Goal: Obtain resource: Obtain resource

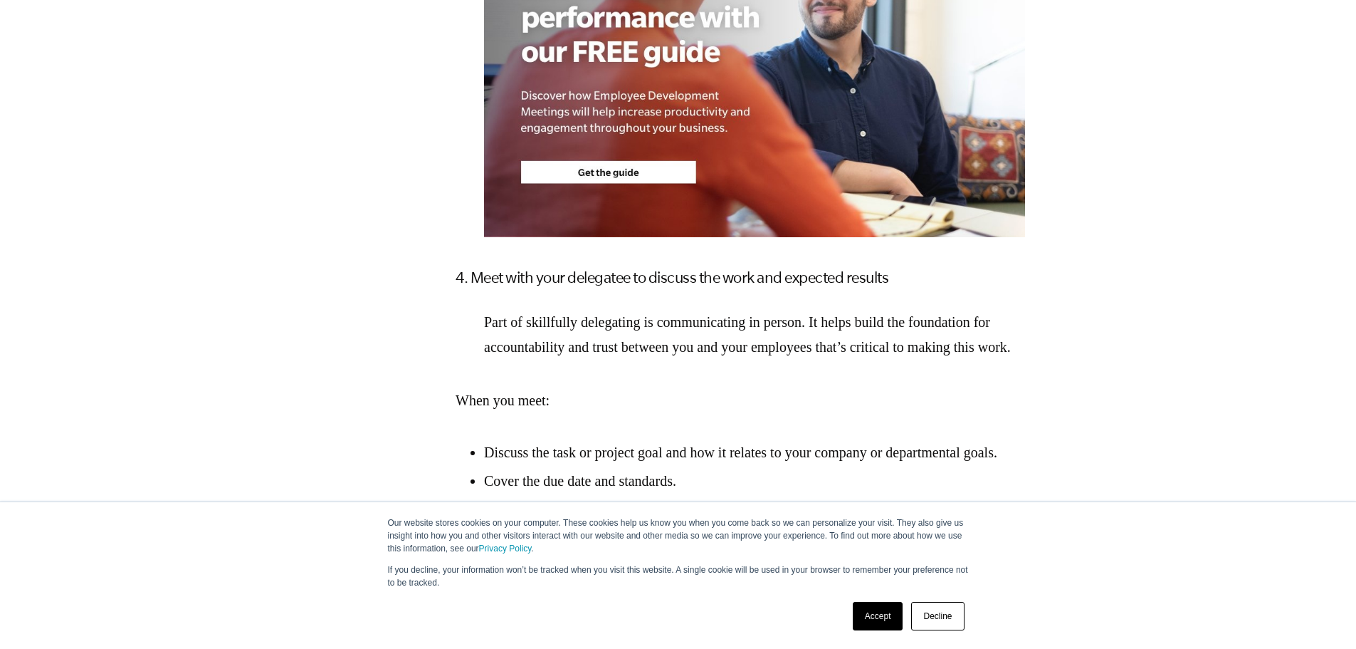
scroll to position [2563, 0]
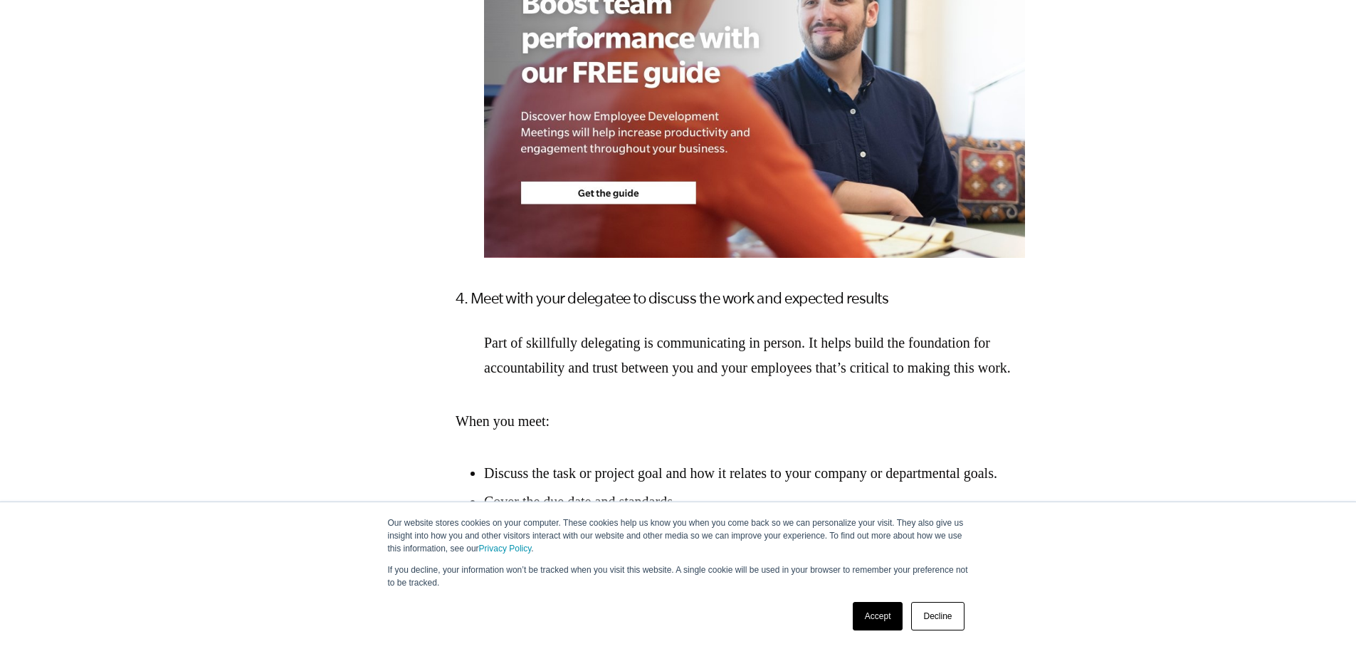
click at [659, 258] on img at bounding box center [754, 102] width 541 height 312
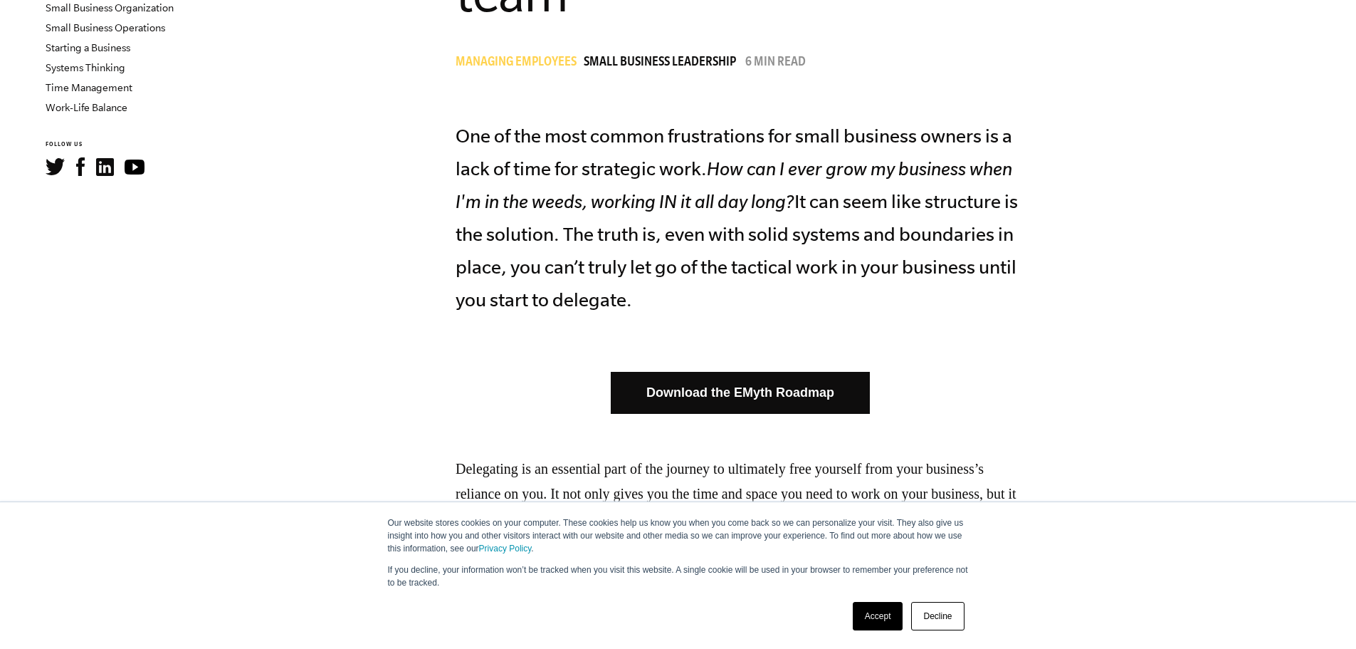
scroll to position [214, 0]
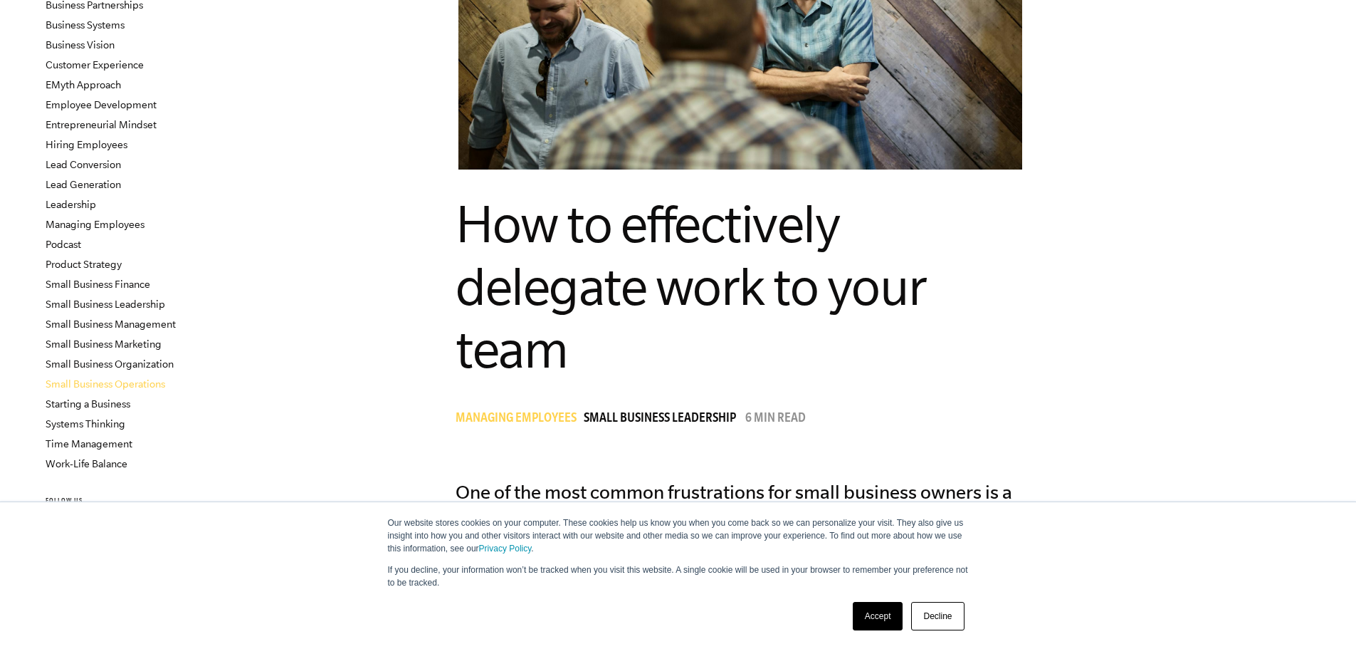
click at [117, 378] on link "Small Business Operations" at bounding box center [106, 383] width 120 height 11
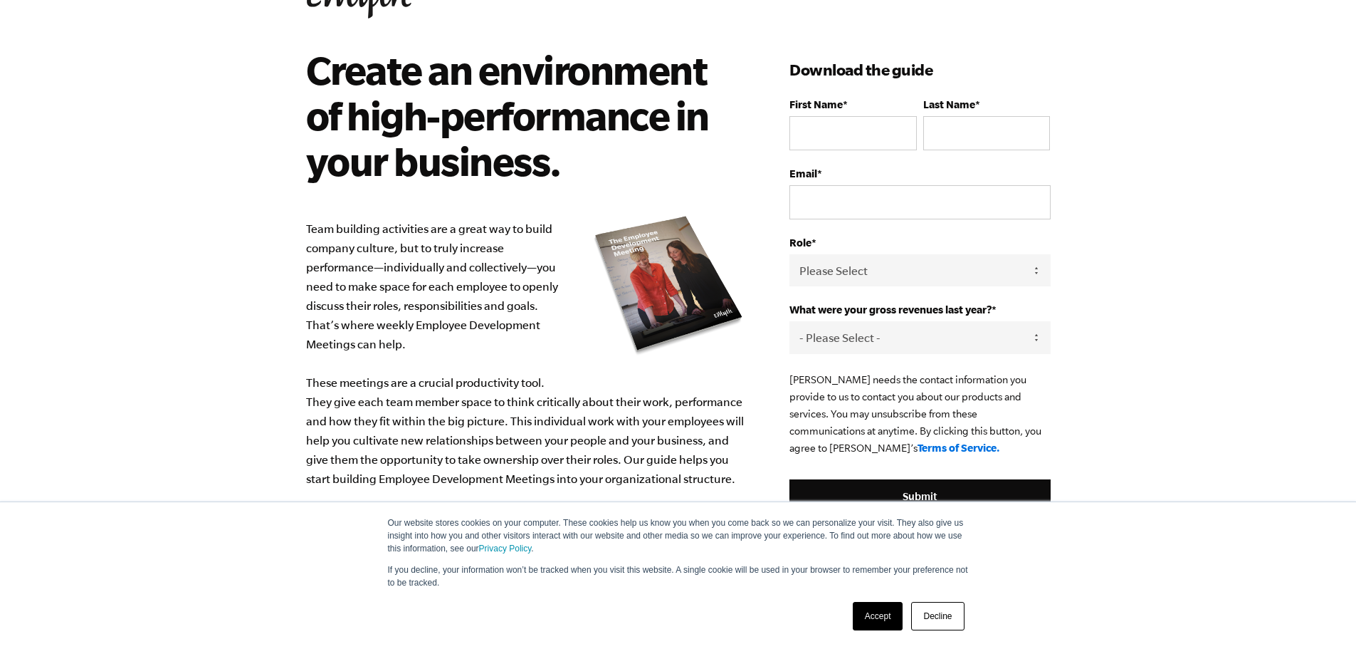
scroll to position [65, 0]
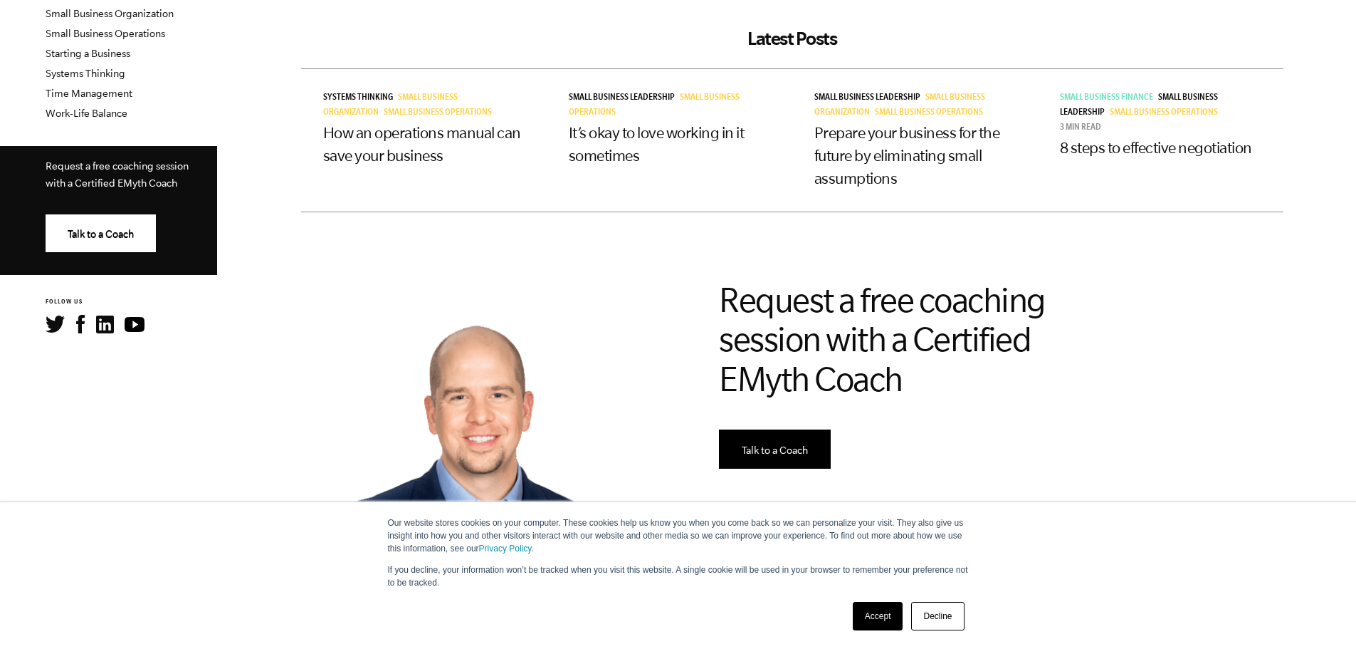
scroll to position [427, 0]
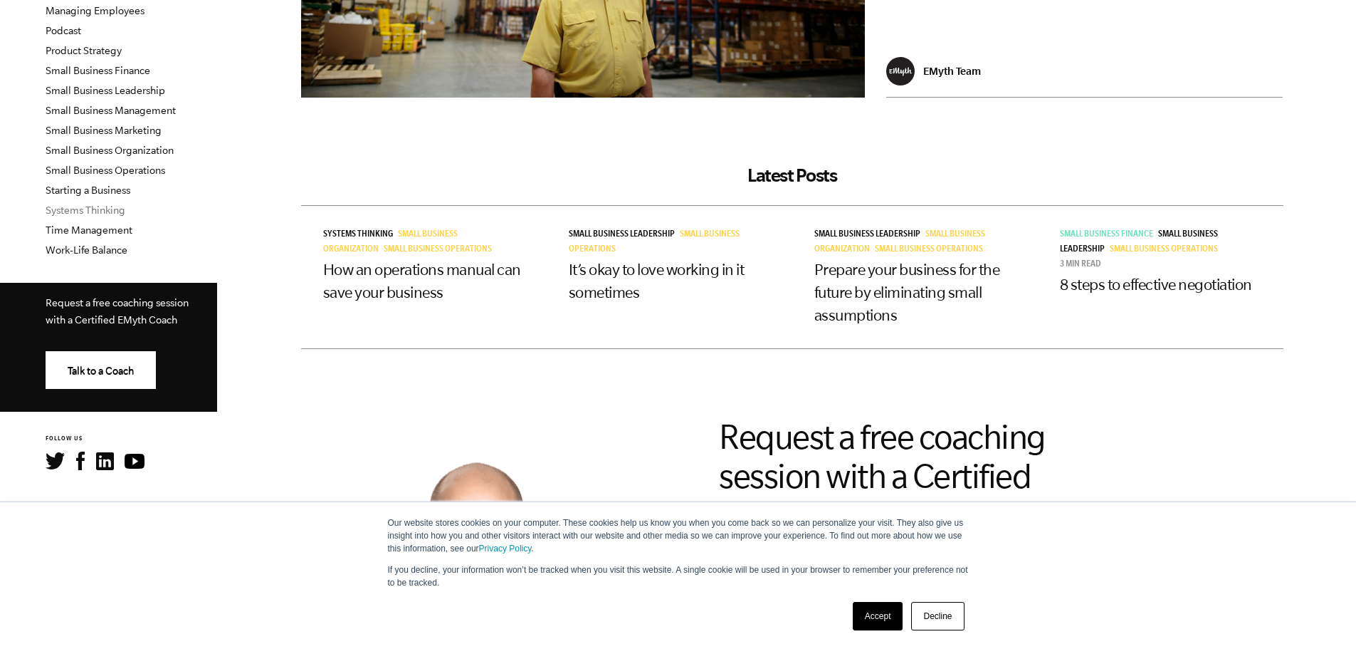
click at [87, 205] on link "Systems Thinking" at bounding box center [86, 209] width 80 height 11
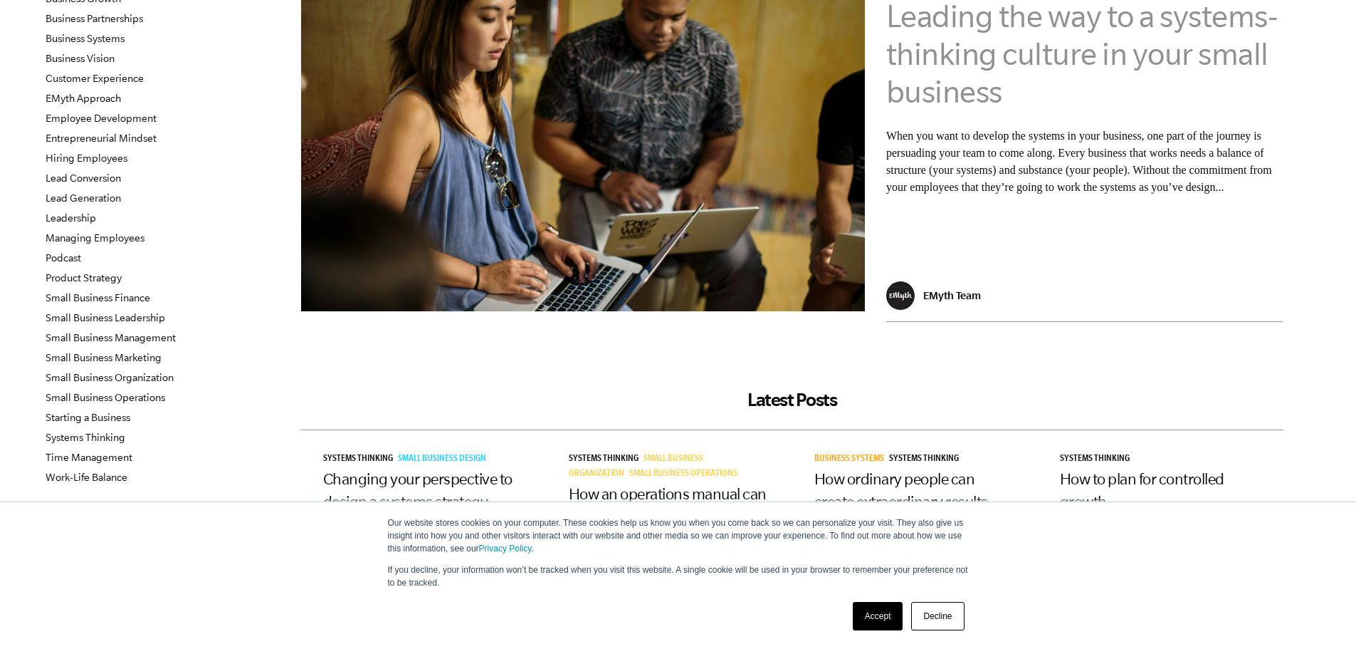
scroll to position [214, 0]
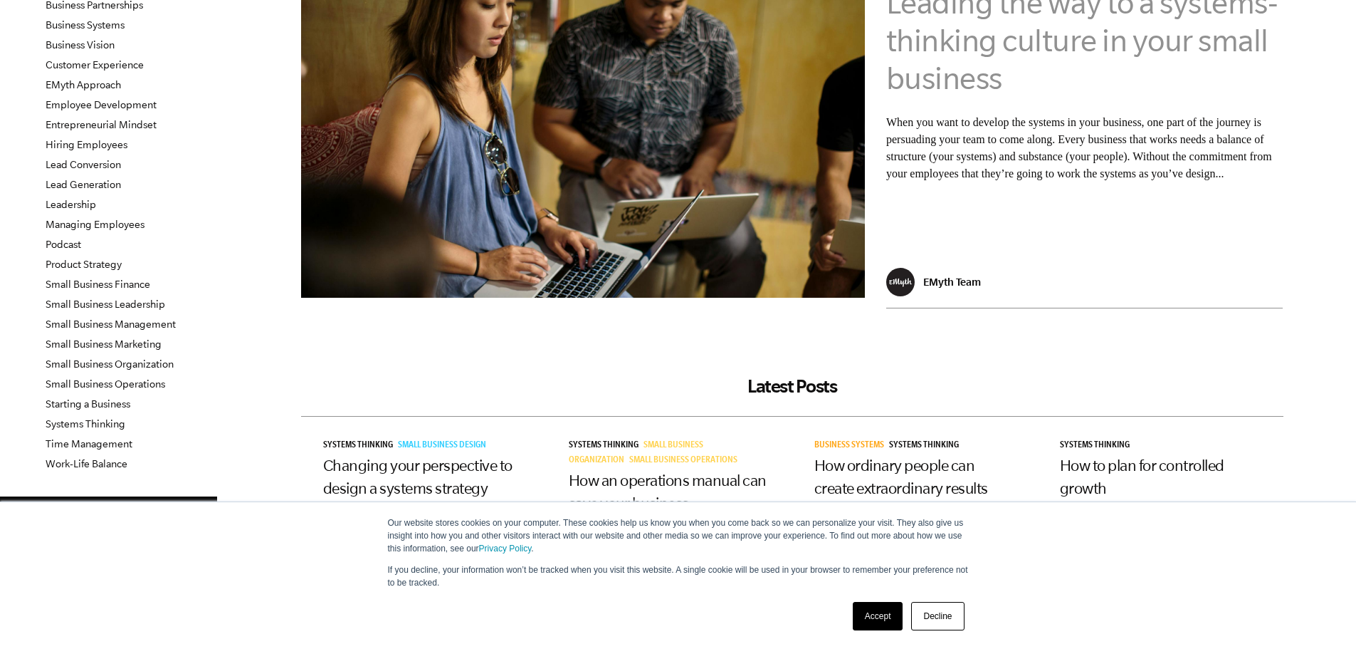
click at [947, 39] on link "Leading the way to a systems-thinking culture in your small business" at bounding box center [1082, 40] width 392 height 110
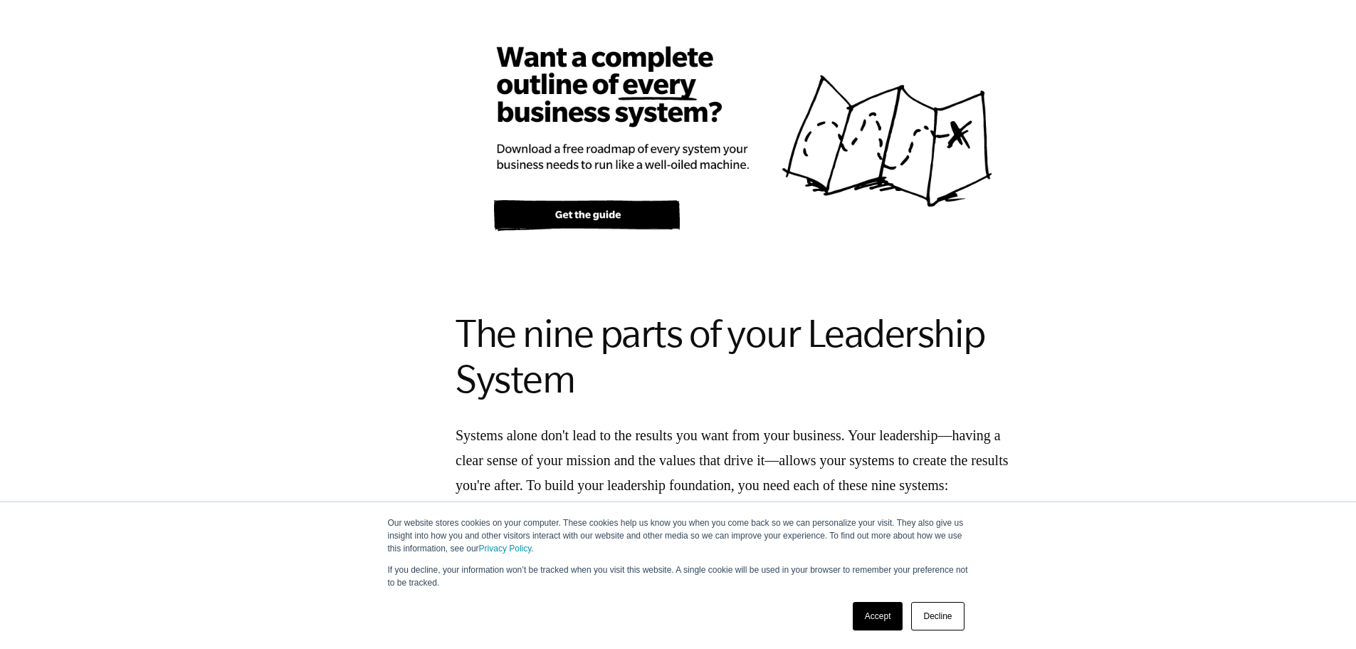
scroll to position [1780, 0]
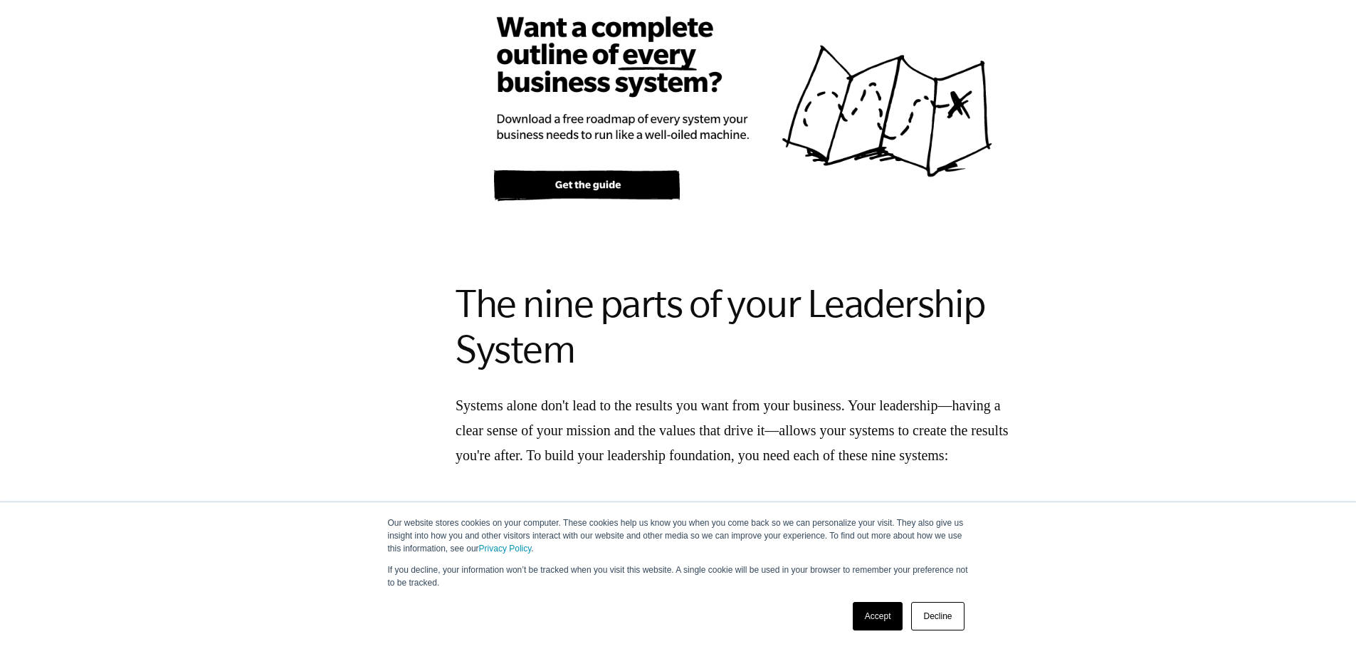
click at [669, 211] on img at bounding box center [741, 105] width 570 height 328
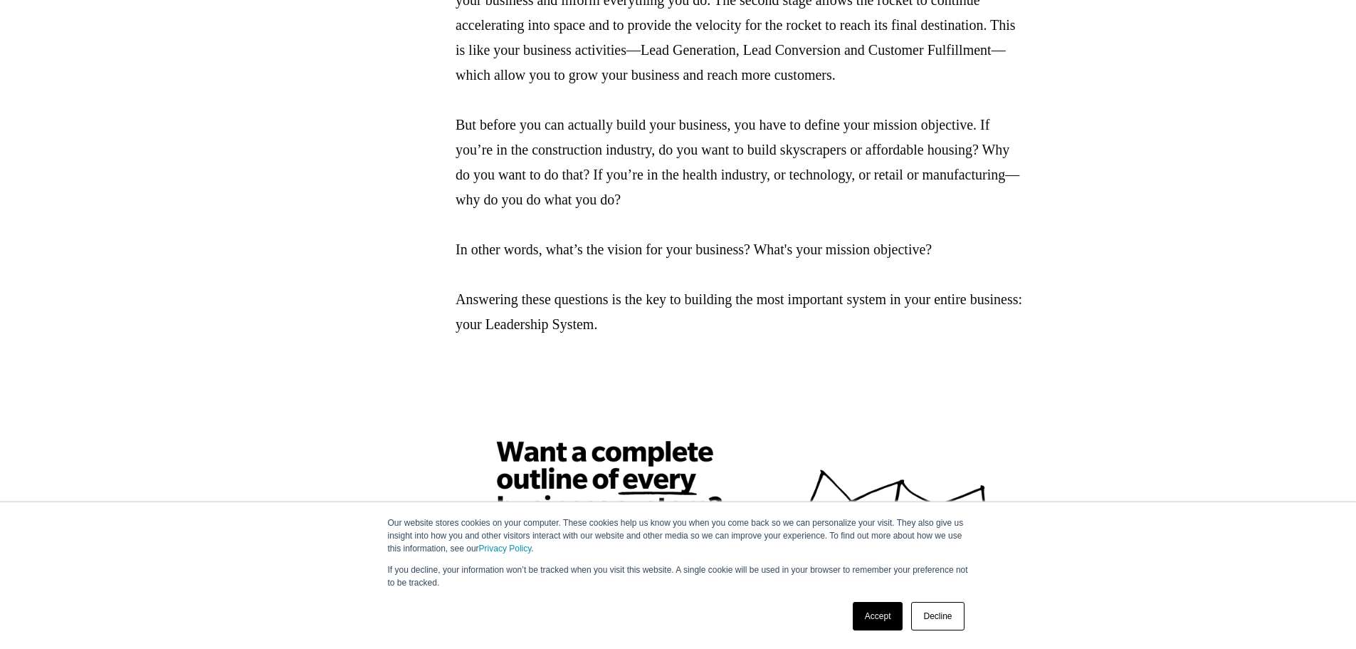
scroll to position [1353, 0]
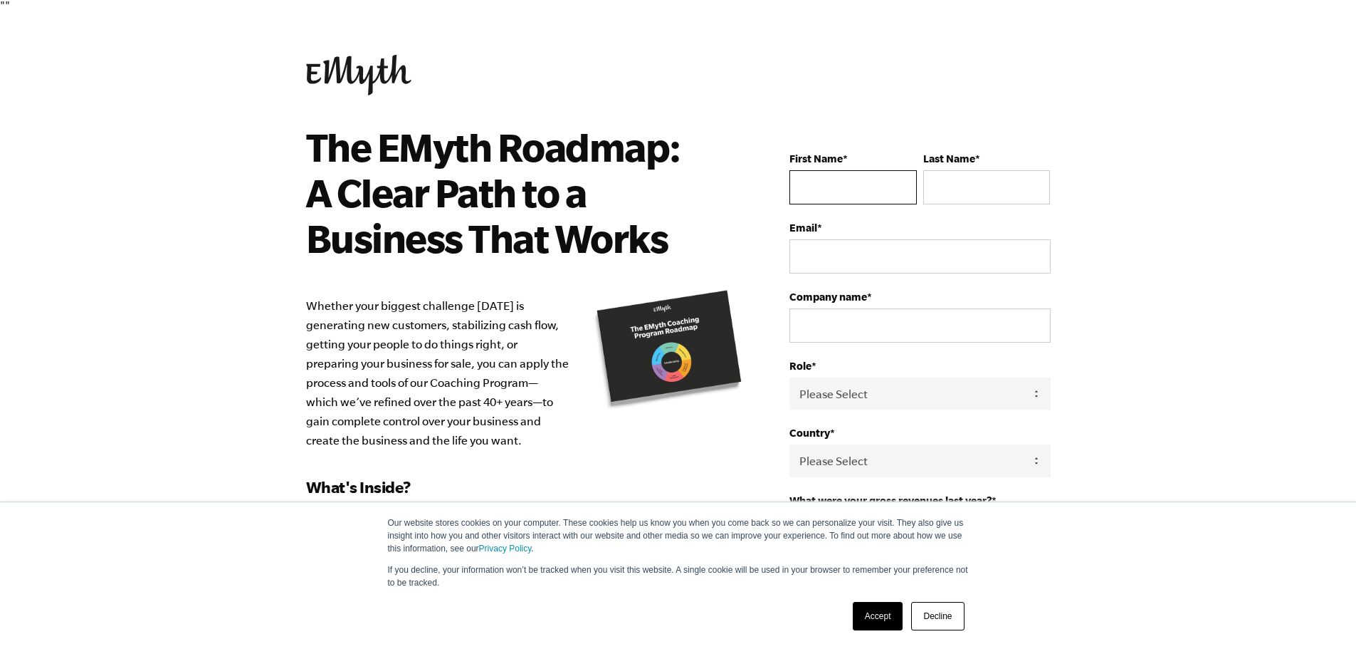
click at [840, 187] on input "First Name *" at bounding box center [853, 187] width 127 height 34
type input "[PERSON_NAME]"
type input "Oketch"
select select "[GEOGRAPHIC_DATA]"
click at [859, 255] on input "Email *" at bounding box center [920, 256] width 261 height 34
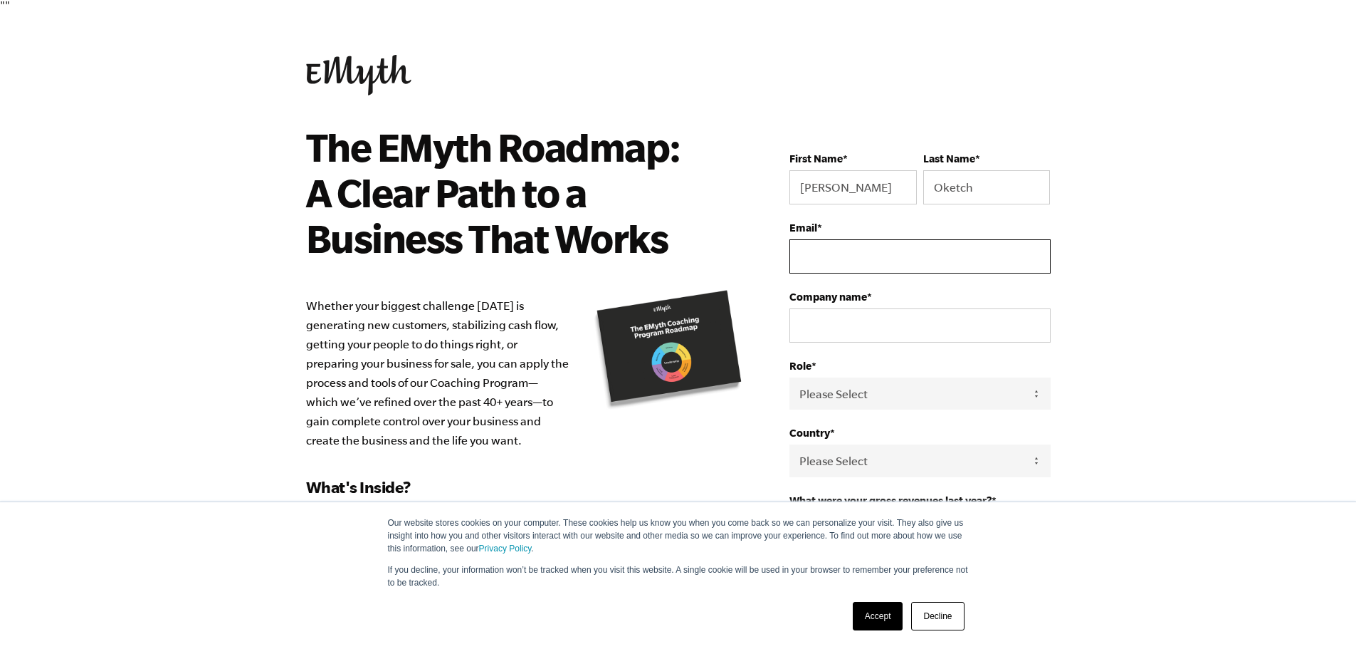
type input "[EMAIL_ADDRESS][DOMAIN_NAME]"
click at [872, 327] on input "Company name *" at bounding box center [920, 325] width 261 height 34
type input "Vaizel Studio"
click at [889, 378] on select "Please Select Owner Partner / Co-Owner Executive Employee / Other" at bounding box center [920, 393] width 261 height 32
click at [790, 377] on select "Please Select Owner Partner / Co-Owner Executive Employee / Other" at bounding box center [920, 393] width 261 height 32
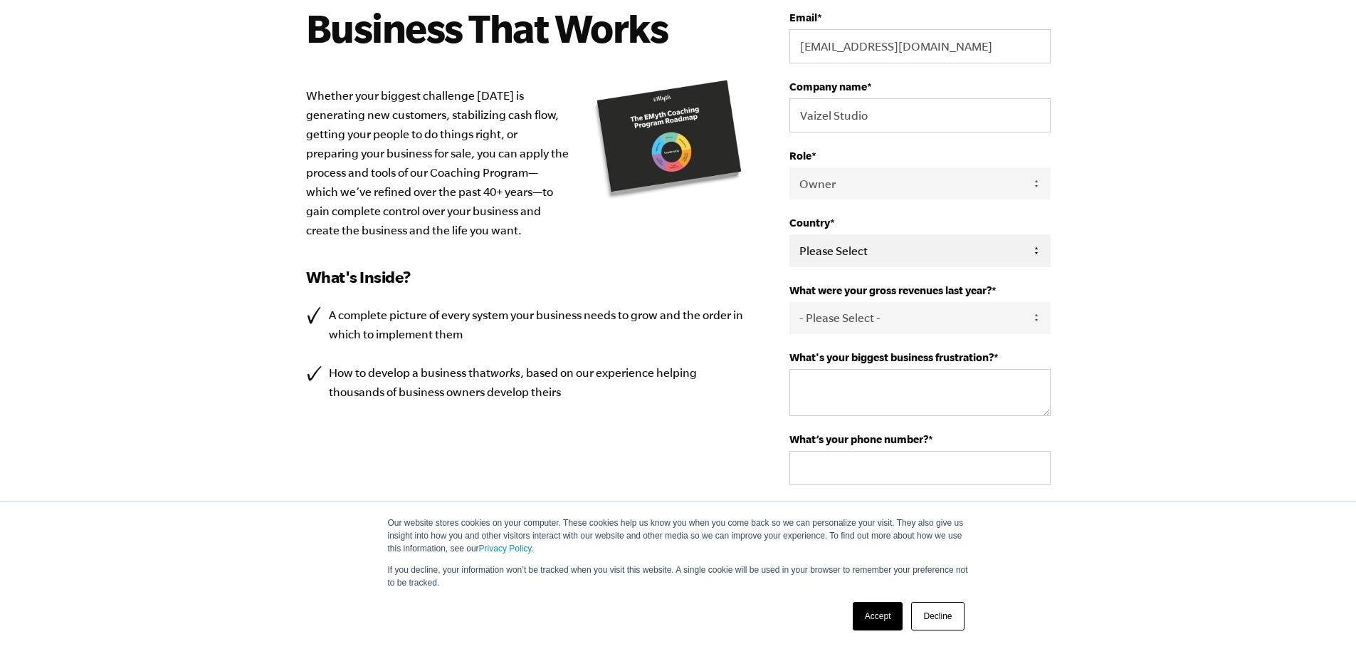
scroll to position [214, 0]
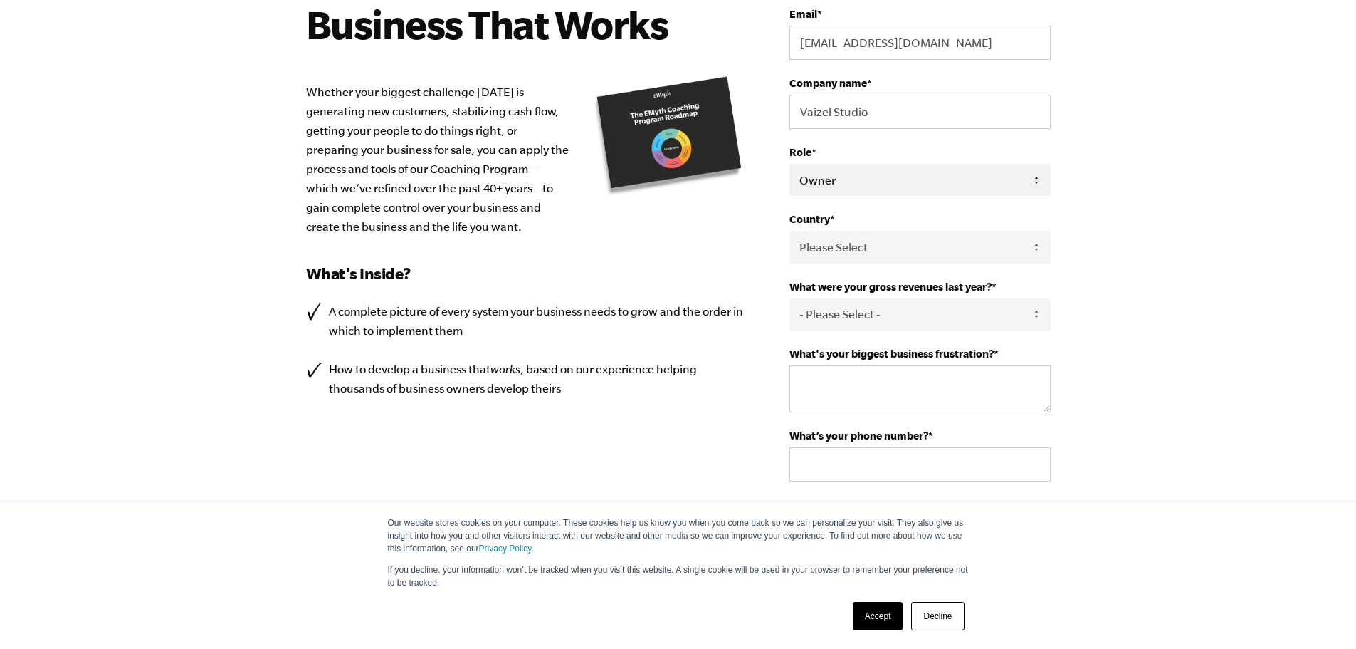
click at [874, 181] on select "Please Select Owner Partner / Co-Owner Executive Employee / Other" at bounding box center [920, 180] width 261 height 32
select select "Partner / Co-Owner"
click at [790, 164] on select "Please Select Owner Partner / Co-Owner Executive Employee / Other" at bounding box center [920, 180] width 261 height 32
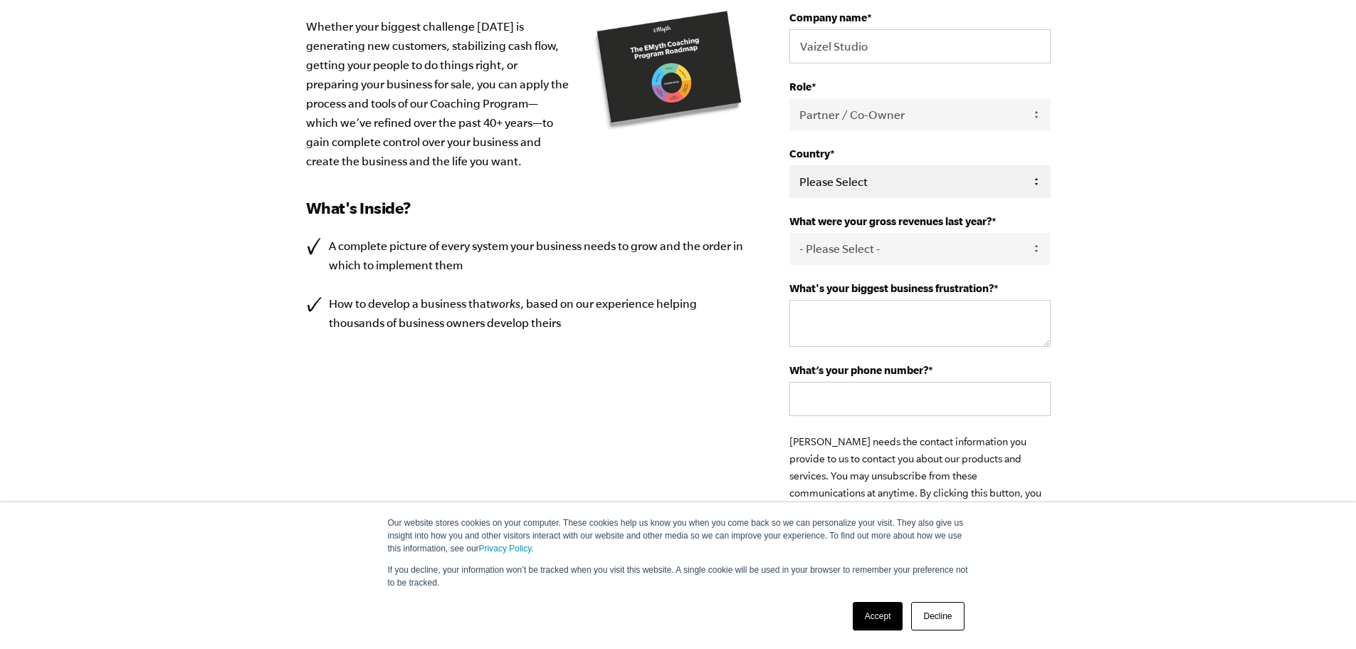
scroll to position [356, 0]
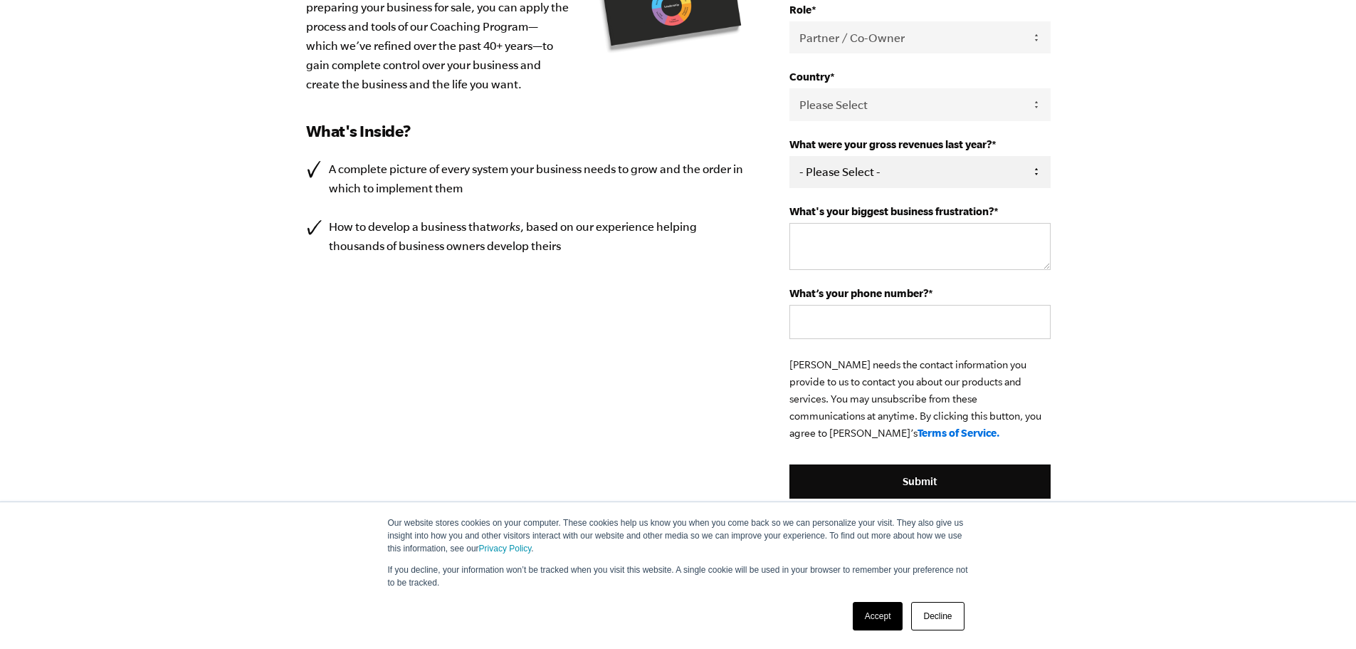
click at [911, 176] on select "- Please Select - 0-75K 76-150K 151-275K 276-500K 501-750K 751-1M 1-2.5M 2.5-5M…" at bounding box center [920, 172] width 261 height 32
select select "0-75K"
click at [790, 156] on select "- Please Select - 0-75K 76-150K 151-275K 276-500K 501-750K 751-1M 1-2.5M 2.5-5M…" at bounding box center [920, 172] width 261 height 32
click at [861, 245] on textarea "What's your biggest business frustration? *" at bounding box center [920, 246] width 261 height 47
type textarea "Getting stuff done"
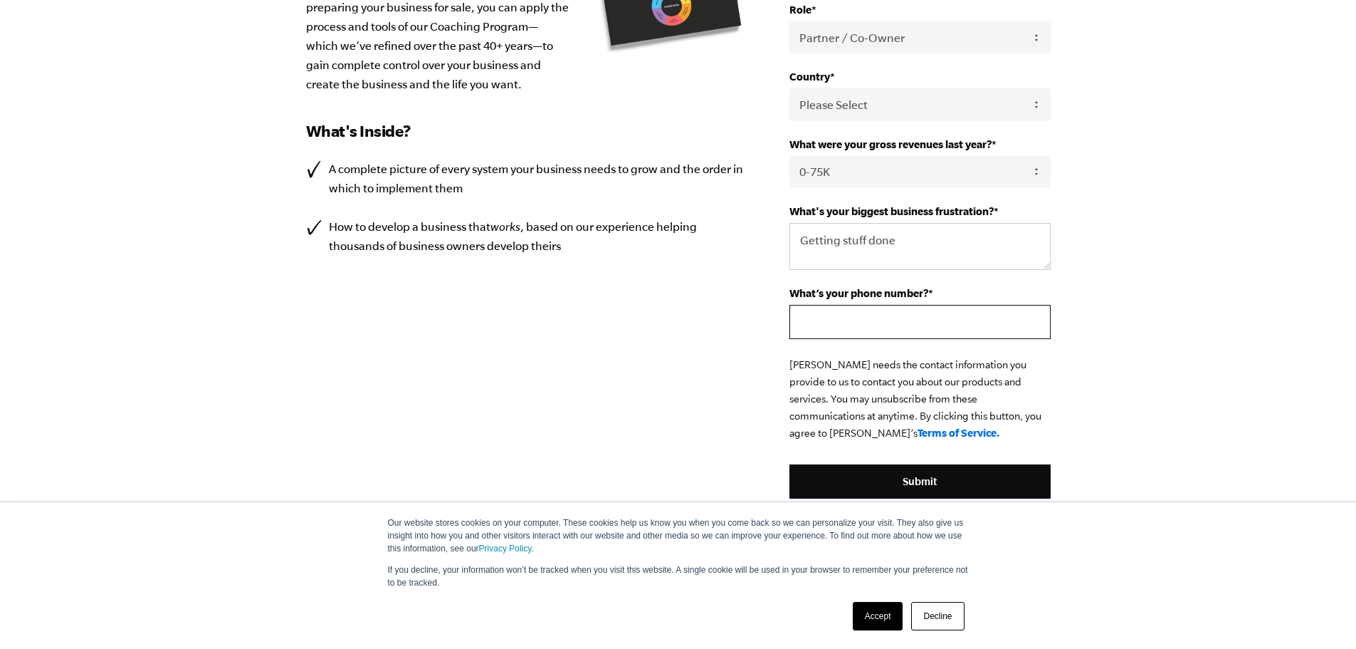
click at [834, 324] on input "What’s your phone number? *" at bounding box center [920, 322] width 261 height 34
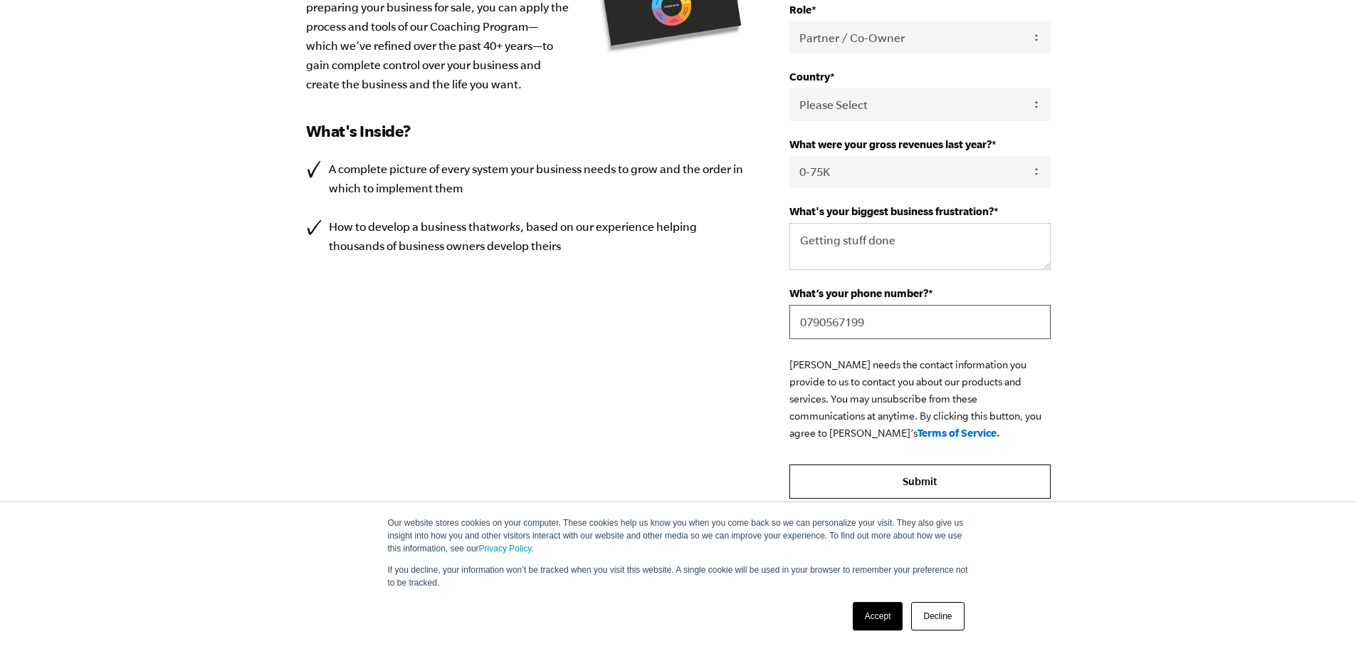
type input "0790567199"
click at [926, 473] on input "Submit" at bounding box center [920, 481] width 261 height 34
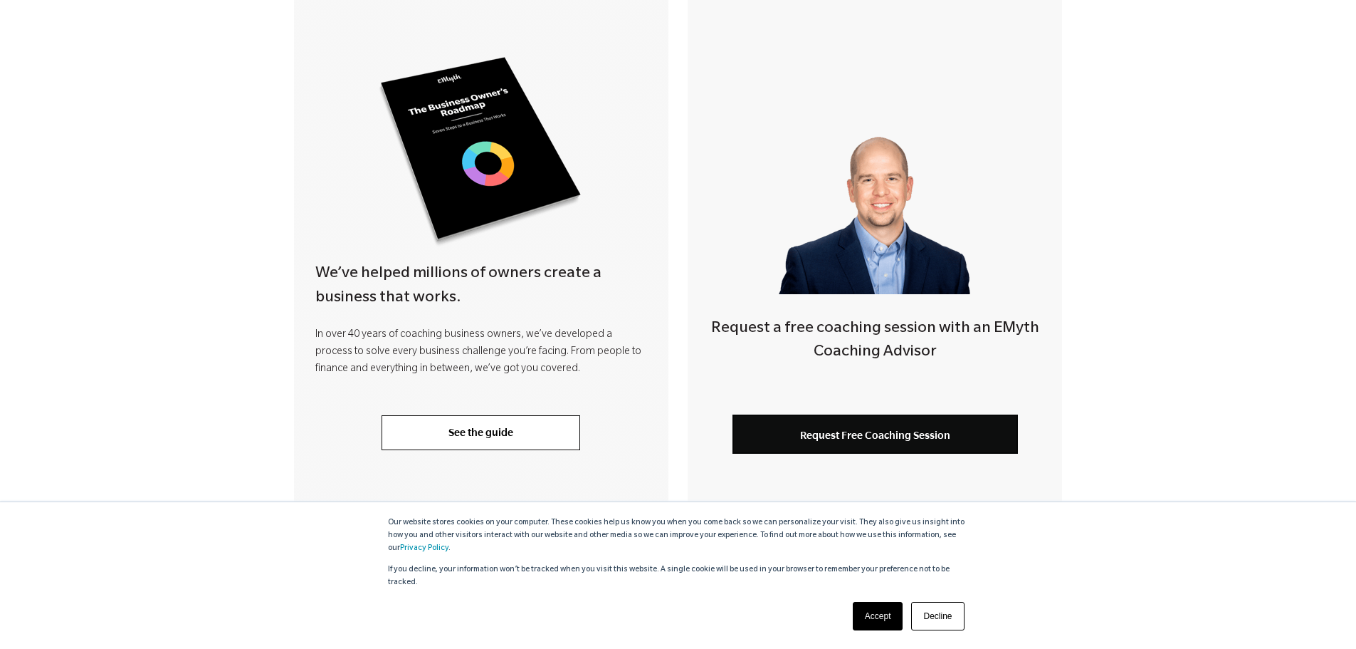
scroll to position [285, 0]
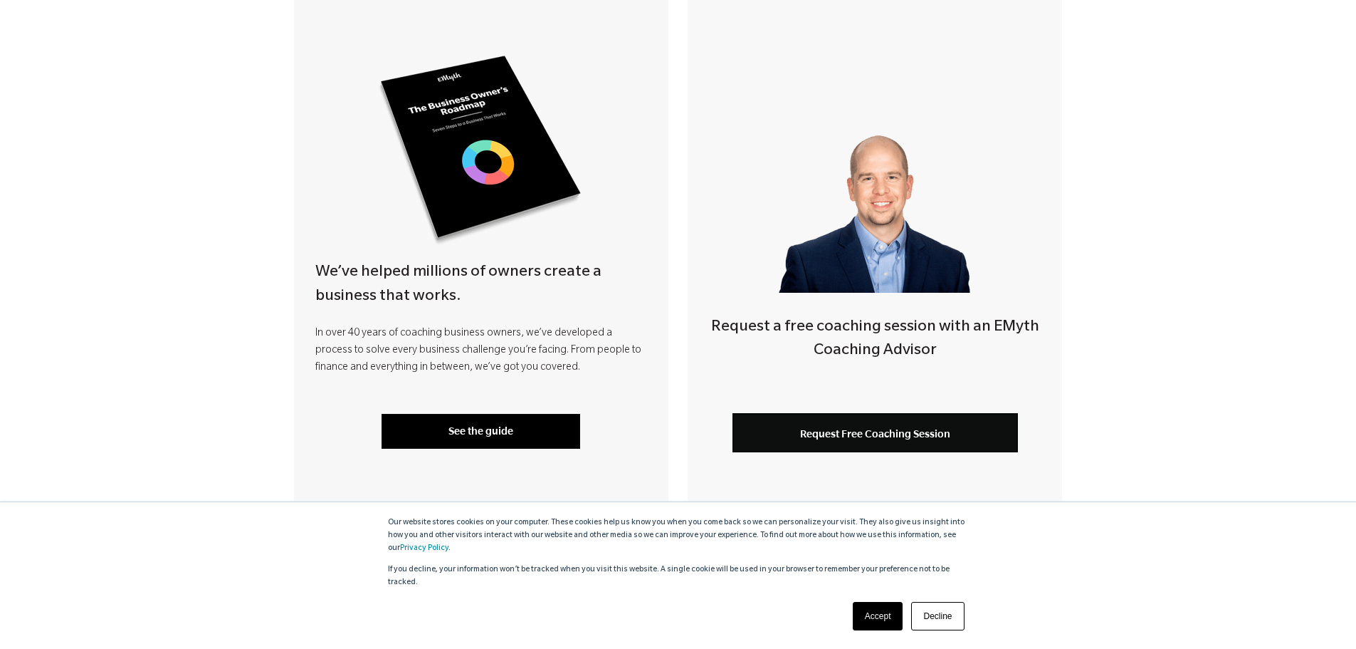
click at [495, 421] on link "See the guide" at bounding box center [481, 431] width 199 height 34
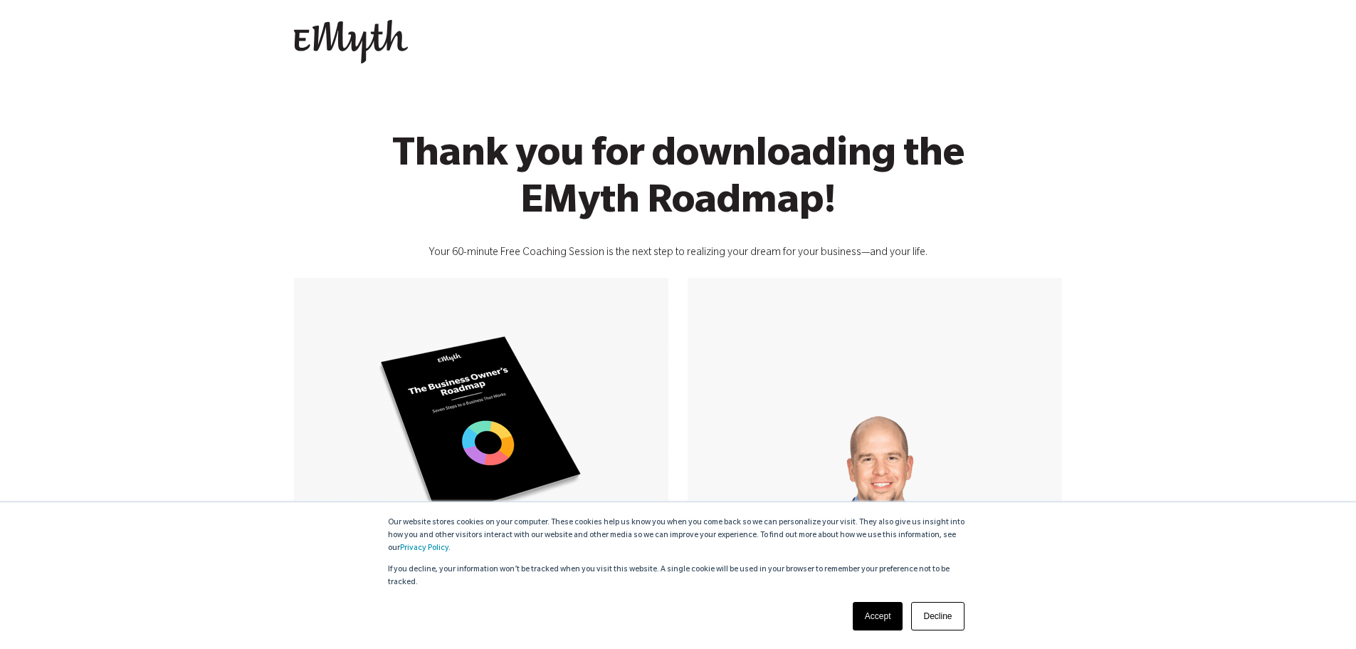
scroll to position [0, 0]
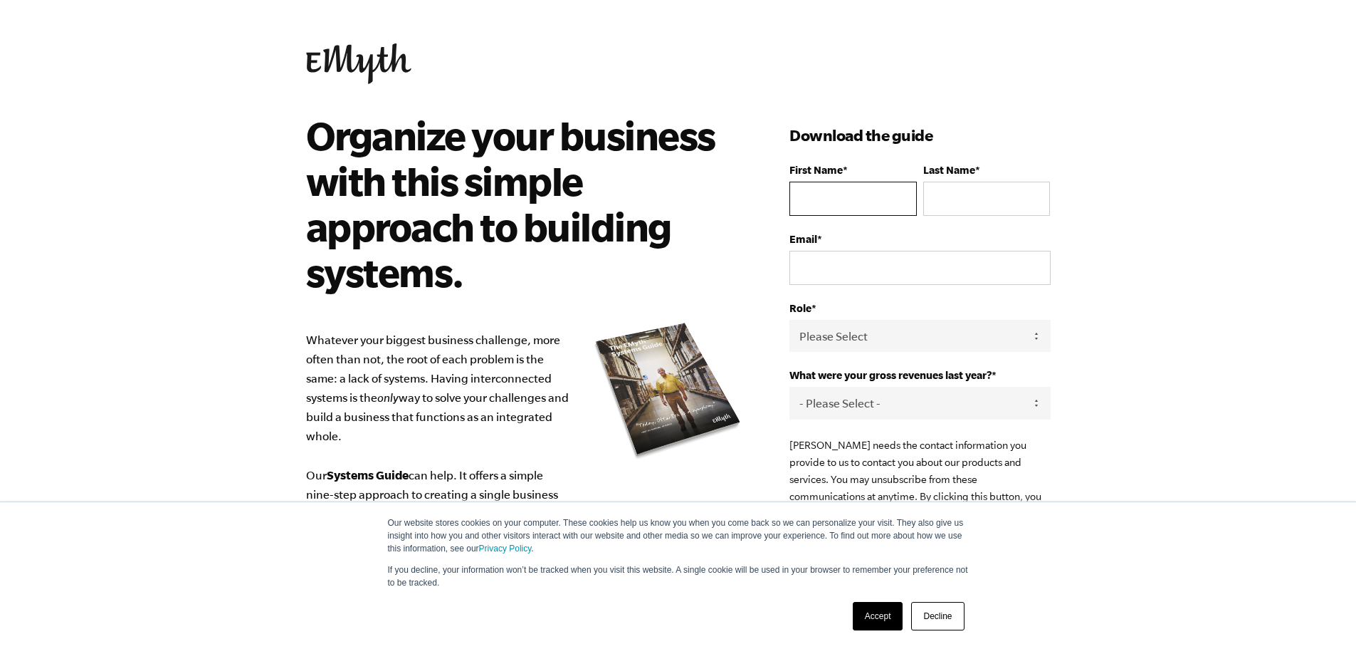
click at [836, 191] on input "First Name *" at bounding box center [853, 199] width 127 height 34
type input "[PERSON_NAME]"
type input "Oketch"
click at [837, 260] on input "Email *" at bounding box center [920, 268] width 261 height 34
type input "[EMAIL_ADDRESS][DOMAIN_NAME]"
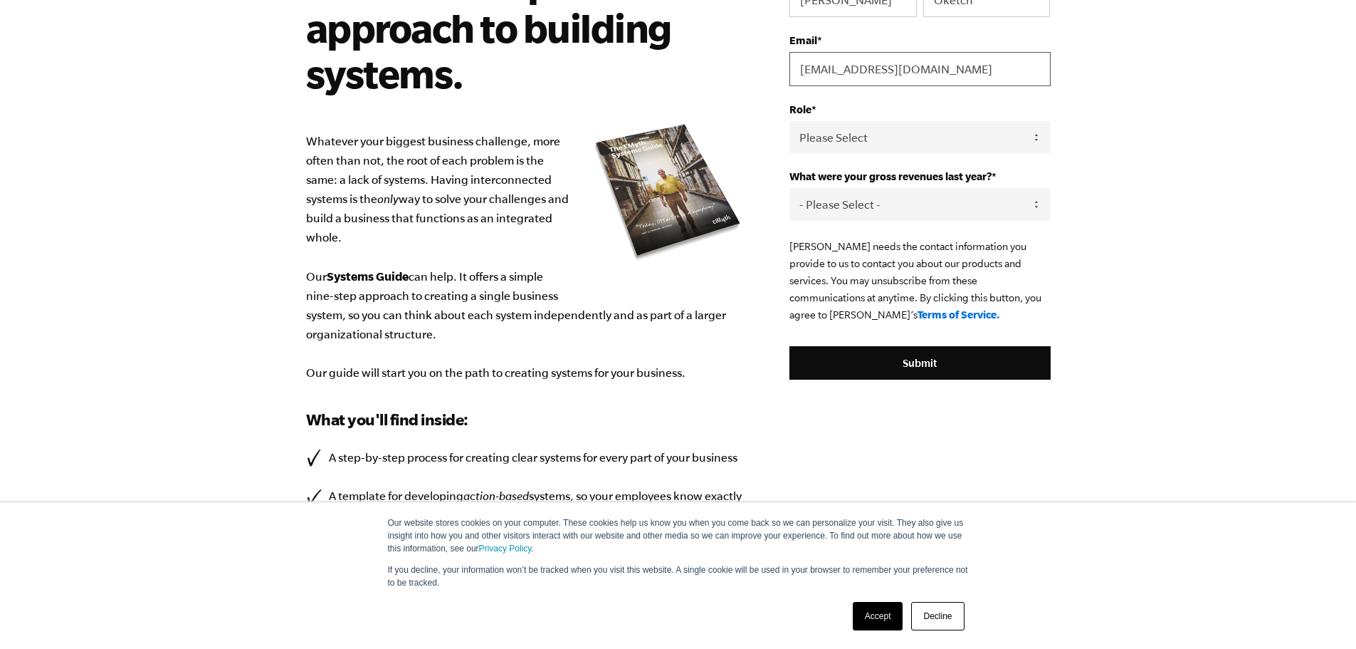
scroll to position [214, 0]
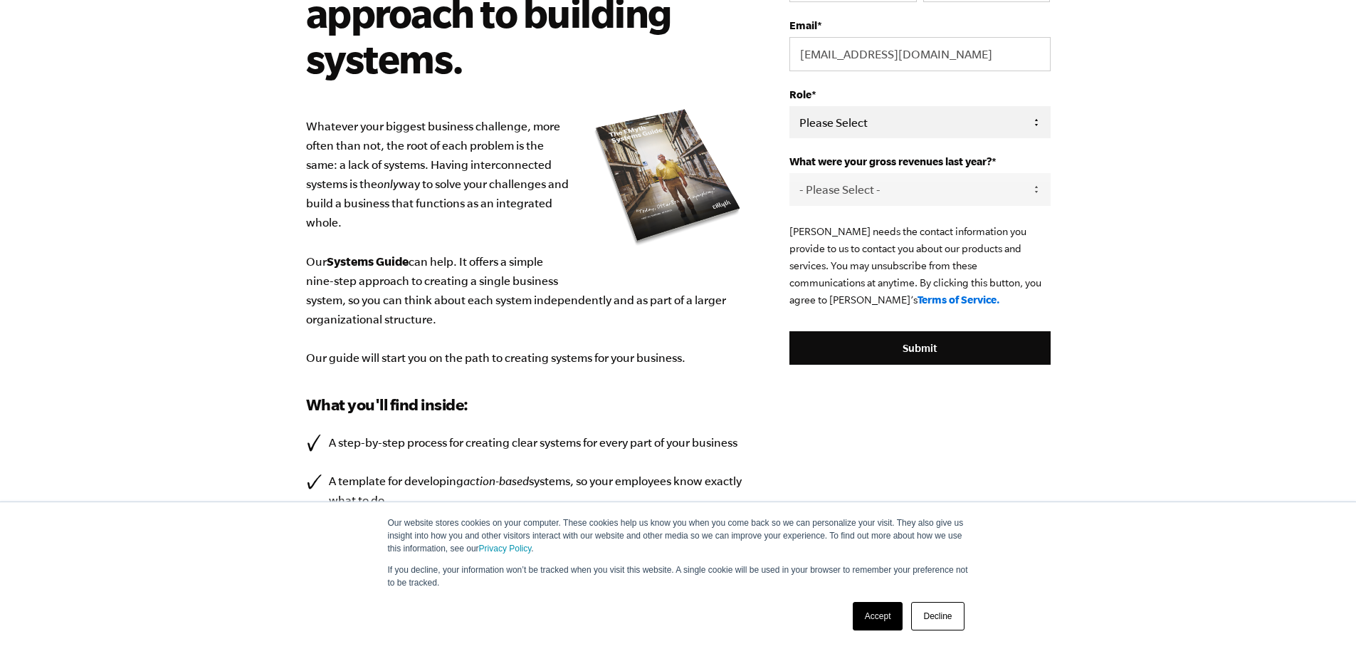
click at [886, 121] on select "Please Select Owner Partner / Co-Owner Executive Employee / Other" at bounding box center [920, 122] width 261 height 32
select select "Owner"
click at [790, 106] on select "Please Select Owner Partner / Co-Owner Executive Employee / Other" at bounding box center [920, 122] width 261 height 32
click at [860, 186] on select "- Please Select - 0-75K 76-150K 151-275K 276-500K 501-750K 751-1M 1-2.5M 2.5-5M…" at bounding box center [920, 189] width 261 height 32
select select "0-75K"
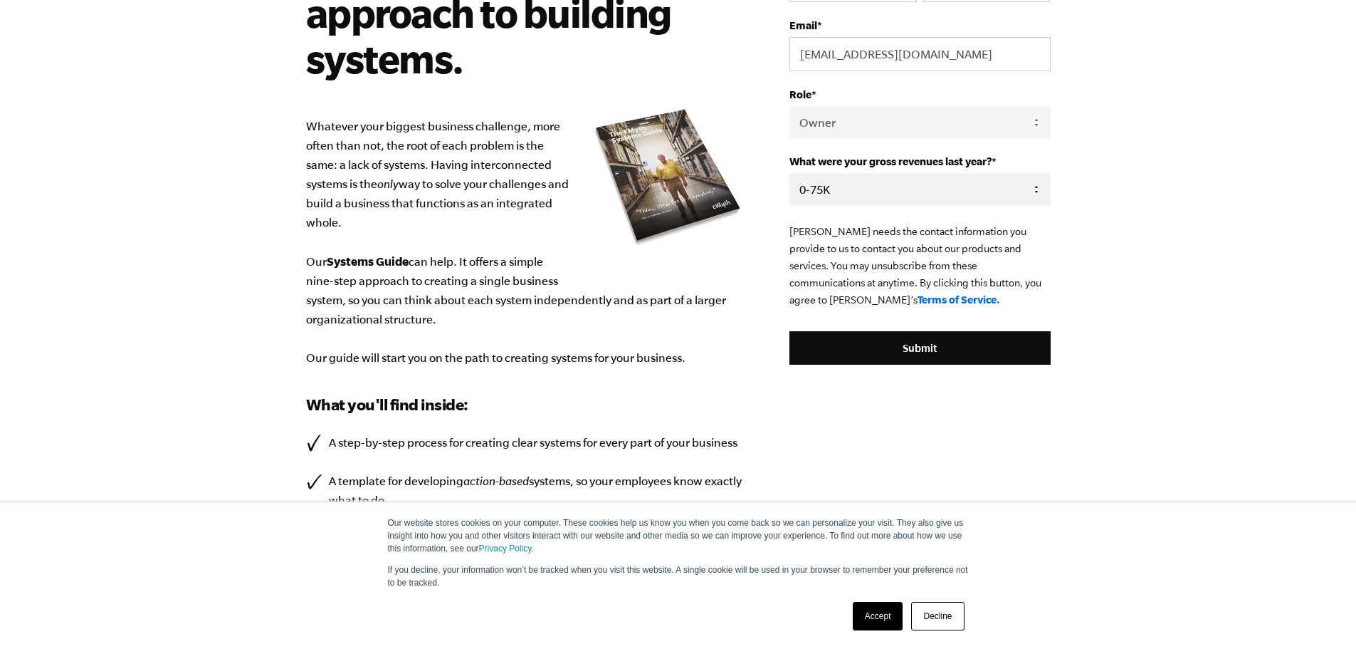
click at [790, 174] on select "- Please Select - 0-75K 76-150K 151-275K 276-500K 501-750K 751-1M 1-2.5M 2.5-5M…" at bounding box center [920, 189] width 261 height 32
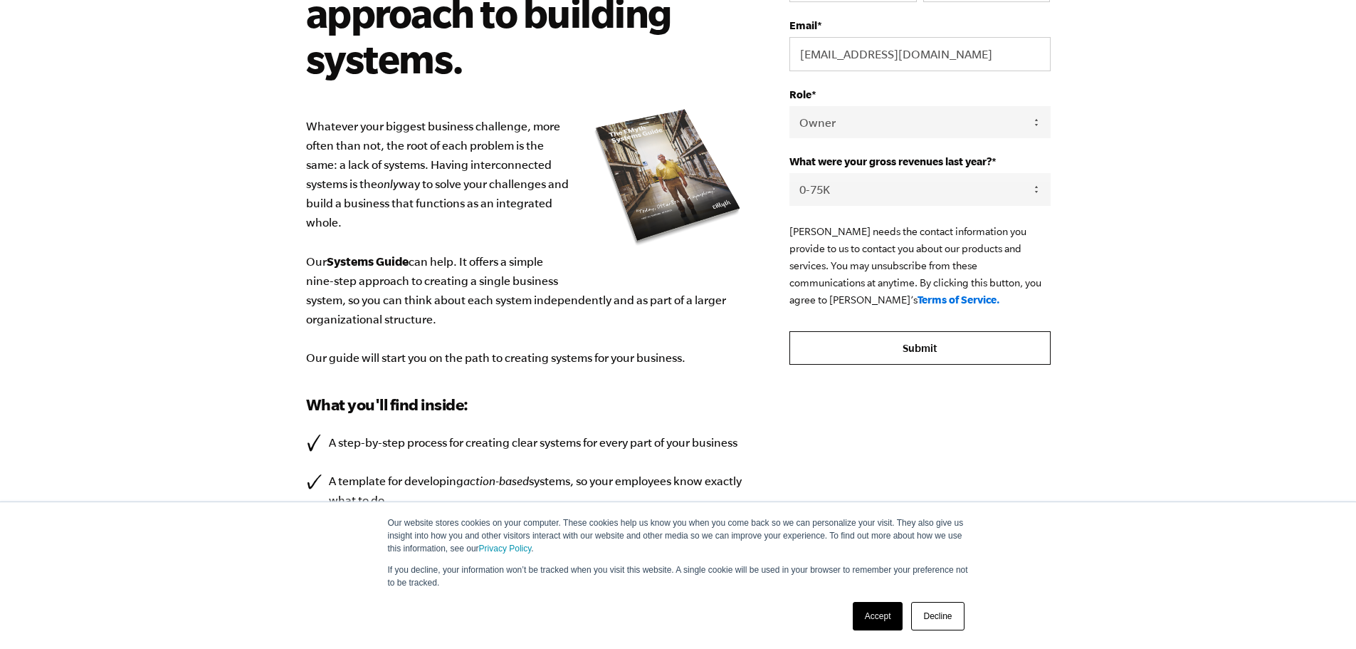
click at [886, 347] on input "Submit" at bounding box center [920, 348] width 261 height 34
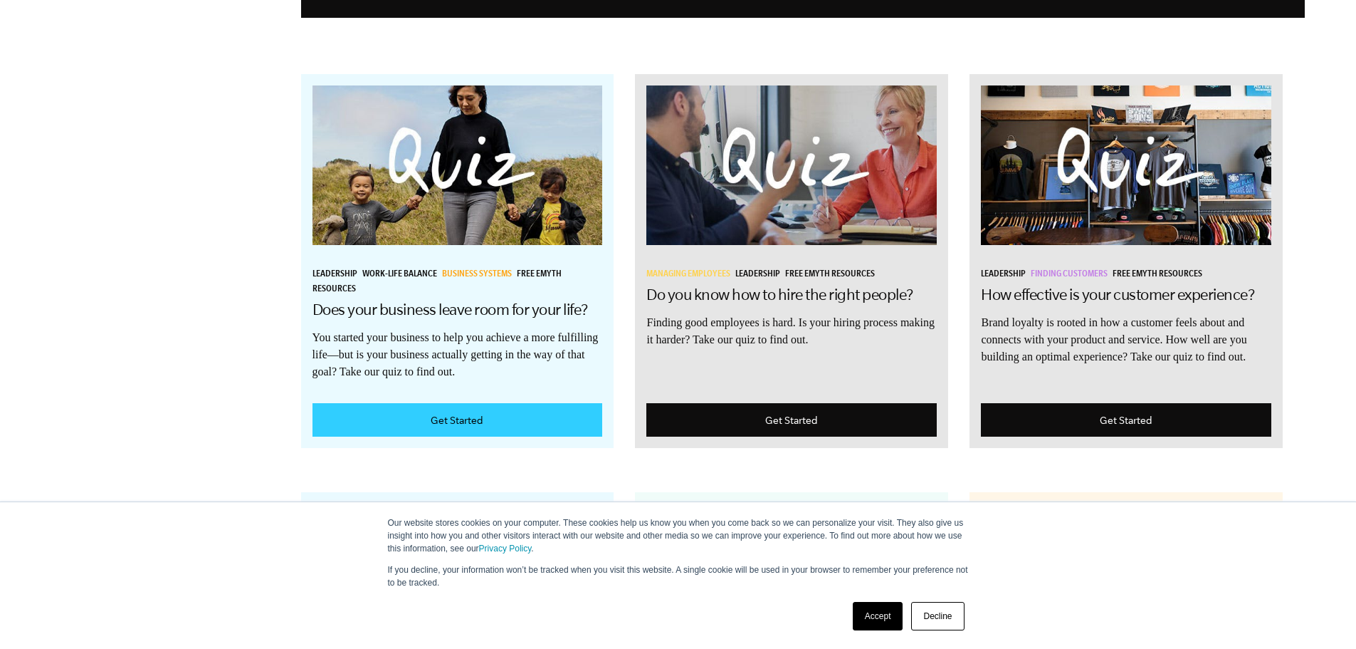
scroll to position [1638, 0]
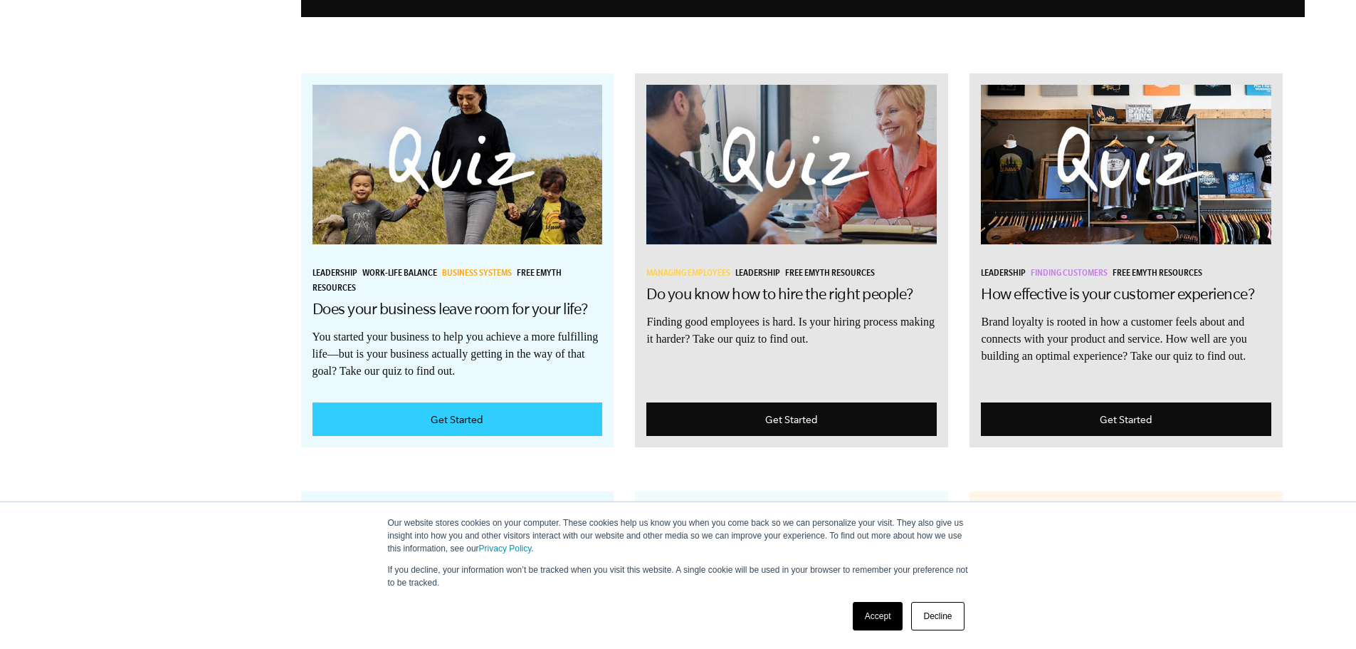
click at [879, 616] on link "Accept" at bounding box center [878, 616] width 51 height 28
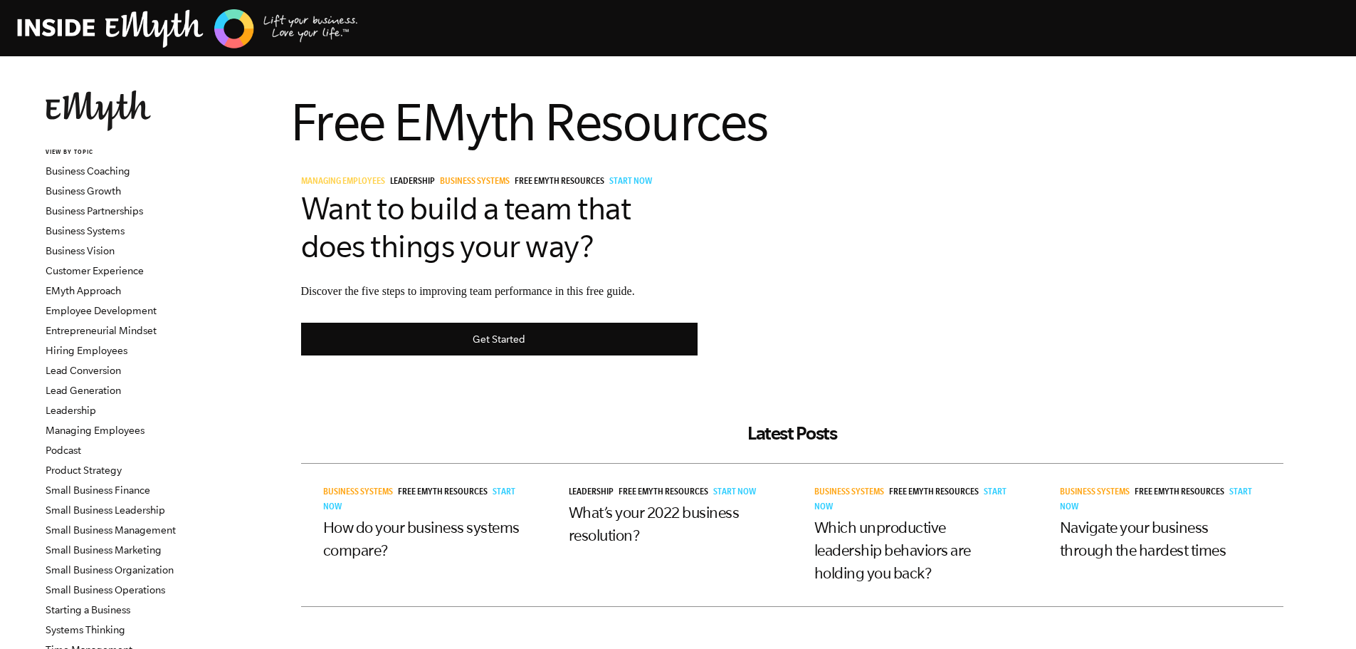
scroll to position [0, 0]
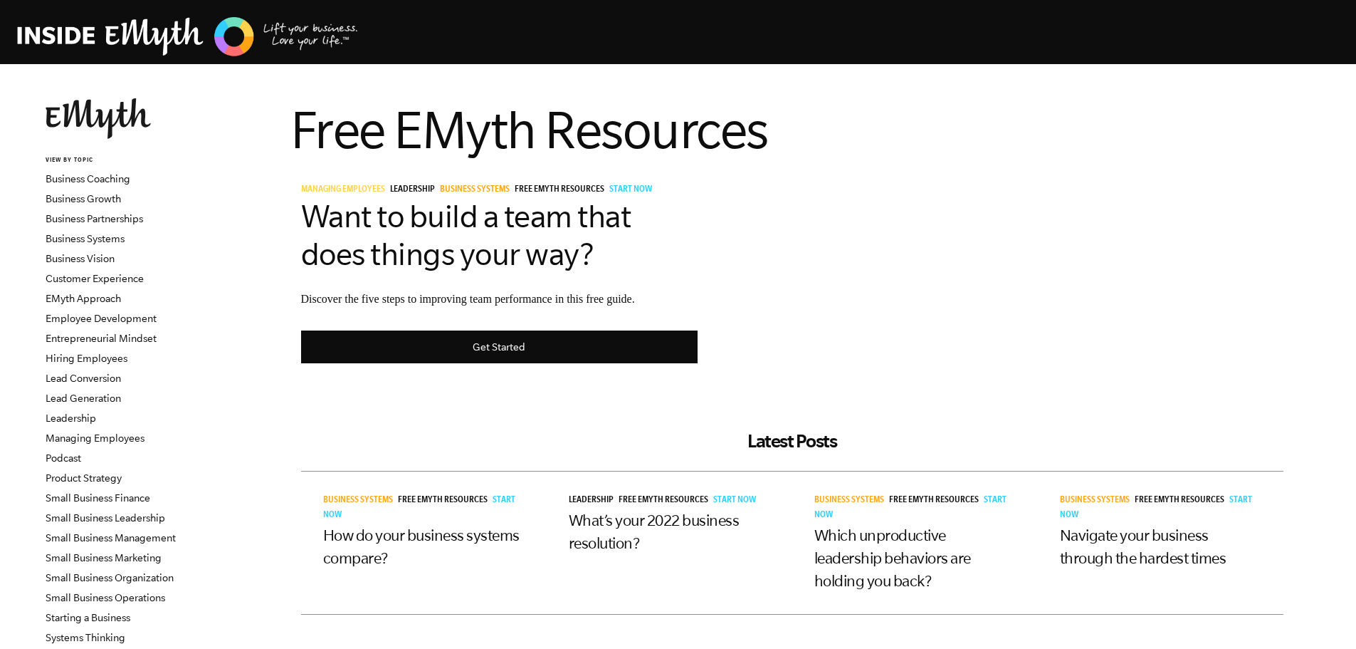
drag, startPoint x: 491, startPoint y: 344, endPoint x: 931, endPoint y: 98, distance: 504.9
click at [931, 150] on h1 "Free EMyth Resources" at bounding box center [792, 129] width 1004 height 63
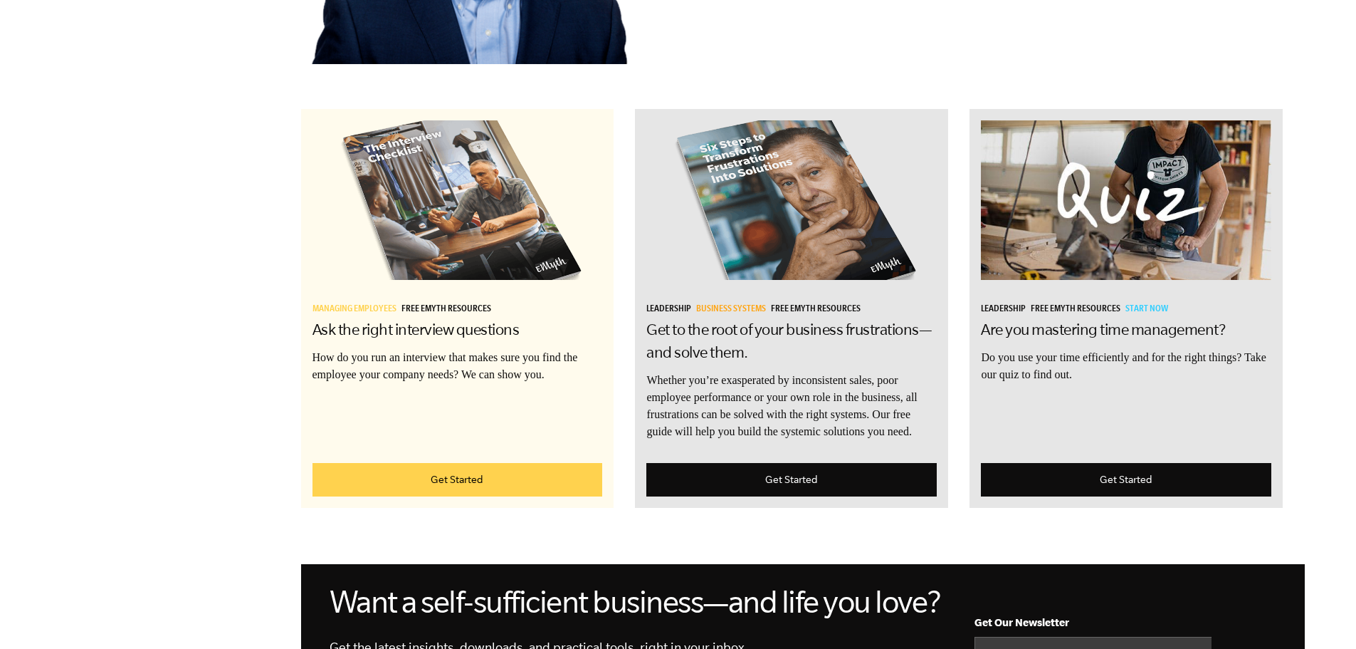
scroll to position [926, 0]
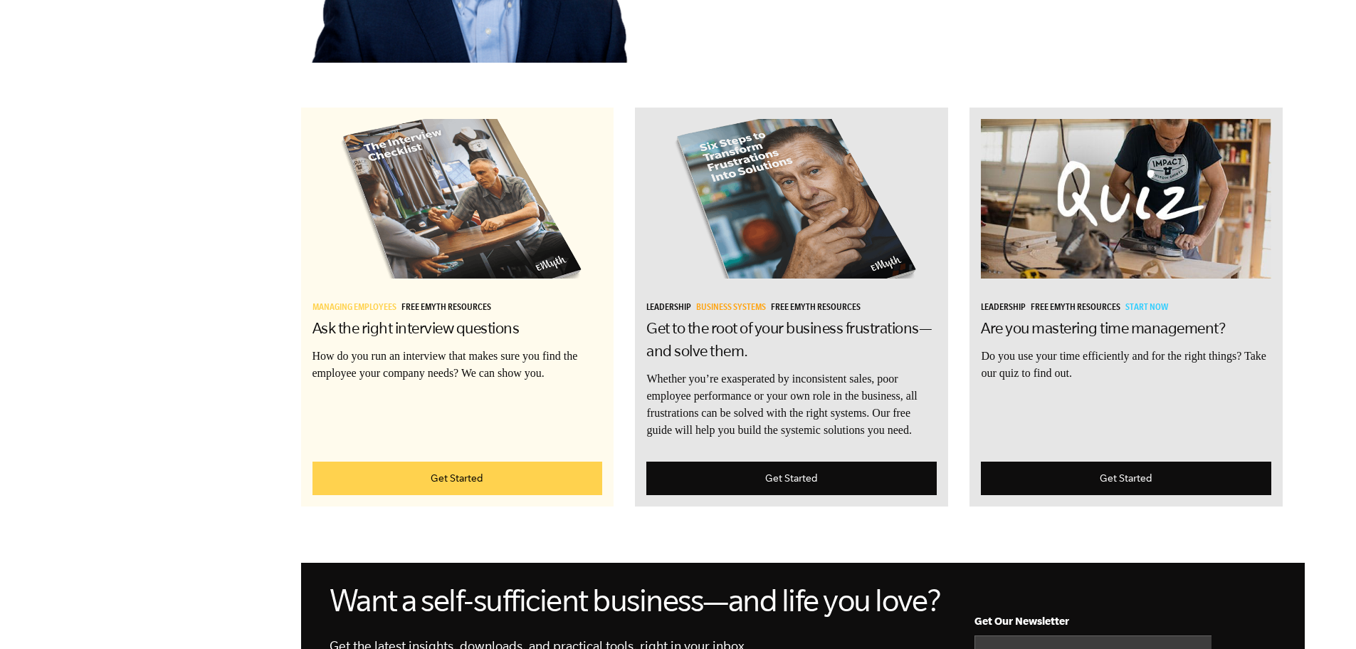
click at [194, 166] on nav "VIEW BY TOPIC Business Coaching Business Growth Business Partnerships Business …" at bounding box center [114, 422] width 228 height 2567
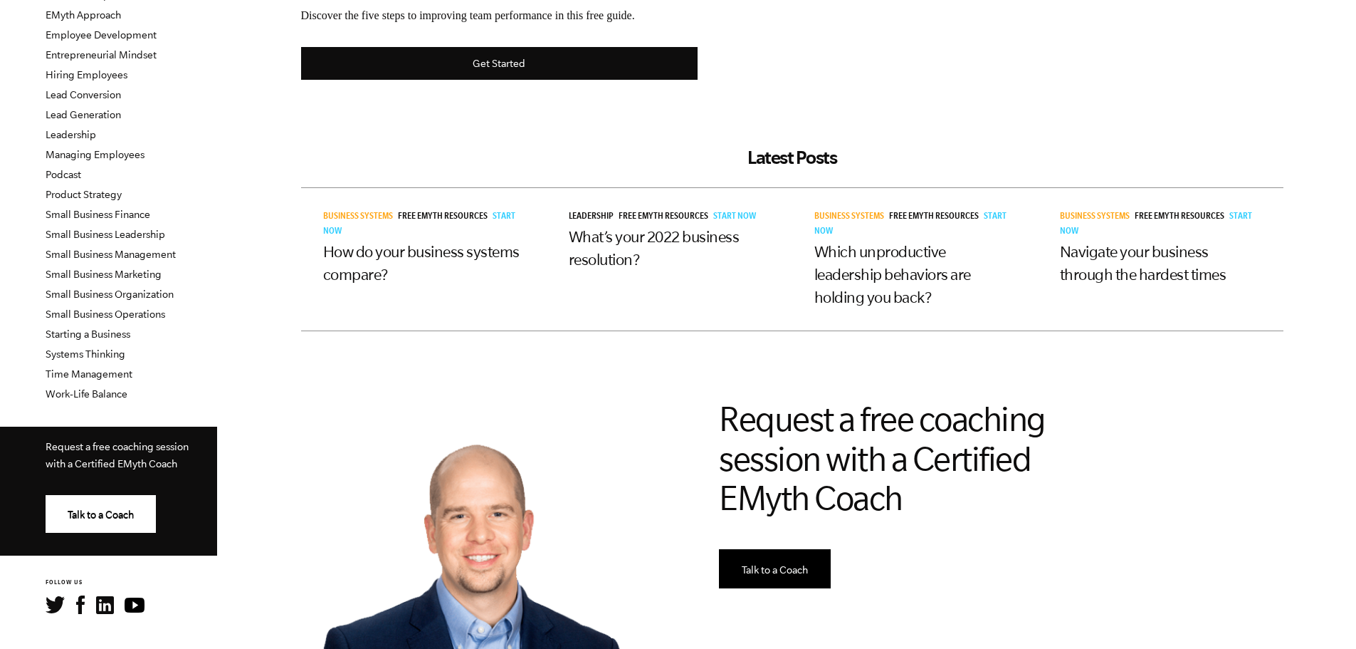
scroll to position [285, 0]
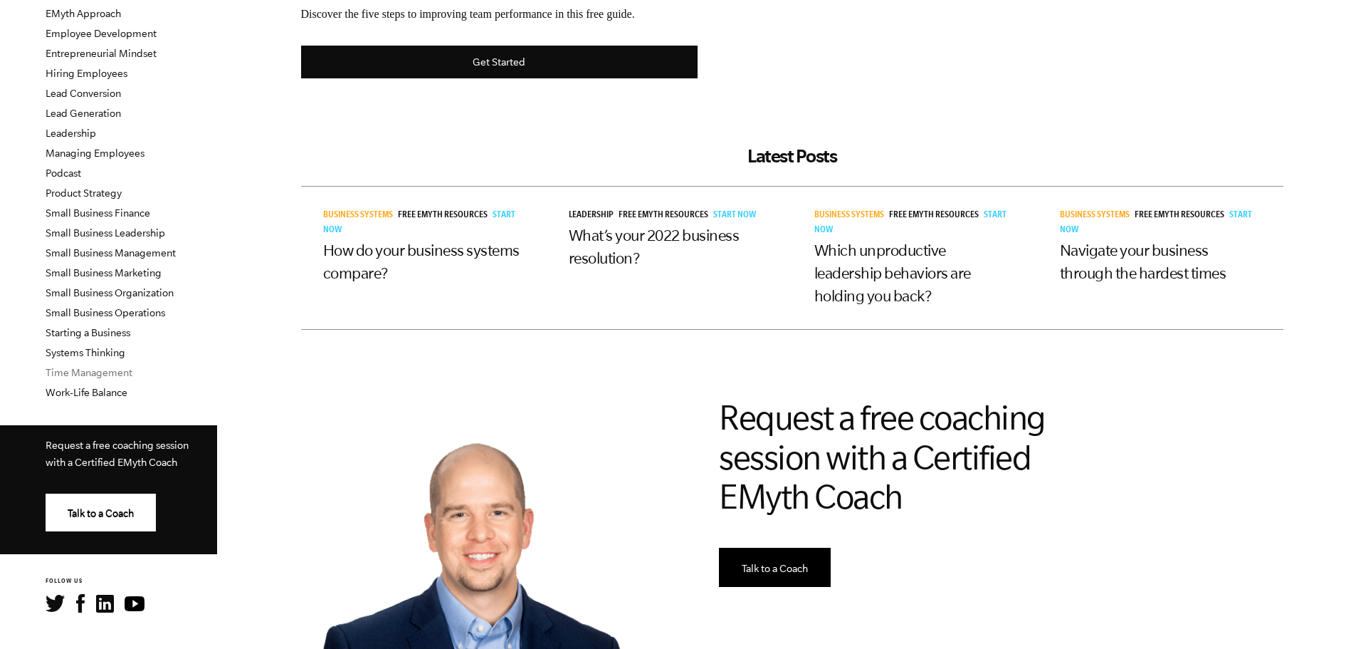
click at [93, 370] on link "Time Management" at bounding box center [89, 372] width 87 height 11
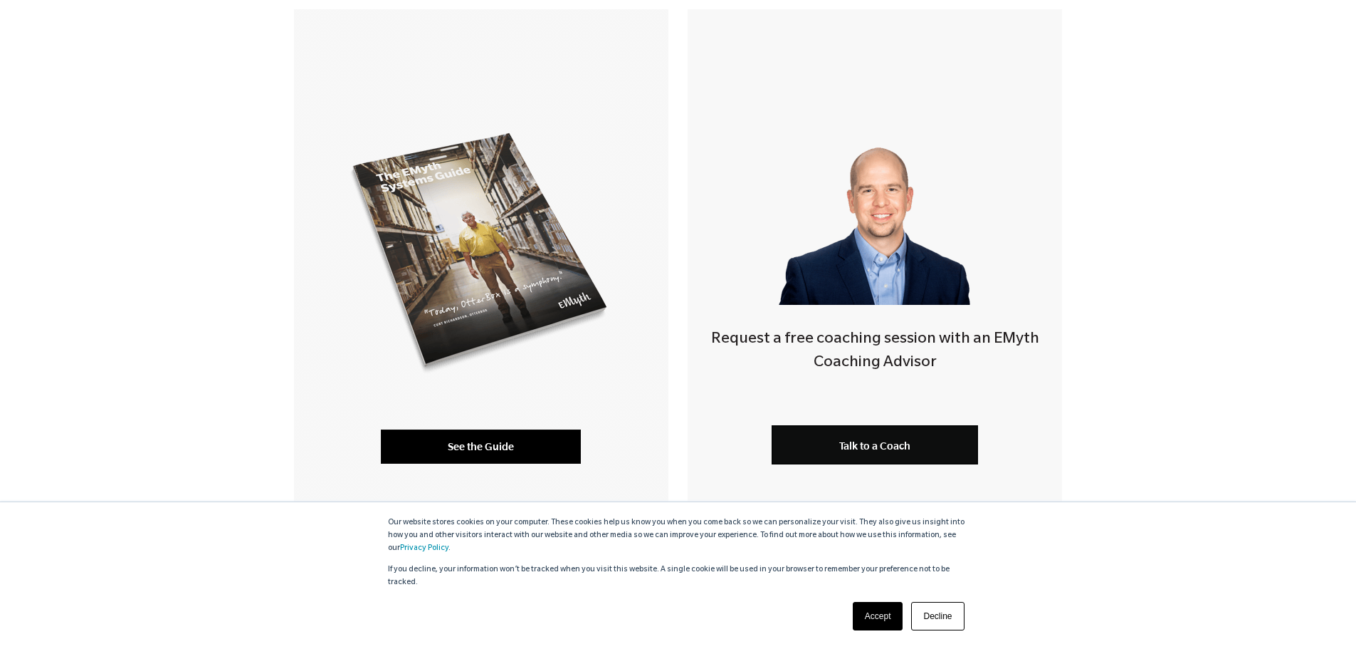
scroll to position [356, 0]
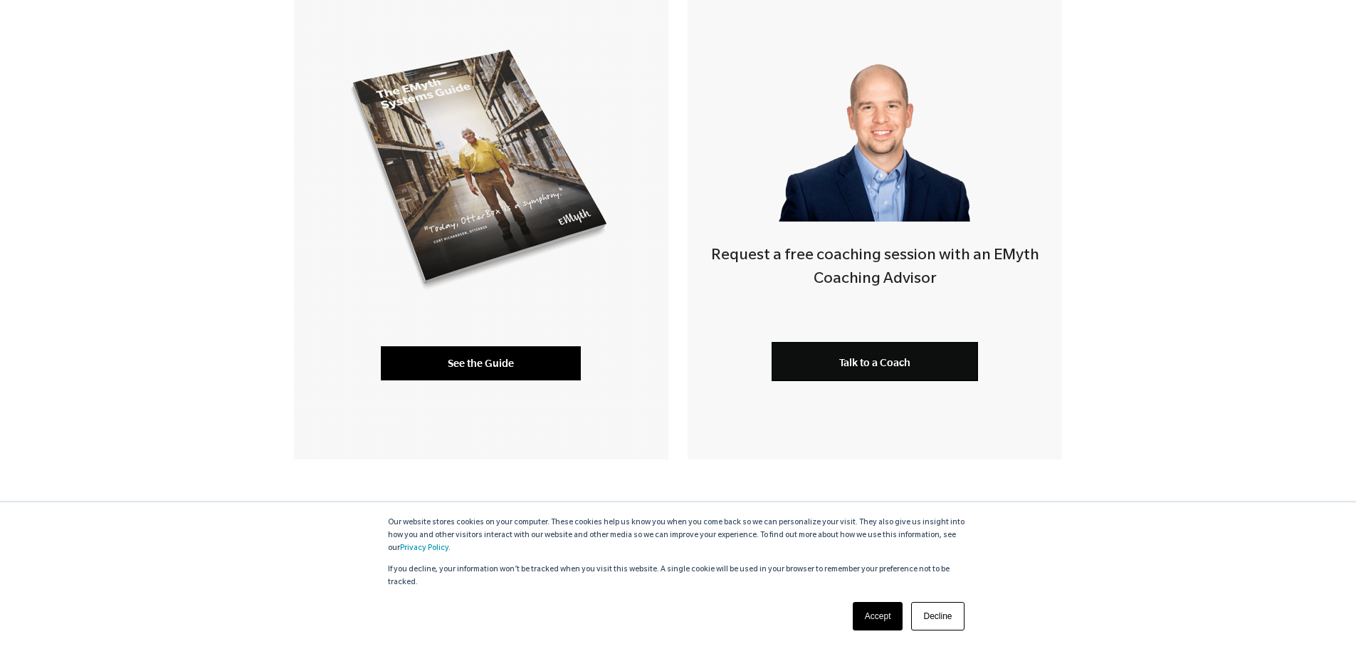
click at [454, 353] on link "See the Guide" at bounding box center [481, 363] width 200 height 34
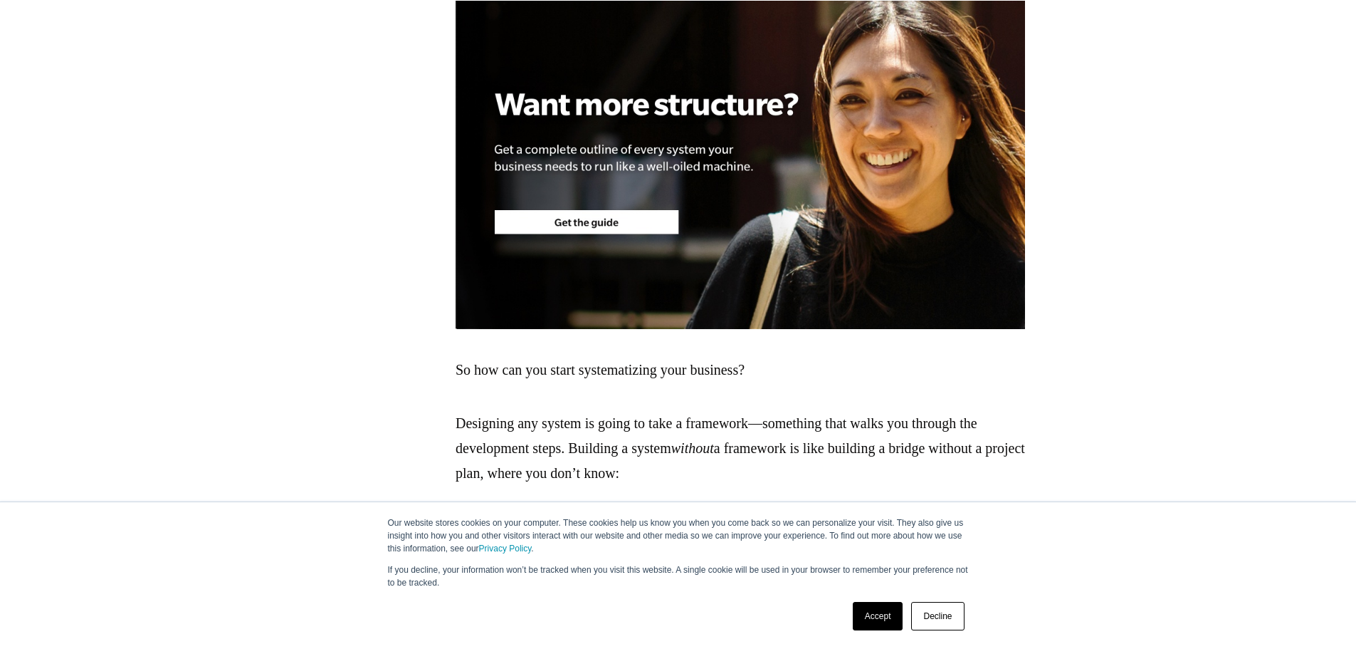
scroll to position [1744, 0]
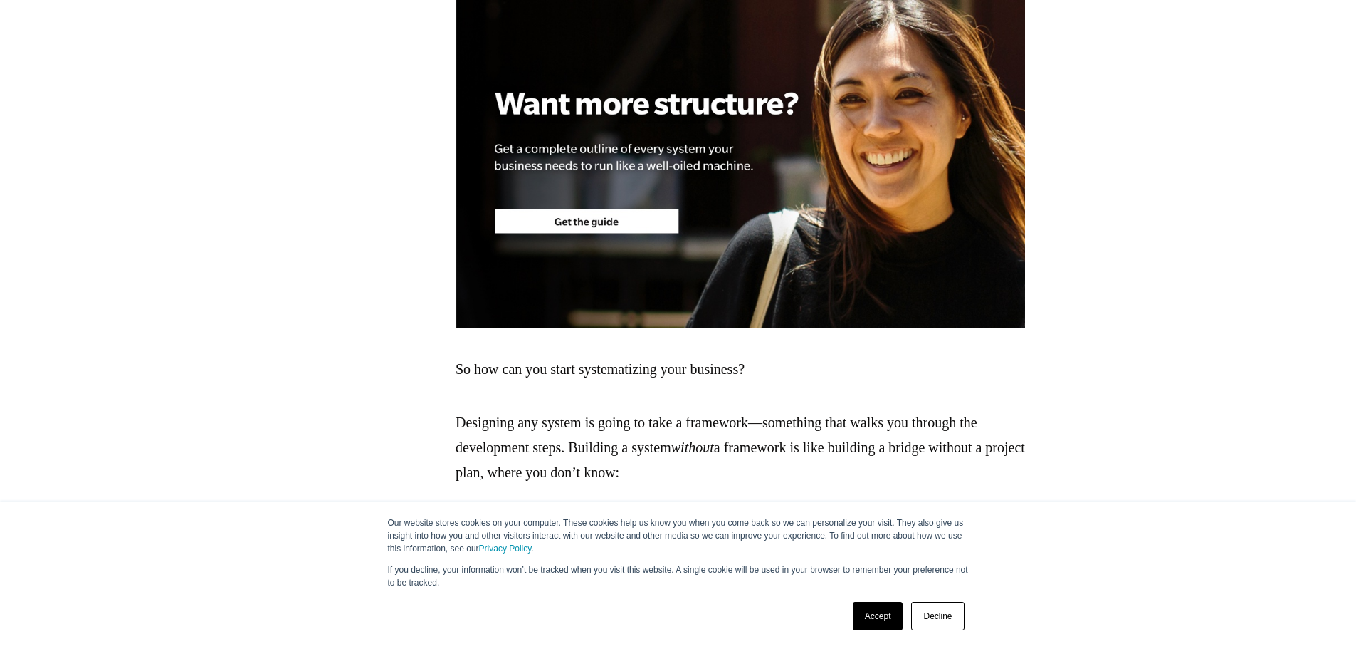
click at [663, 239] on img at bounding box center [741, 164] width 570 height 328
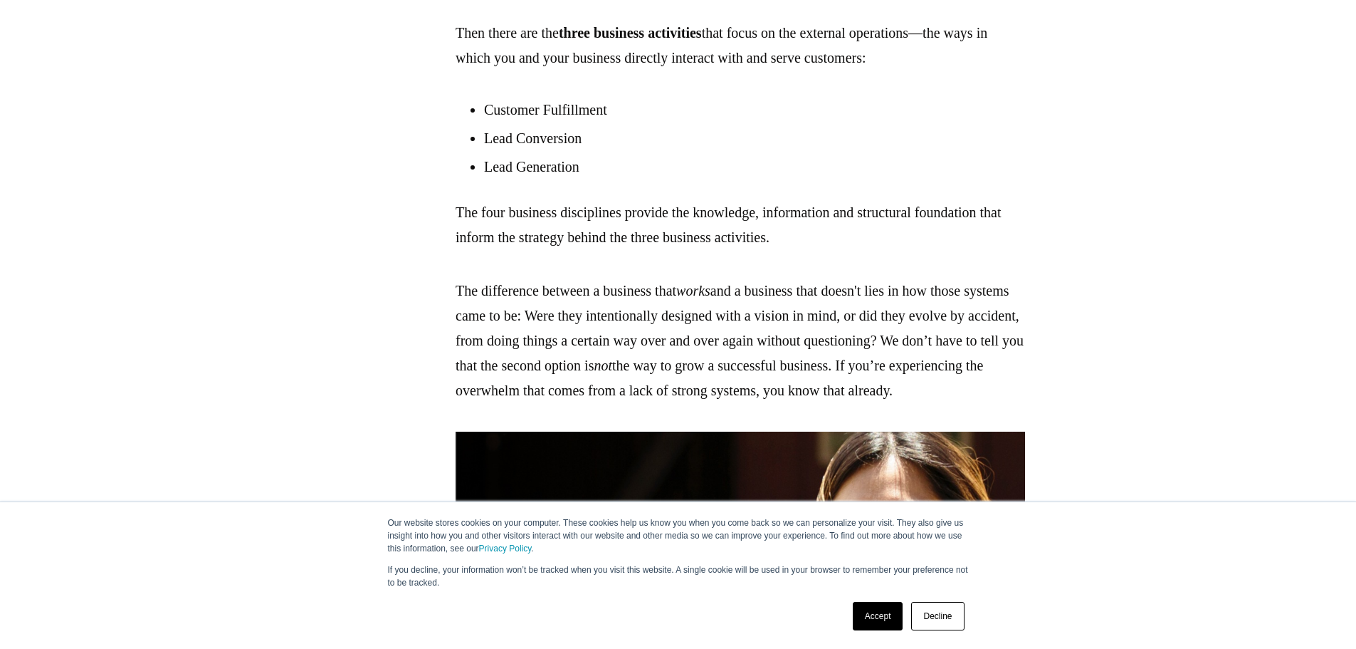
scroll to position [1317, 0]
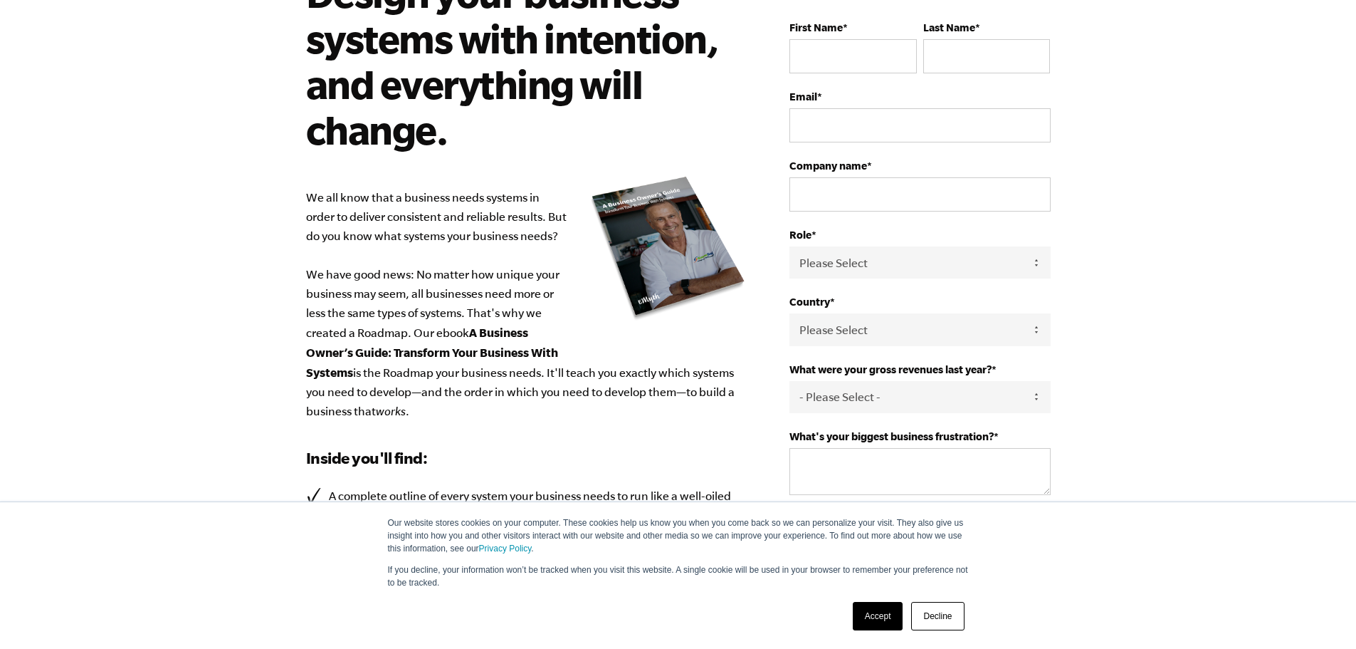
scroll to position [71, 0]
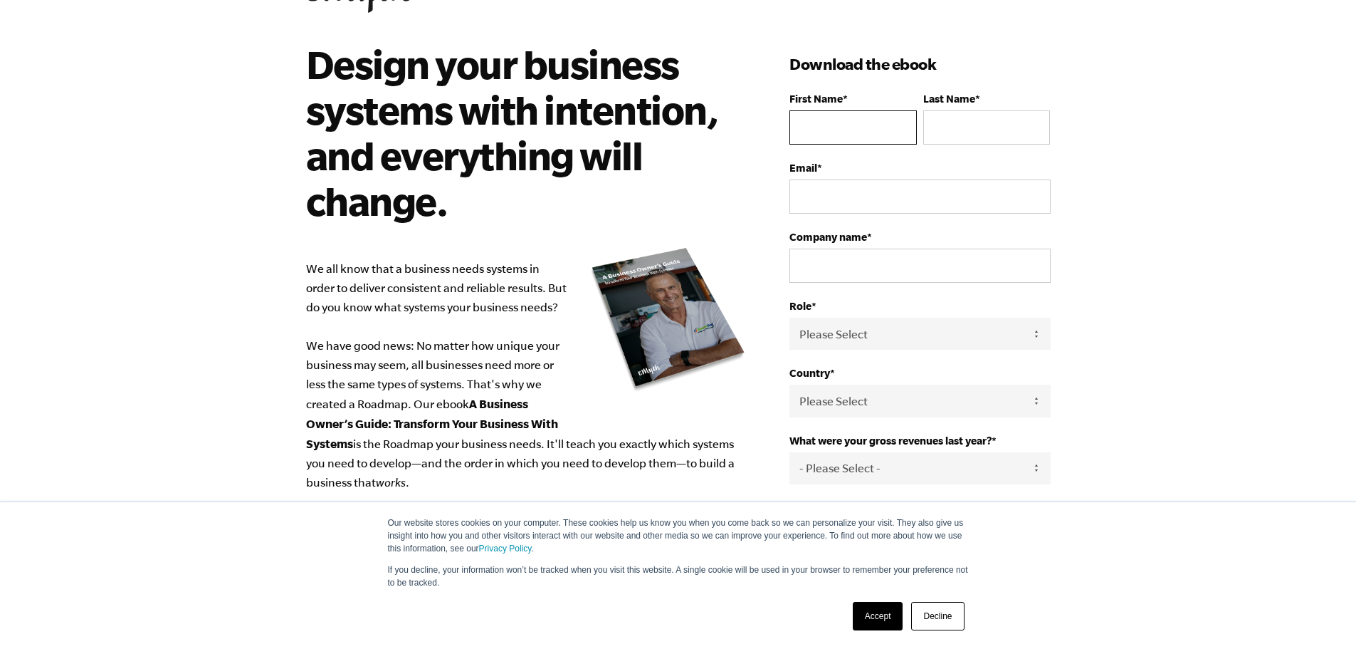
click at [835, 127] on input "First Name *" at bounding box center [853, 127] width 127 height 34
type input "[PERSON_NAME]"
type input "Oketch"
select select "[GEOGRAPHIC_DATA]"
click at [848, 191] on input "Email *" at bounding box center [920, 196] width 261 height 34
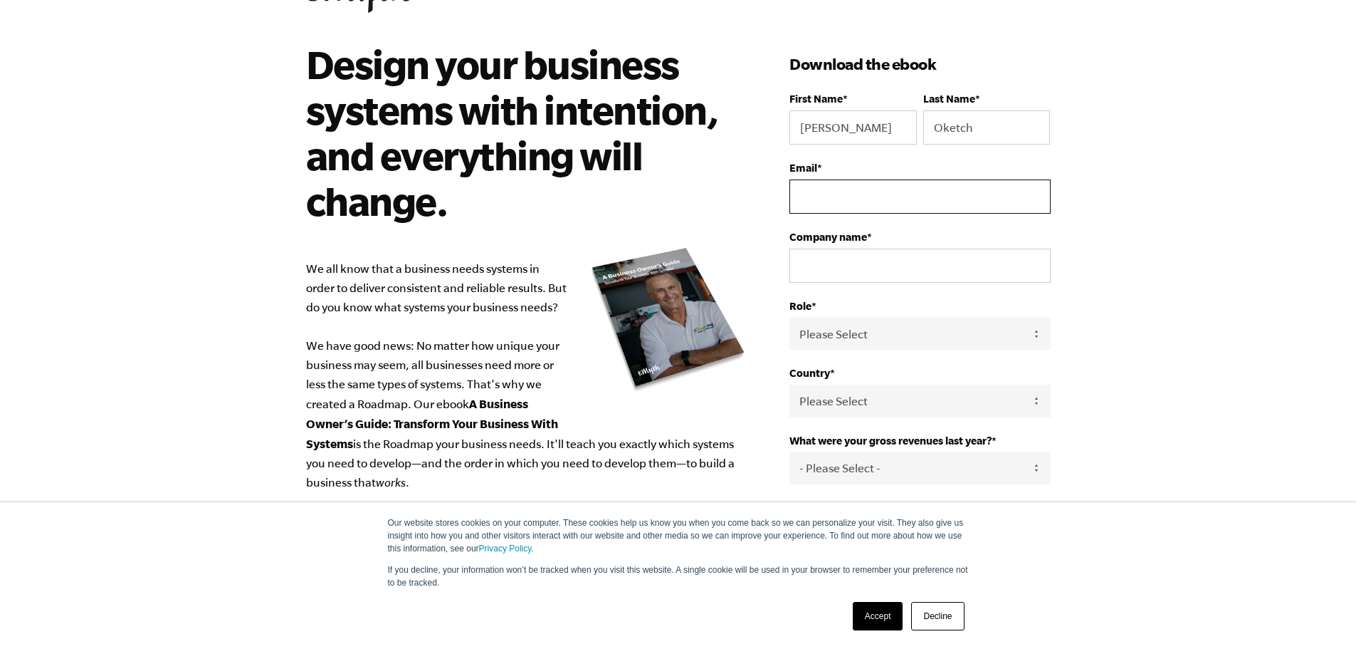
type input "[EMAIL_ADDRESS][DOMAIN_NAME]"
click at [863, 268] on input "Company name *" at bounding box center [920, 265] width 261 height 34
type input "Vaizel Studio"
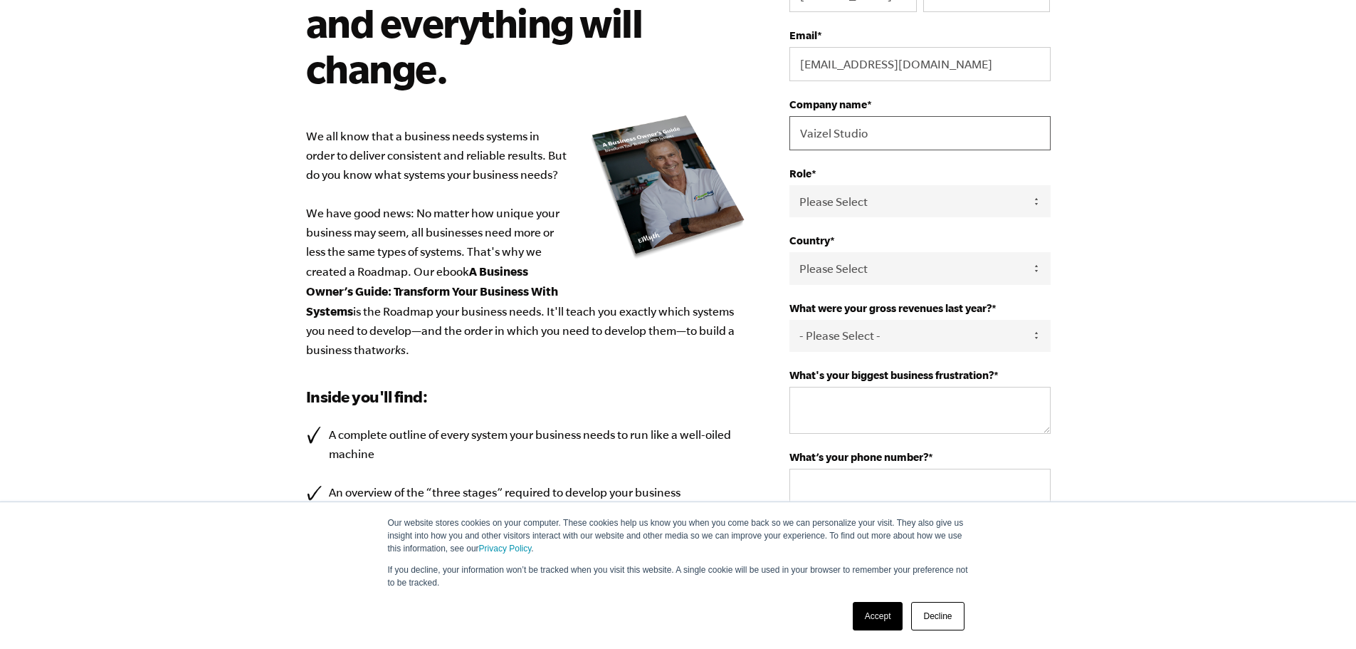
scroll to position [285, 0]
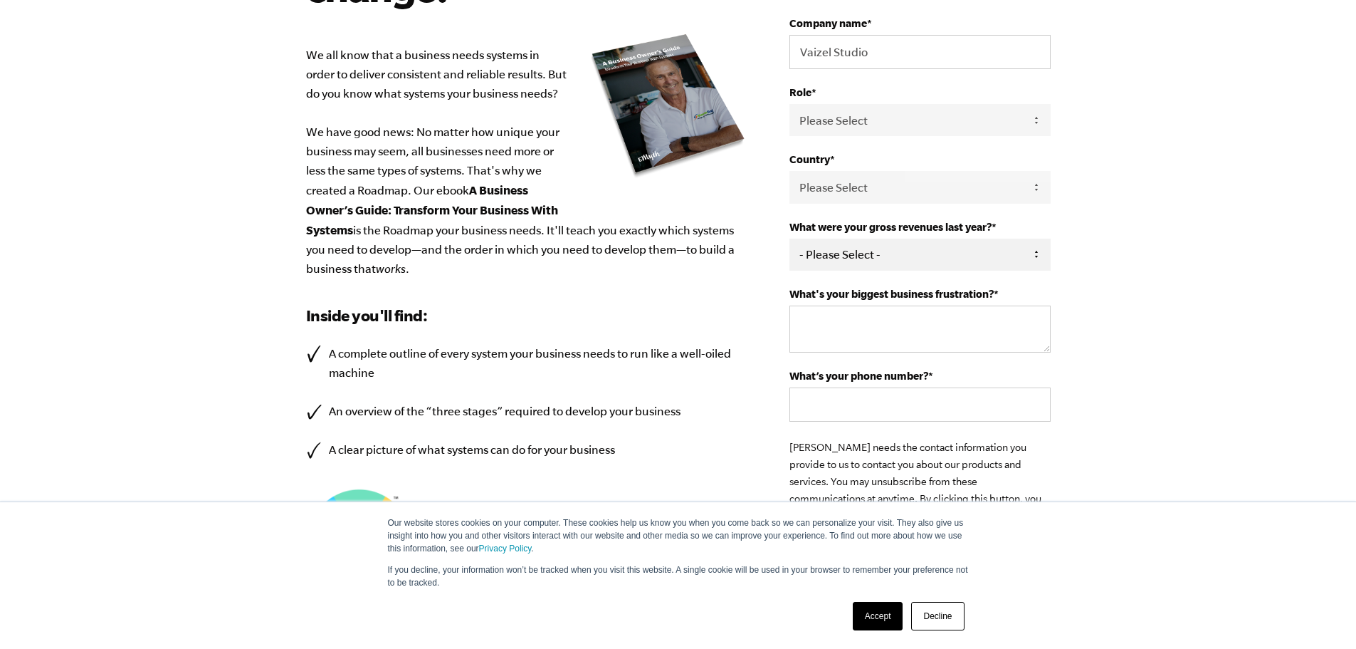
click at [887, 251] on select "- Please Select - 0-75K 76-150K 151-275K 276-500K 501-750K 751-1M 1-2.5M 2.5-5M…" at bounding box center [920, 255] width 261 height 32
select select "0-75K"
click at [790, 239] on select "- Please Select - 0-75K 76-150K 151-275K 276-500K 501-750K 751-1M 1-2.5M 2.5-5M…" at bounding box center [920, 255] width 261 height 32
click at [881, 117] on select "Please Select Owner Partner / Co-Owner Executive Employee / Other" at bounding box center [920, 120] width 261 height 32
select select "Partner / Co-Owner"
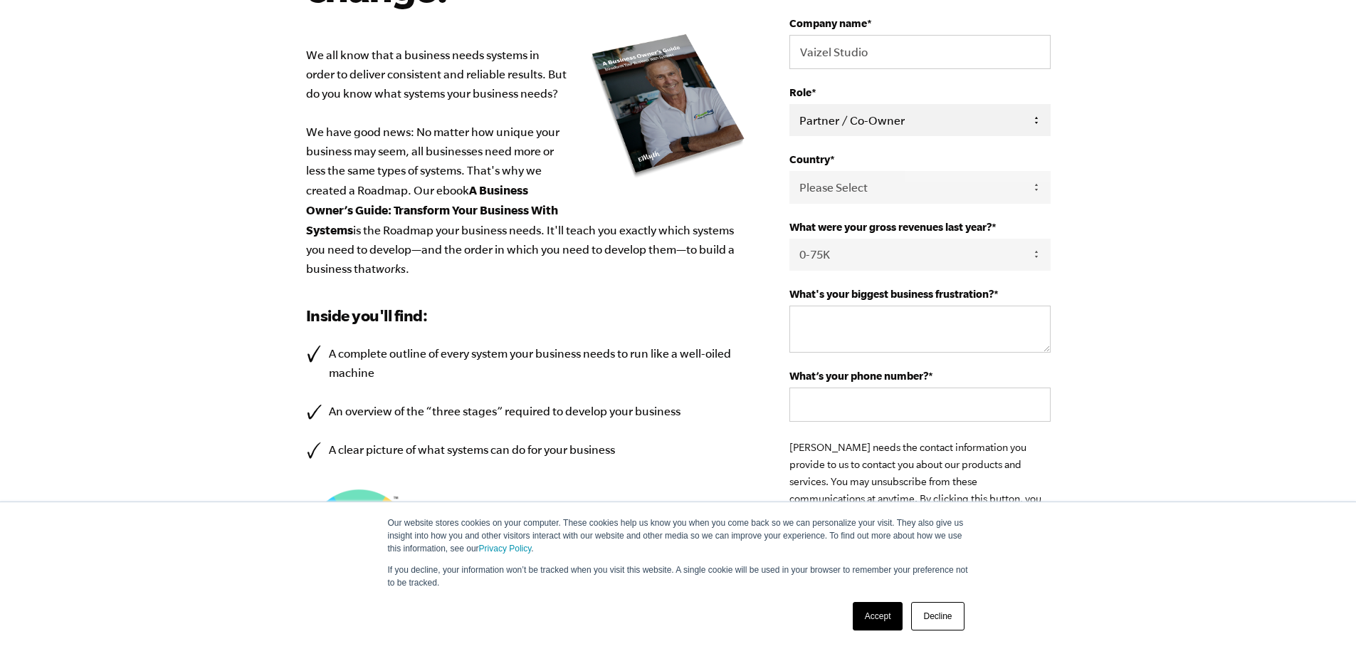
click at [790, 104] on select "Please Select Owner Partner / Co-Owner Executive Employee / Other" at bounding box center [920, 120] width 261 height 32
click at [874, 324] on textarea "What's your biggest business frustration? *" at bounding box center [920, 328] width 261 height 47
type textarea "Doing"
click at [871, 405] on input "What’s your phone number? *" at bounding box center [920, 404] width 261 height 34
type input "0790567199"
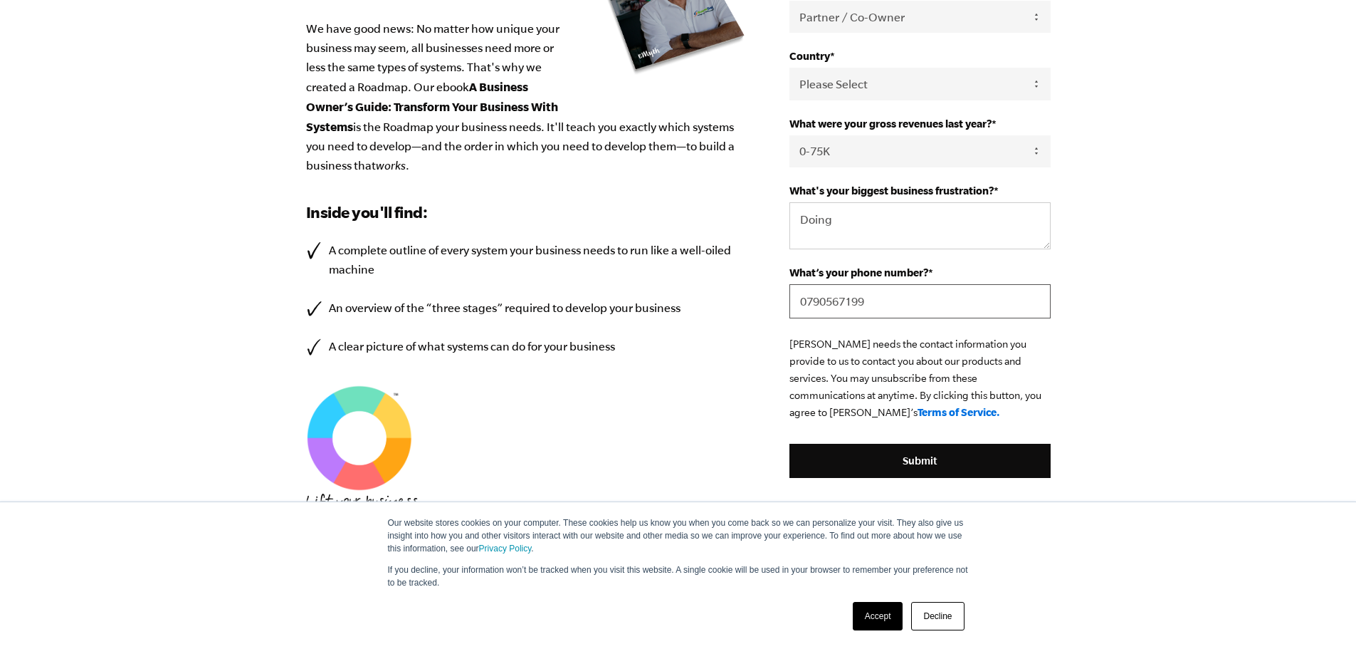
scroll to position [496, 0]
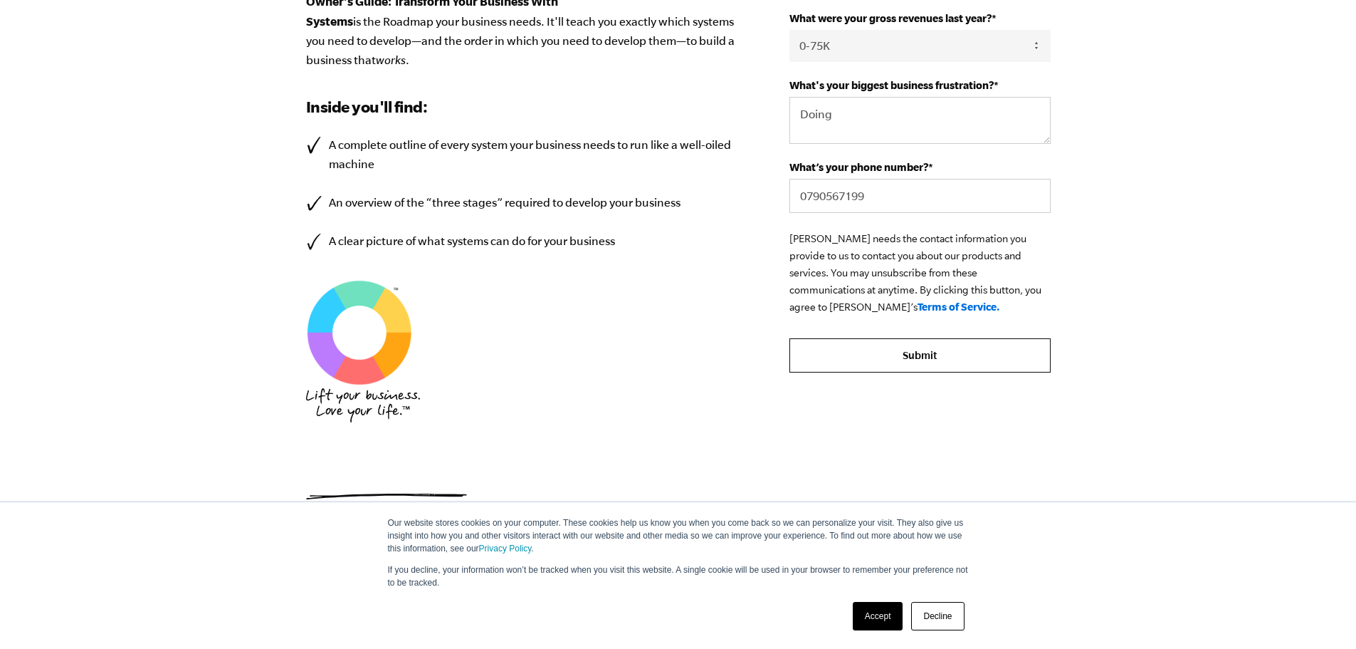
click at [874, 350] on input "Submit" at bounding box center [920, 355] width 261 height 34
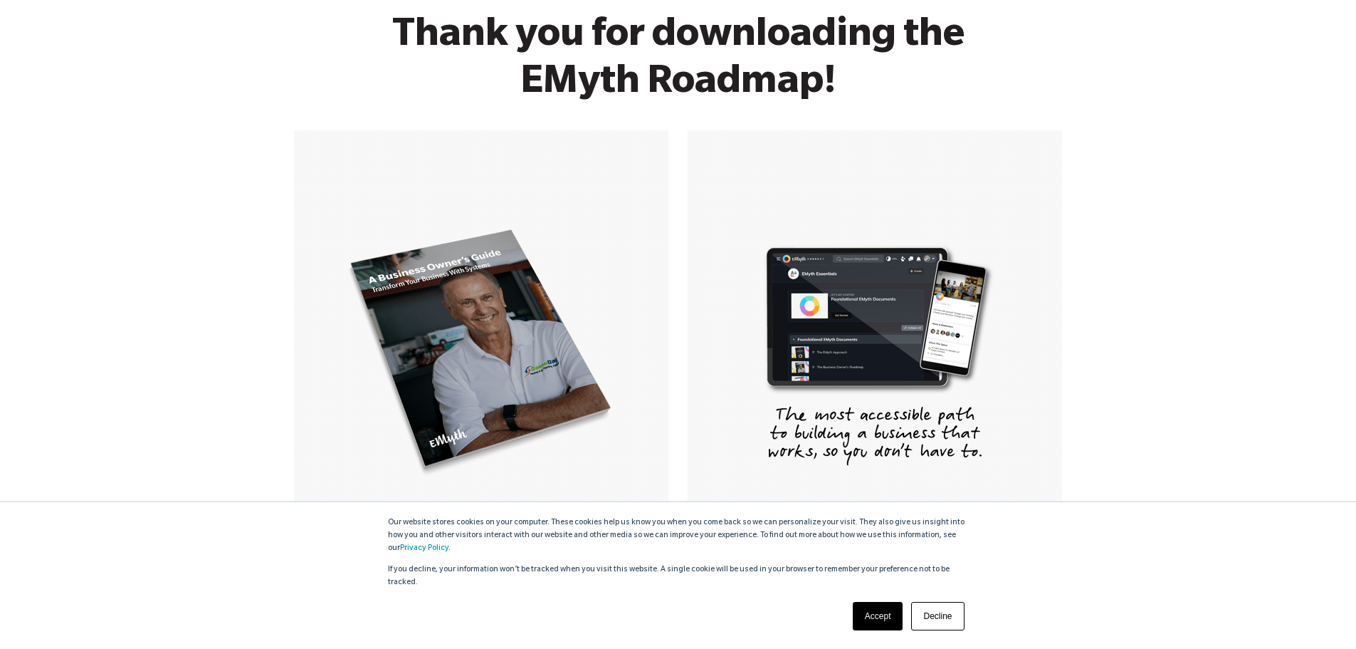
scroll to position [285, 0]
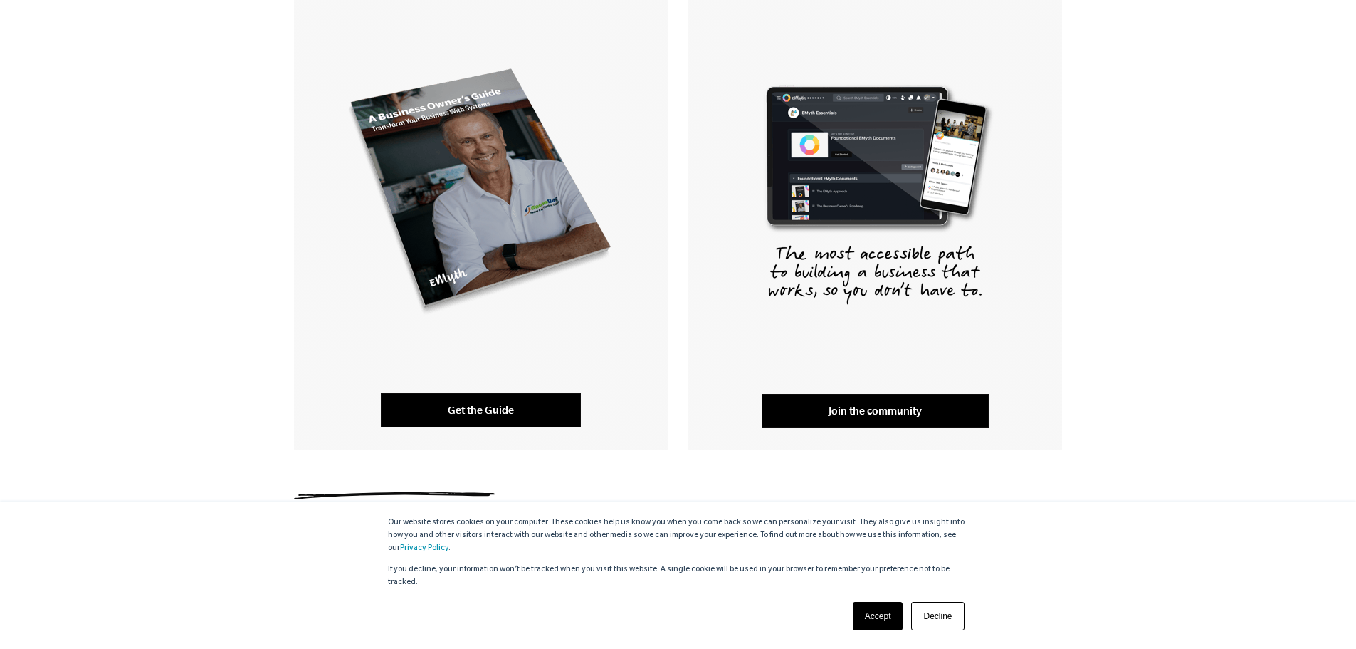
click at [512, 405] on link "Get the Guide" at bounding box center [481, 410] width 200 height 34
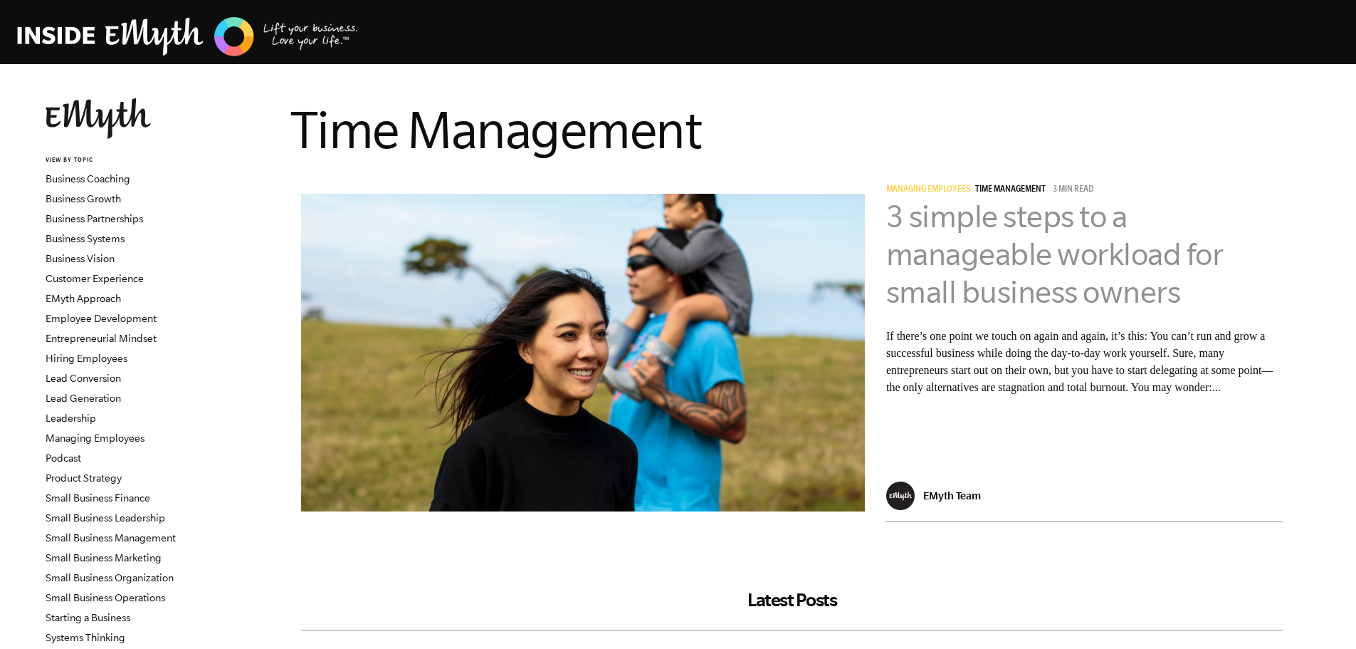
click at [997, 241] on link "3 simple steps to a manageable workload for small business owners" at bounding box center [1054, 254] width 337 height 110
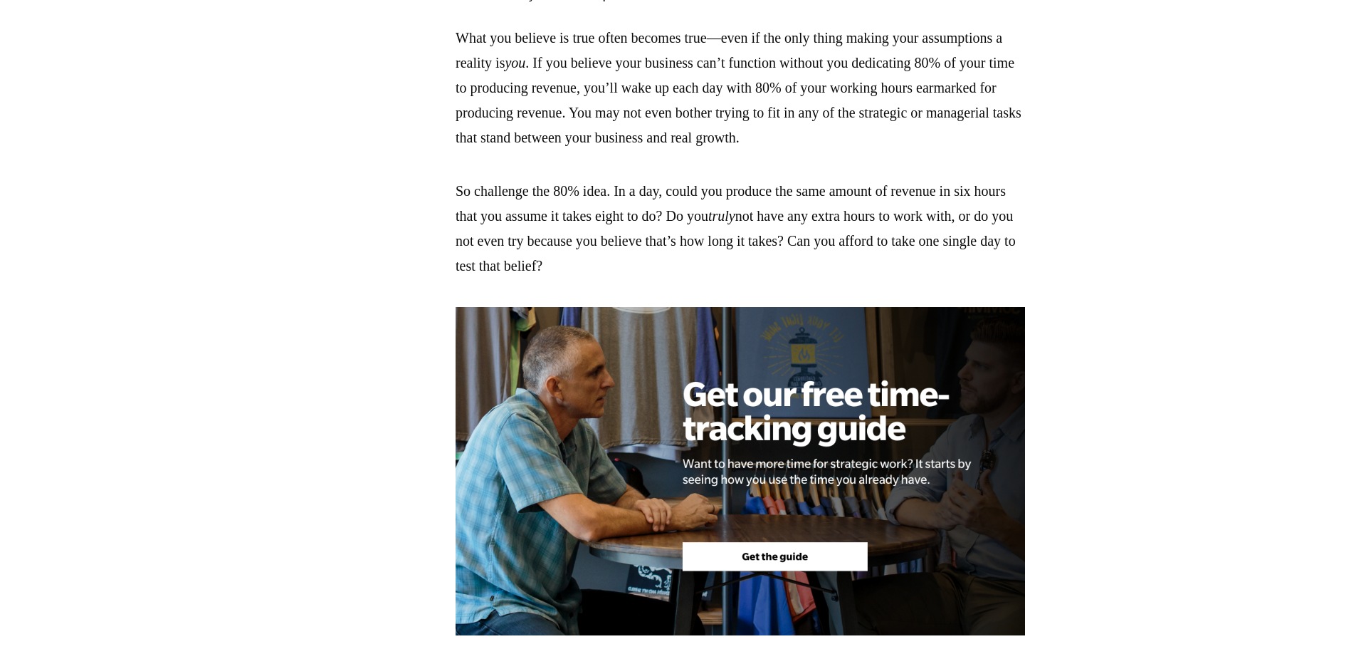
scroll to position [1709, 0]
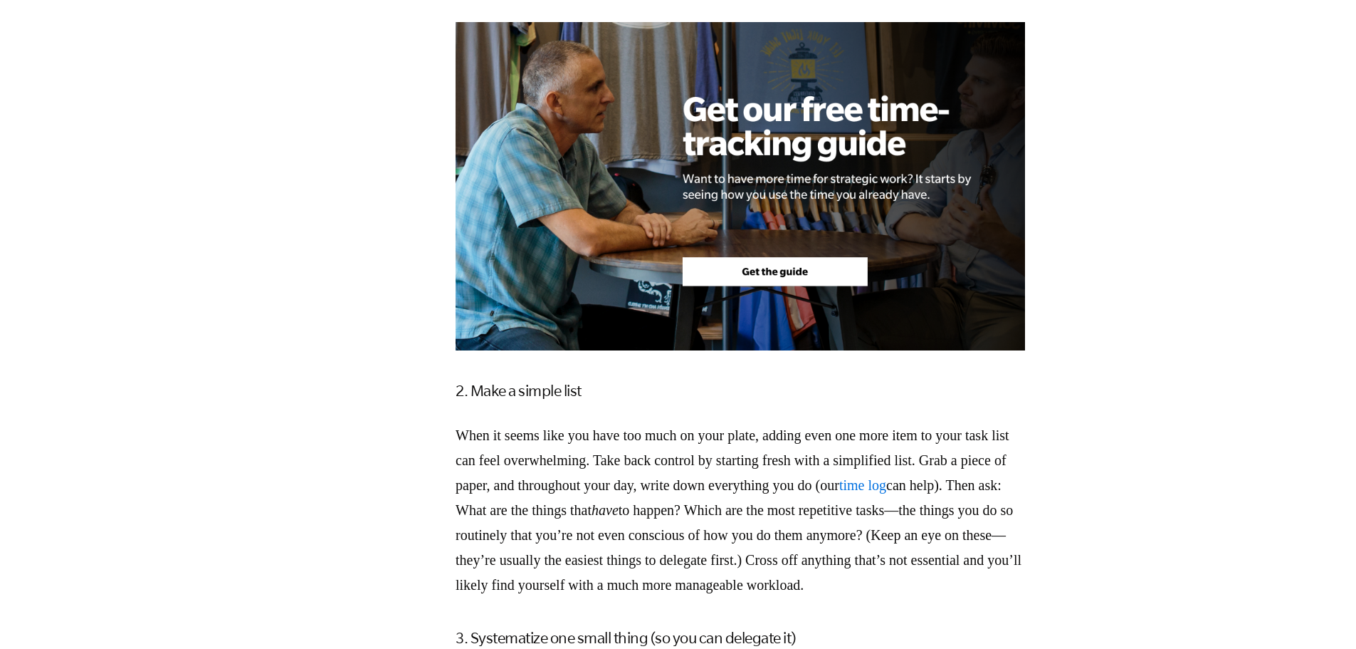
click at [833, 293] on img at bounding box center [741, 186] width 570 height 328
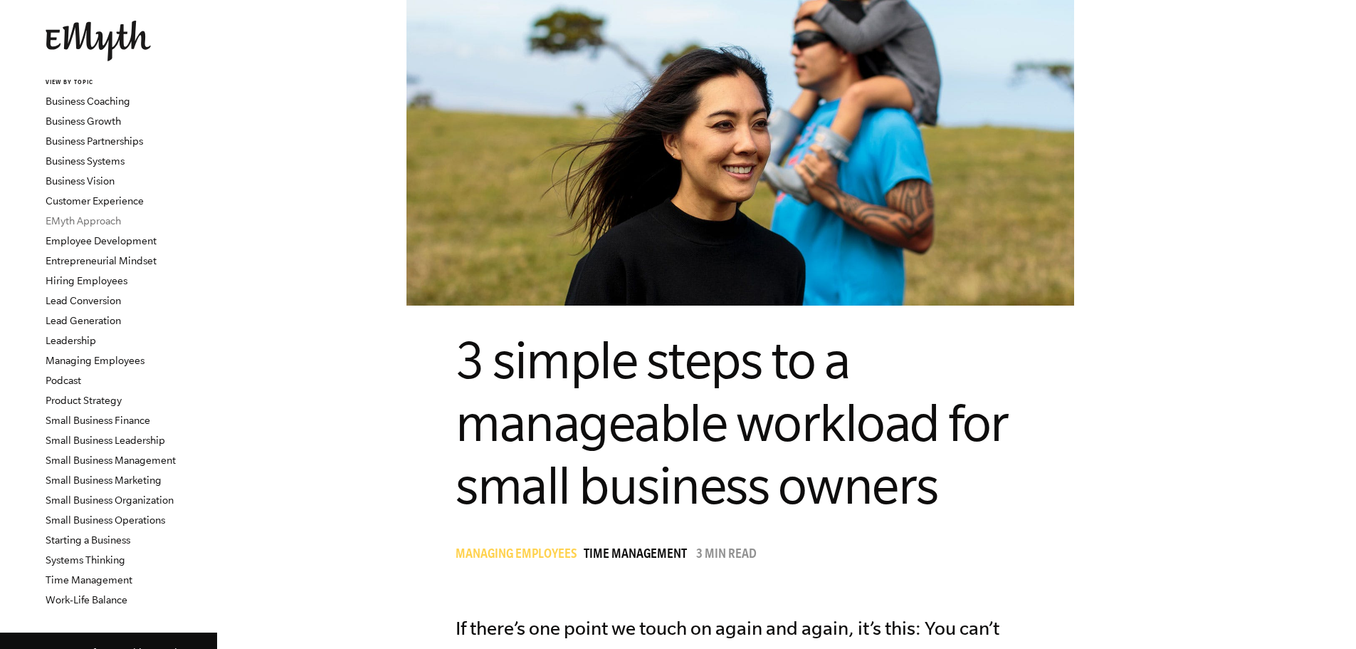
scroll to position [71, 0]
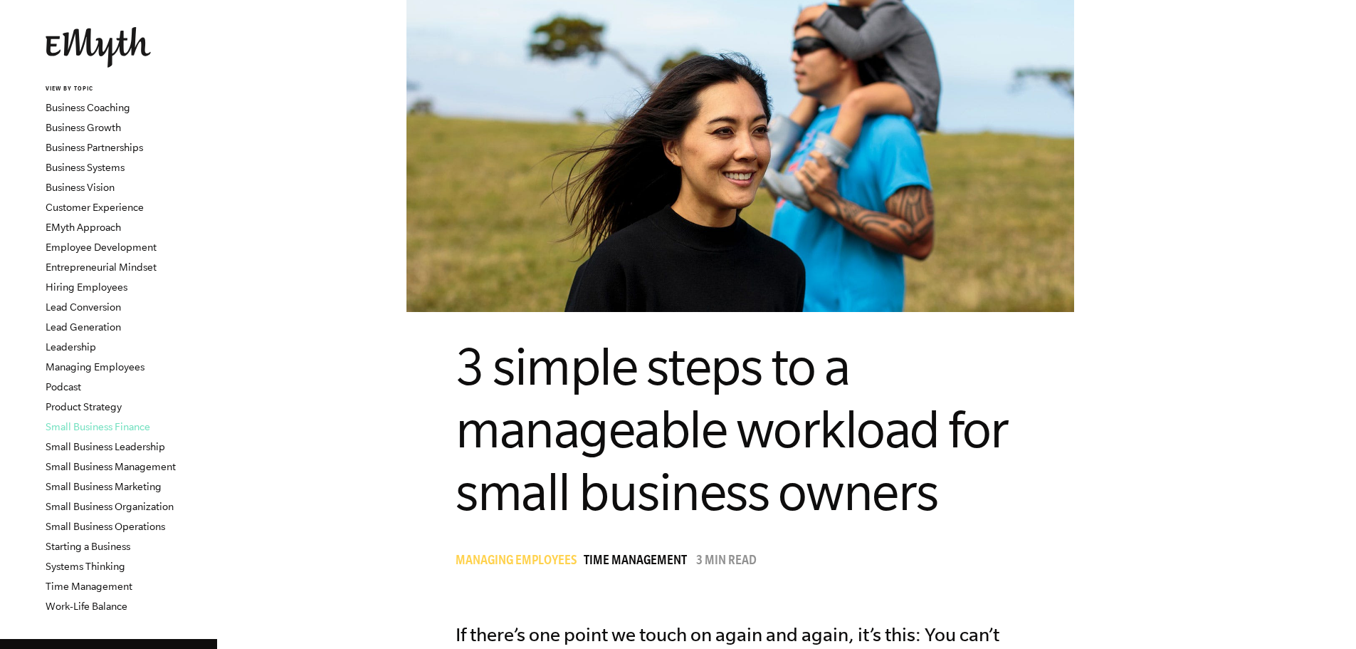
click at [97, 425] on link "Small Business Finance" at bounding box center [98, 426] width 105 height 11
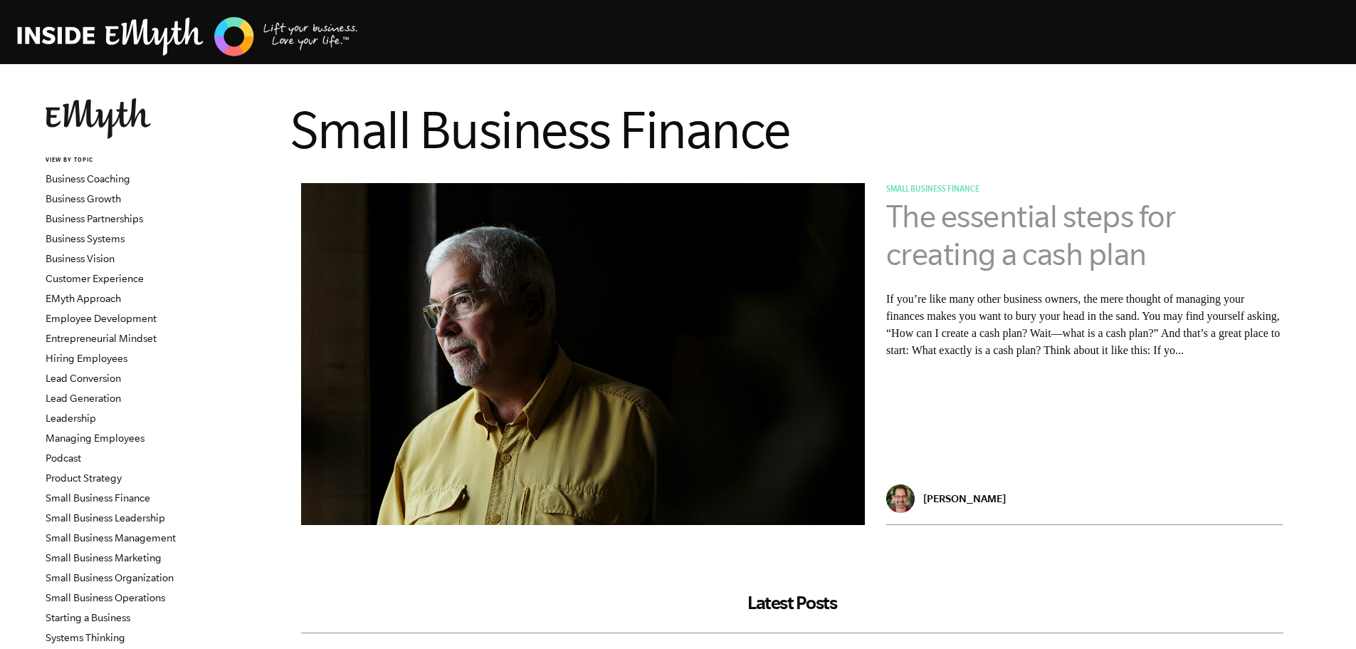
click at [993, 224] on link "The essential steps for creating a cash plan" at bounding box center [1031, 235] width 290 height 73
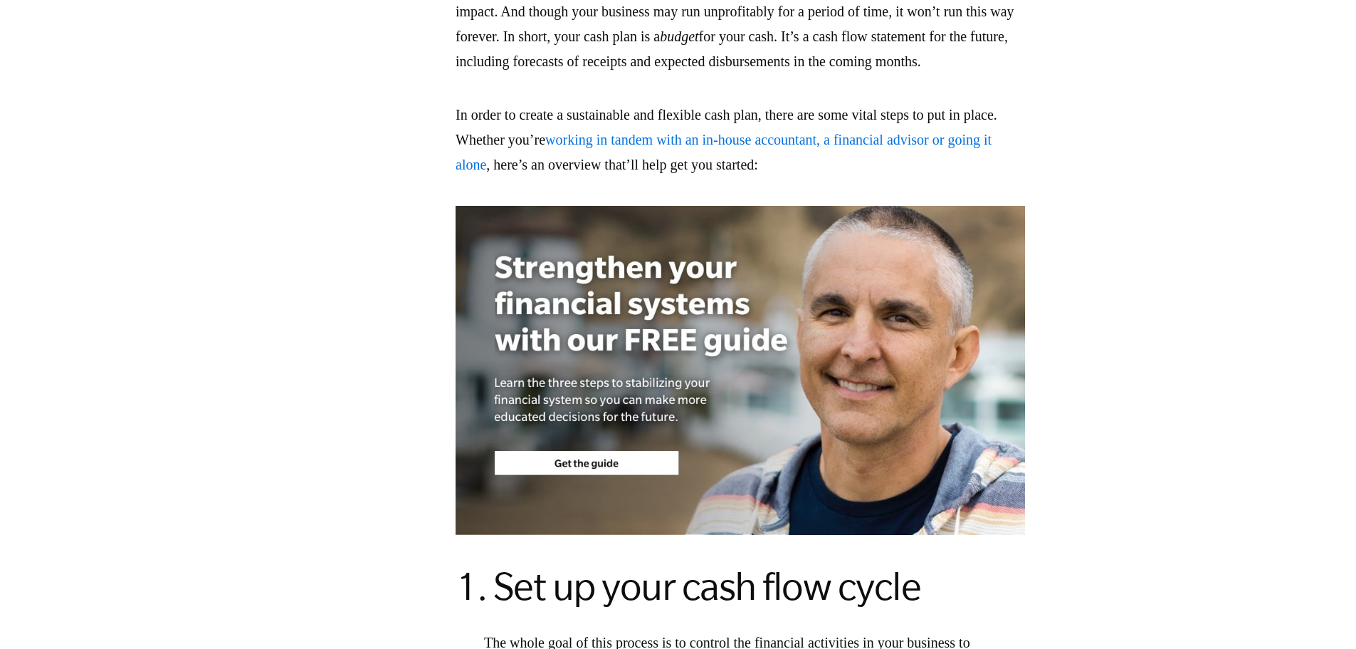
scroll to position [1282, 0]
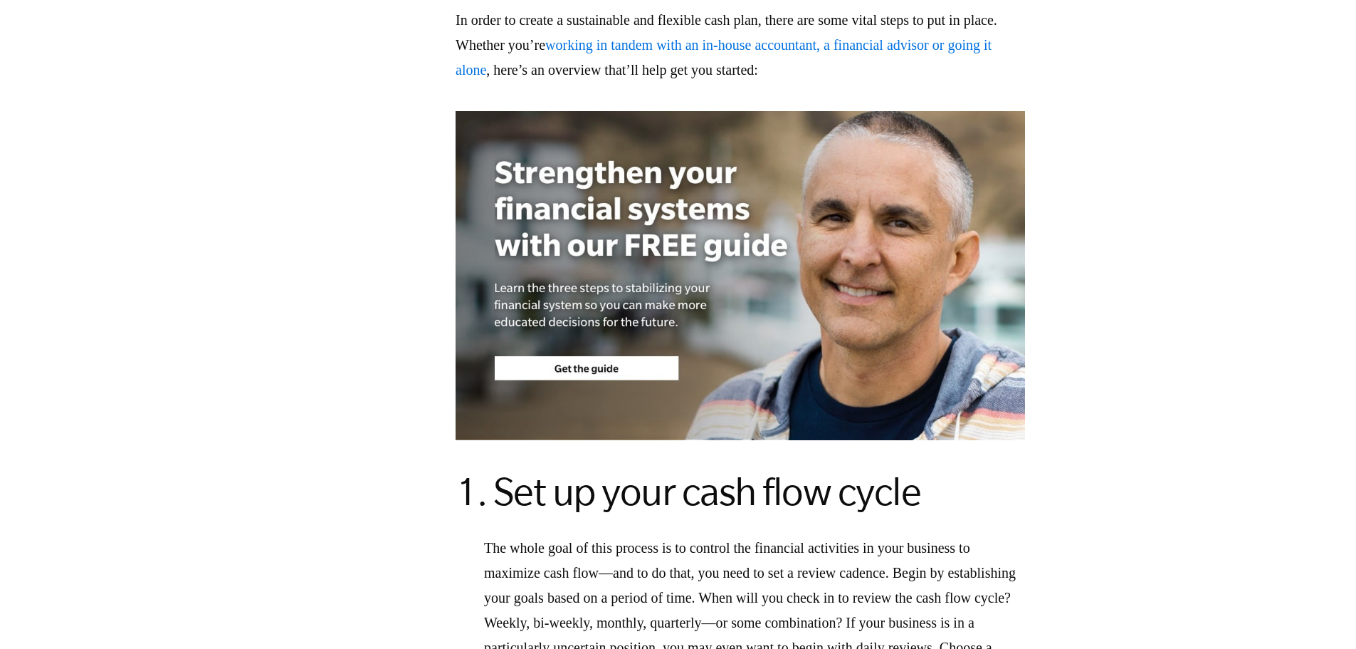
click at [607, 390] on img at bounding box center [741, 275] width 570 height 328
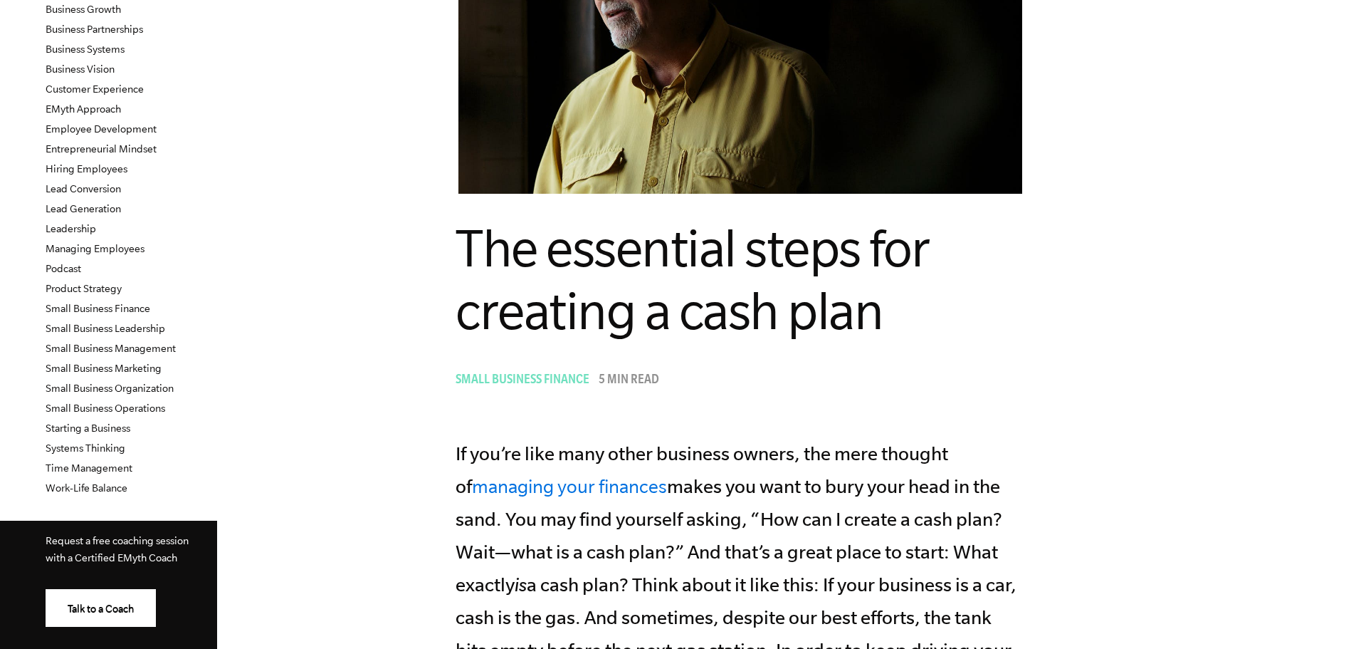
scroll to position [214, 0]
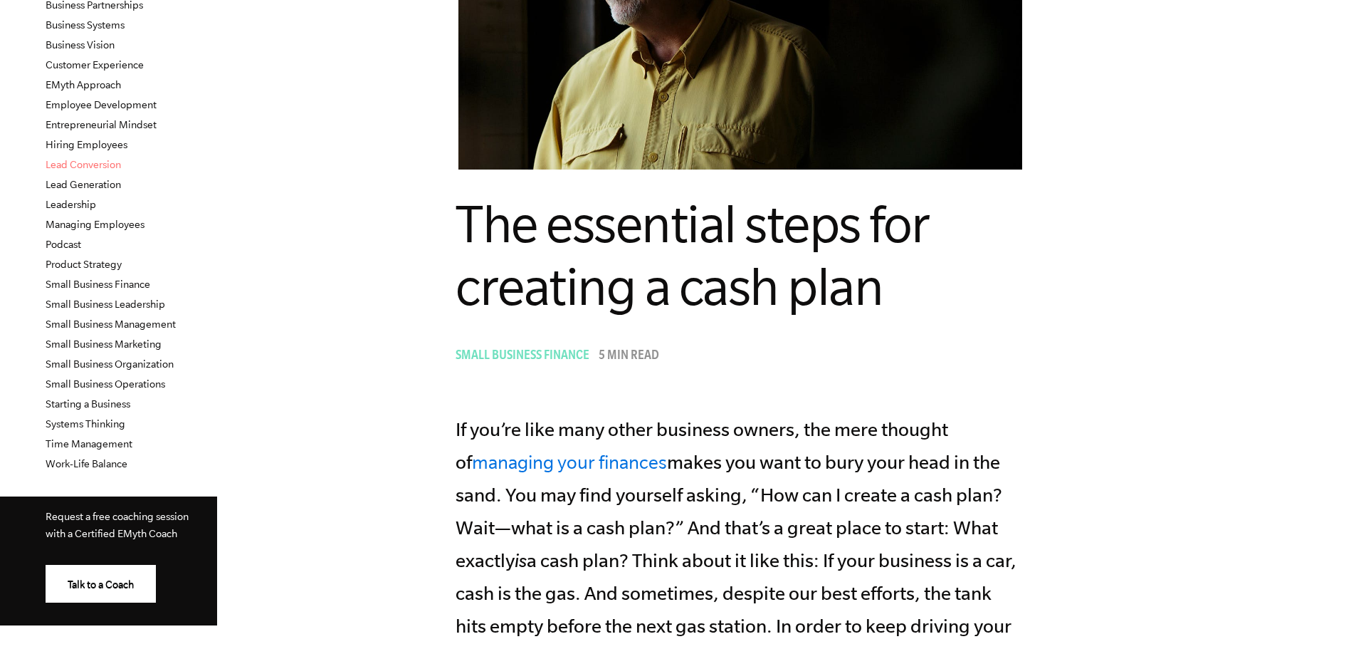
click at [88, 160] on link "Lead Conversion" at bounding box center [83, 164] width 75 height 11
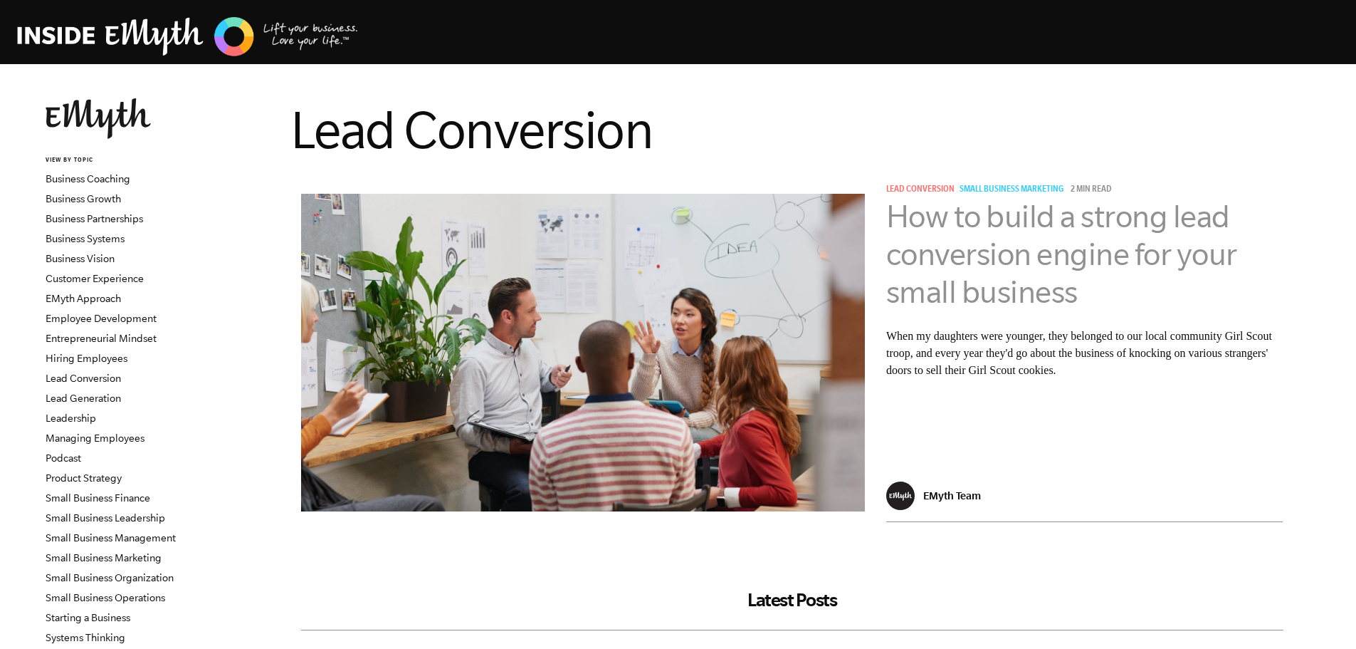
click at [1011, 211] on link "How to build a strong lead conversion engine for your small business" at bounding box center [1061, 254] width 351 height 110
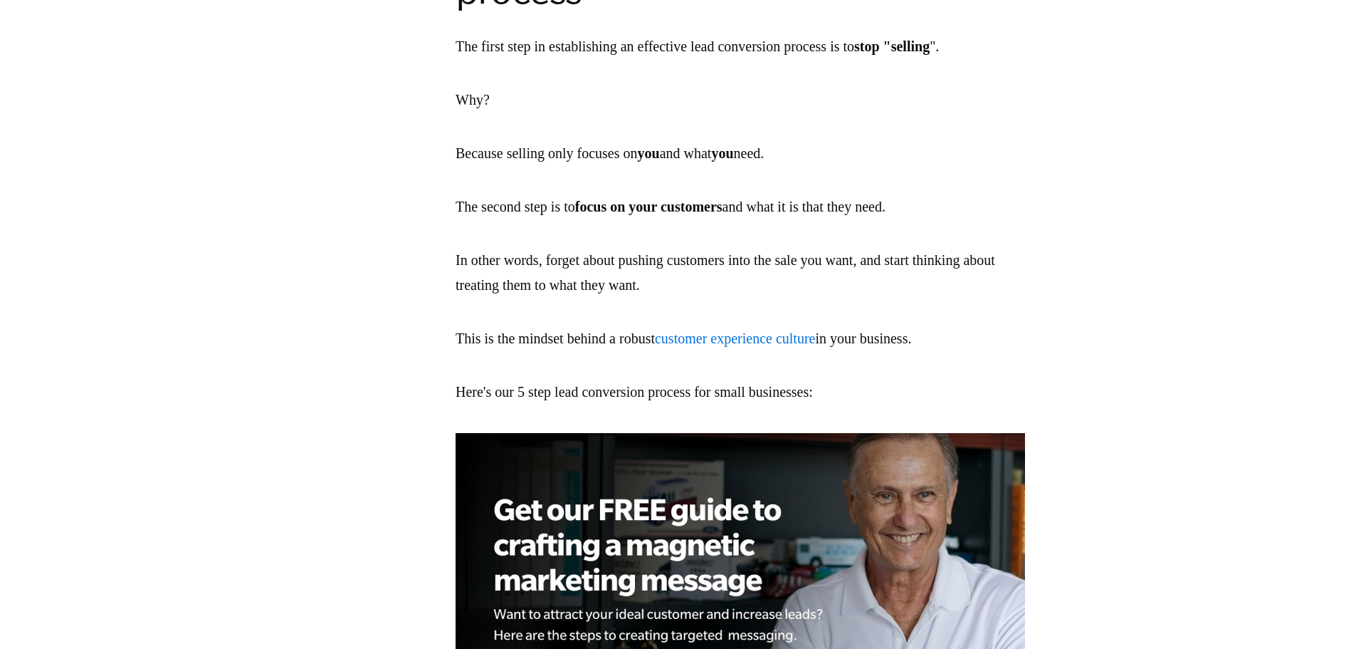
scroll to position [1282, 0]
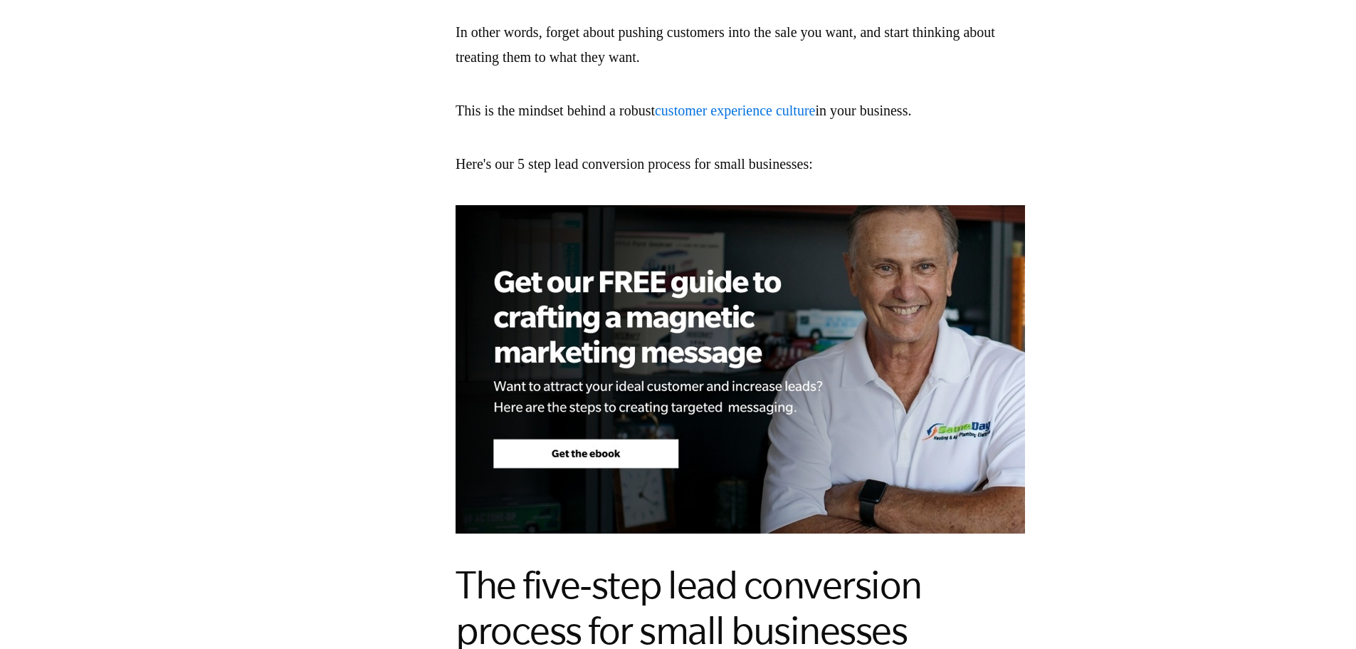
click at [669, 449] on img at bounding box center [741, 369] width 570 height 328
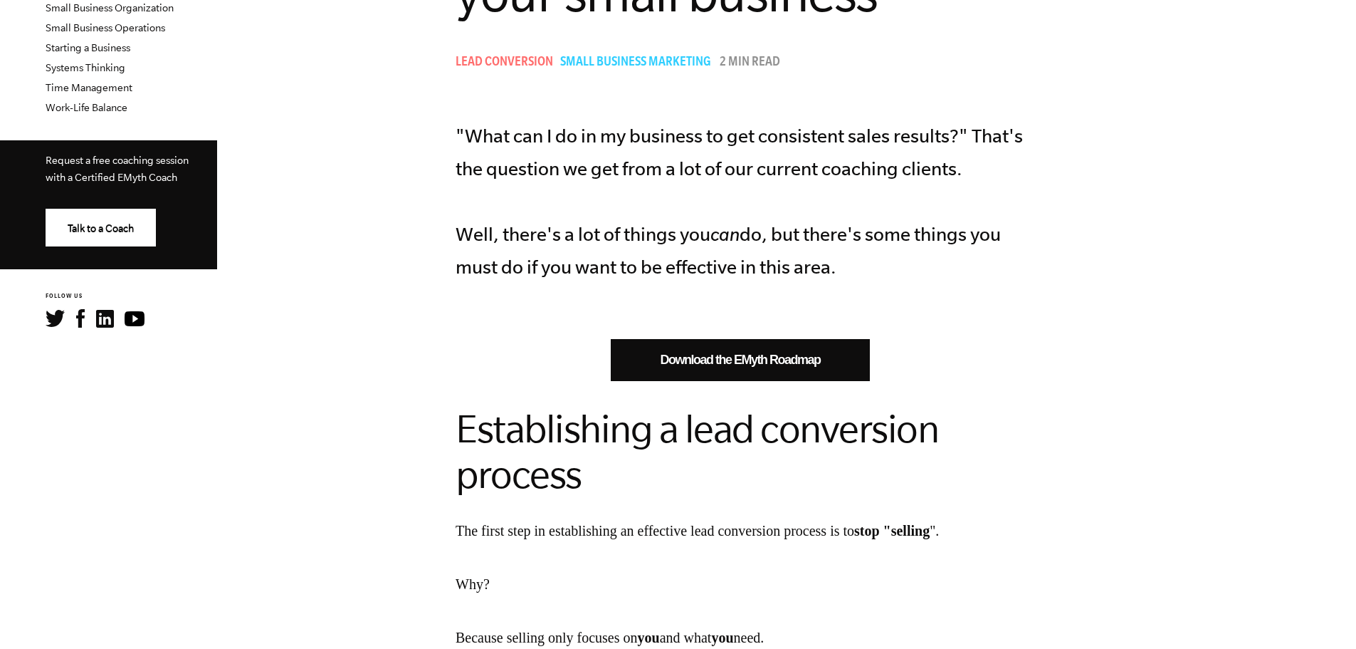
scroll to position [142, 0]
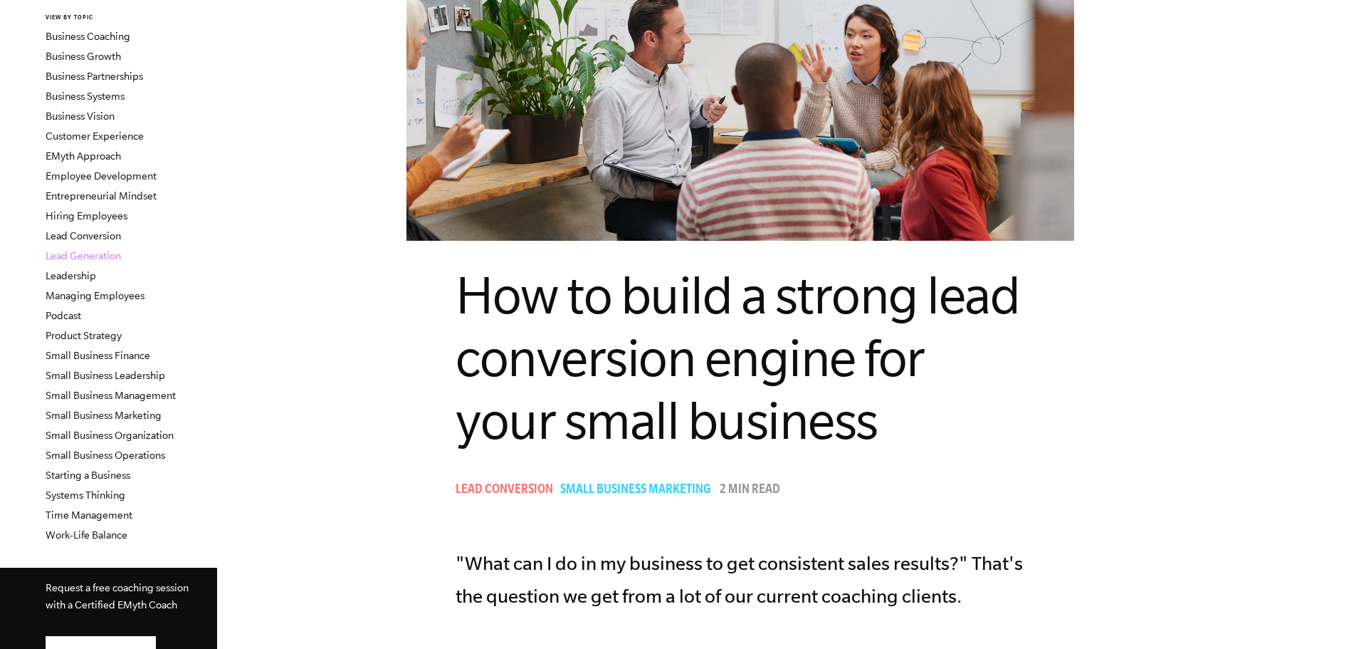
click at [93, 255] on link "Lead Generation" at bounding box center [83, 255] width 75 height 11
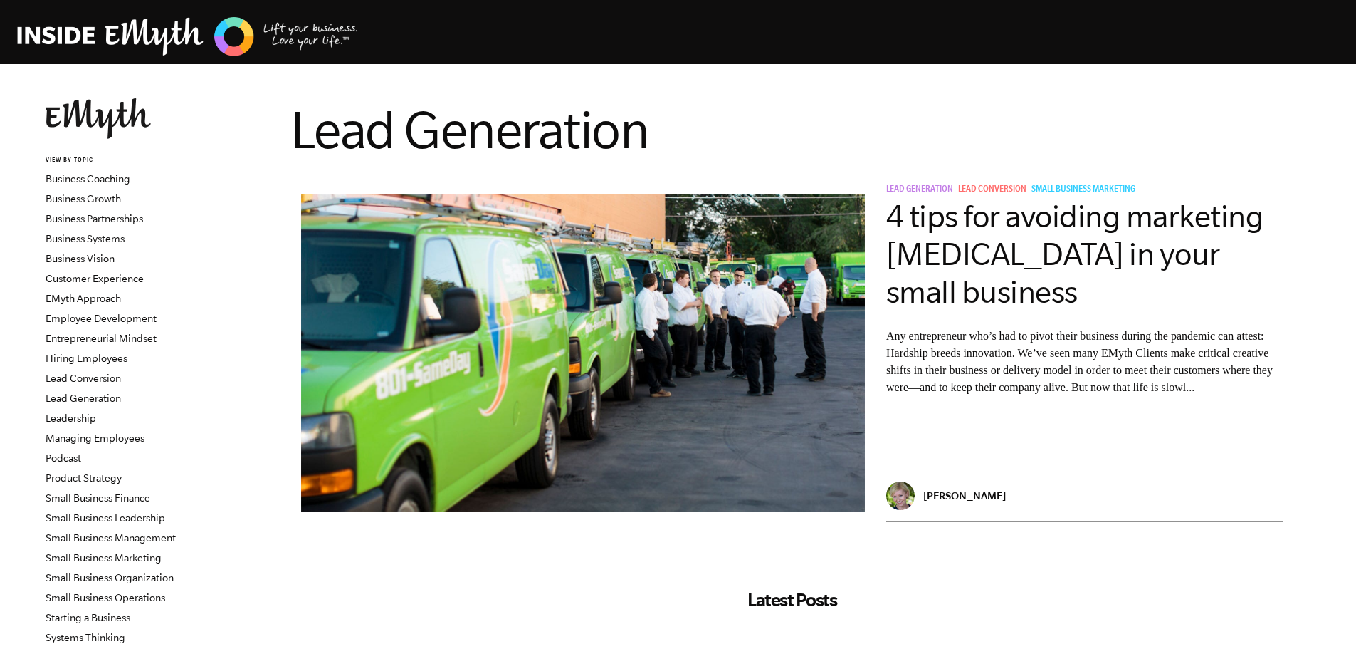
click at [597, 116] on h1 "Lead Generation" at bounding box center [792, 129] width 1004 height 63
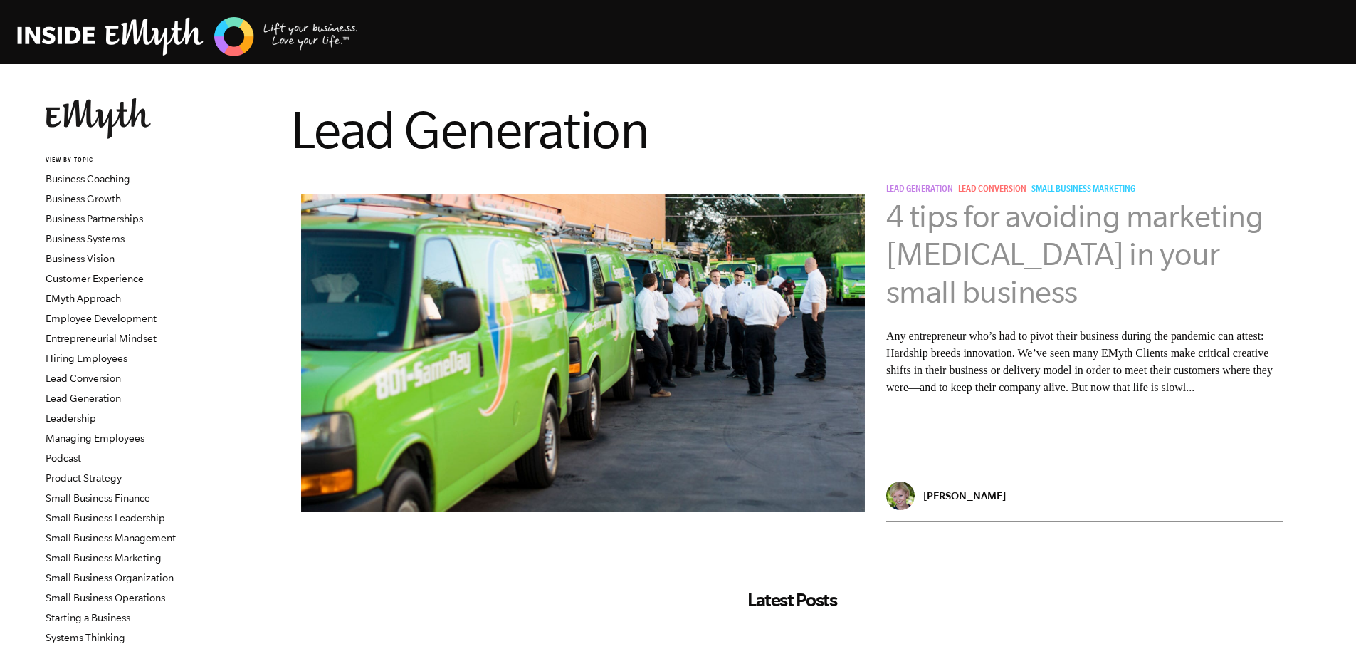
click at [991, 221] on link "4 tips for avoiding marketing myopia in your small business" at bounding box center [1075, 254] width 378 height 110
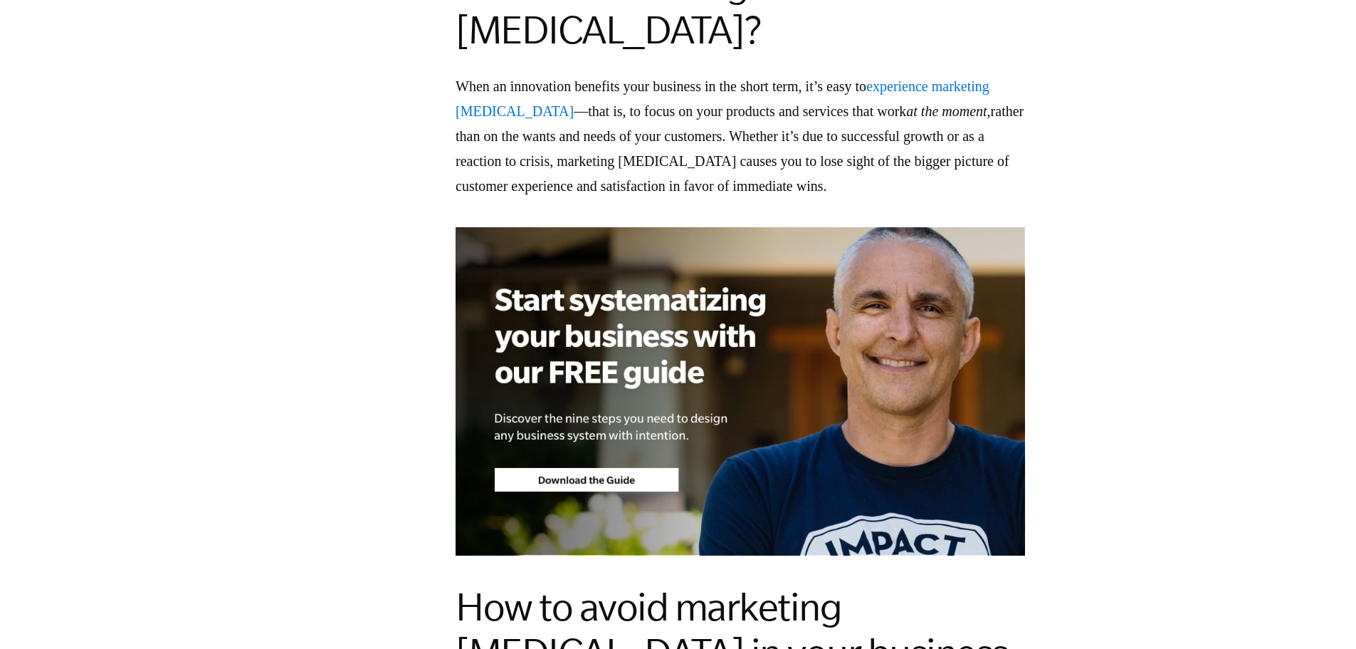
scroll to position [1495, 0]
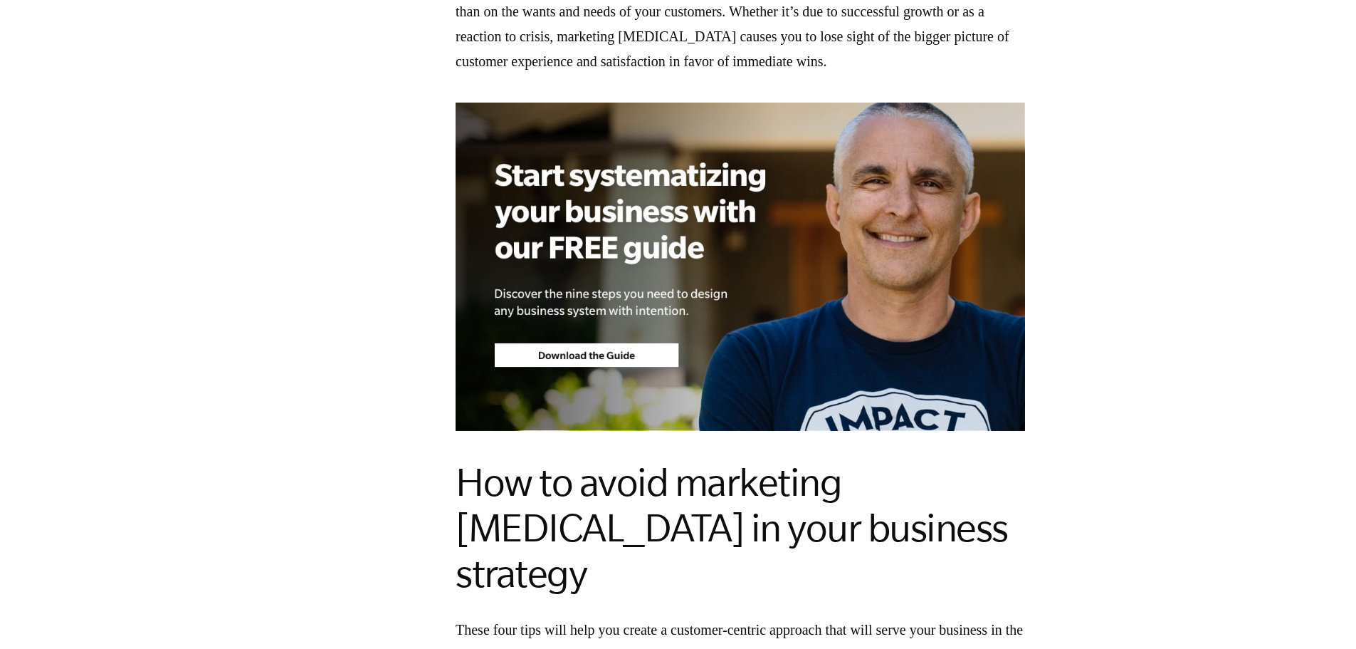
click at [661, 268] on img at bounding box center [741, 267] width 570 height 328
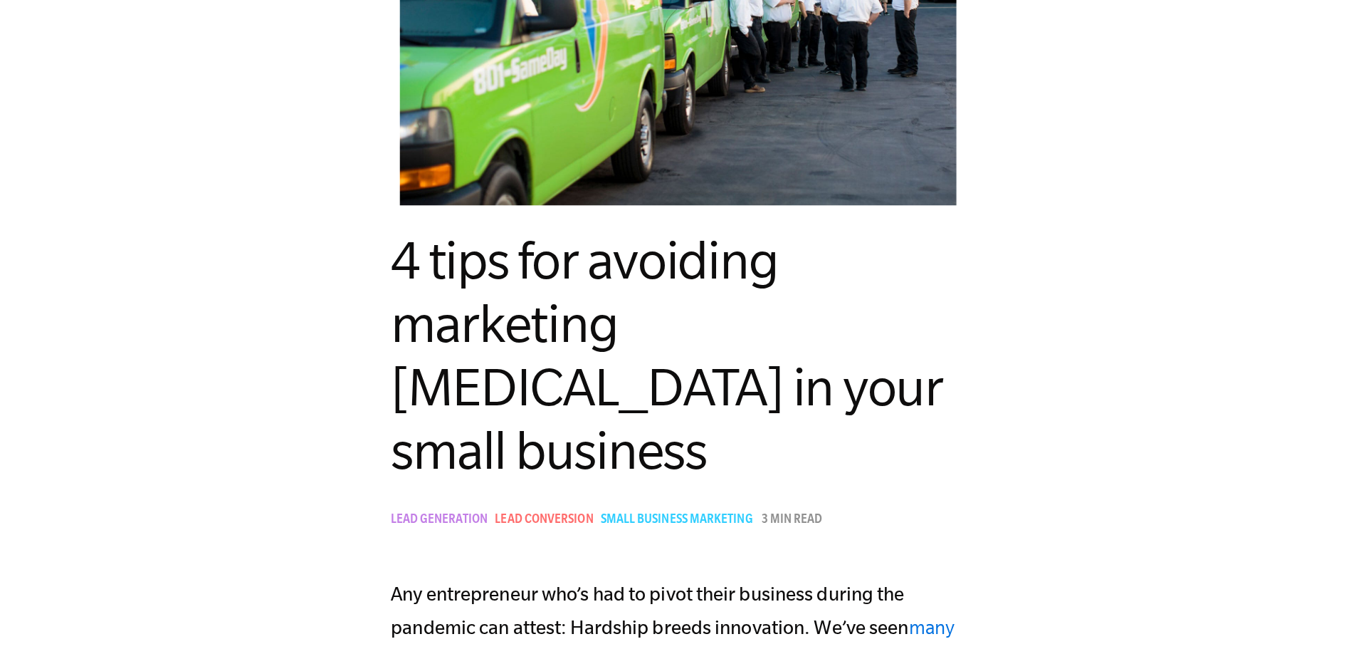
scroll to position [142, 0]
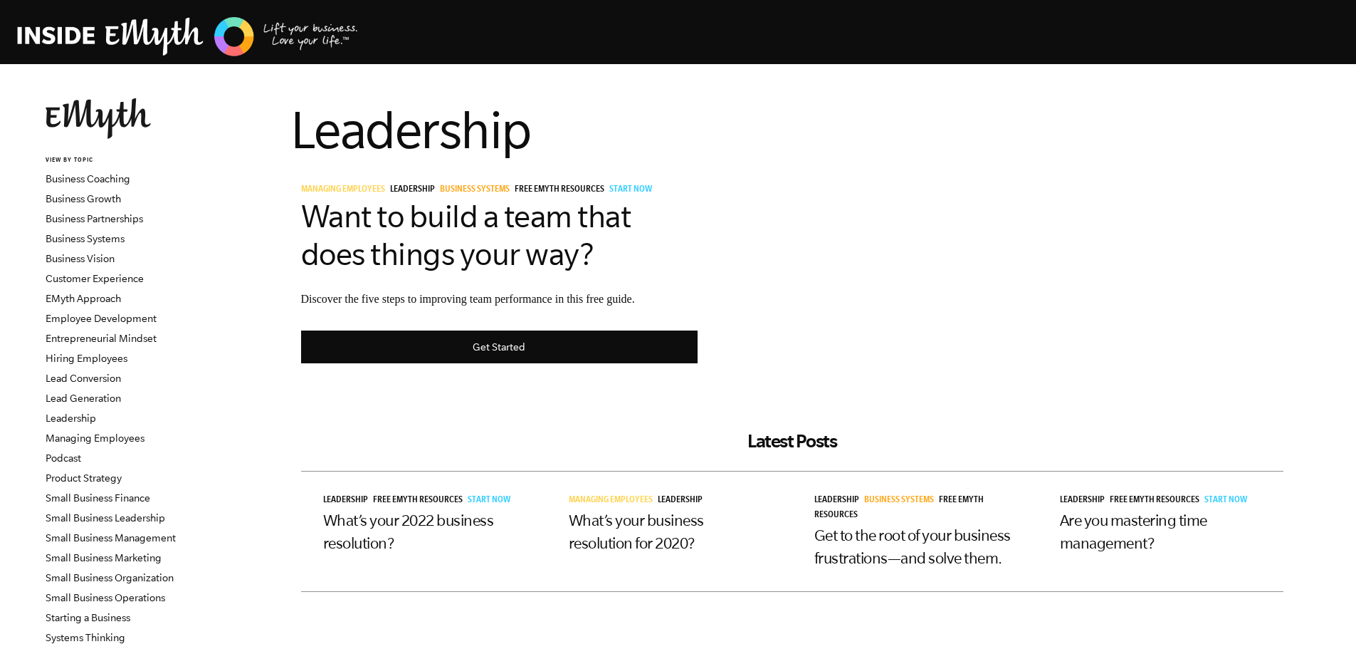
drag, startPoint x: 203, startPoint y: 58, endPoint x: 201, endPoint y: 41, distance: 17.9
click at [203, 58] on header "Topics: Finding Customers Business Systems Managing Employees Leadership Managi…" at bounding box center [678, 32] width 1356 height 64
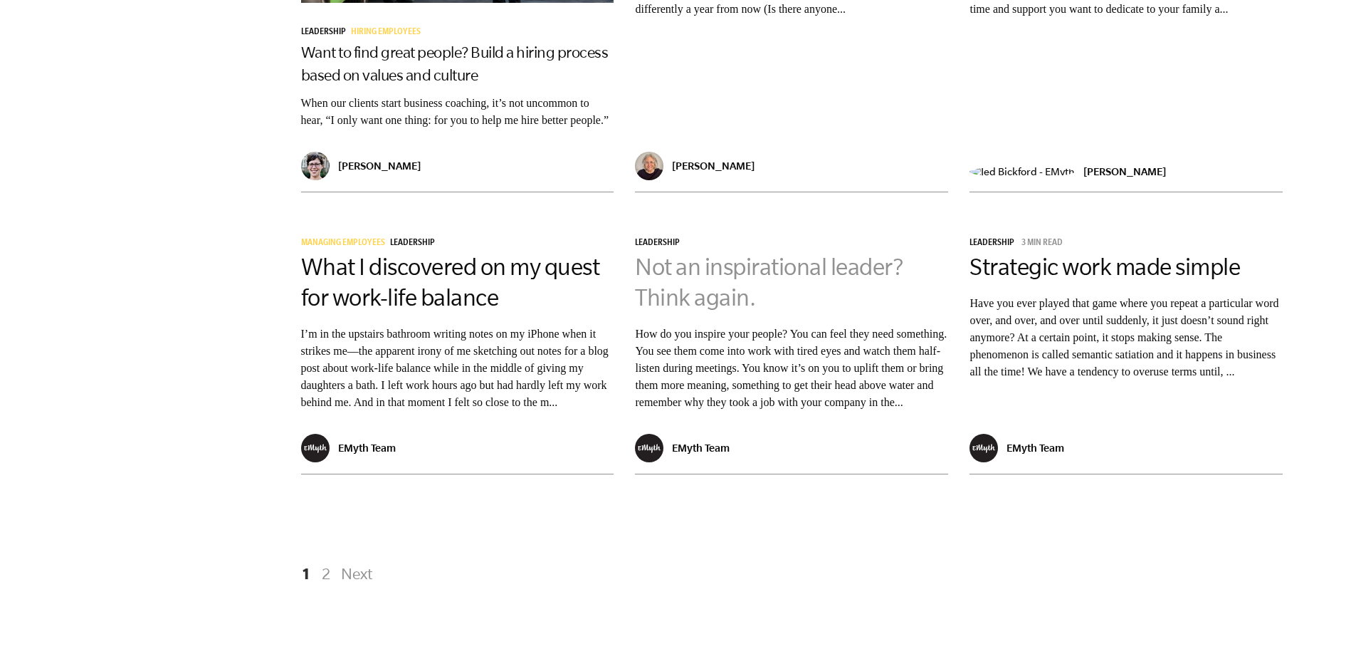
scroll to position [2349, 0]
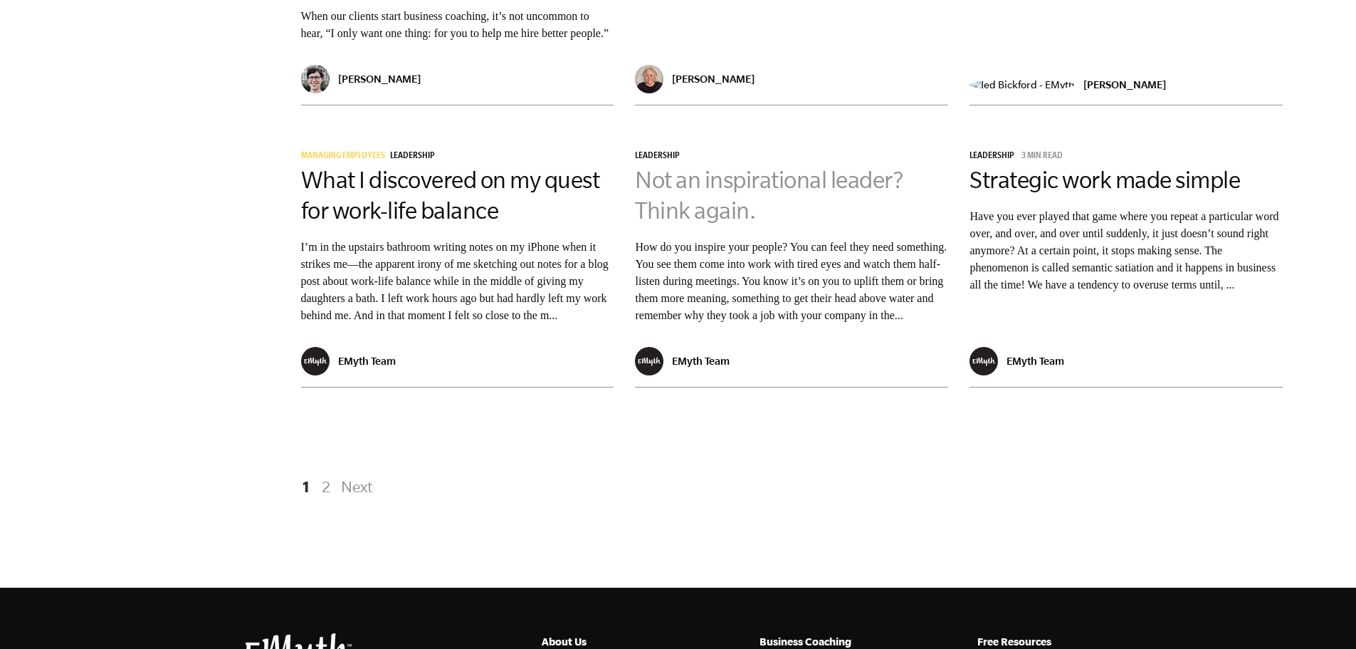
drag, startPoint x: 718, startPoint y: 231, endPoint x: 676, endPoint y: 213, distance: 45.9
click at [324, 499] on link "2" at bounding box center [326, 486] width 17 height 26
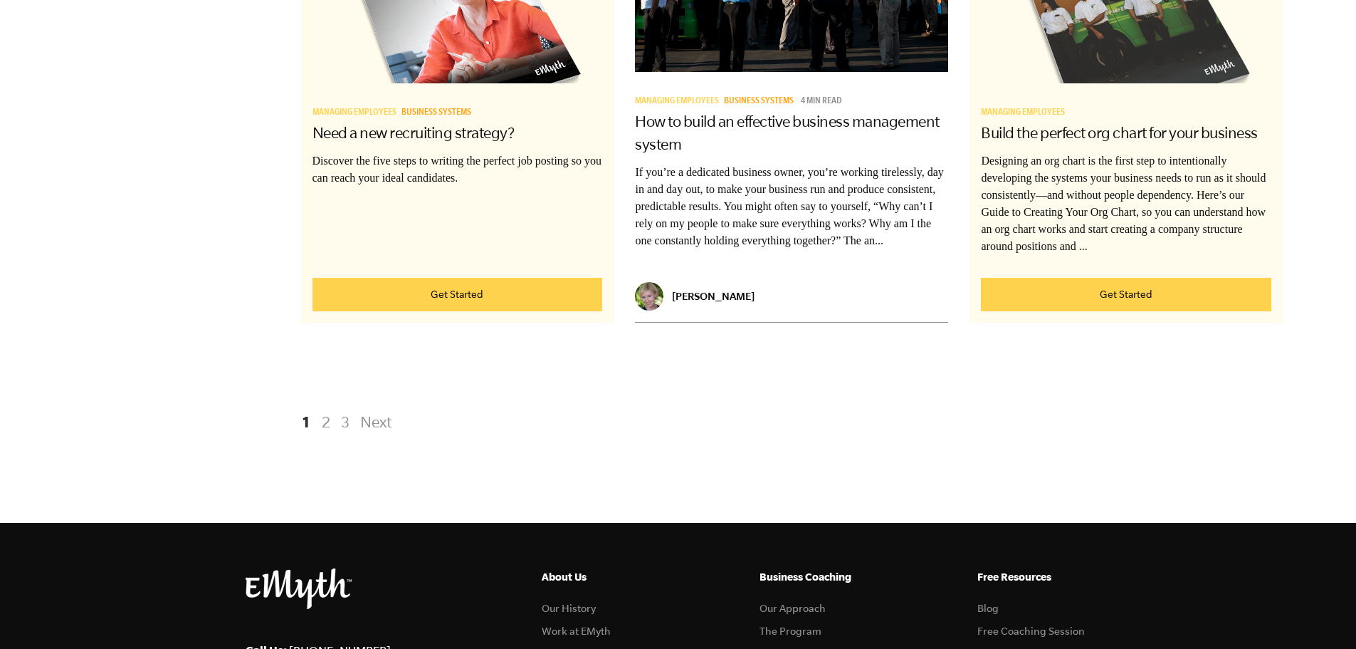
scroll to position [2848, 0]
click at [324, 434] on link "2" at bounding box center [326, 421] width 17 height 26
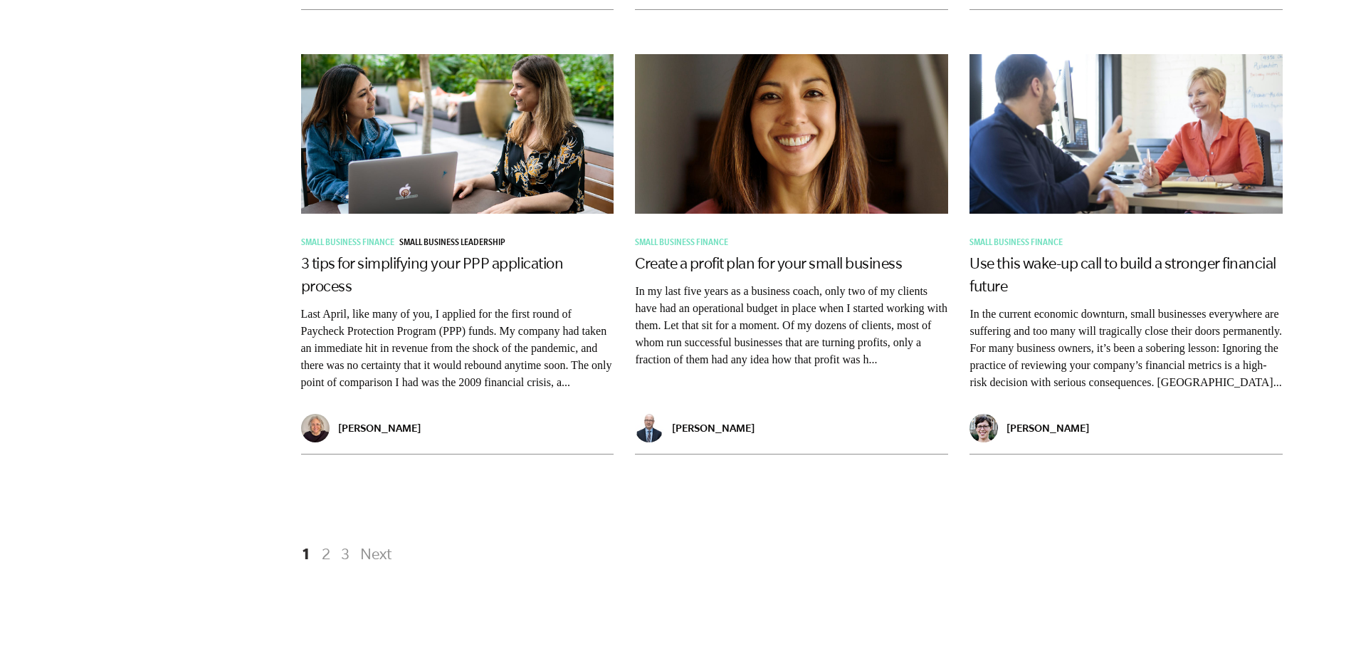
scroll to position [2705, 0]
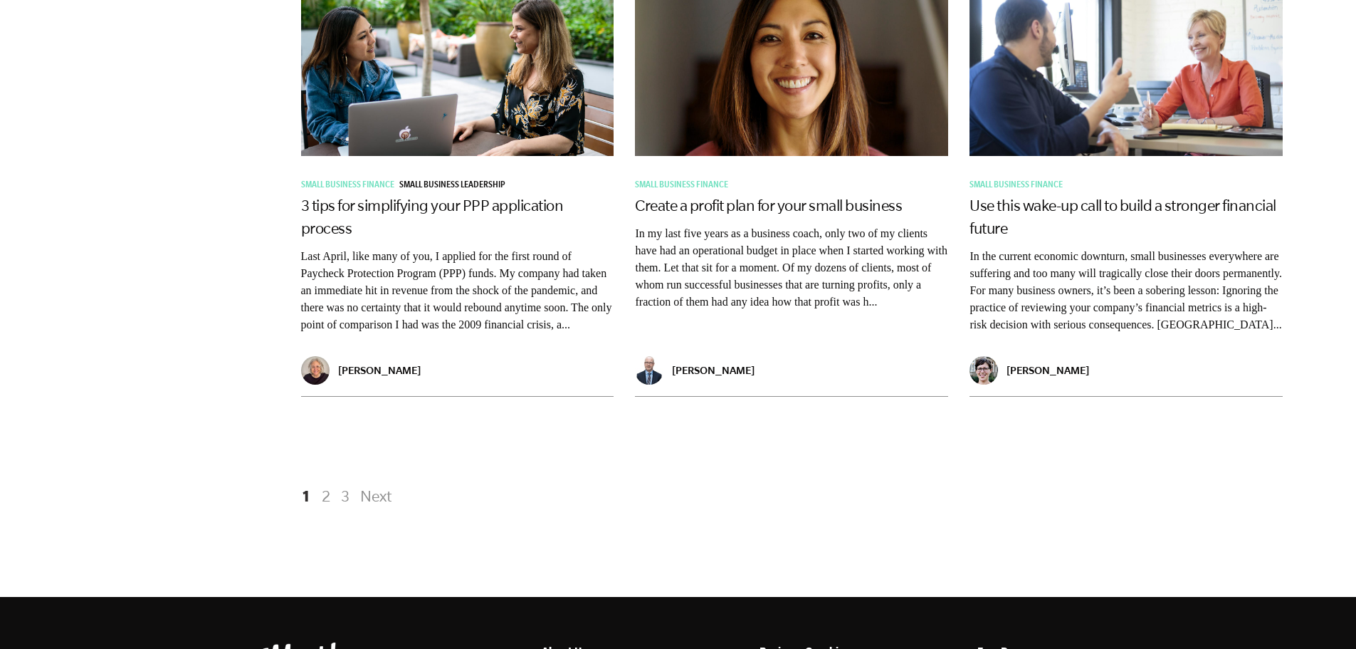
click at [325, 508] on link "2" at bounding box center [326, 496] width 17 height 26
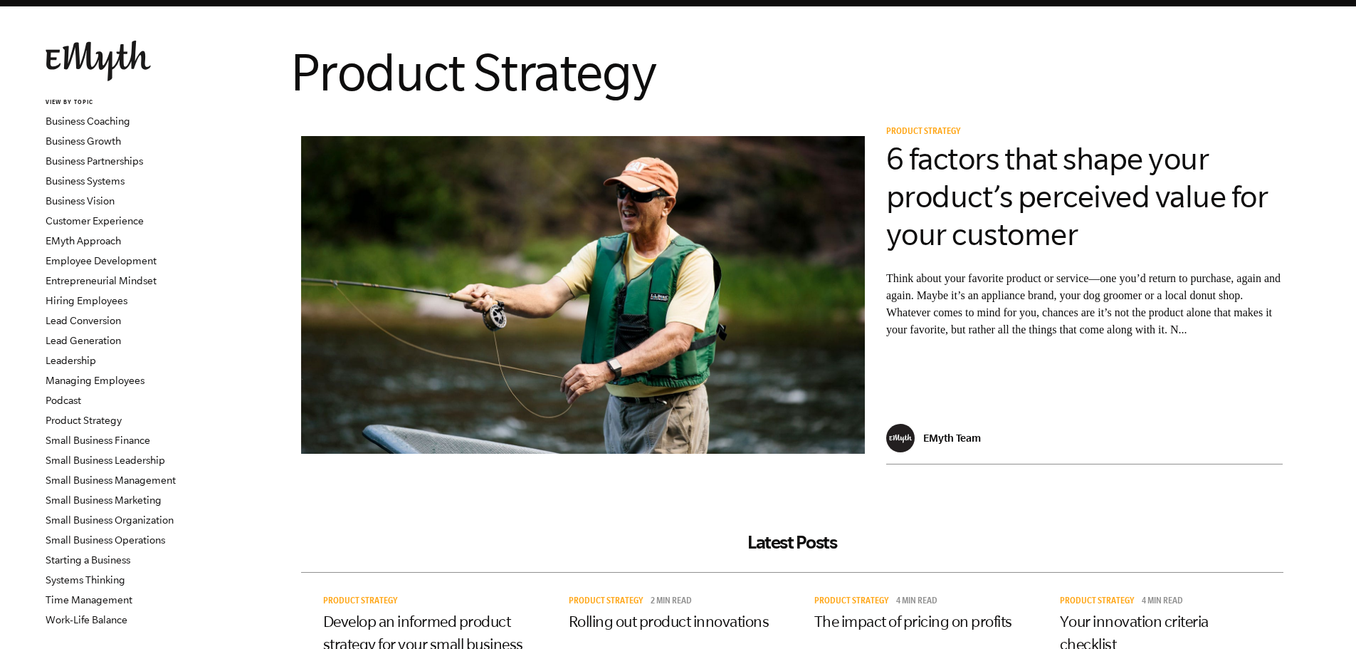
scroll to position [54, 0]
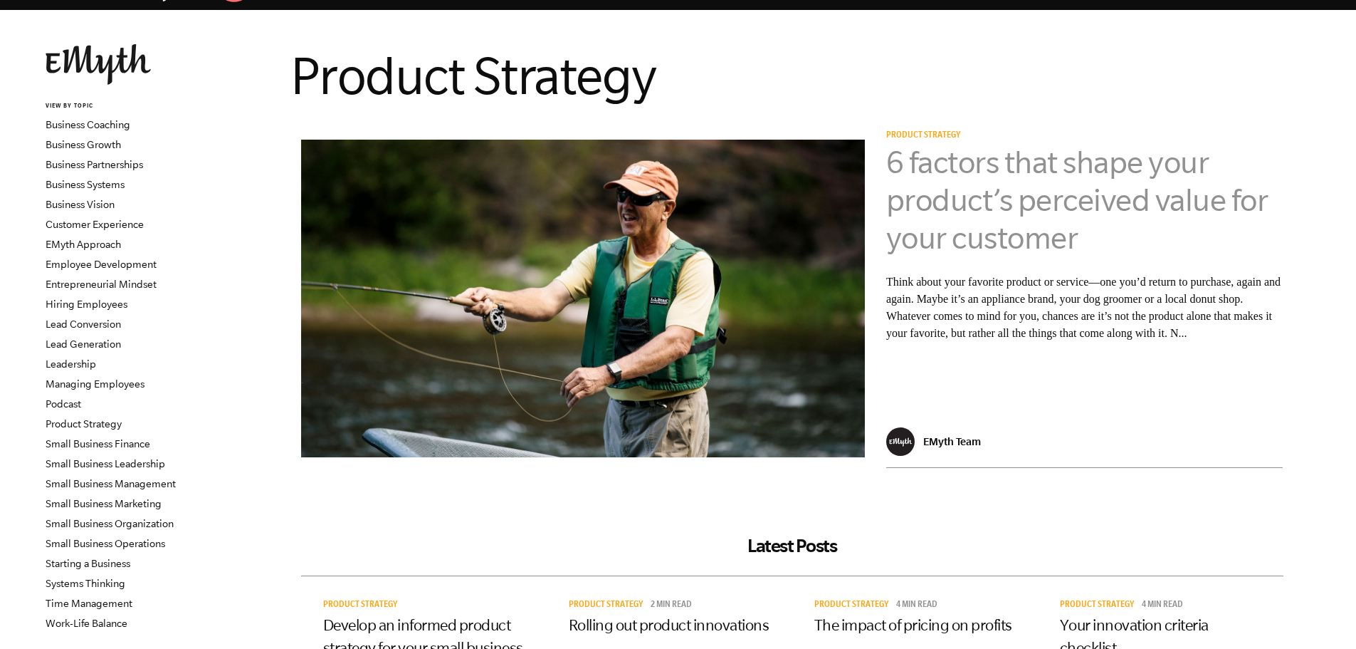
click at [978, 187] on link "6 factors that shape your product’s perceived value for your customer" at bounding box center [1077, 200] width 382 height 110
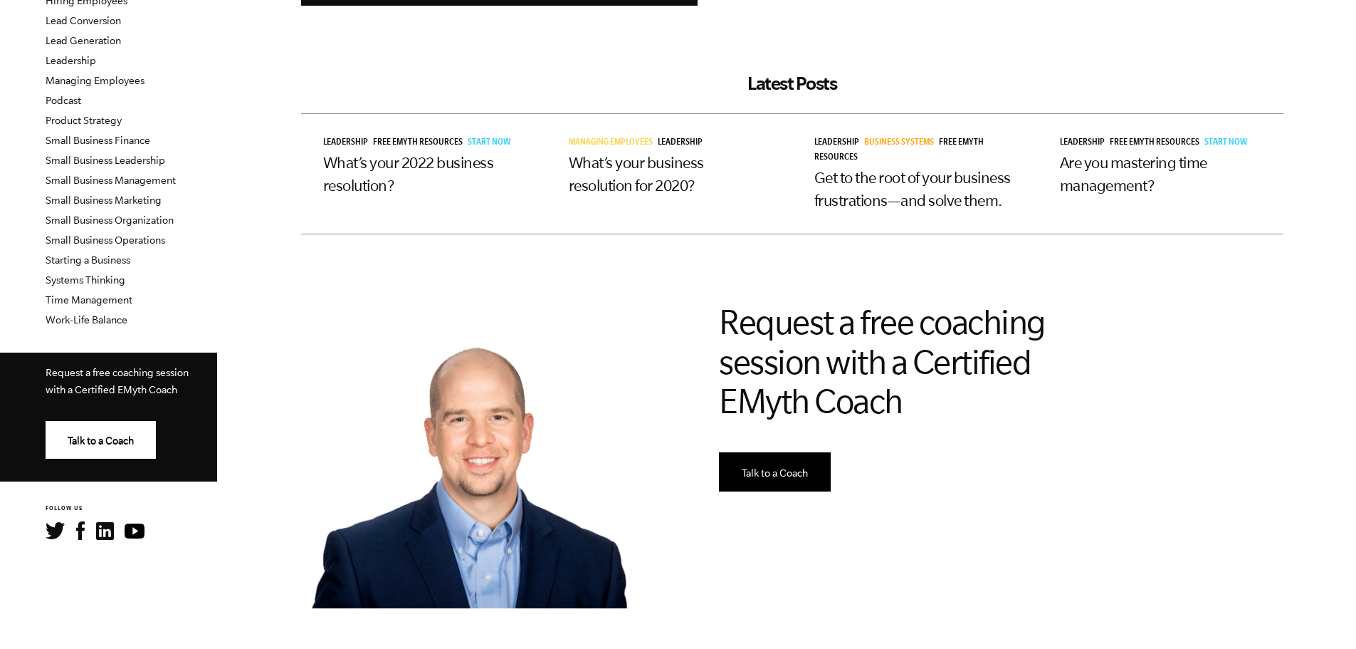
scroll to position [285, 0]
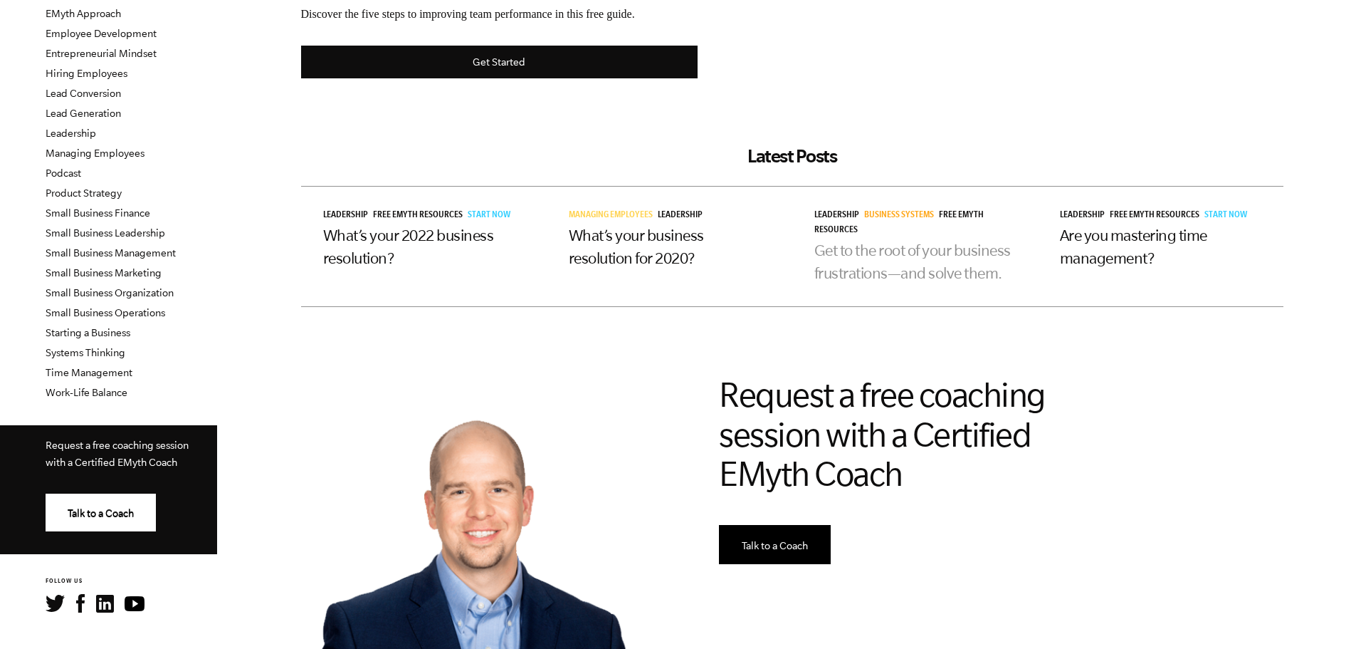
drag, startPoint x: 908, startPoint y: 260, endPoint x: 862, endPoint y: 245, distance: 48.6
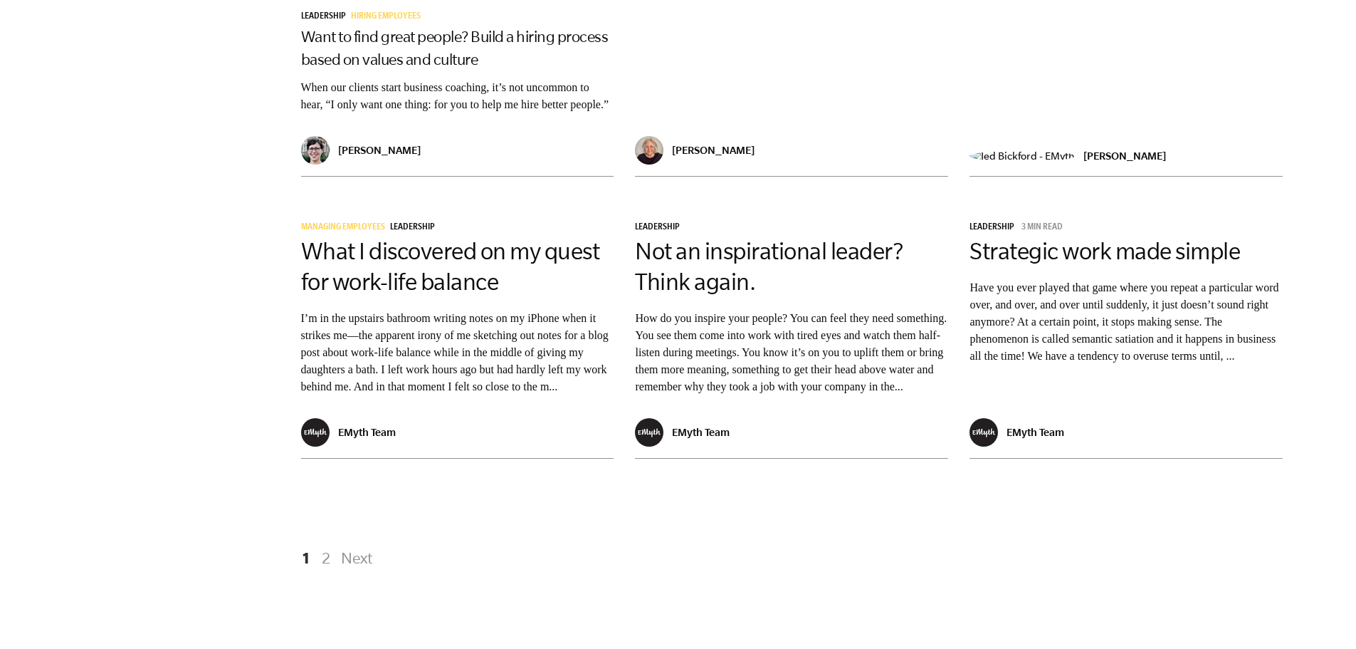
scroll to position [2492, 0]
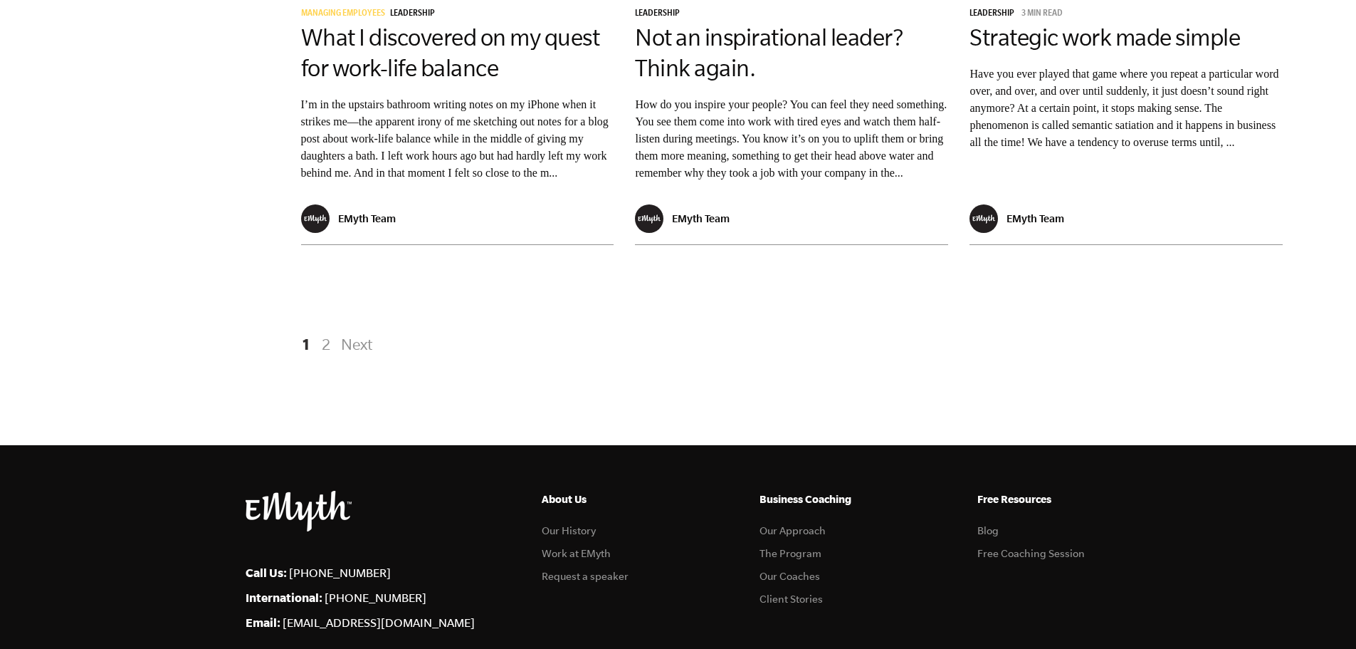
click at [328, 357] on link "2" at bounding box center [326, 344] width 17 height 26
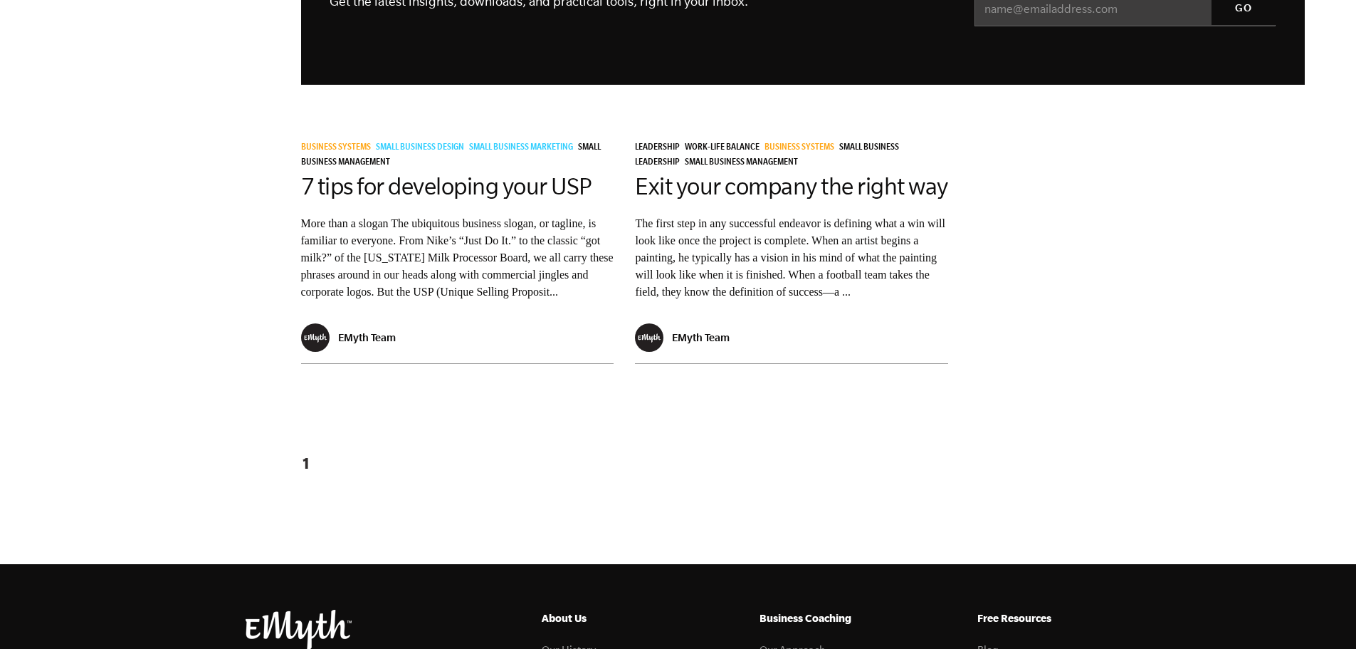
scroll to position [1566, 0]
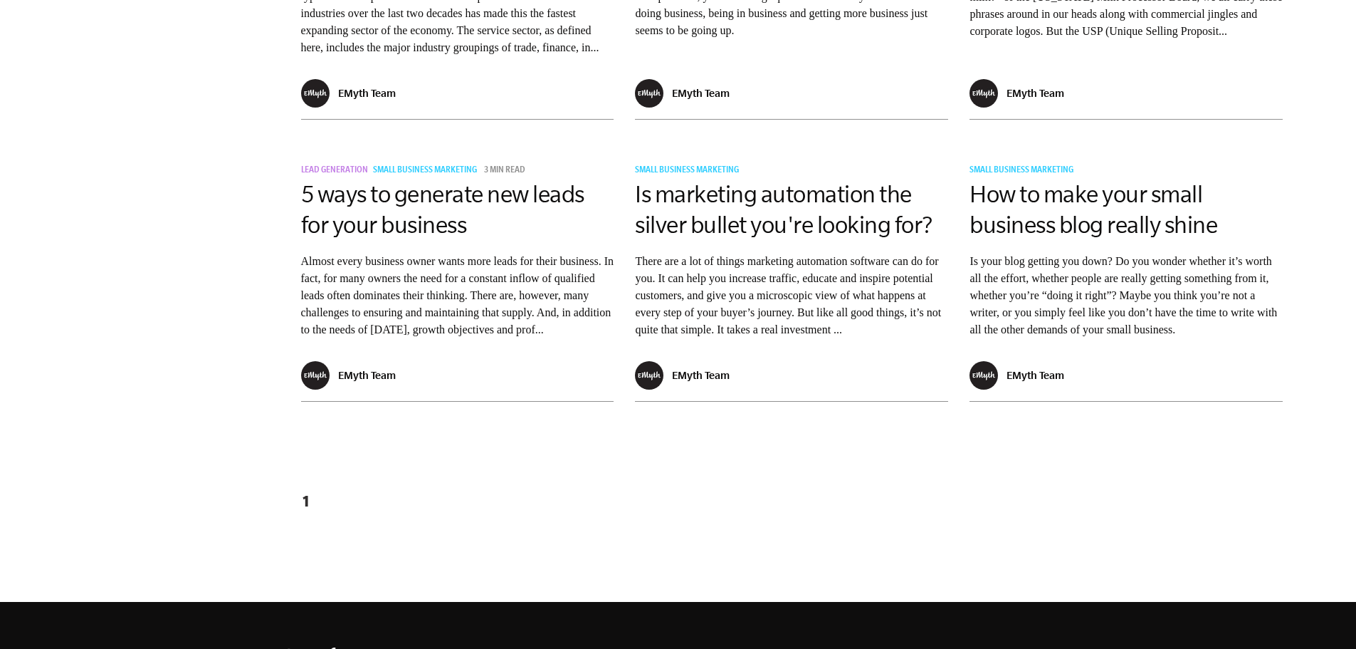
scroll to position [2278, 0]
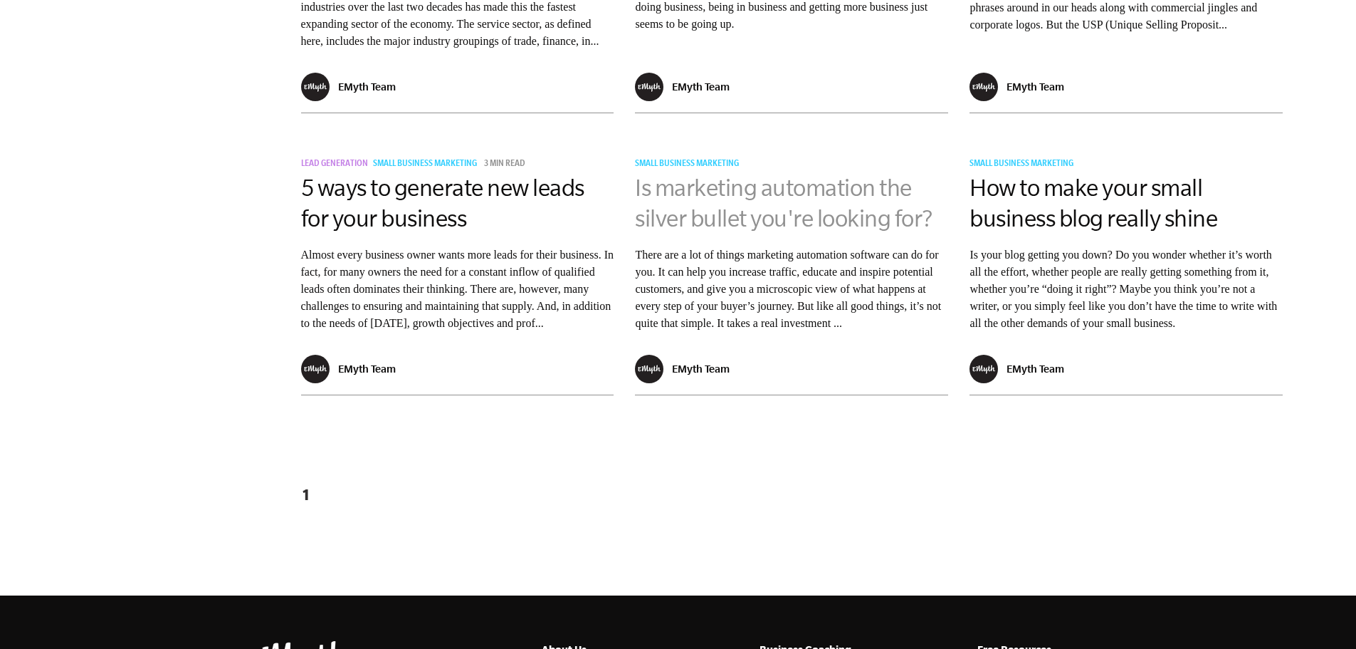
drag, startPoint x: 721, startPoint y: 240, endPoint x: 703, endPoint y: 228, distance: 21.5
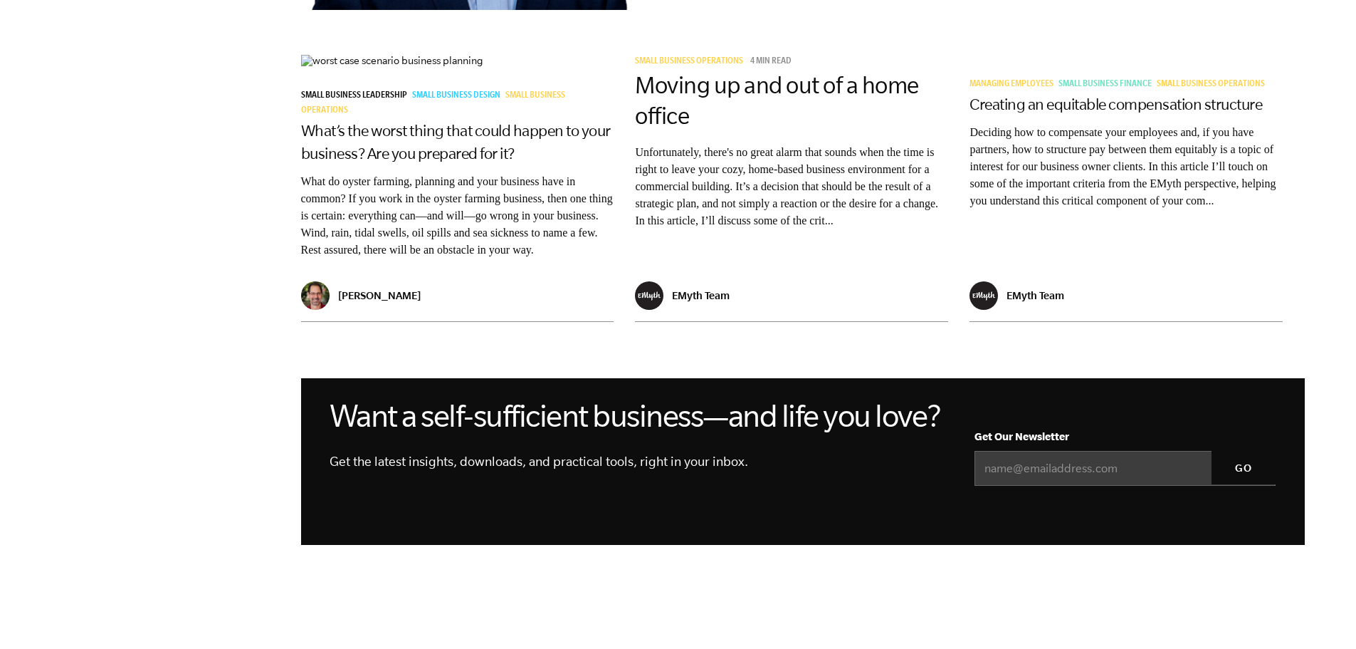
scroll to position [1139, 0]
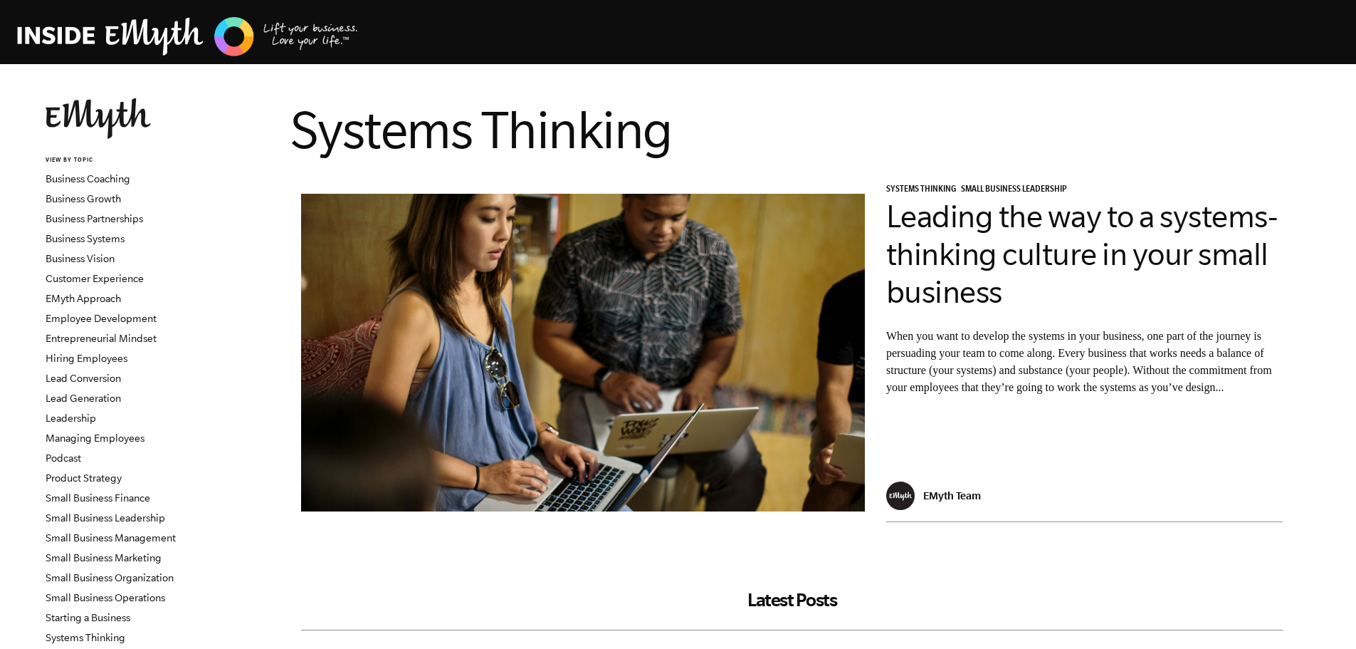
click at [287, 16] on img at bounding box center [188, 36] width 342 height 43
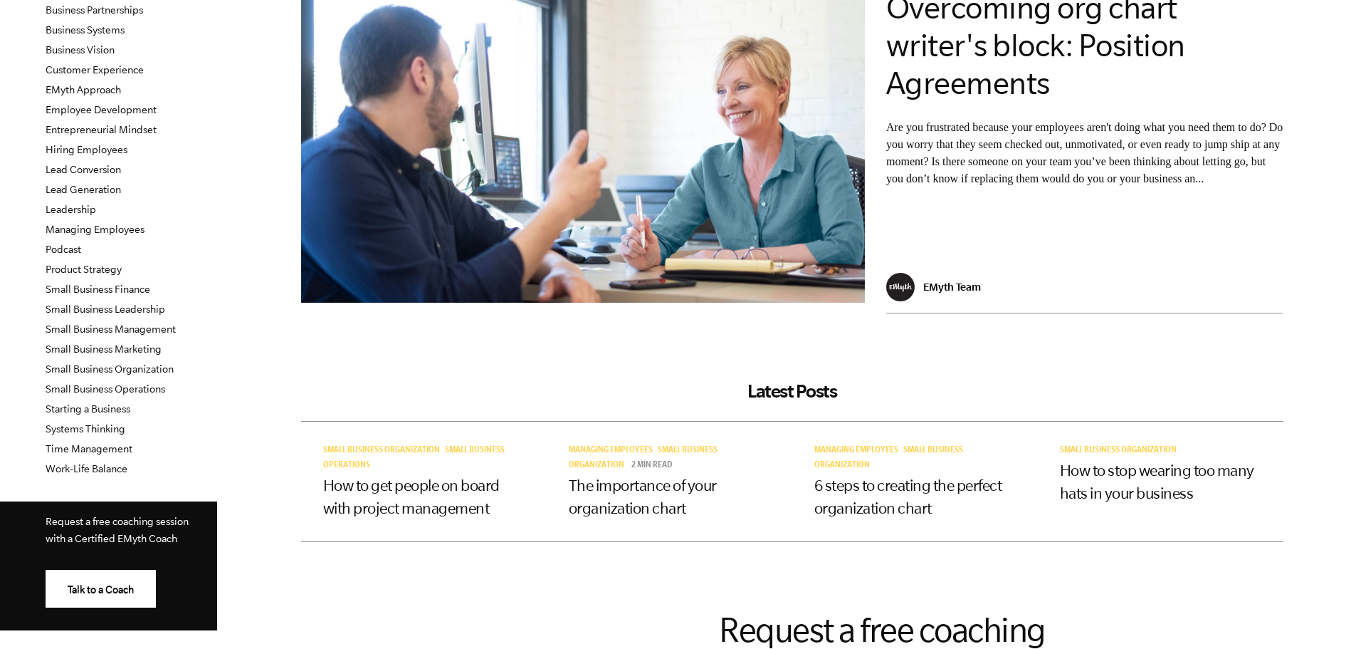
scroll to position [356, 0]
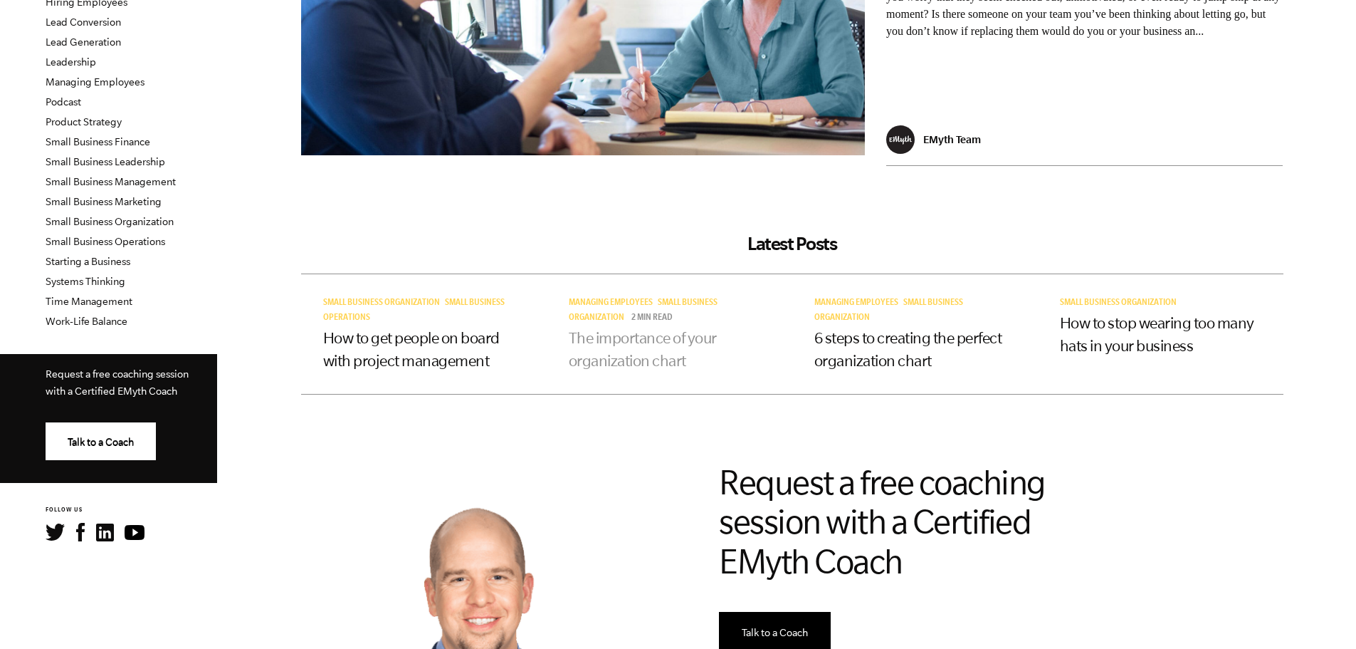
drag, startPoint x: 655, startPoint y: 346, endPoint x: 630, endPoint y: 340, distance: 25.6
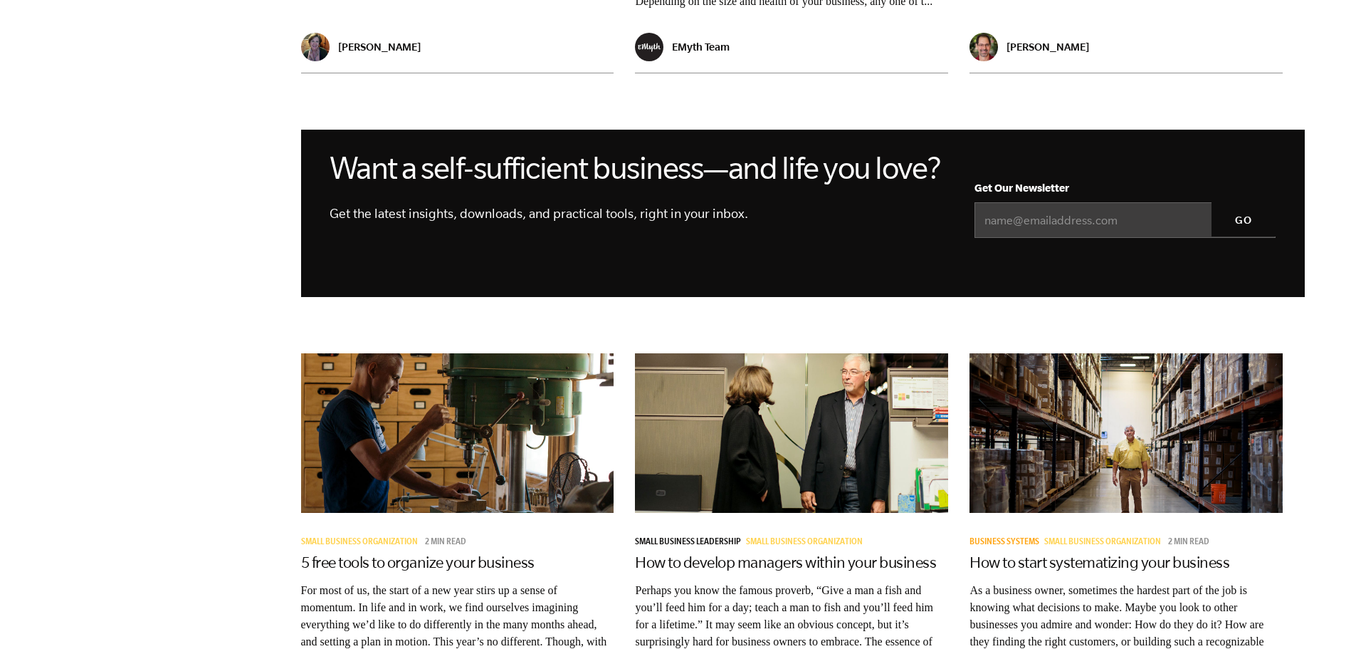
scroll to position [1780, 0]
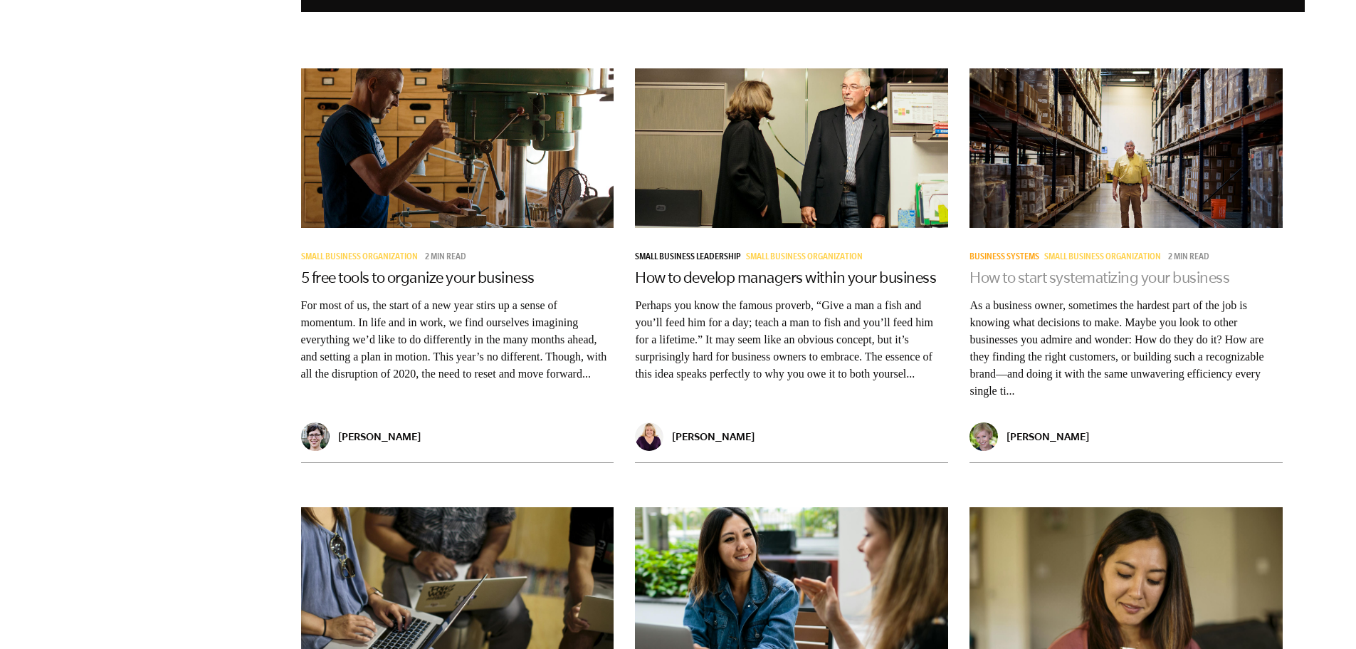
click at [995, 285] on link "How to start systematizing your business" at bounding box center [1100, 276] width 260 height 17
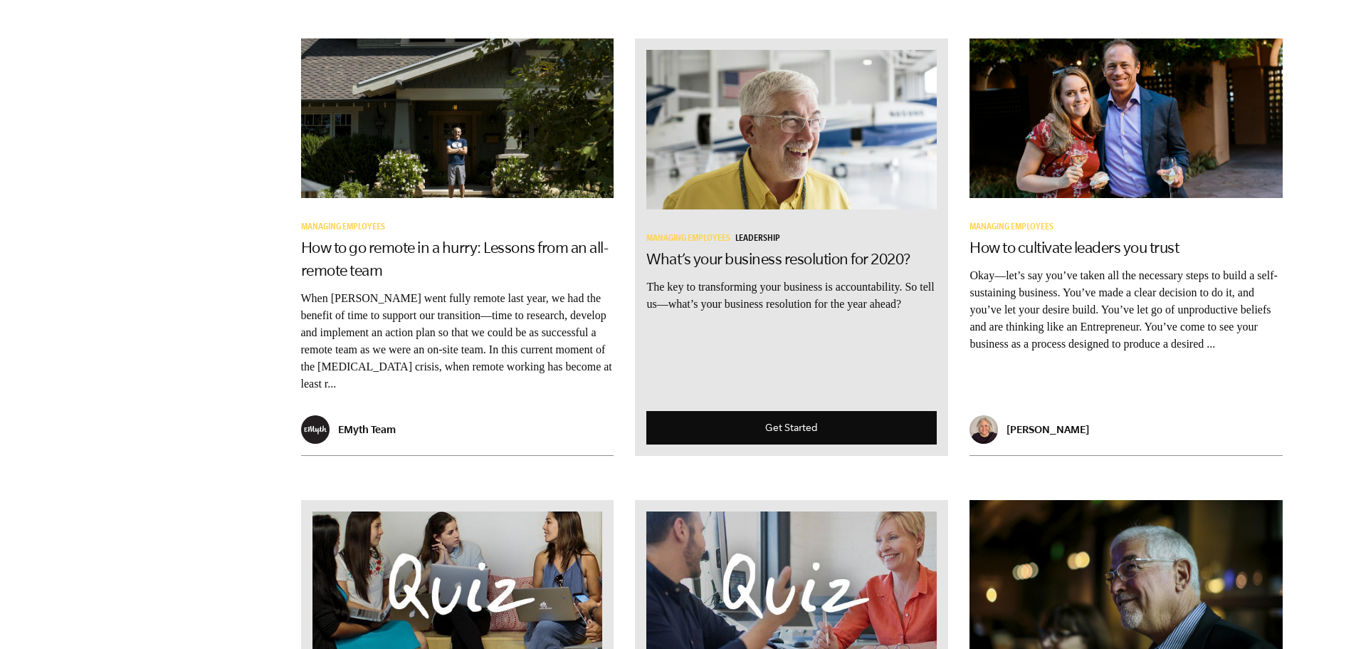
scroll to position [1424, 0]
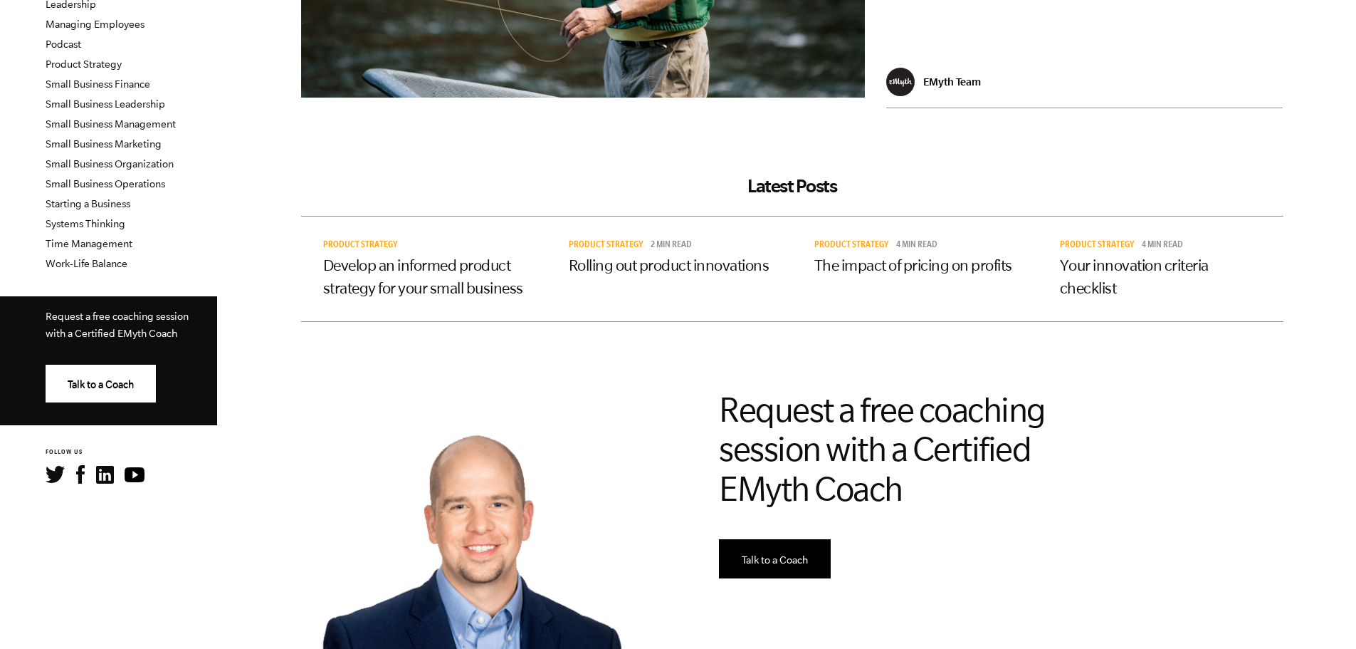
scroll to position [410, 0]
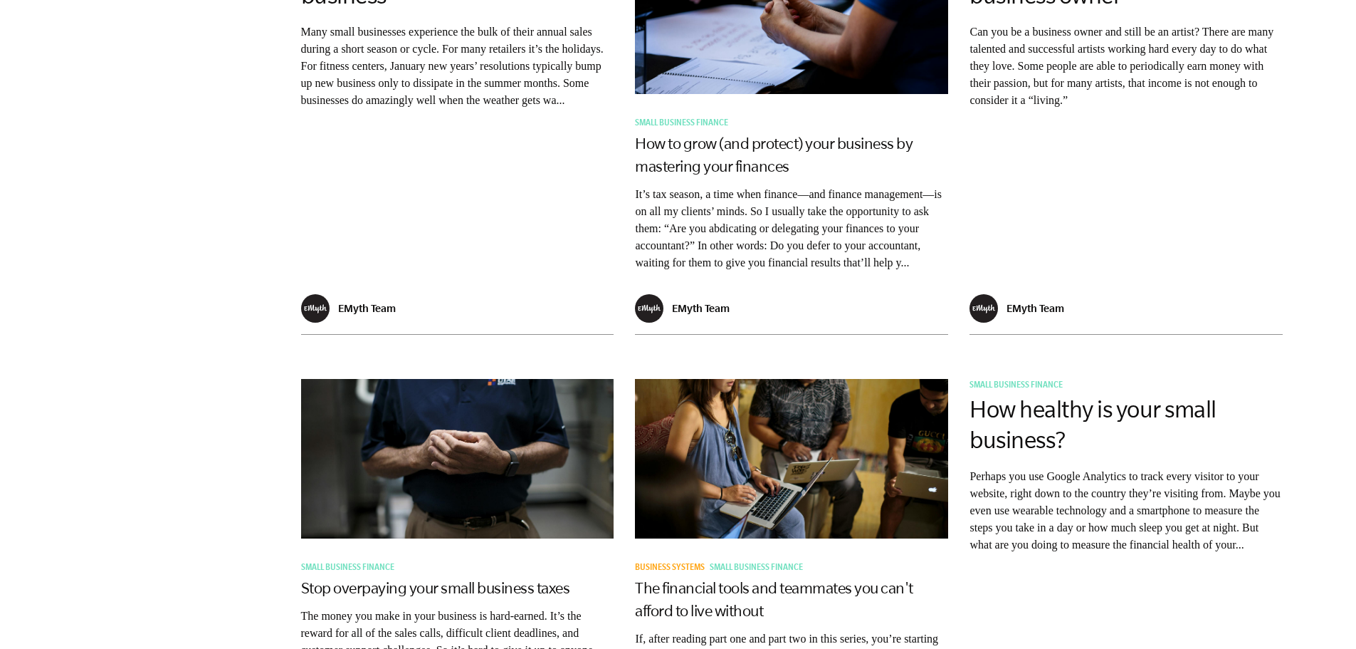
scroll to position [1139, 0]
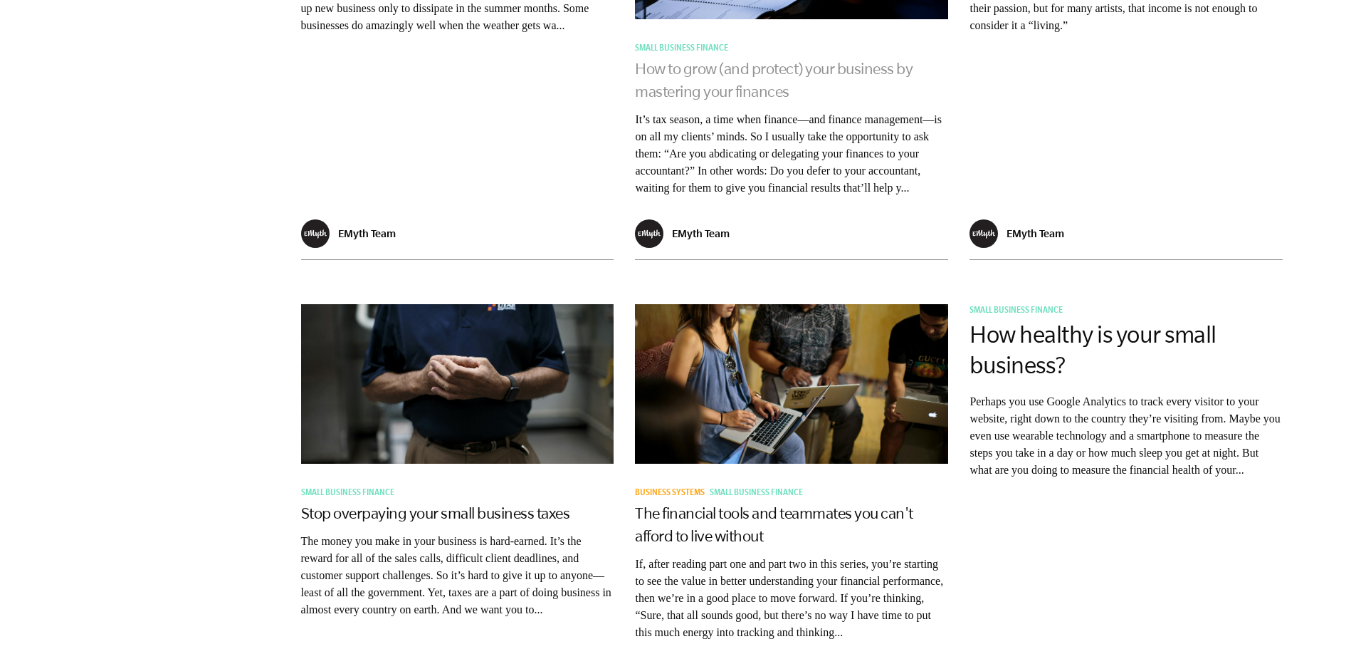
drag, startPoint x: 749, startPoint y: 101, endPoint x: 692, endPoint y: 85, distance: 59.3
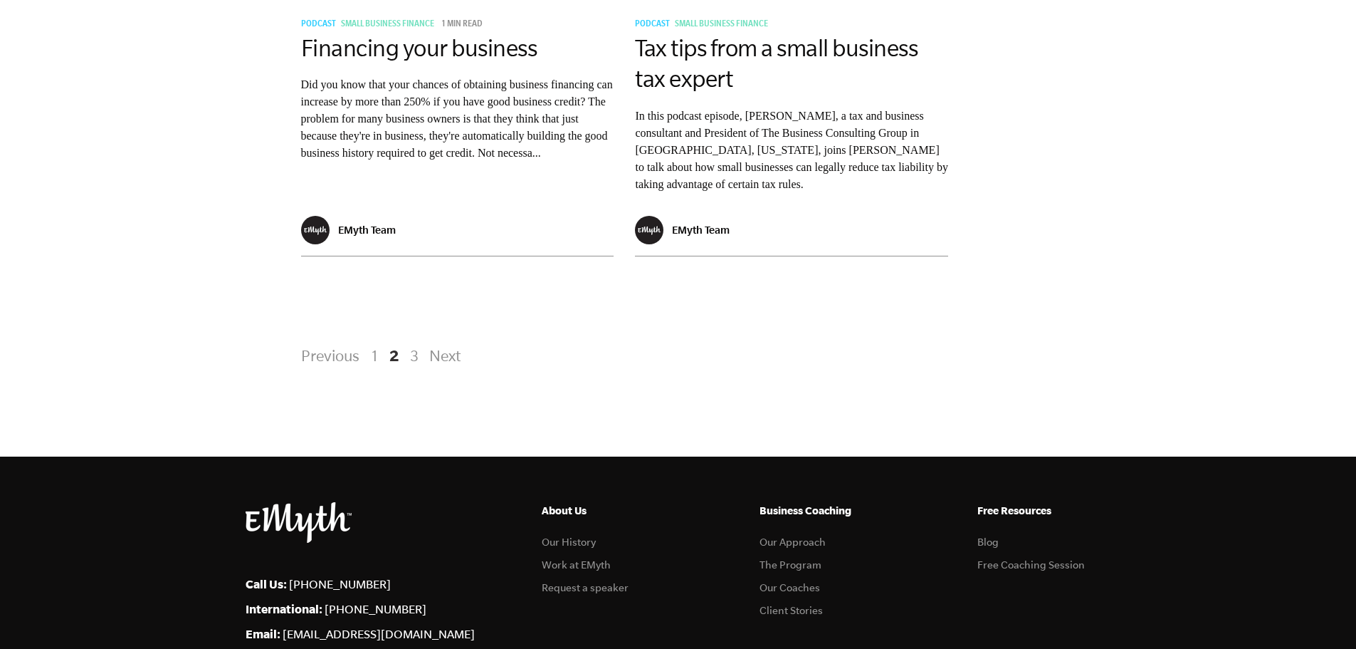
scroll to position [2421, 0]
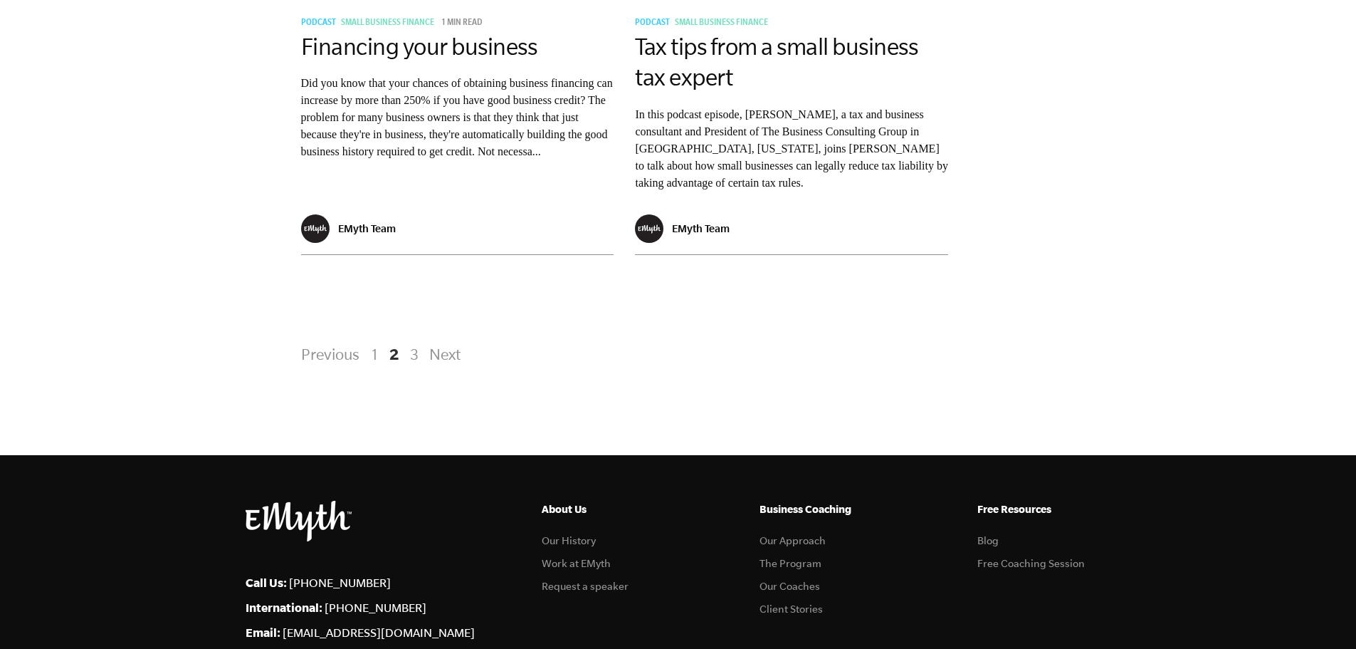
click at [419, 367] on link "3" at bounding box center [414, 354] width 17 height 26
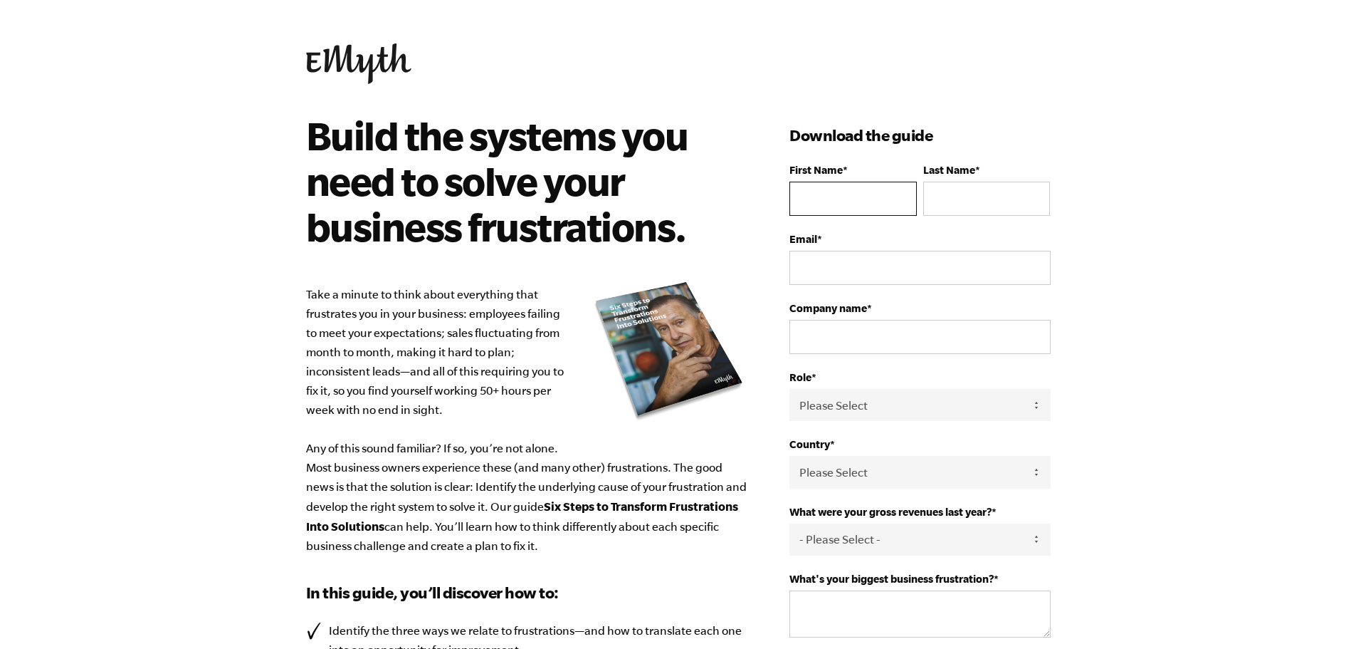
click at [819, 206] on input "First Name *" at bounding box center [853, 199] width 127 height 34
type input "Joakim"
type input "Oketch"
select select "Kenya"
click at [833, 267] on input "Email *" at bounding box center [920, 268] width 261 height 34
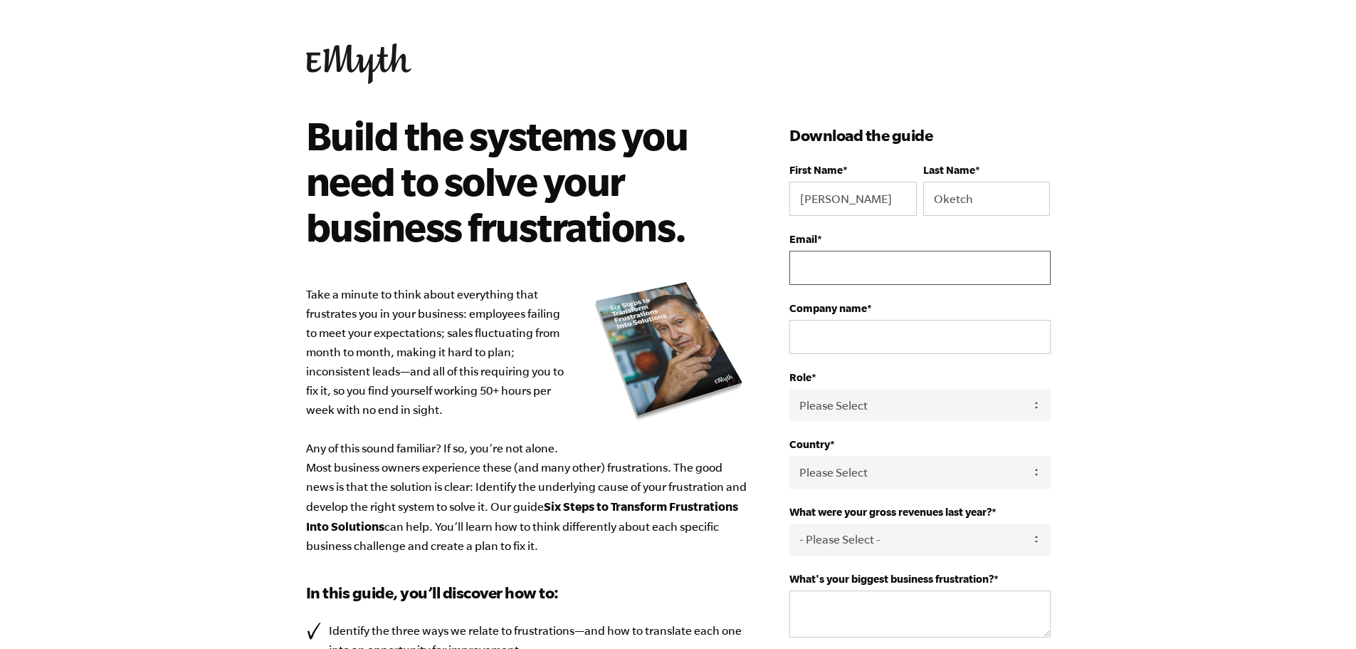
type input "odenyo.oketch@gmail.com"
click at [864, 335] on input "Company name *" at bounding box center [920, 337] width 261 height 34
type input "Vaizel Studio"
click at [841, 409] on select "Please Select Owner Partner / Co-Owner Executive Employee / Other" at bounding box center [920, 405] width 261 height 32
select select "Partner / Co-Owner"
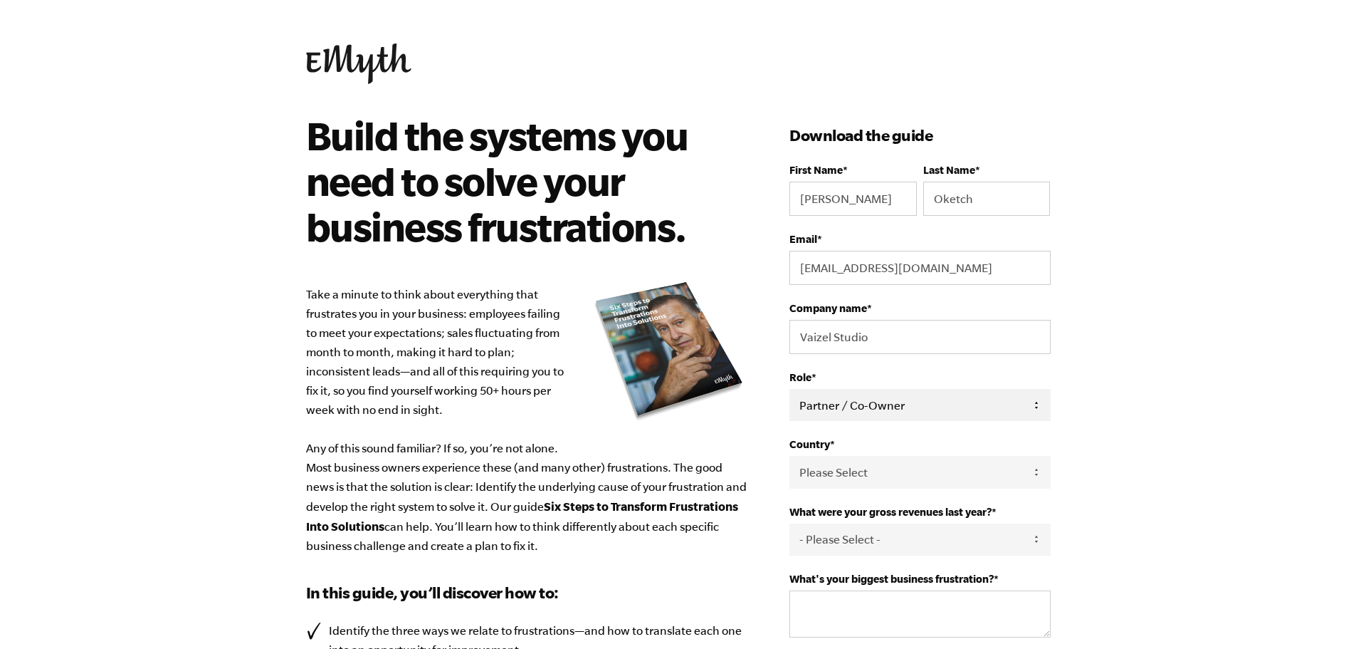
click at [790, 389] on select "Please Select Owner Partner / Co-Owner Executive Employee / Other" at bounding box center [920, 405] width 261 height 32
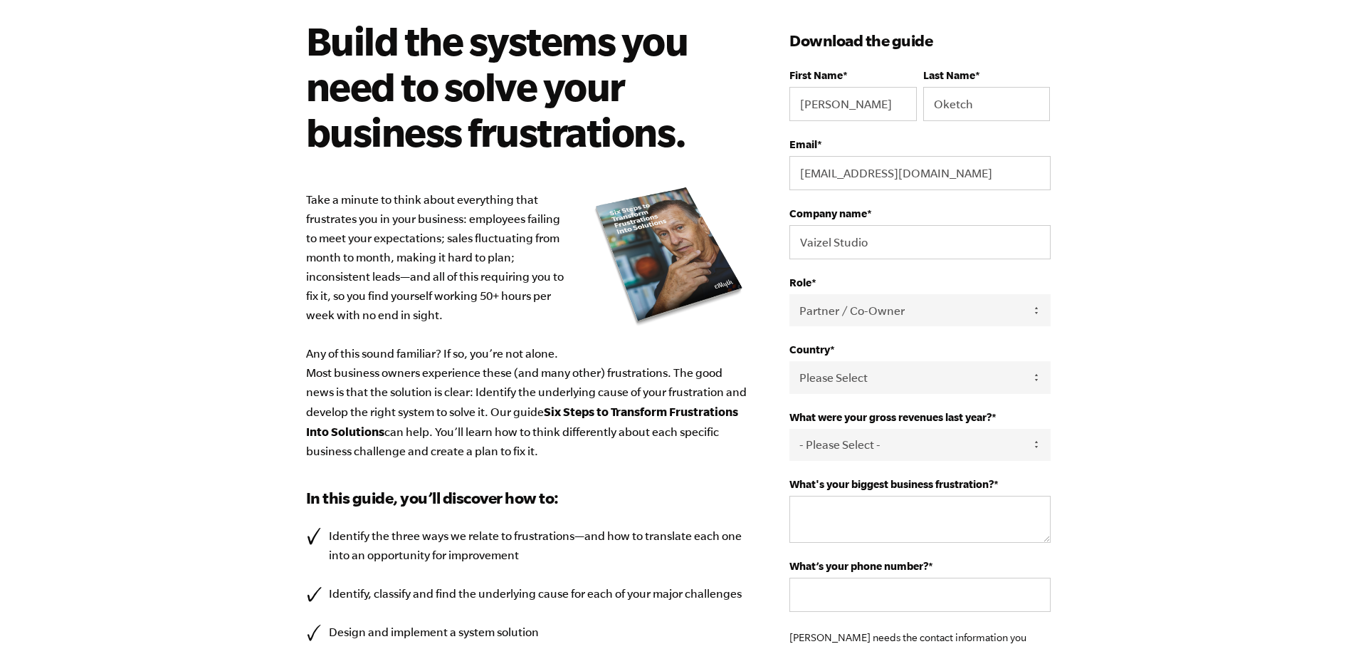
scroll to position [214, 0]
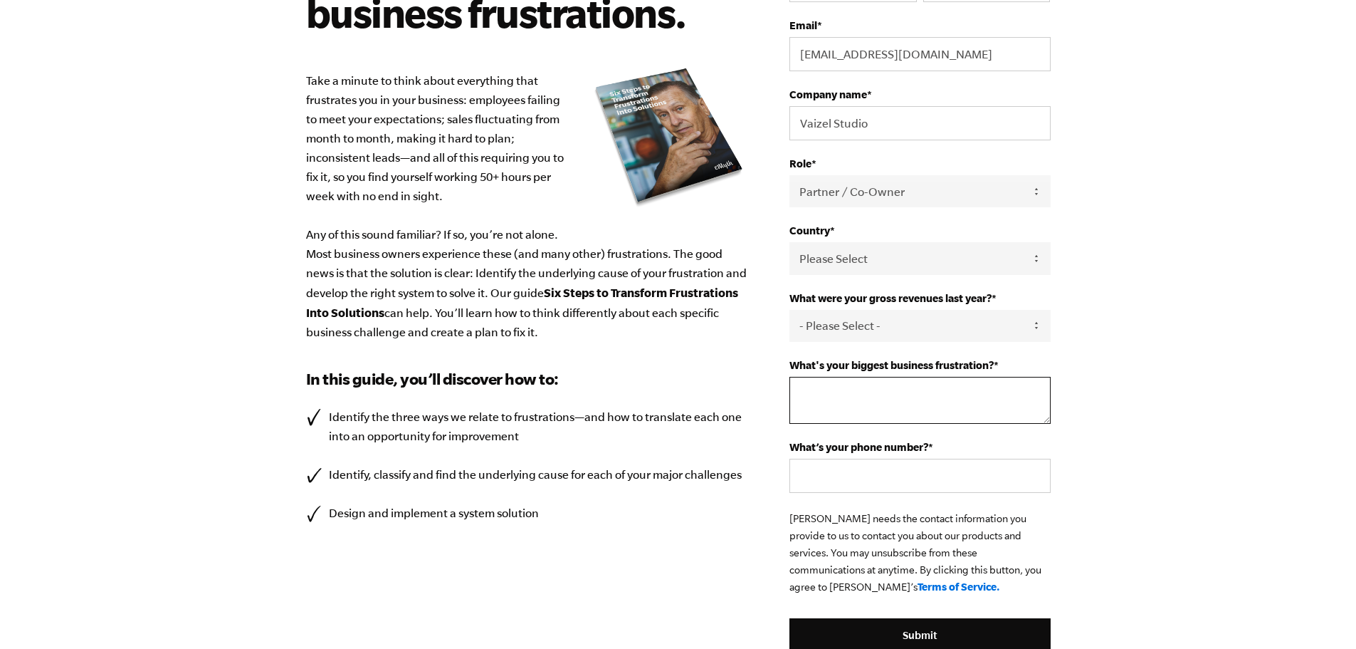
click at [867, 388] on textarea "What's your biggest business frustration? *" at bounding box center [920, 400] width 261 height 47
click at [895, 321] on select "- Please Select - 0-75K 76-150K 151-275K 276-500K 501-750K 751-1M 1-2.5M 2.5-5M…" at bounding box center [920, 326] width 261 height 32
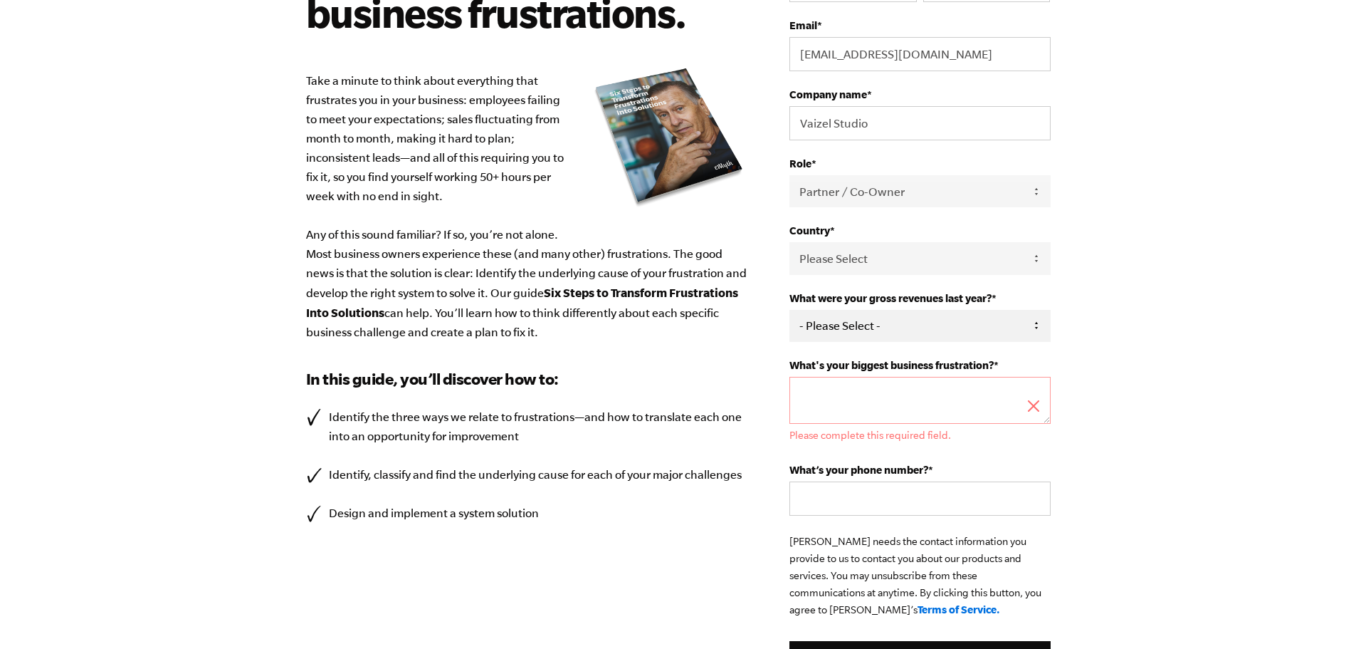
select select "0-75K"
click at [790, 310] on select "- Please Select - 0-75K 76-150K 151-275K 276-500K 501-750K 751-1M 1-2.5M 2.5-5M…" at bounding box center [920, 326] width 261 height 32
click at [874, 386] on textarea "What's your biggest business frustration? *" at bounding box center [920, 400] width 261 height 47
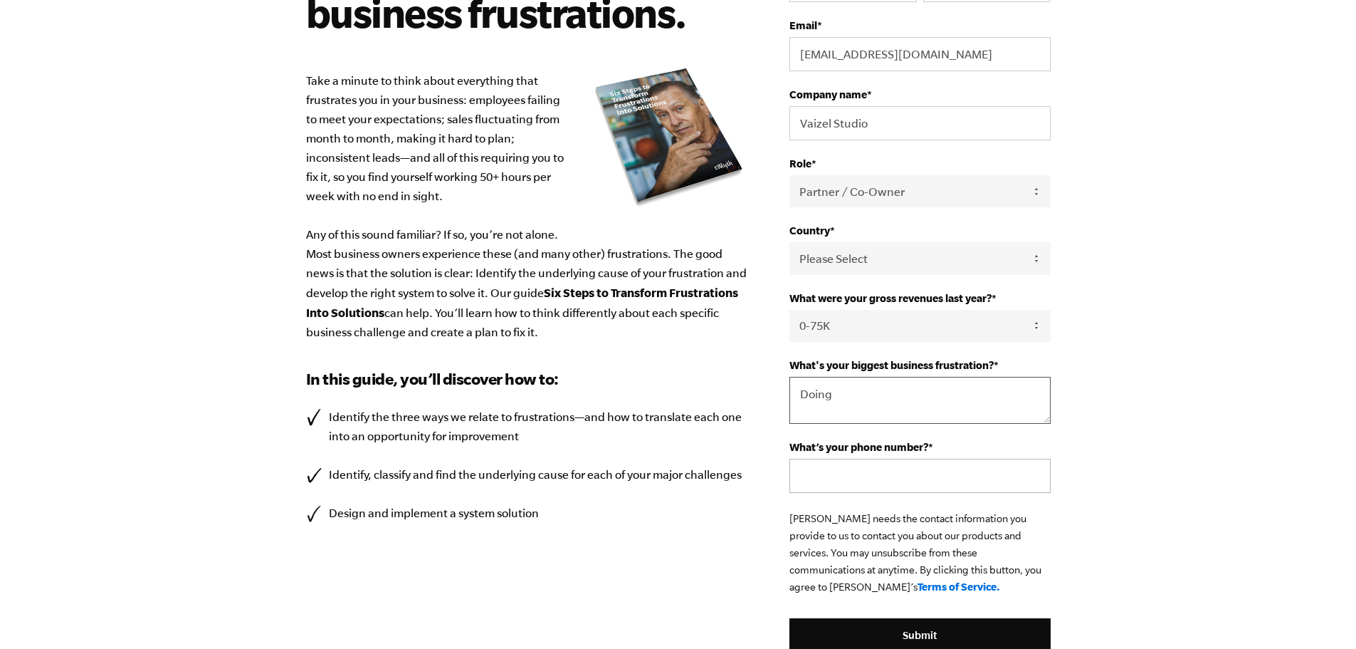
type textarea "Doing"
click at [900, 476] on input "What’s your phone number? *" at bounding box center [920, 476] width 261 height 34
type input "0790567199"
click at [906, 631] on input "Submit" at bounding box center [920, 635] width 261 height 34
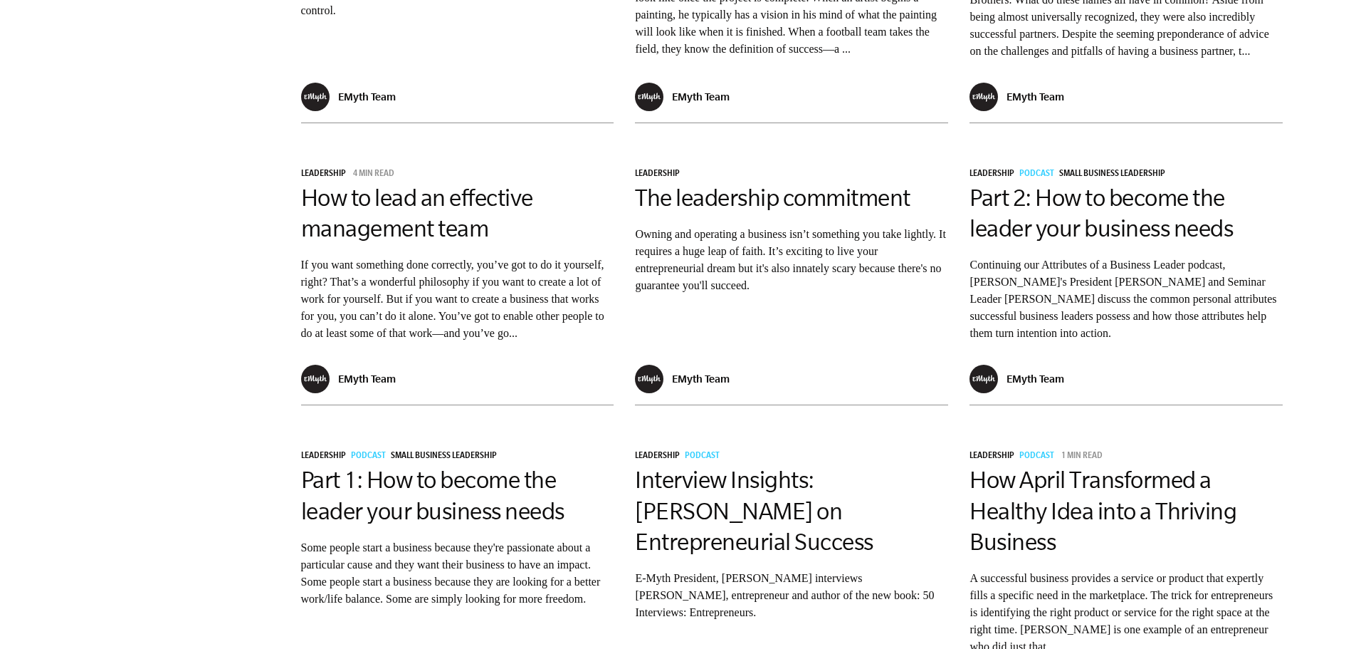
scroll to position [997, 0]
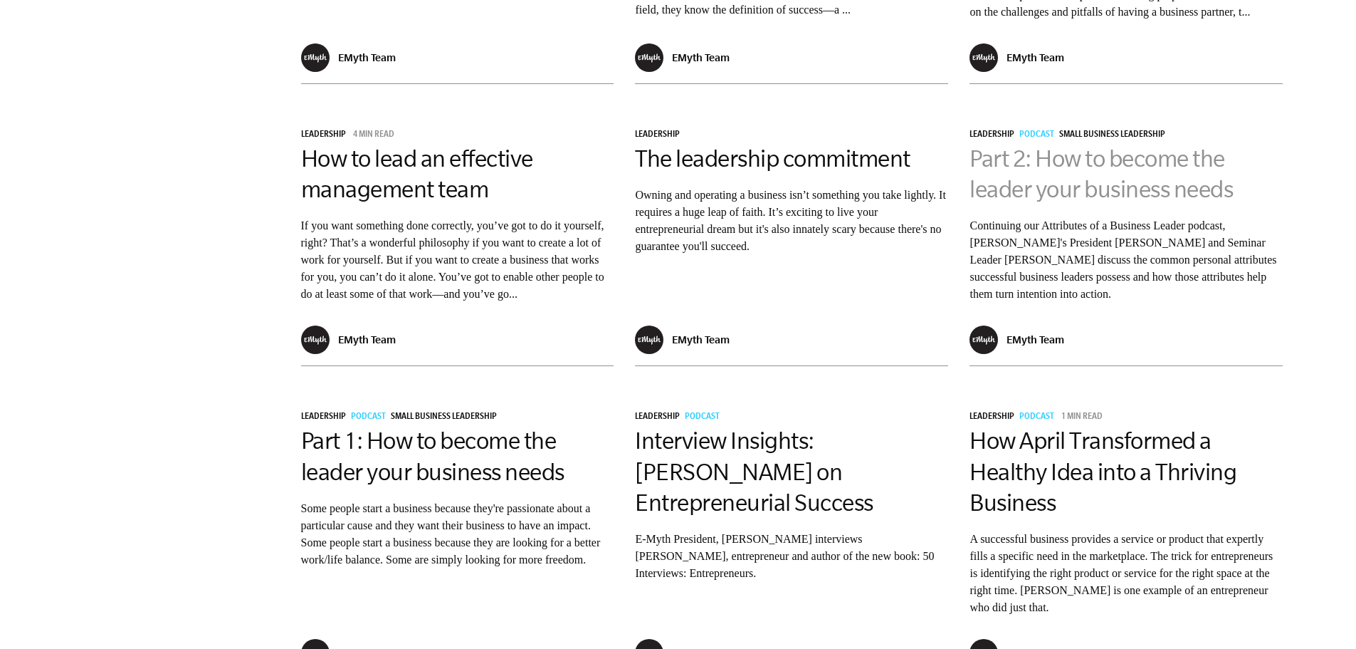
drag, startPoint x: 1059, startPoint y: 209, endPoint x: 1020, endPoint y: 201, distance: 40.5
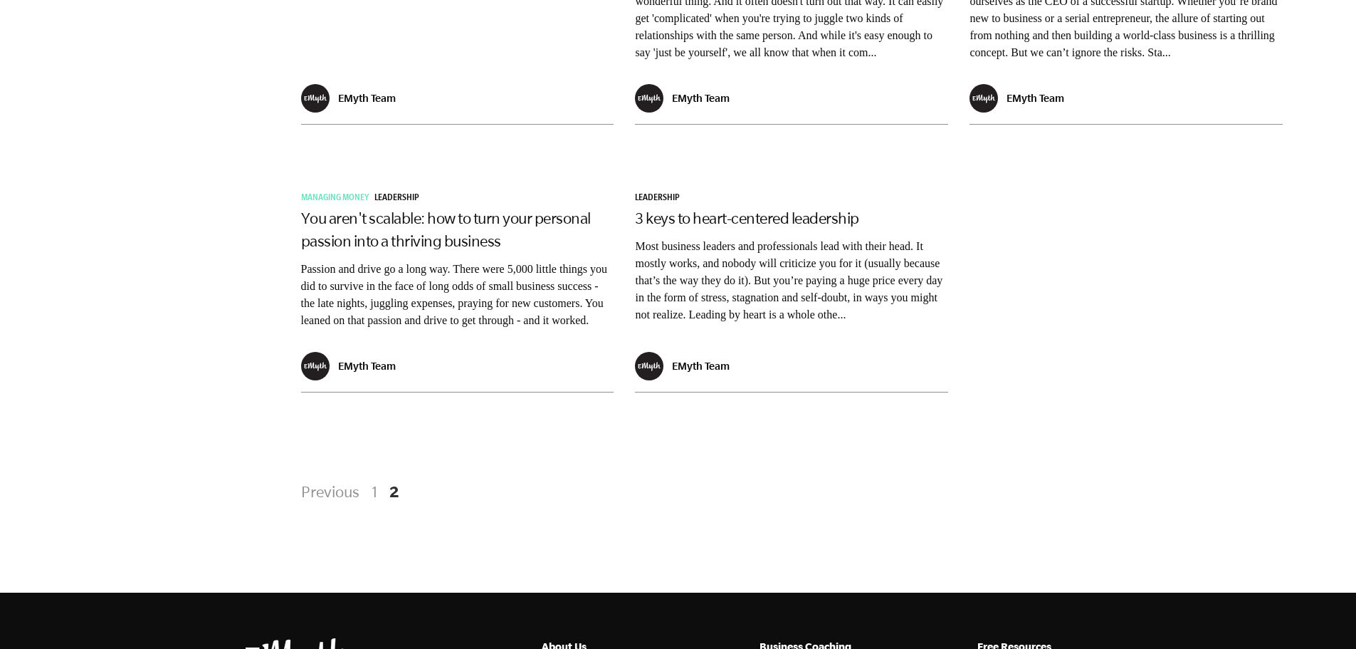
scroll to position [1851, 0]
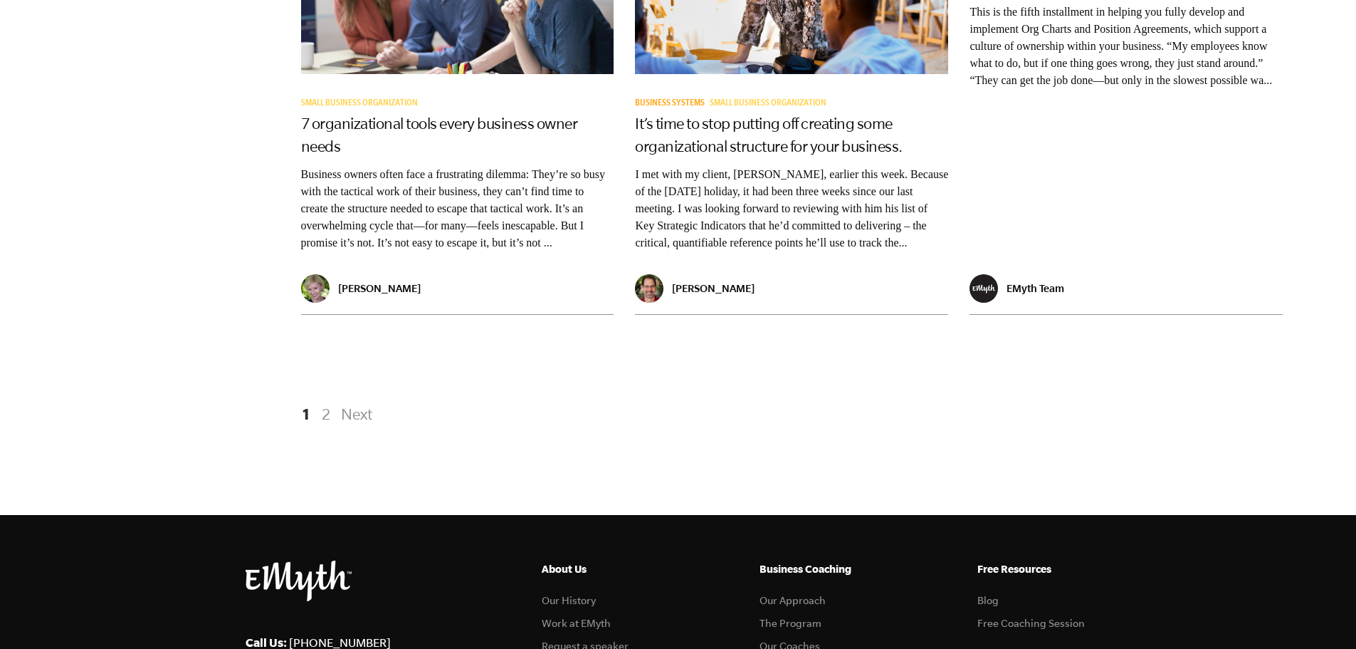
scroll to position [2848, 0]
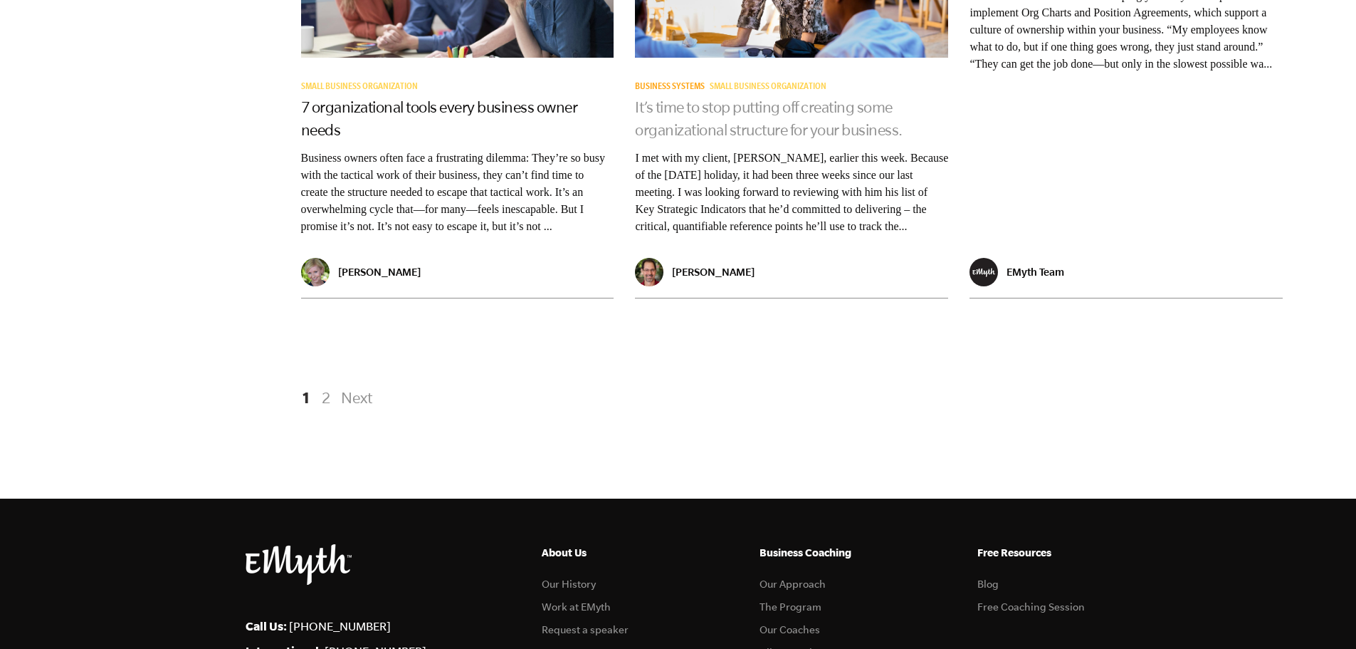
drag, startPoint x: 746, startPoint y: 154, endPoint x: 698, endPoint y: 145, distance: 49.4
click at [327, 410] on link "2" at bounding box center [326, 397] width 17 height 26
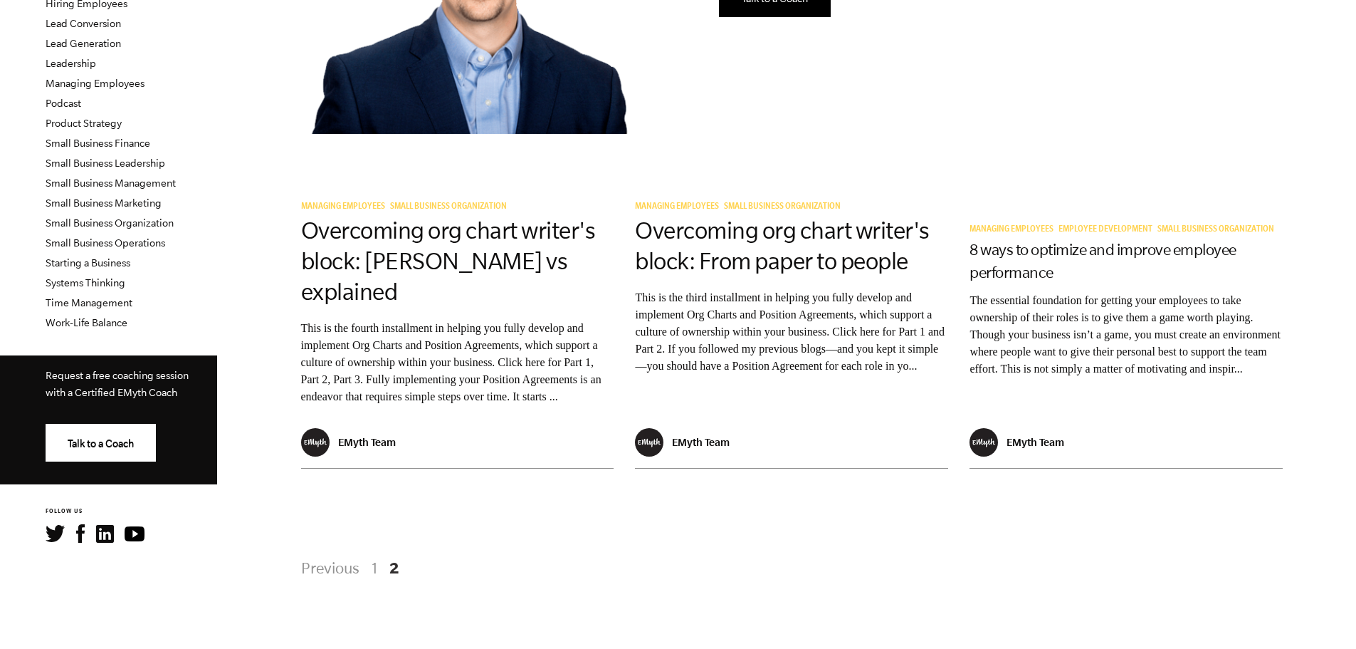
scroll to position [356, 0]
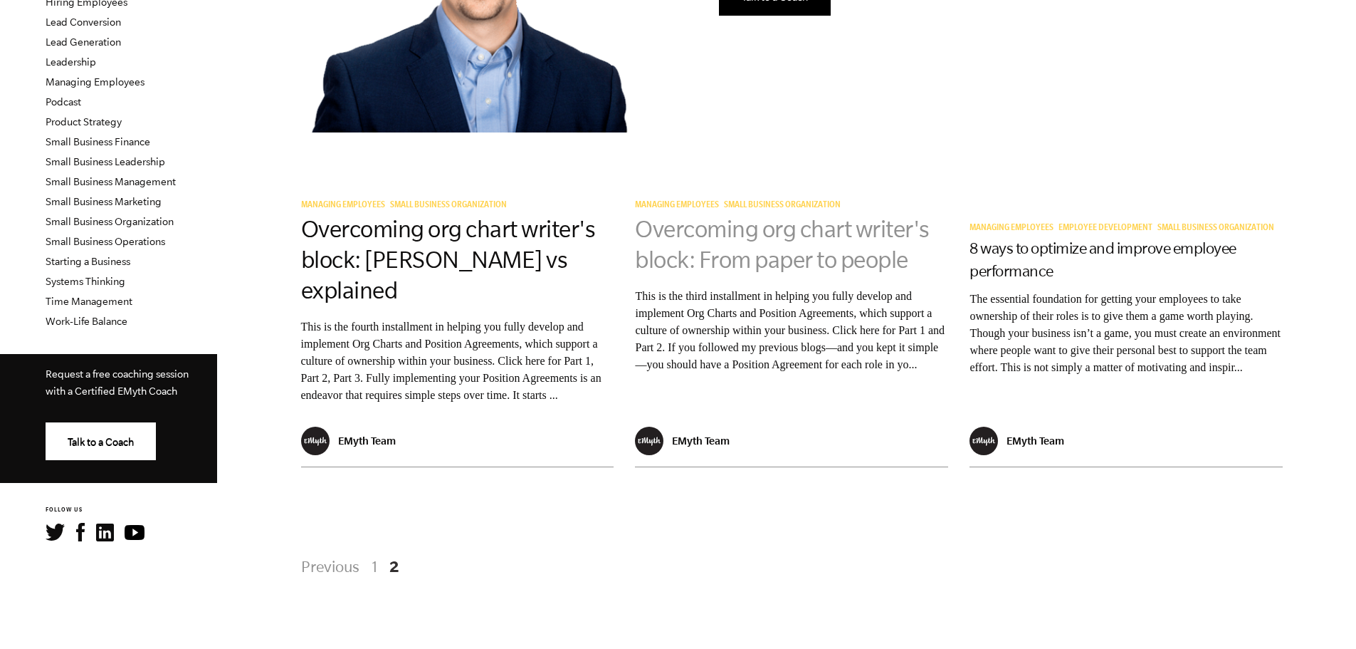
drag, startPoint x: 719, startPoint y: 221, endPoint x: 693, endPoint y: 231, distance: 28.2
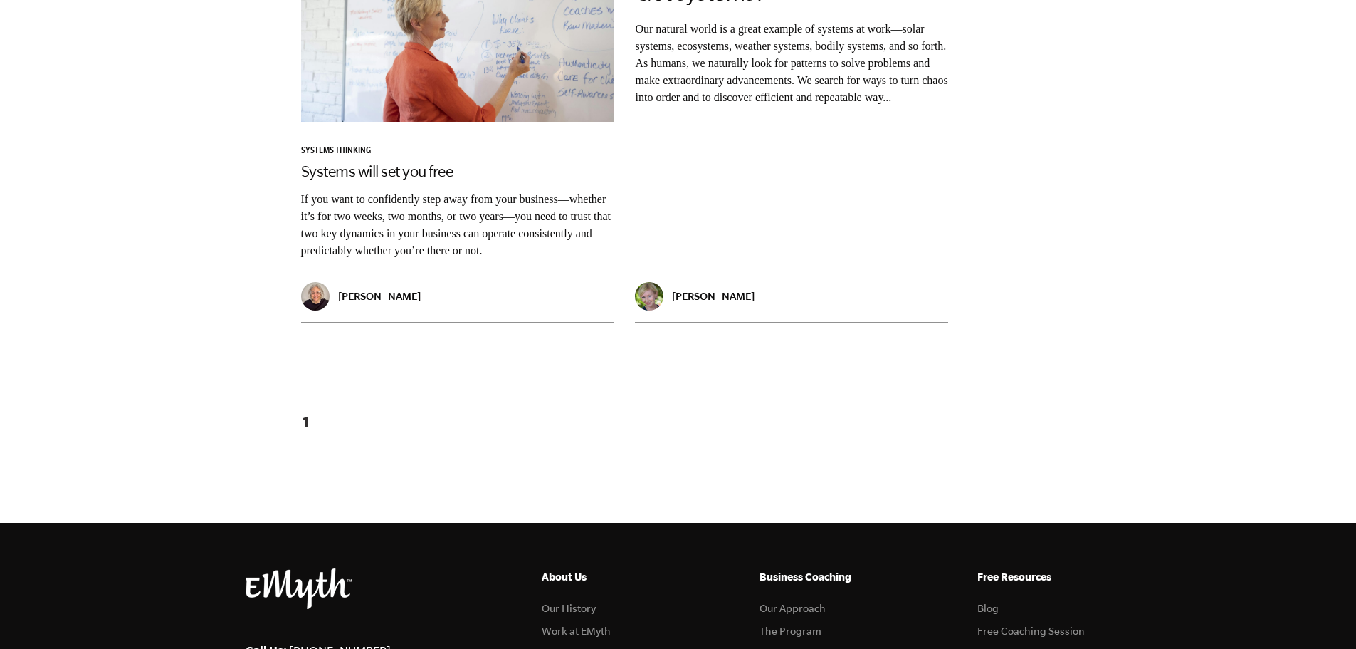
scroll to position [1922, 0]
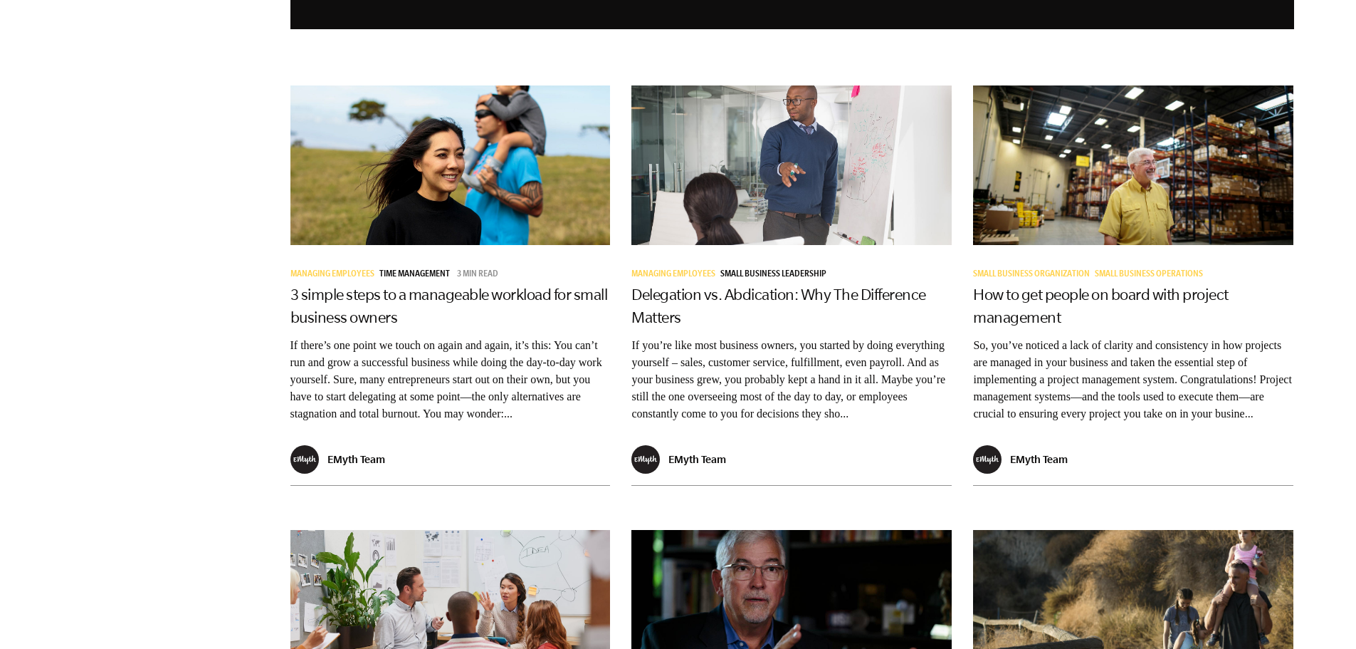
scroll to position [1638, 0]
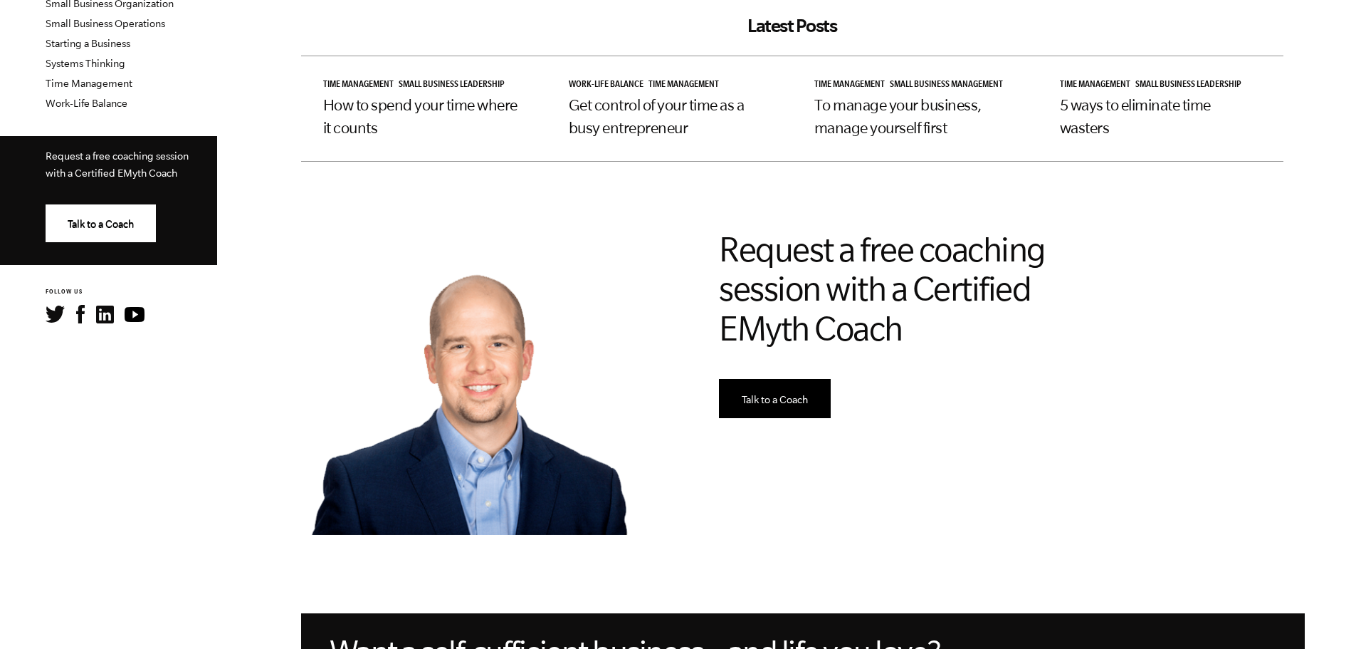
scroll to position [498, 0]
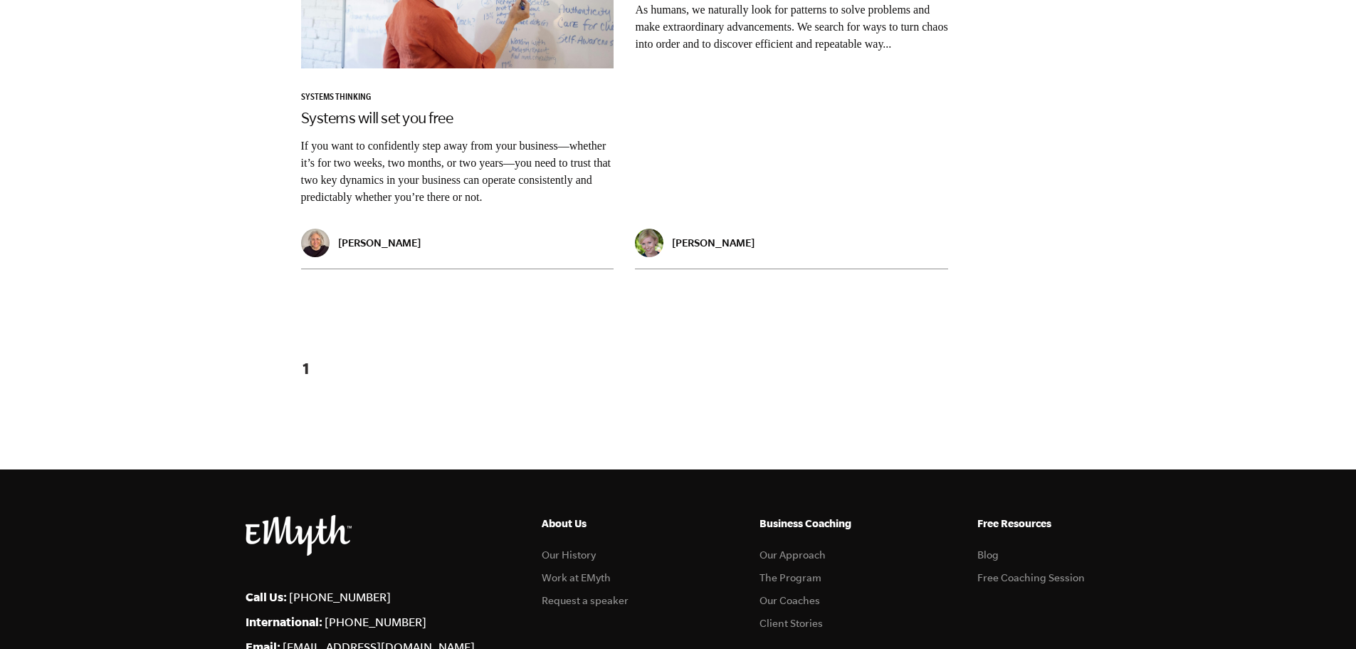
scroll to position [1922, 0]
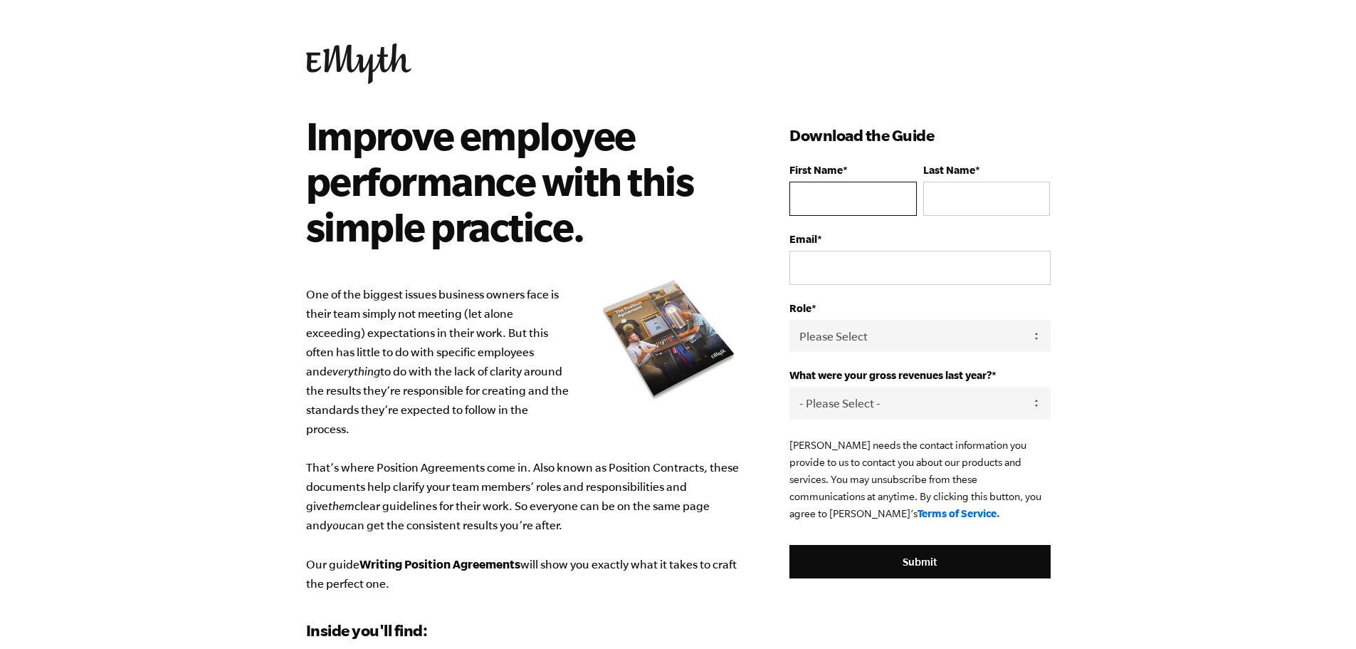
click at [834, 194] on input "First Name *" at bounding box center [853, 199] width 127 height 34
type input "[PERSON_NAME]"
type input "Oketch"
click at [858, 264] on input "Email *" at bounding box center [920, 268] width 261 height 34
type input "odenyo.oketch@gmail.com"
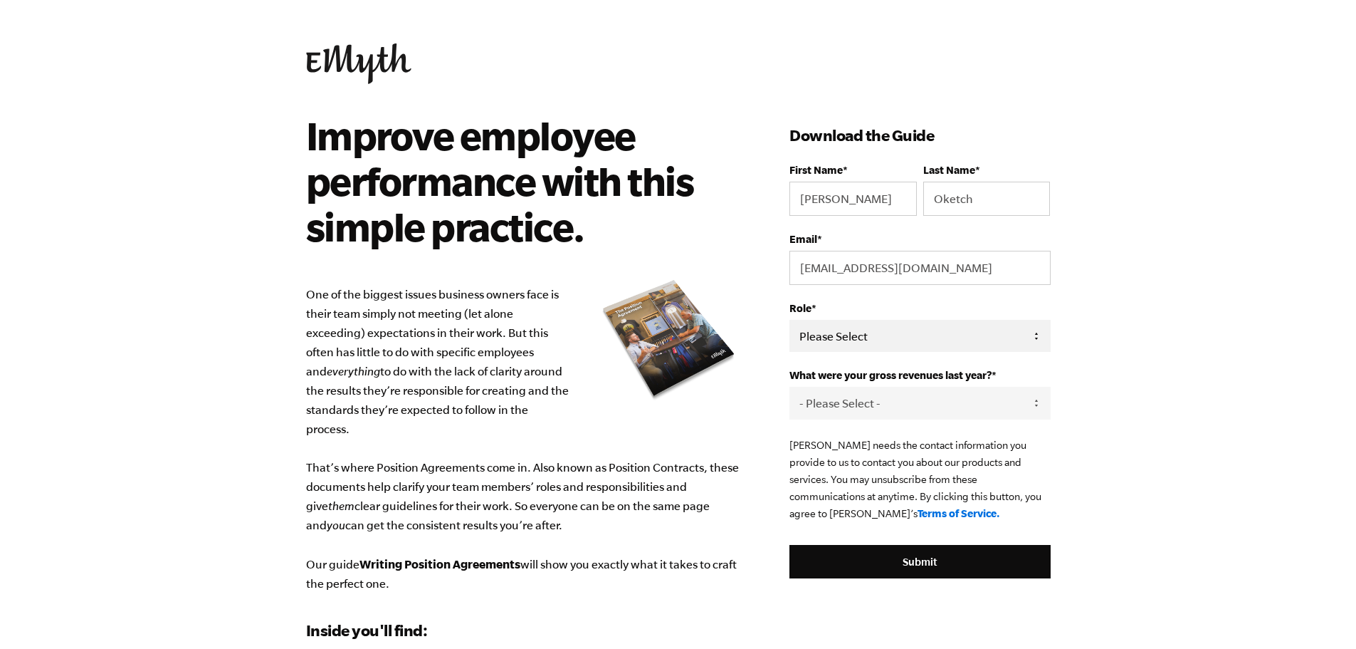
click at [866, 337] on select "Please Select Owner Partner / Co-Owner Executive Employee / Other" at bounding box center [920, 336] width 261 height 32
select select "Partner / Co-Owner"
click at [790, 320] on select "Please Select Owner Partner / Co-Owner Executive Employee / Other" at bounding box center [920, 336] width 261 height 32
click at [866, 402] on select "- Please Select - 0-75K 76-150K 151-275K 276-500K 501-750K 751-1M 1-2.5M 2.5-5M…" at bounding box center [920, 403] width 261 height 32
select select "0-75K"
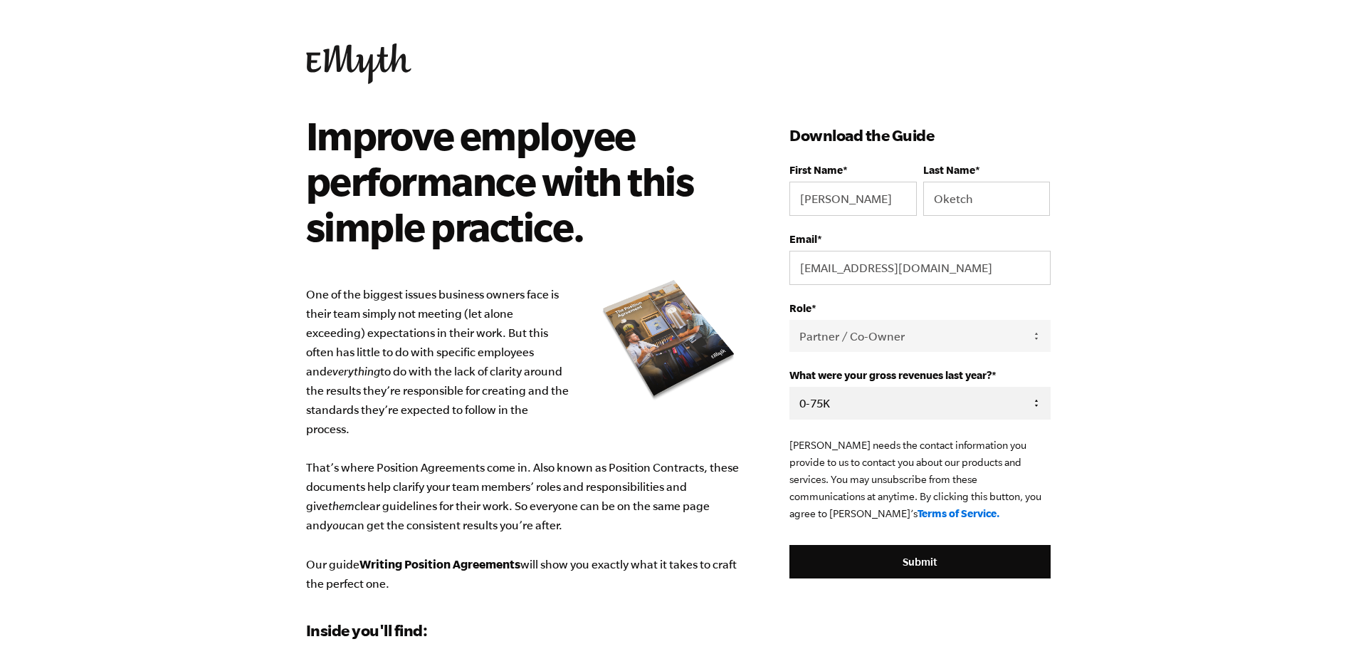
click at [790, 388] on select "- Please Select - 0-75K 76-150K 151-275K 276-500K 501-750K 751-1M 1-2.5M 2.5-5M…" at bounding box center [920, 403] width 261 height 32
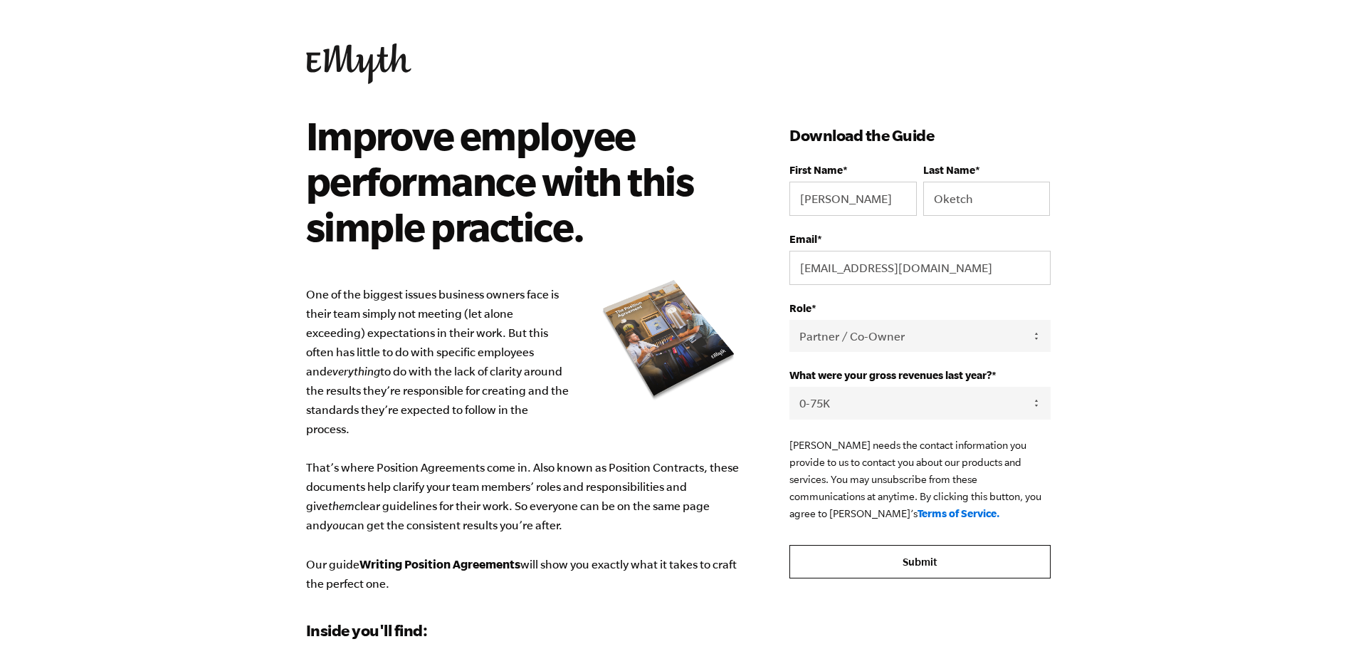
click at [892, 574] on input "Submit" at bounding box center [920, 562] width 261 height 34
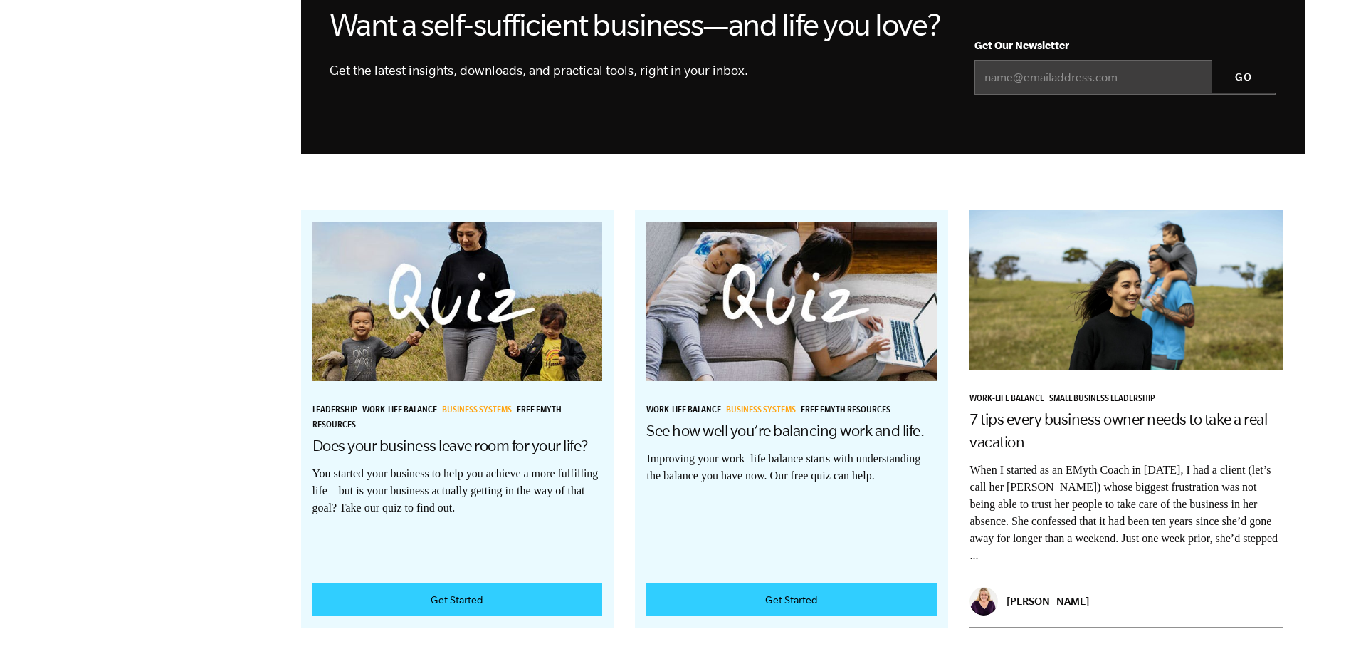
scroll to position [1709, 0]
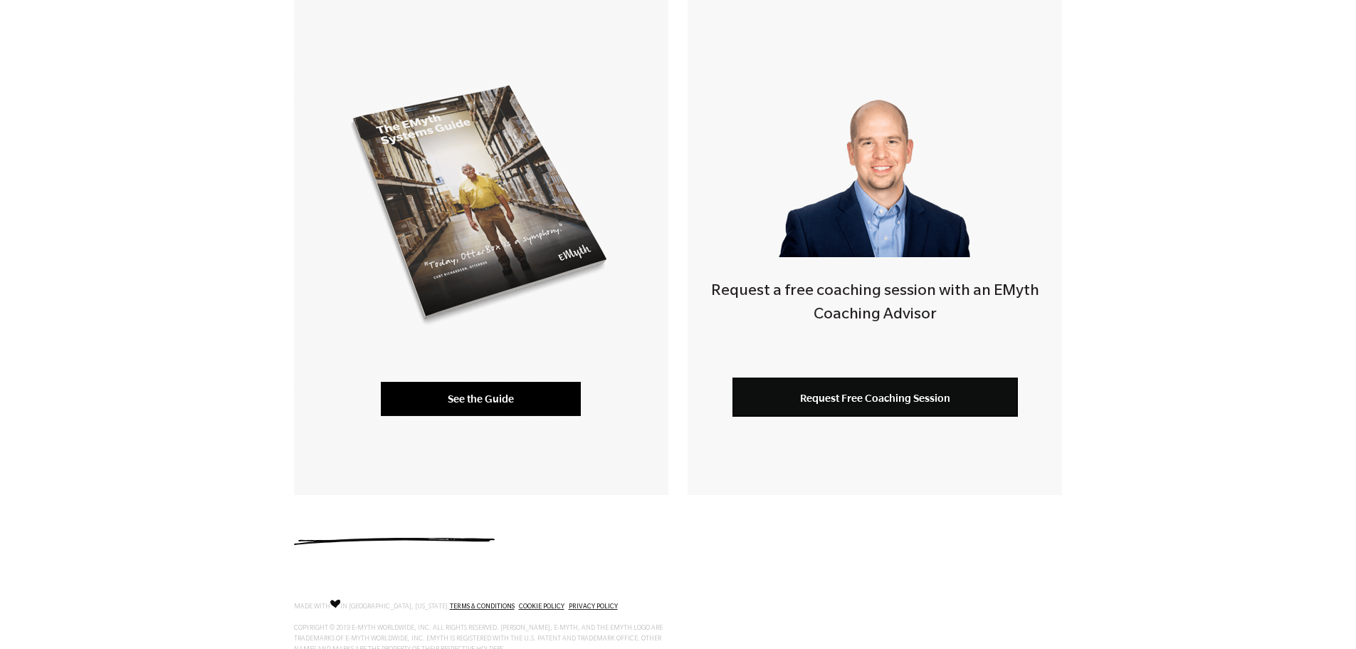
click at [460, 405] on link "See the Guide" at bounding box center [481, 399] width 200 height 34
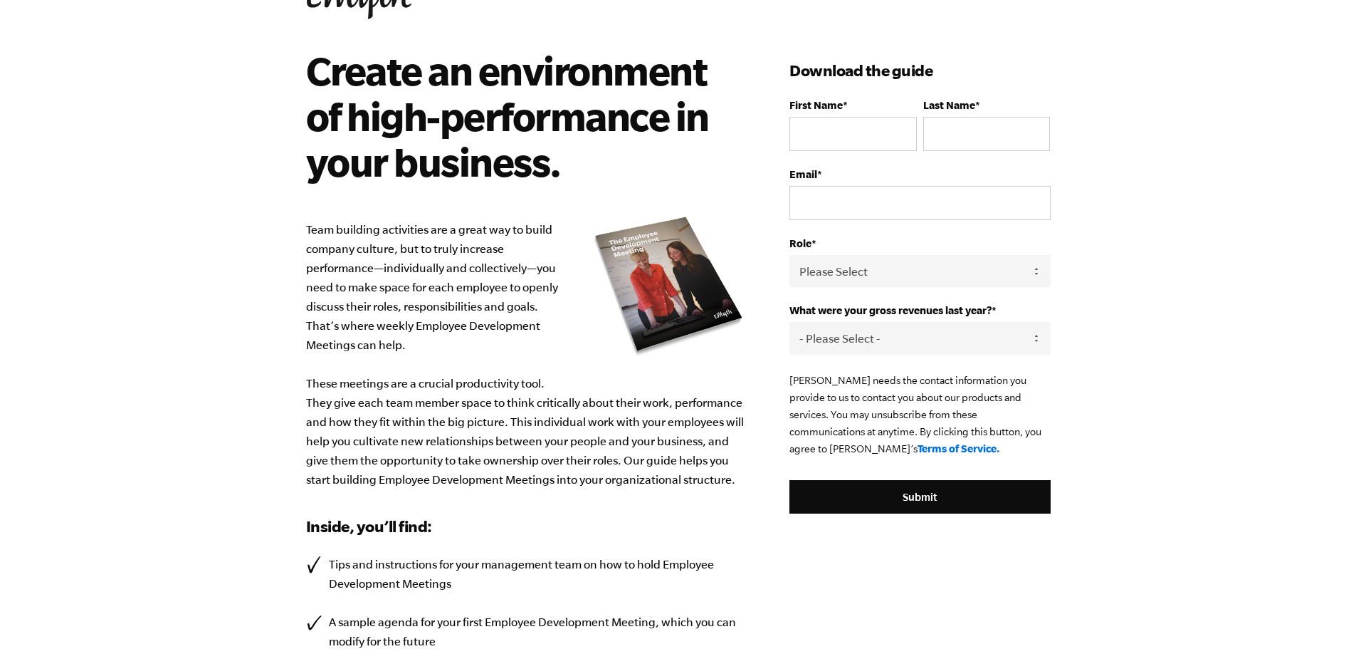
scroll to position [65, 0]
click at [832, 137] on input "First Name *" at bounding box center [853, 134] width 127 height 34
type input "Joakim"
type input "Oketch"
click at [896, 203] on input "Email *" at bounding box center [920, 203] width 261 height 34
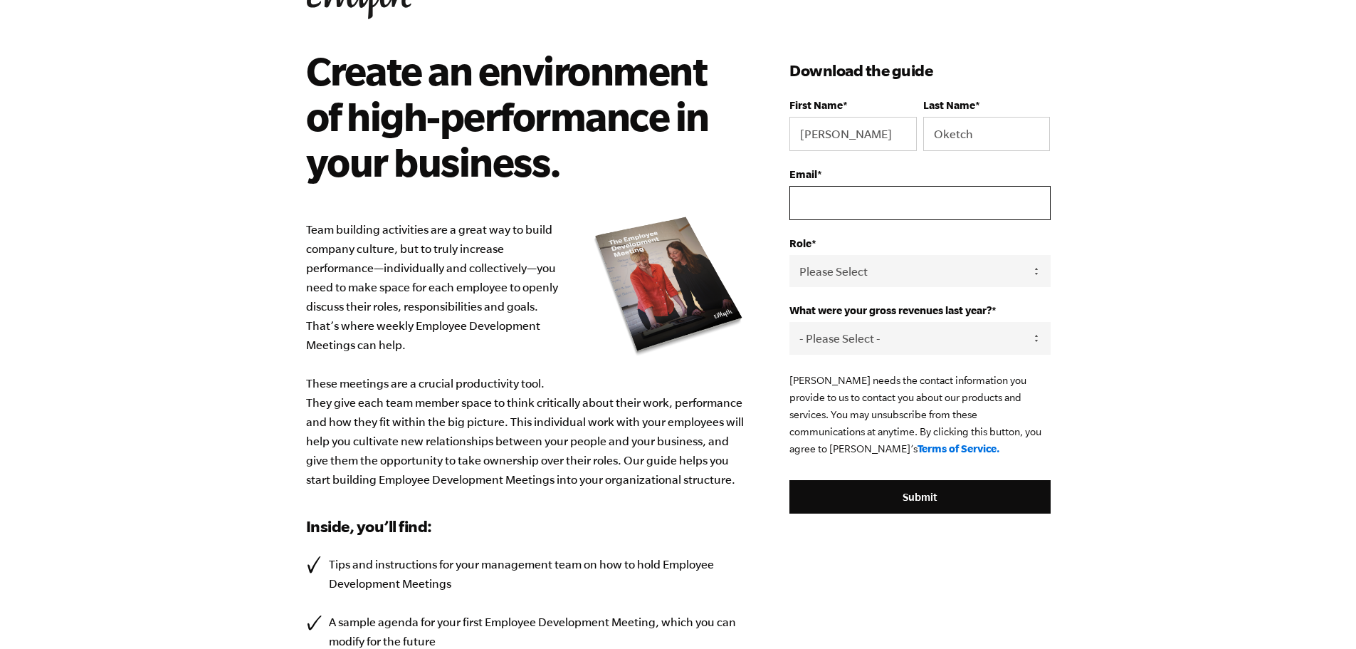
type input "odenyo.oketch@gmail.com"
click at [864, 269] on select "Please Select Owner Partner / Co-Owner Executive Employee / Other" at bounding box center [920, 271] width 261 height 32
select select "Partner / Co-Owner"
click at [790, 255] on select "Please Select Owner Partner / Co-Owner Executive Employee / Other" at bounding box center [920, 271] width 261 height 32
click at [852, 340] on select "- Please Select - 0-75K 76-150K 151-275K 276-500K 501-750K 751-1M 1-2.5M 2.5-5M…" at bounding box center [920, 338] width 261 height 32
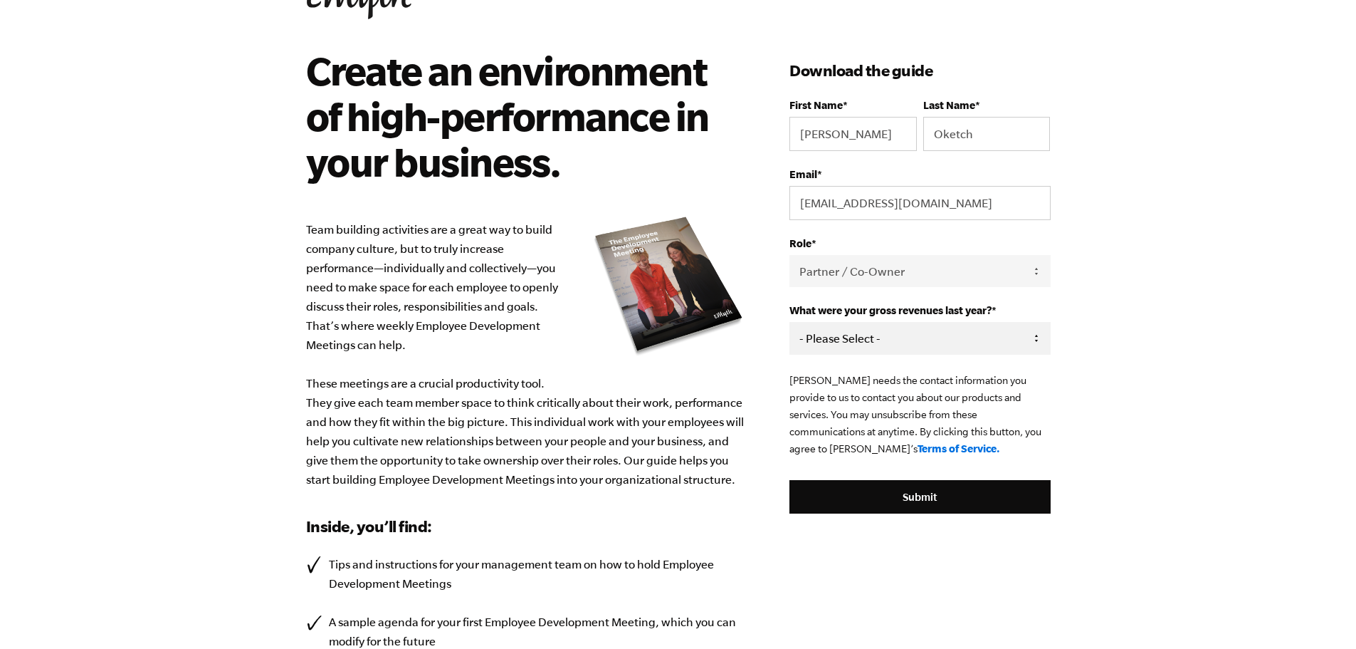
select select "0-75K"
click at [790, 322] on select "- Please Select - 0-75K 76-150K 151-275K 276-500K 501-750K 751-1M 1-2.5M 2.5-5M…" at bounding box center [920, 338] width 261 height 32
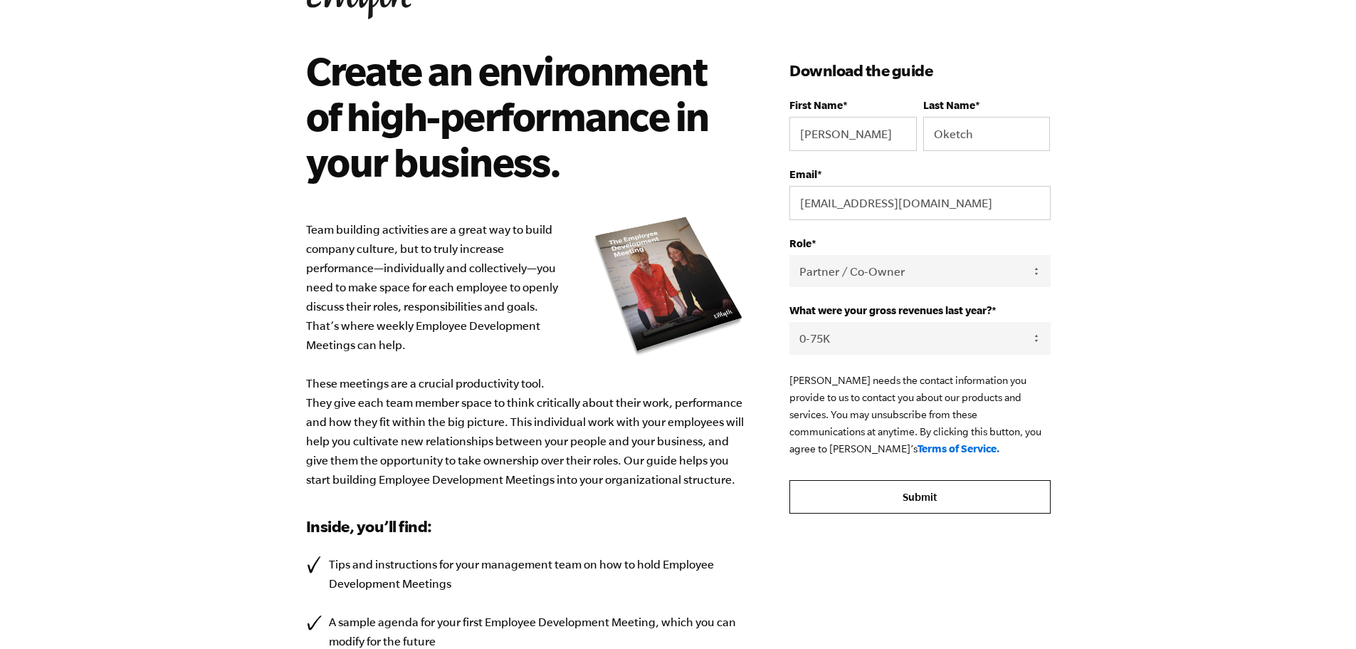
click at [864, 493] on input "Submit" at bounding box center [920, 497] width 261 height 34
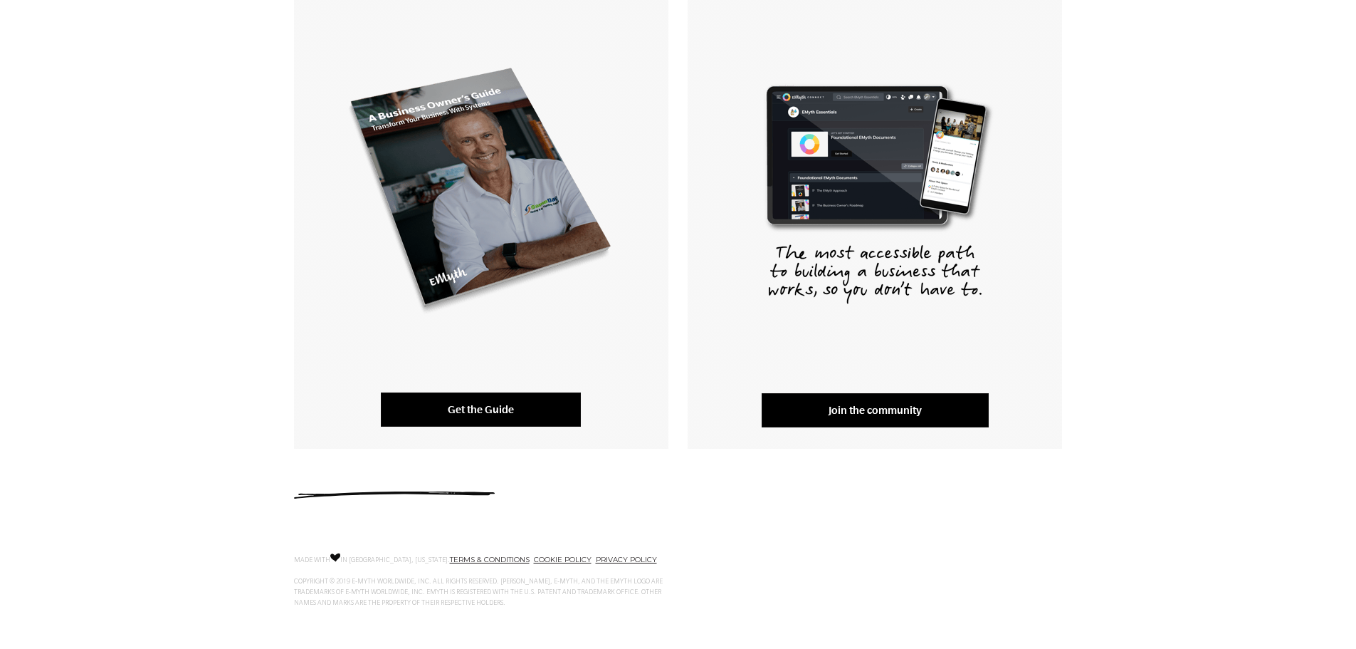
drag, startPoint x: 0, startPoint y: 0, endPoint x: 464, endPoint y: 406, distance: 616.6
click at [464, 406] on link "Get the Guide" at bounding box center [481, 409] width 200 height 34
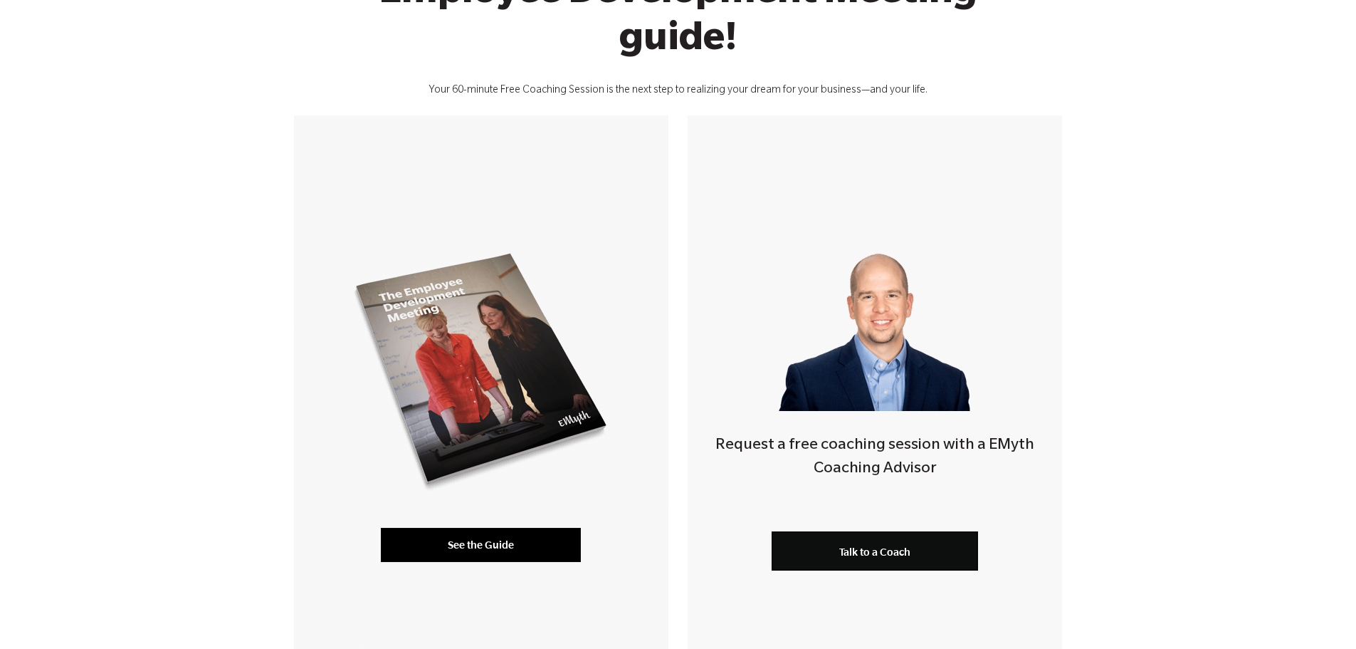
click at [449, 542] on link "See the Guide" at bounding box center [481, 545] width 200 height 34
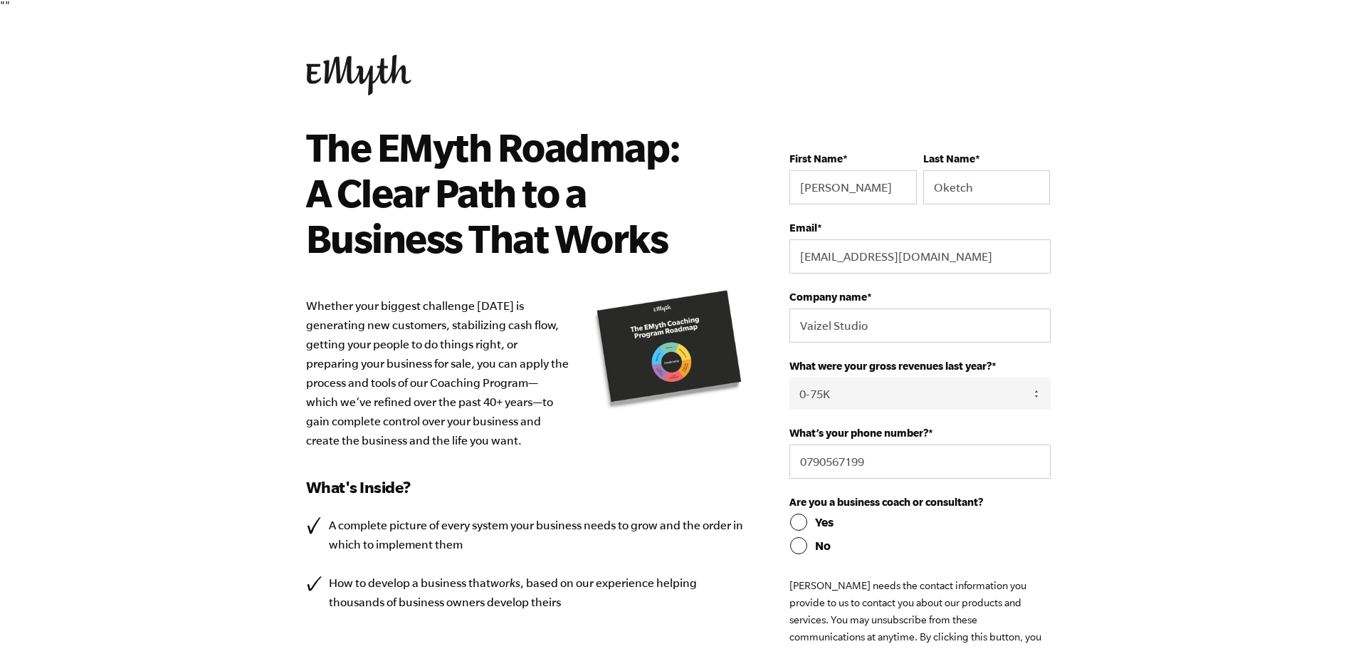
select select "0-75K"
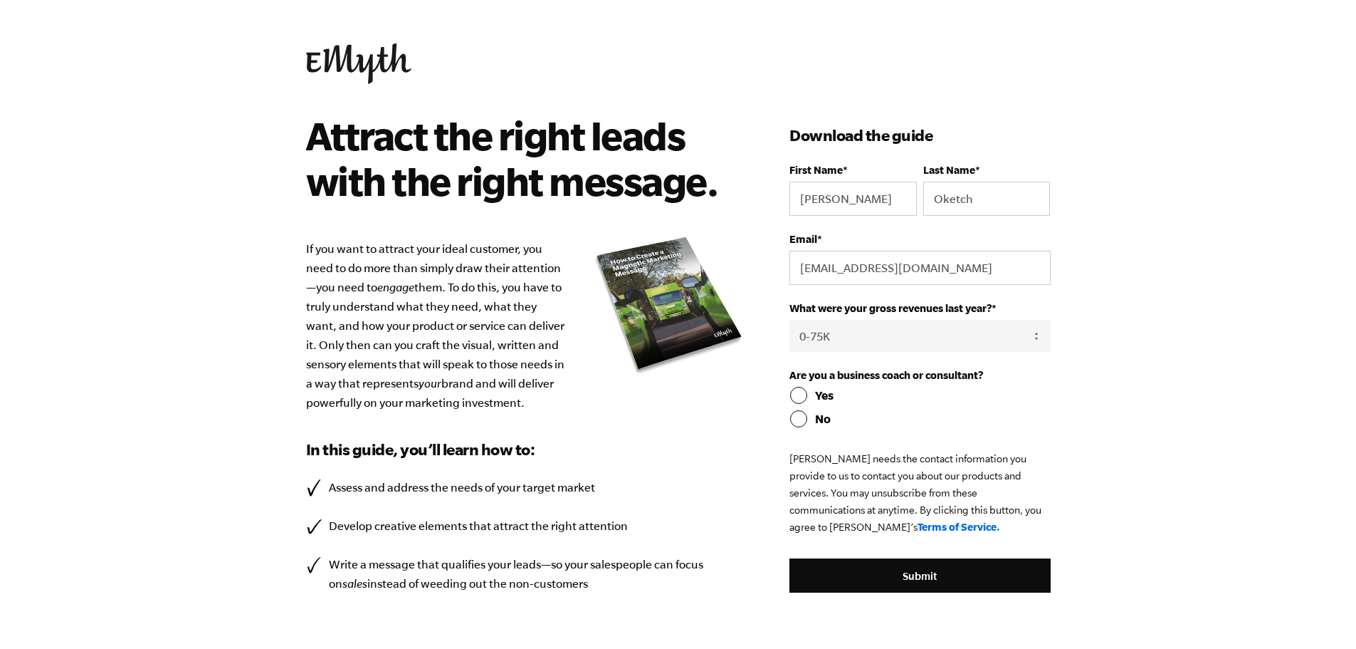
select select "0-75K"
click at [797, 417] on input "No" at bounding box center [920, 418] width 261 height 17
radio input "true"
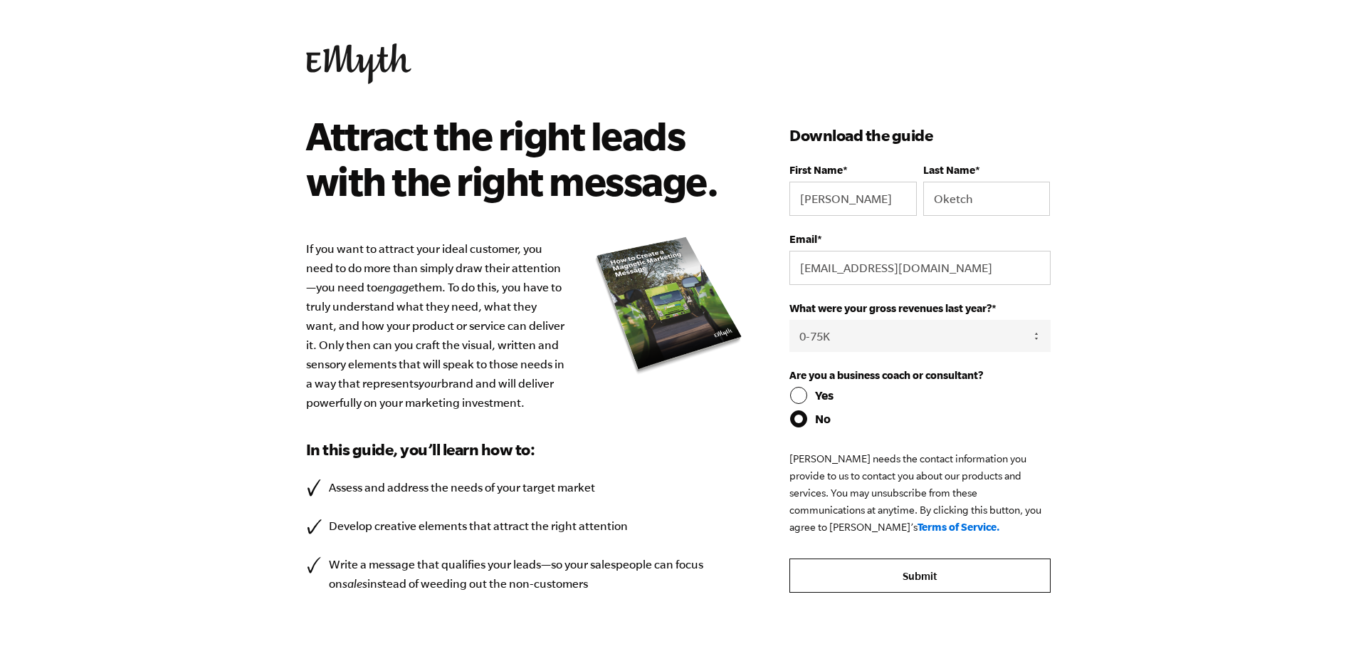
click at [908, 574] on input "Submit" at bounding box center [920, 575] width 261 height 34
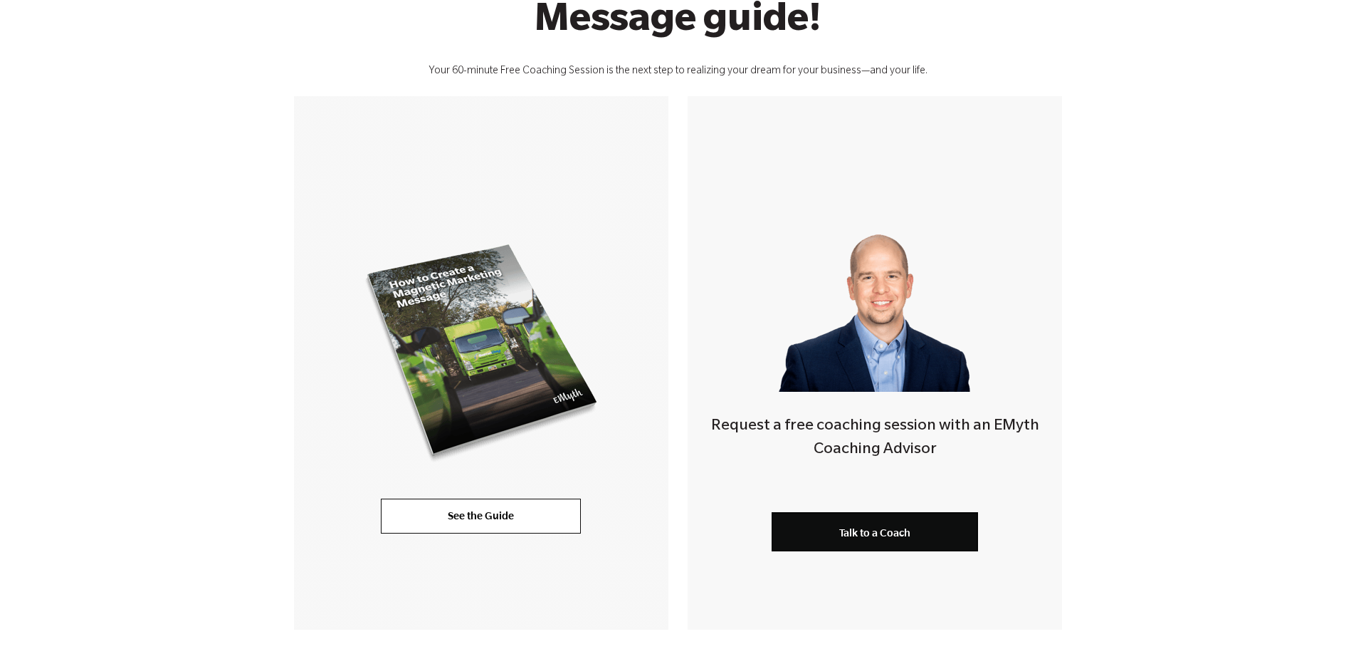
scroll to position [285, 0]
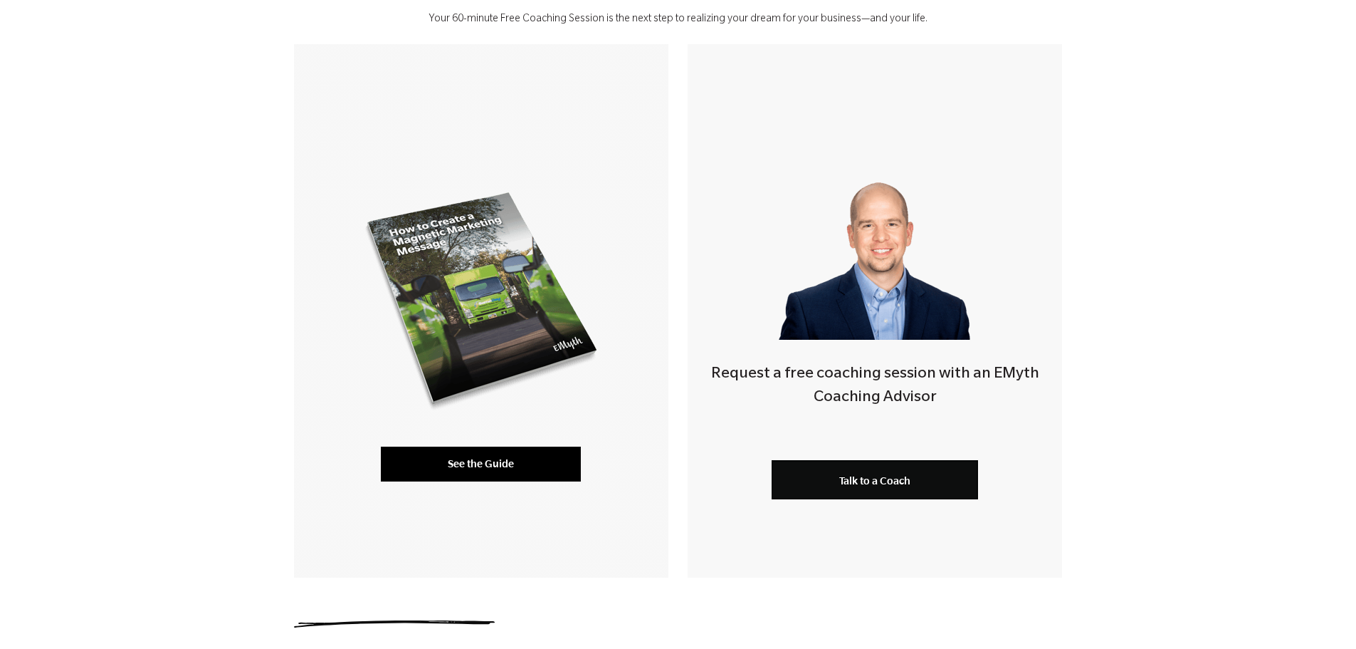
click at [468, 466] on link "See the Guide" at bounding box center [481, 463] width 200 height 34
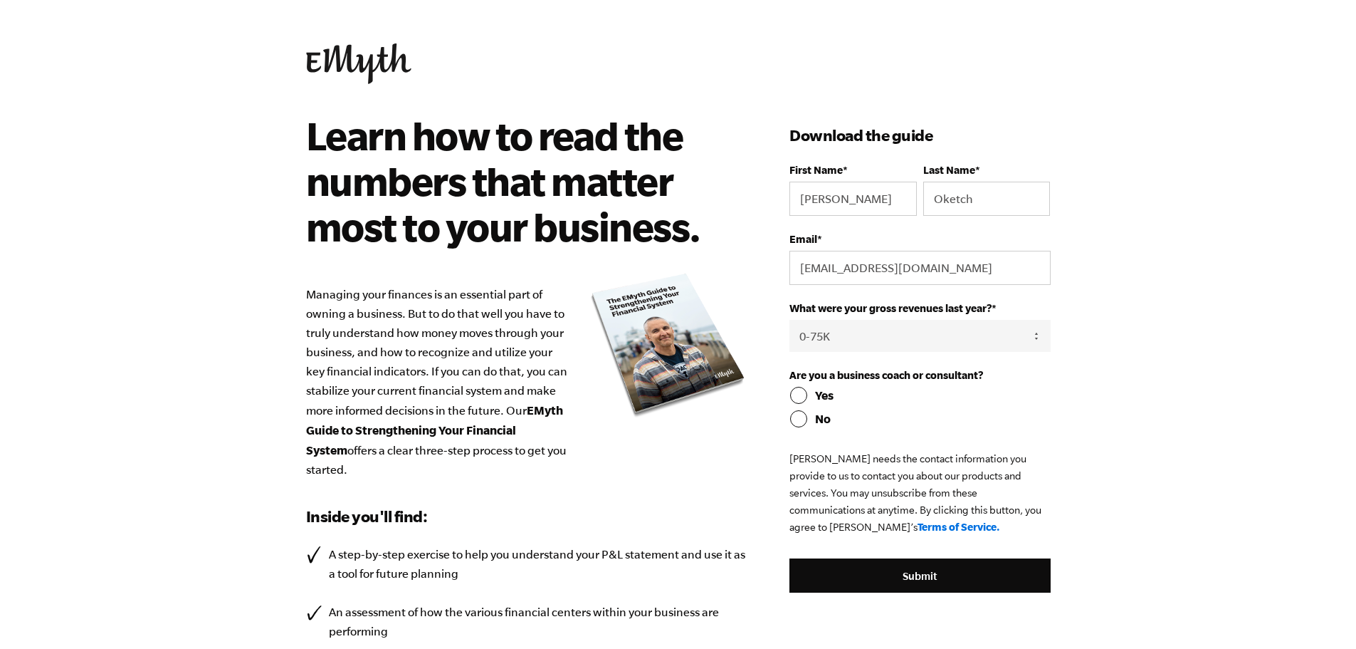
select select "0-75K"
click at [800, 417] on input "No" at bounding box center [920, 418] width 261 height 17
radio input "true"
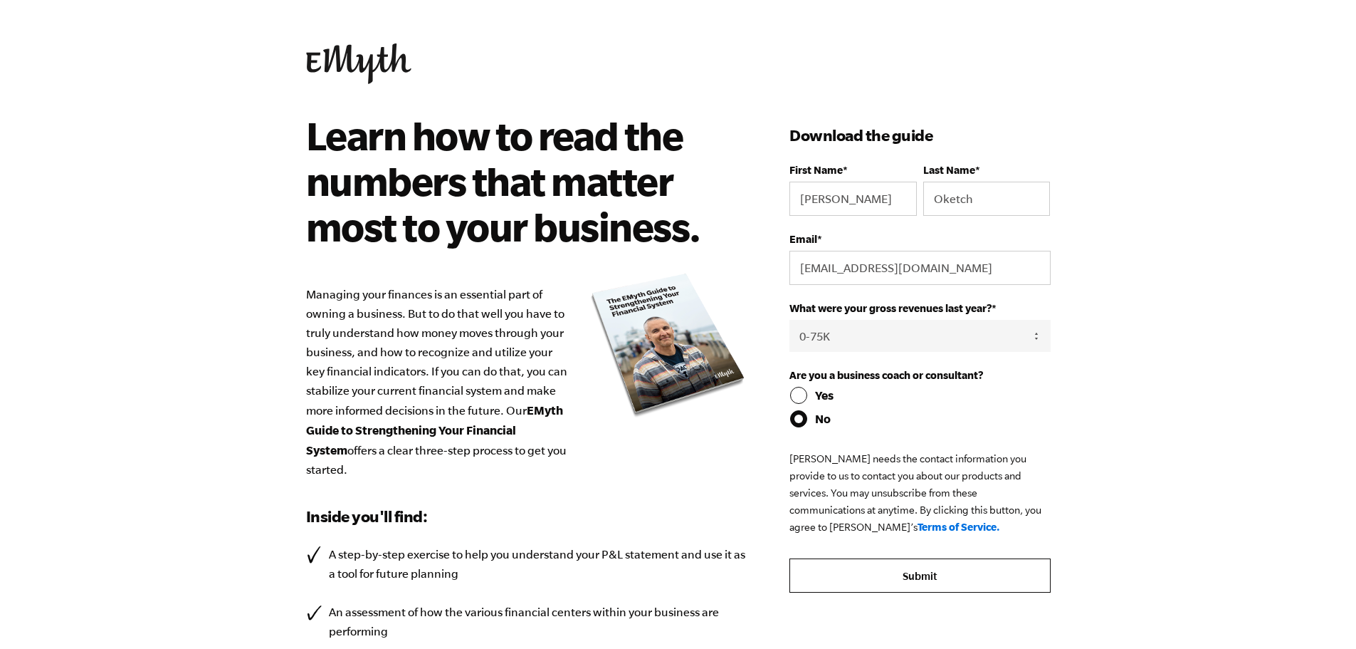
click at [896, 574] on input "Submit" at bounding box center [920, 575] width 261 height 34
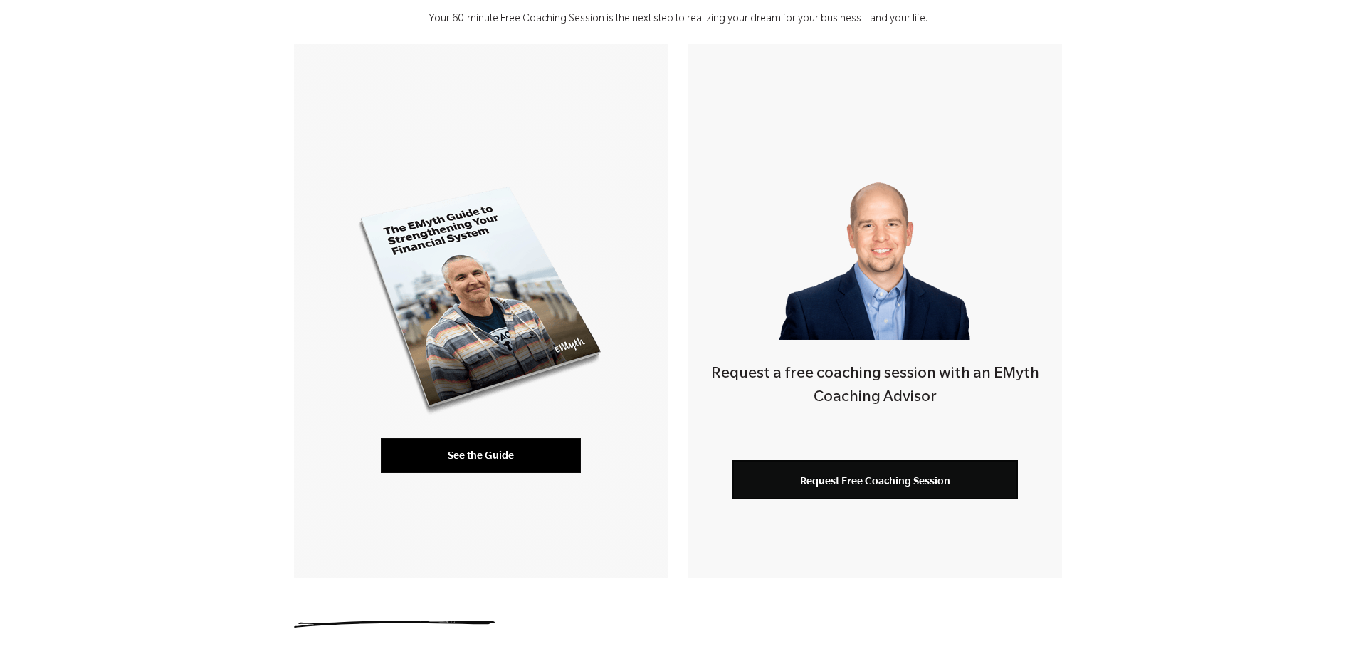
click at [523, 439] on link "See the Guide" at bounding box center [481, 455] width 200 height 34
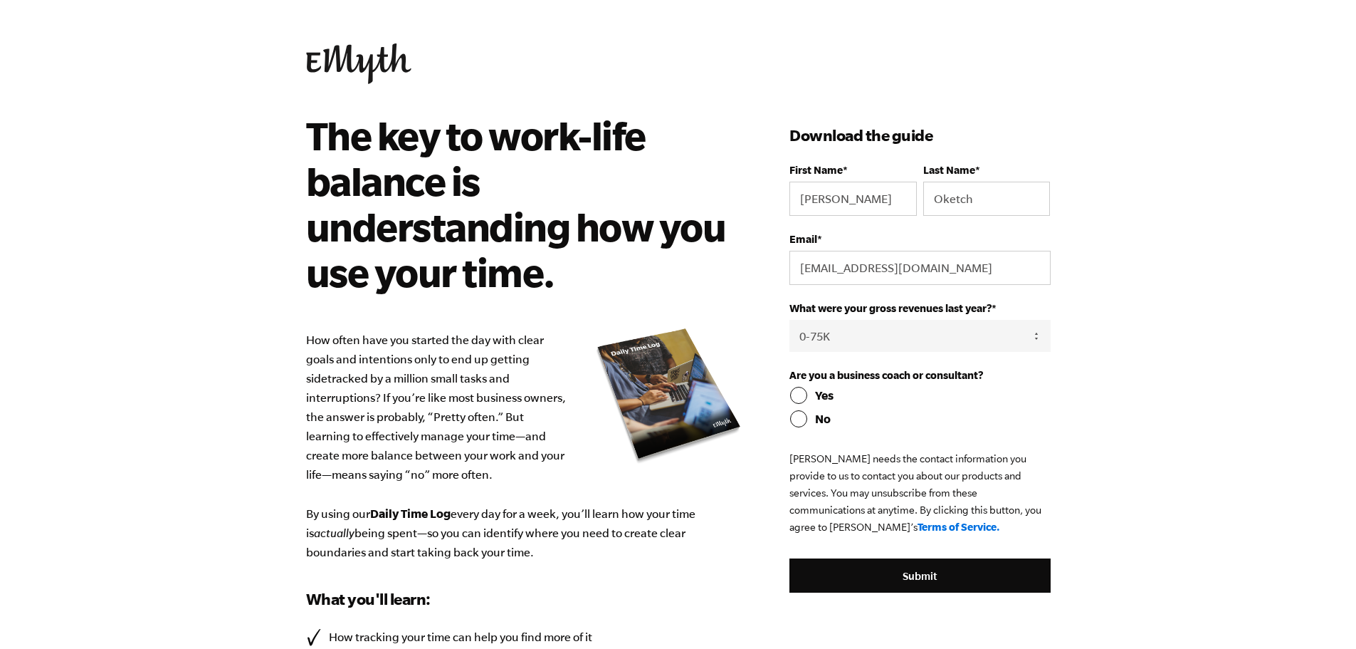
select select "0-75K"
click at [800, 412] on input "No" at bounding box center [920, 418] width 261 height 17
radio input "true"
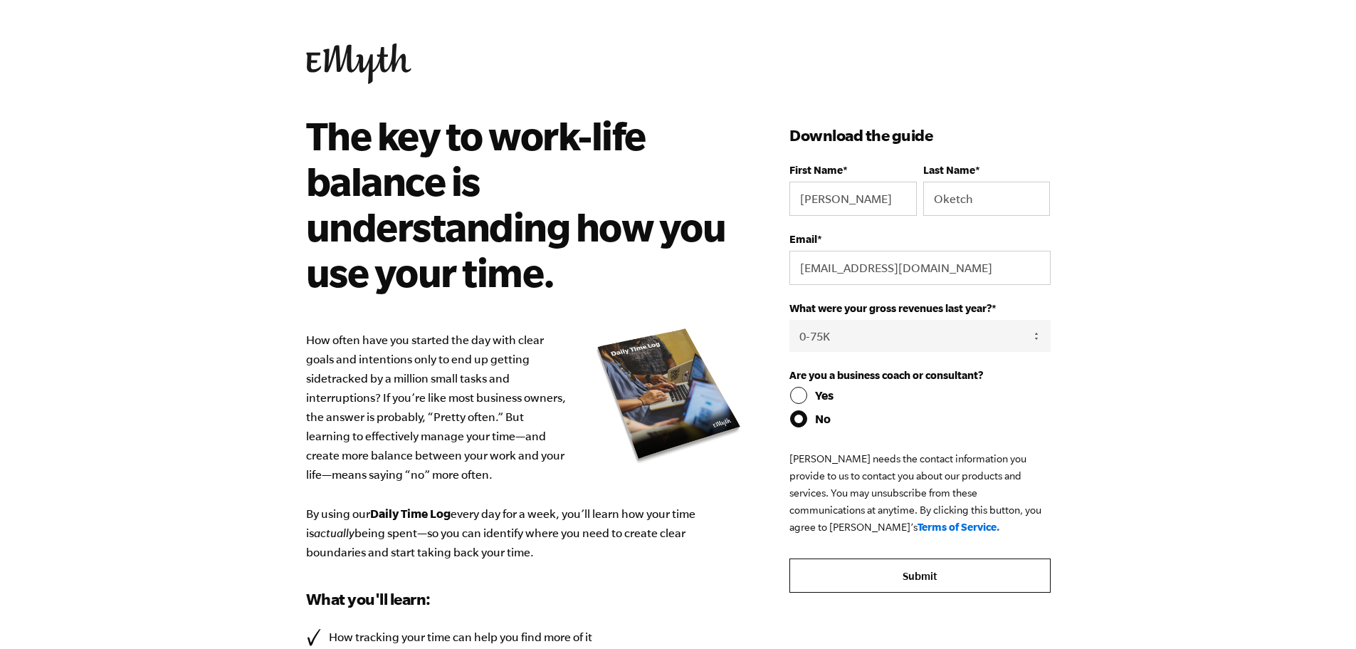
click at [889, 575] on input "Submit" at bounding box center [920, 575] width 261 height 34
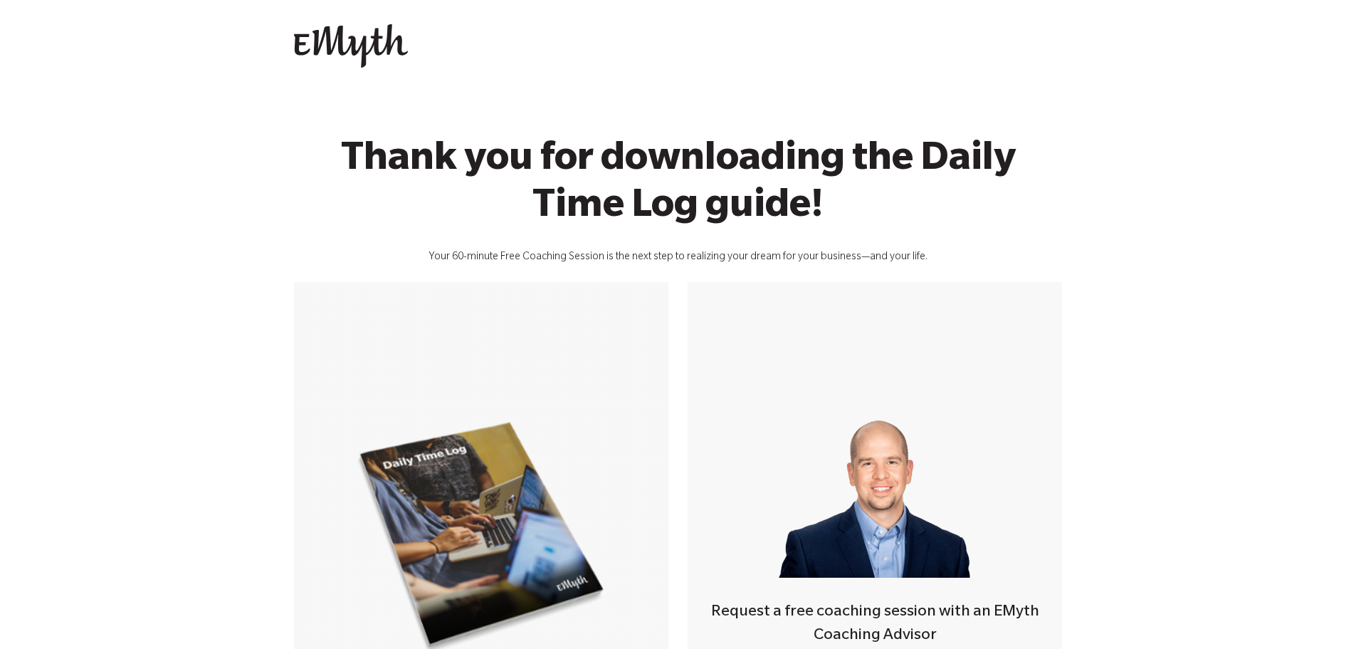
scroll to position [214, 0]
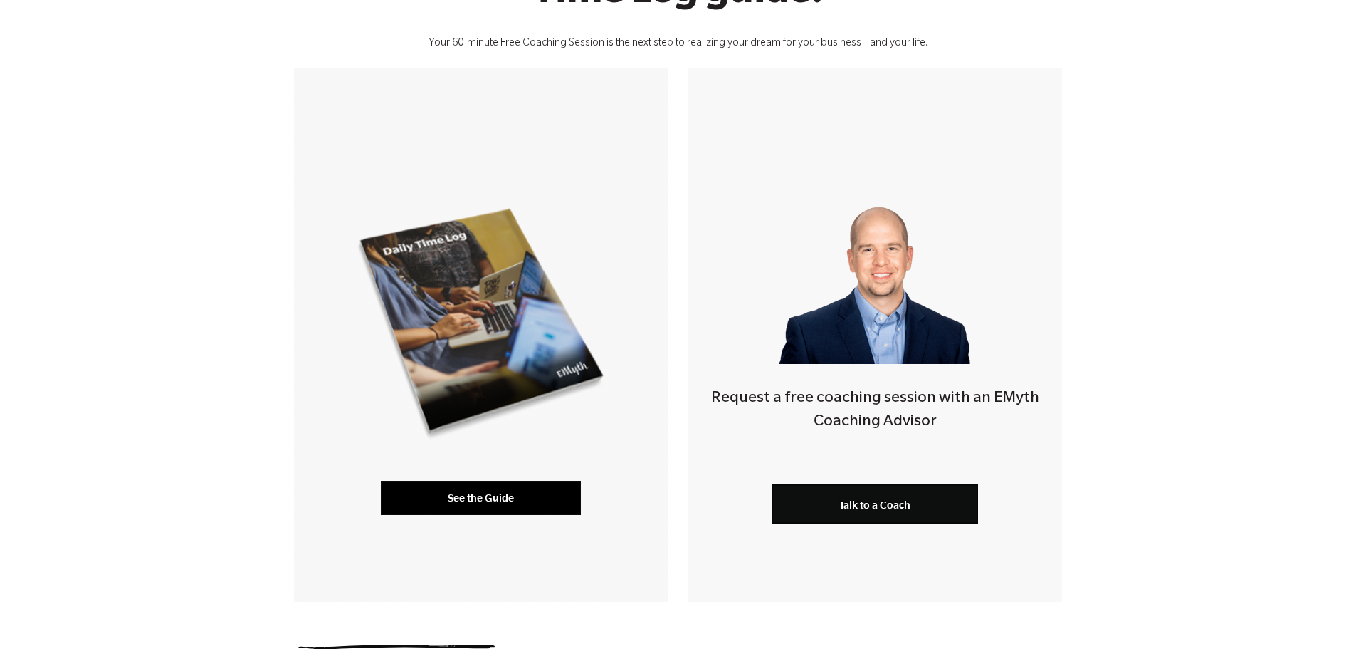
click at [512, 486] on link "See the Guide" at bounding box center [481, 498] width 200 height 34
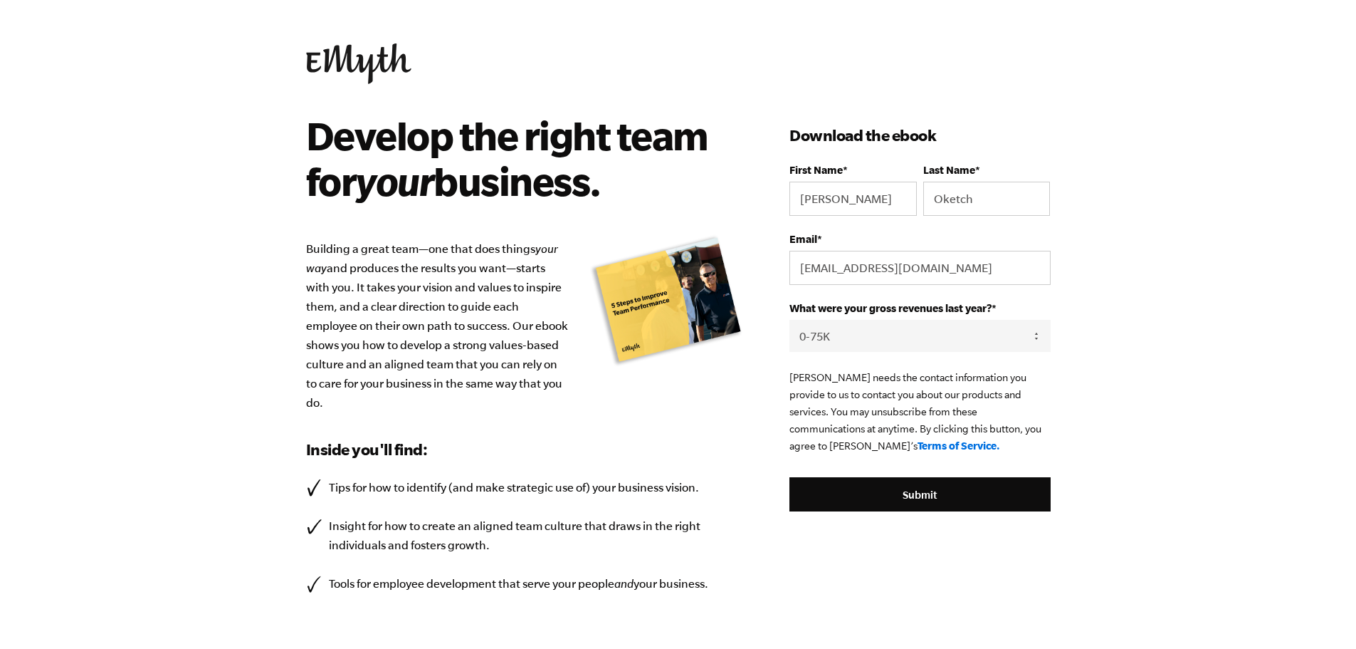
select select "0-75K"
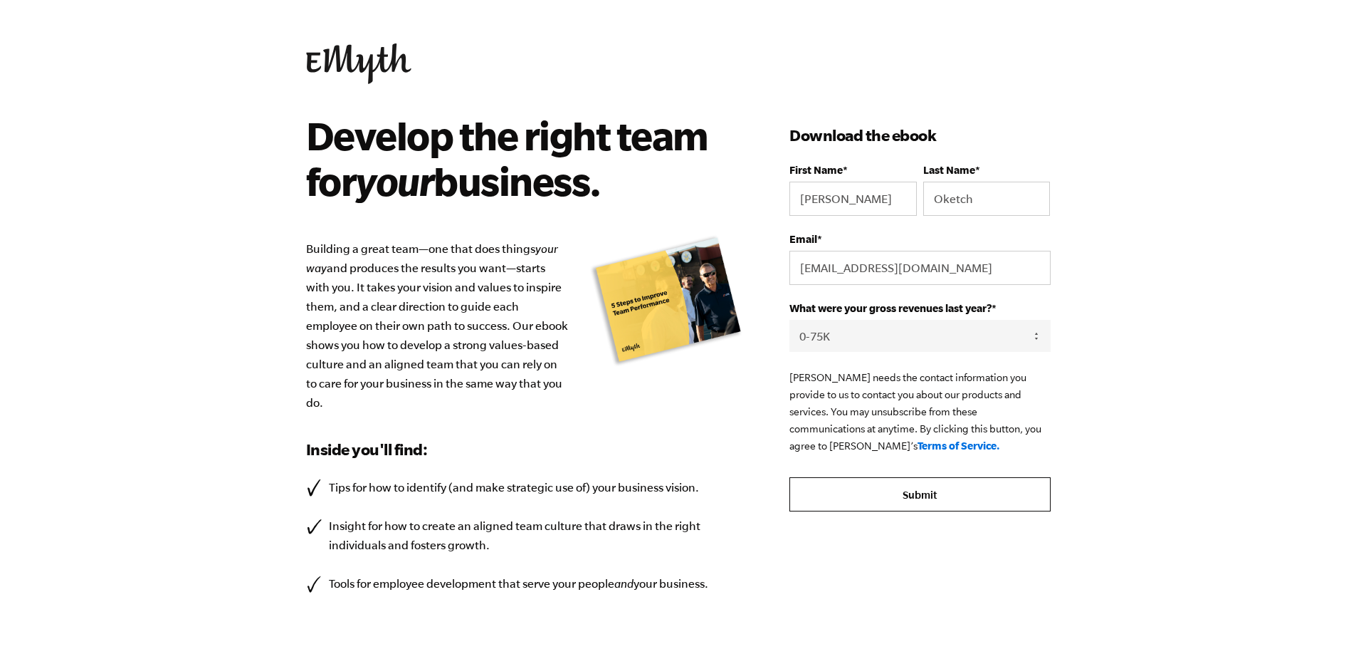
click at [914, 495] on input "Submit" at bounding box center [920, 494] width 261 height 34
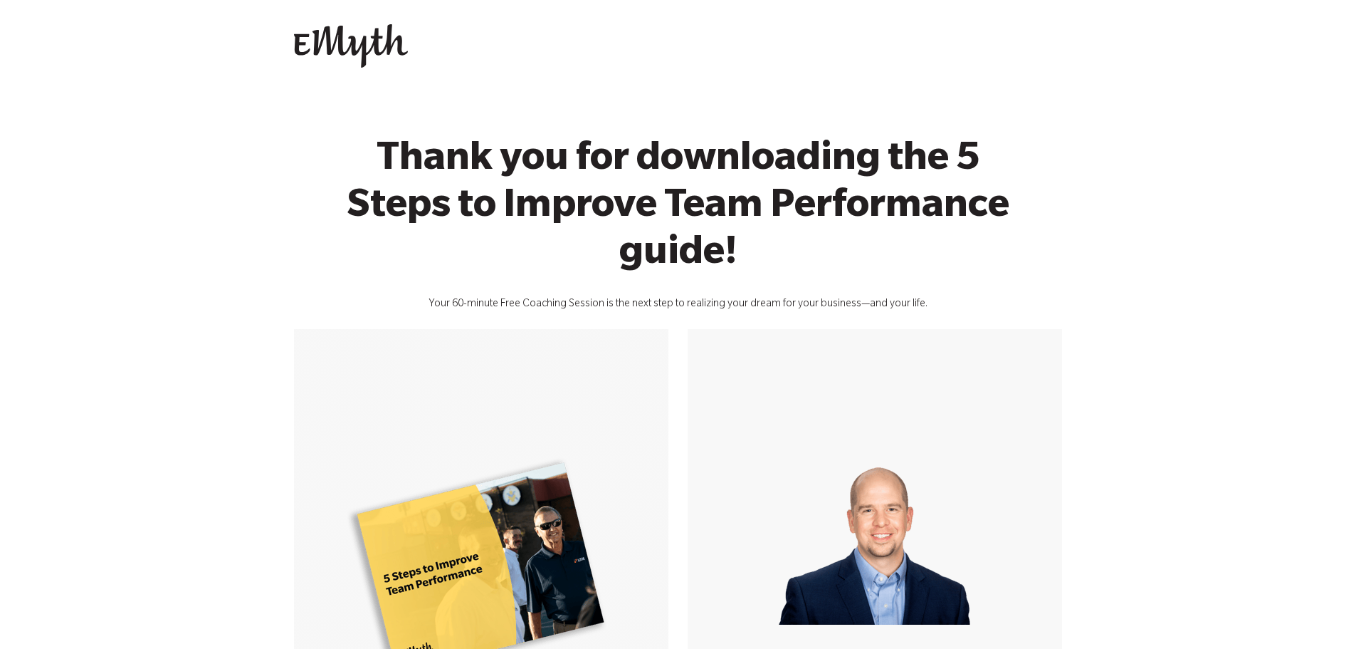
scroll to position [285, 0]
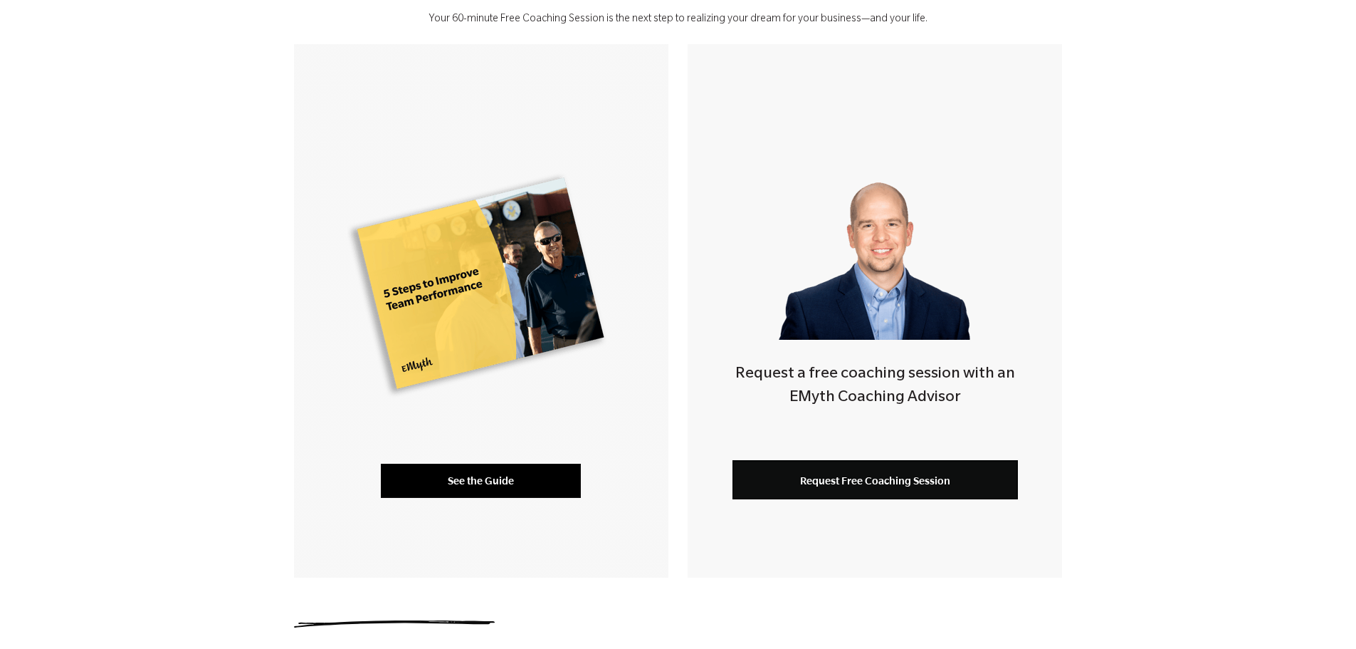
drag, startPoint x: 0, startPoint y: 0, endPoint x: 506, endPoint y: 474, distance: 693.6
click at [506, 474] on link "See the Guide" at bounding box center [481, 480] width 200 height 34
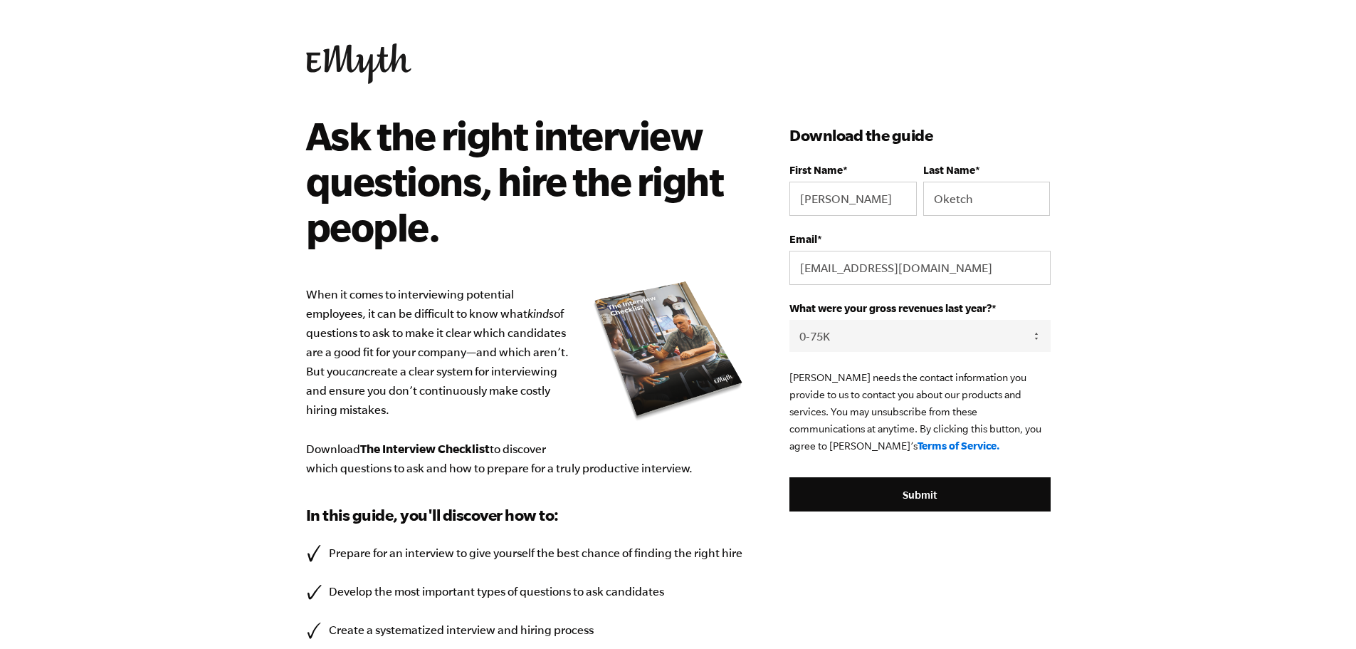
select select "0-75K"
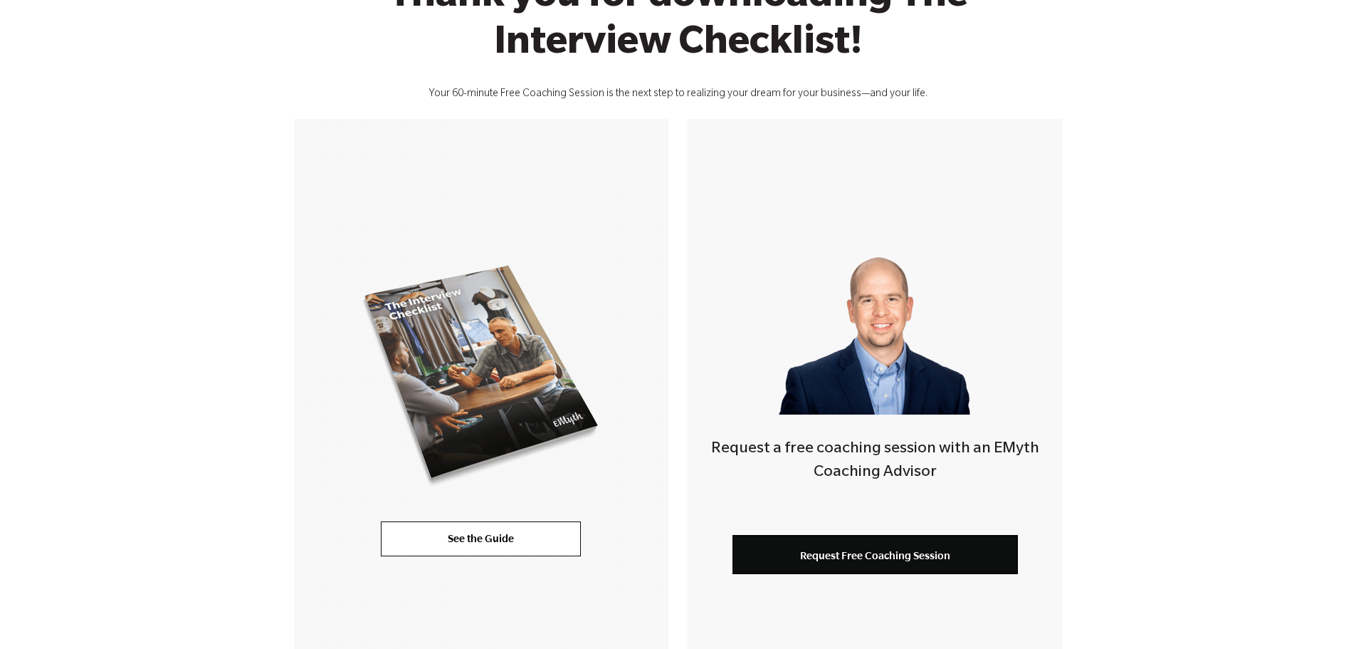
scroll to position [214, 0]
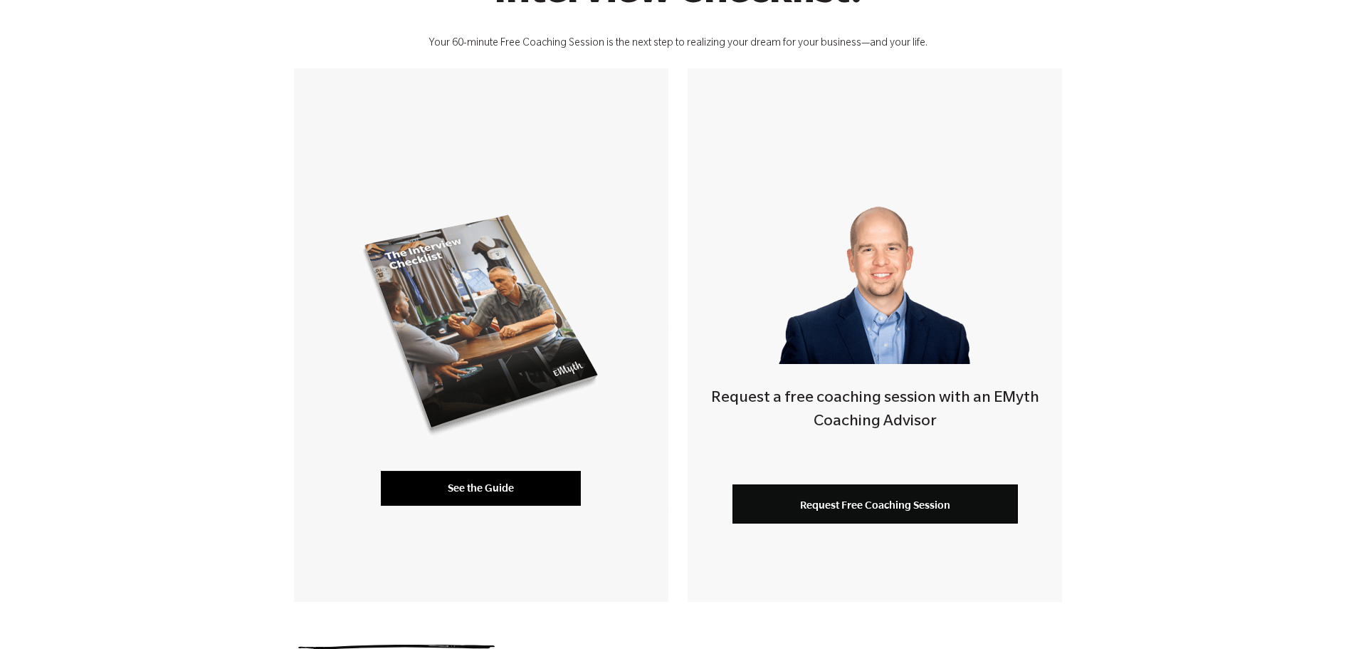
click at [493, 480] on link "See the Guide" at bounding box center [481, 488] width 200 height 34
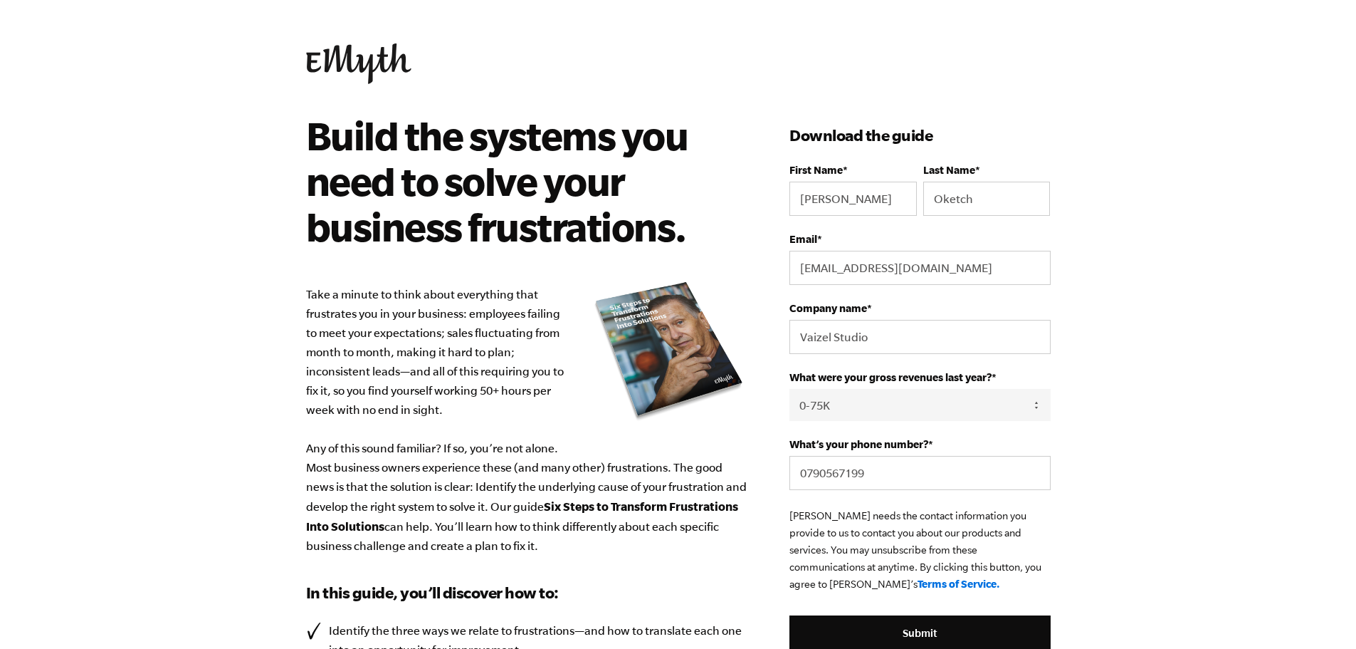
select select "0-75K"
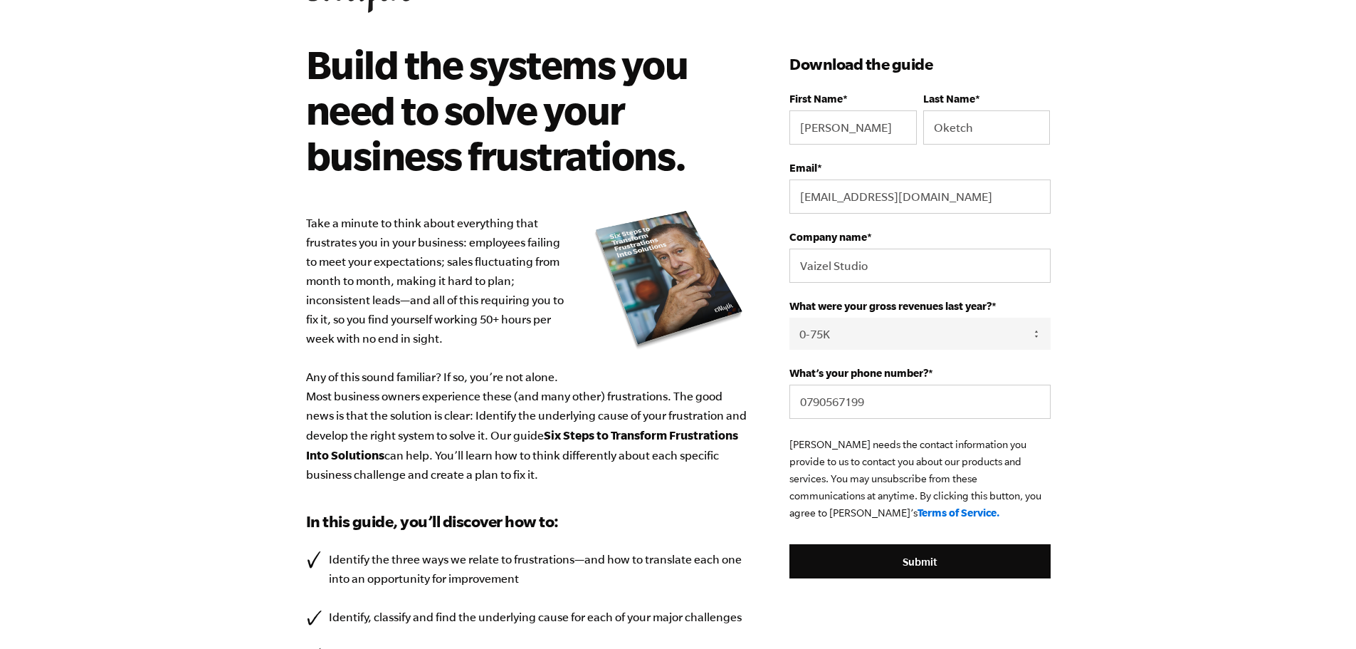
scroll to position [71, 0]
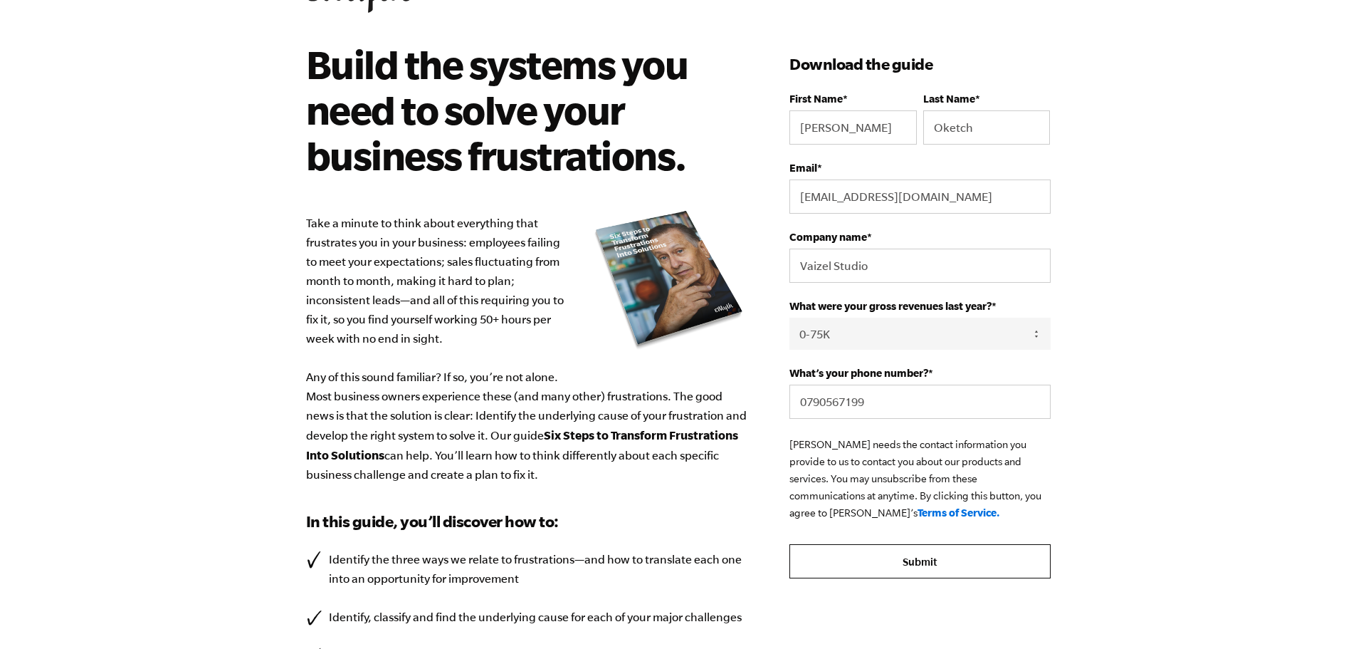
click at [868, 558] on input "Submit" at bounding box center [920, 561] width 261 height 34
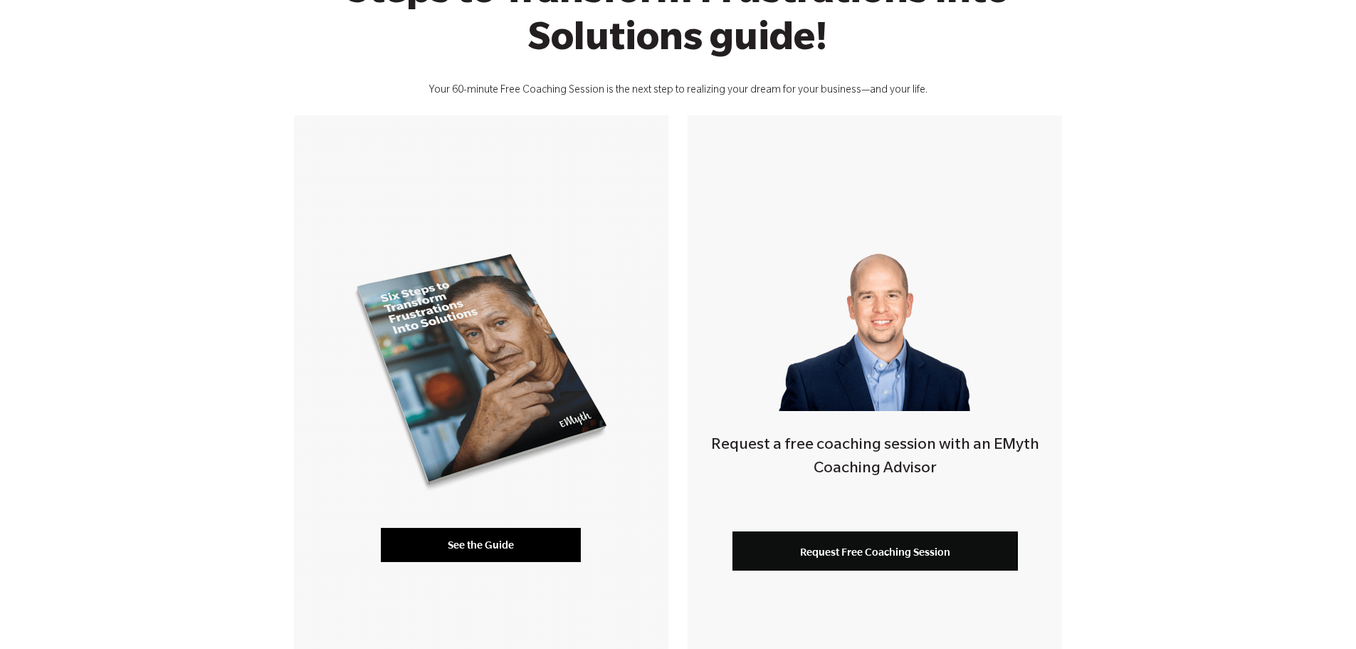
scroll to position [214, 0]
click at [483, 545] on link "See the Guide" at bounding box center [481, 545] width 200 height 34
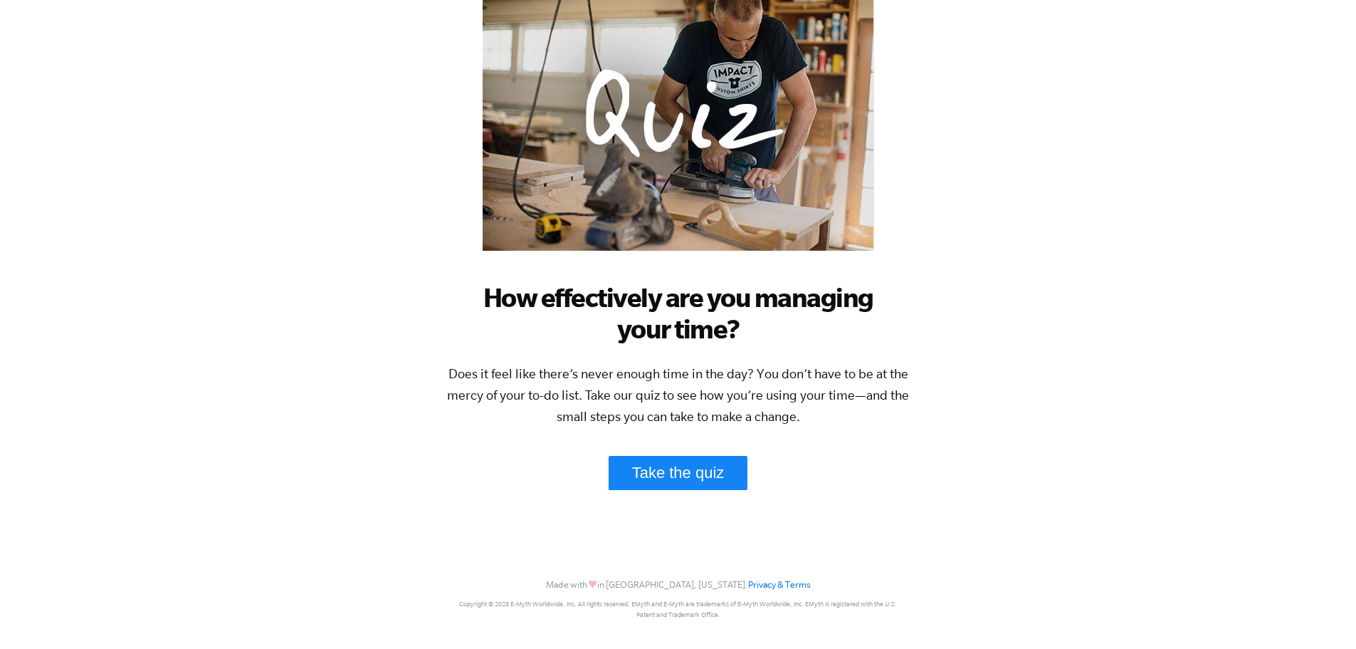
click at [689, 470] on link "Take the quiz" at bounding box center [679, 473] width 140 height 34
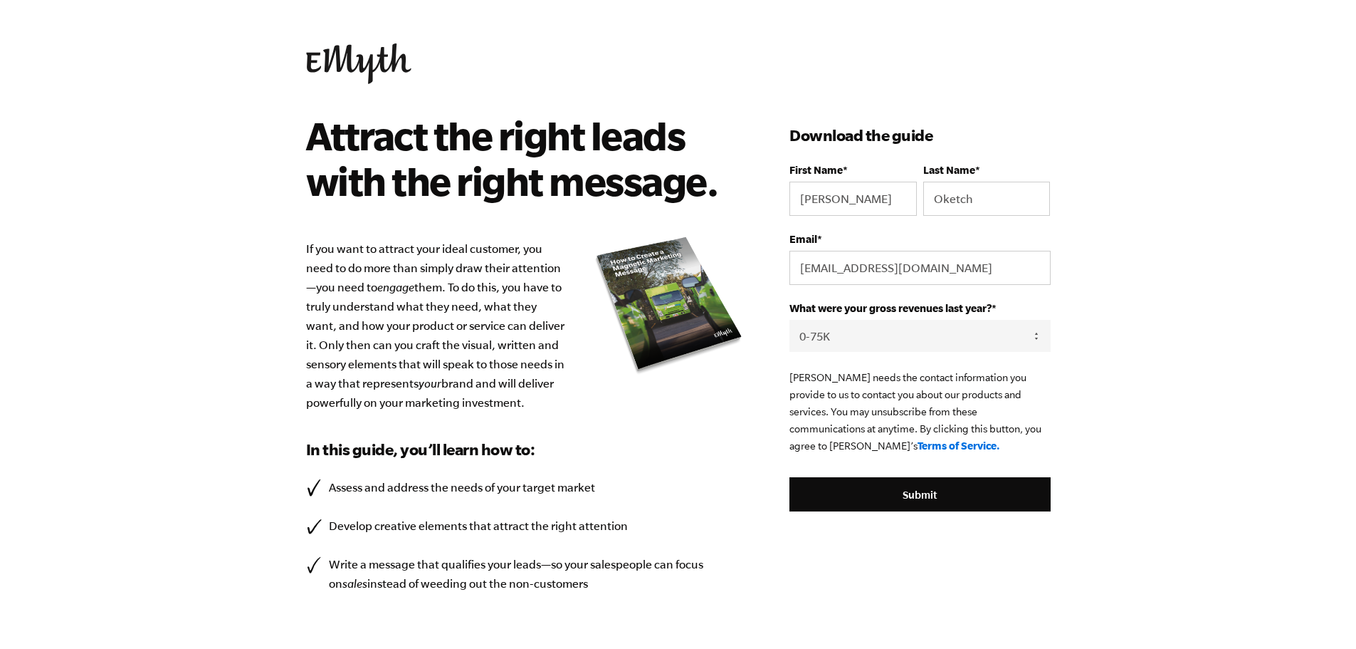
select select "0-75K"
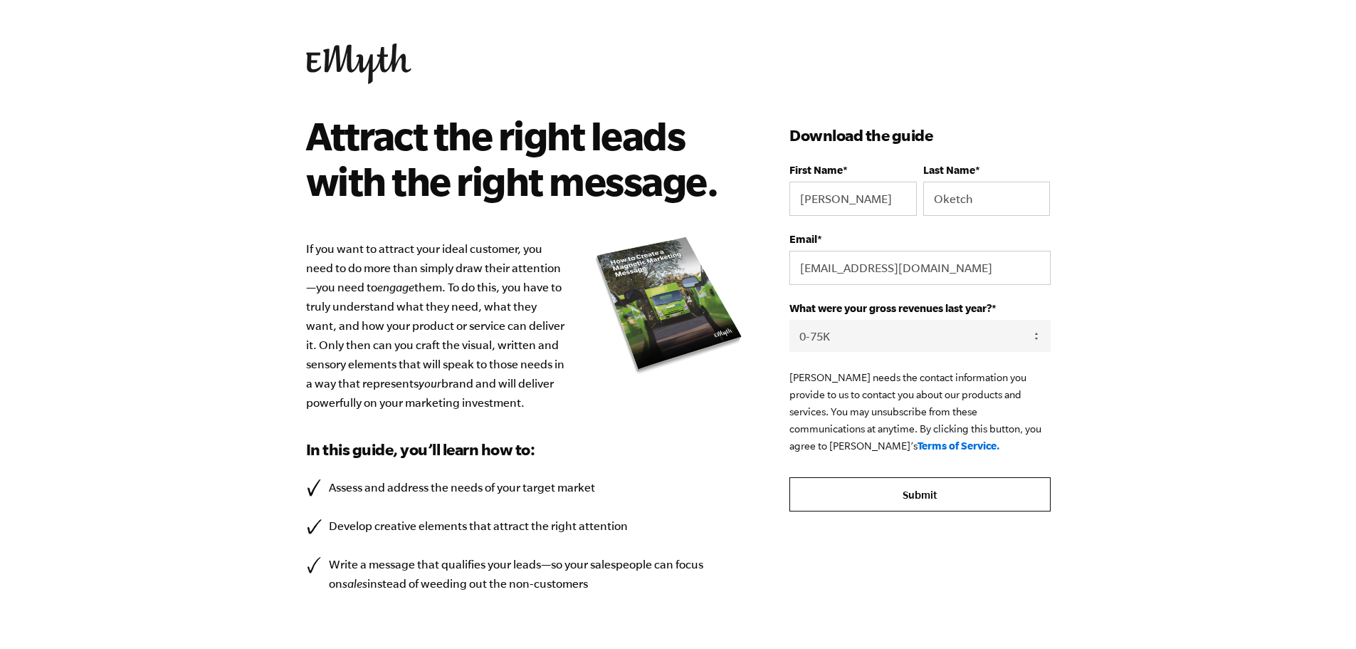
click at [895, 495] on input "Submit" at bounding box center [920, 494] width 261 height 34
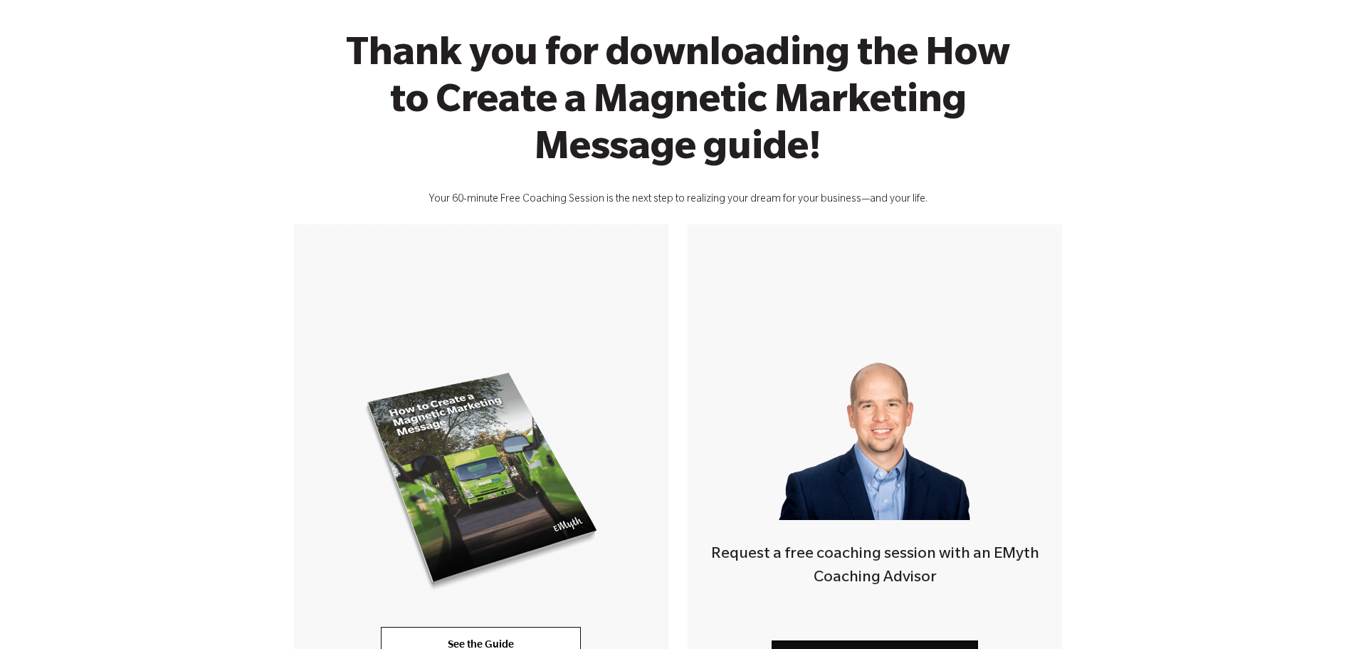
scroll to position [285, 0]
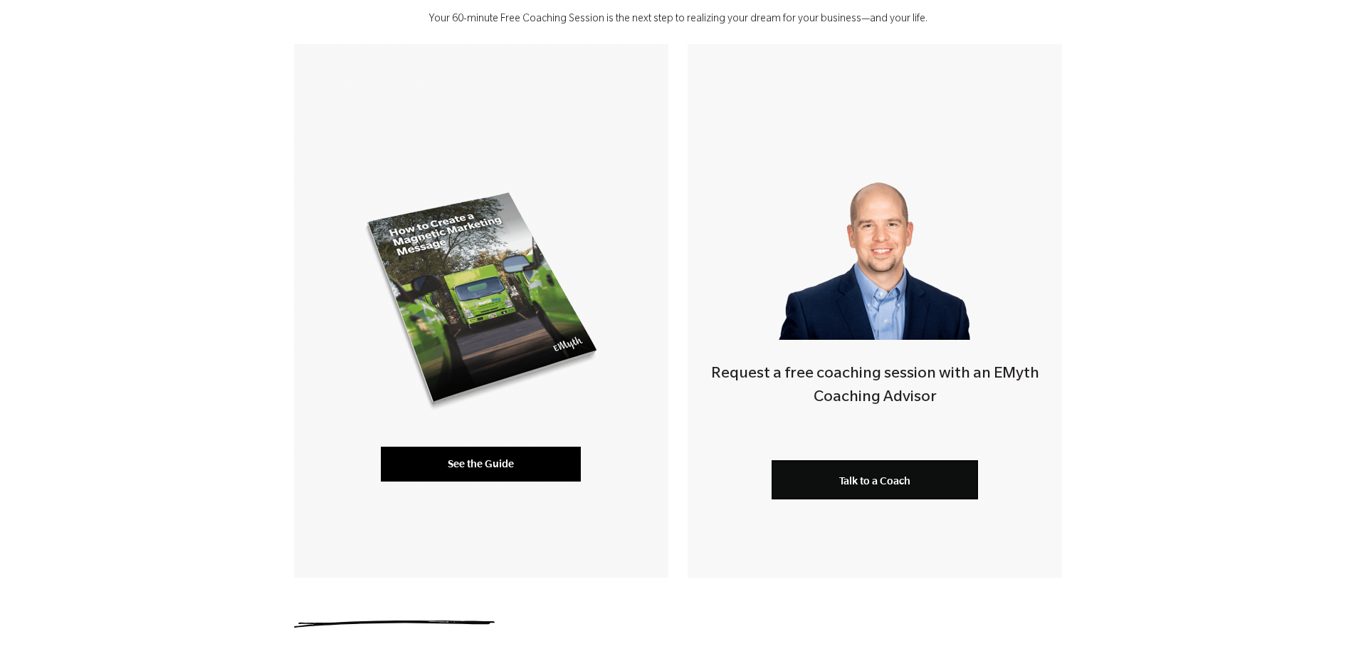
click at [526, 455] on link "See the Guide" at bounding box center [481, 463] width 200 height 34
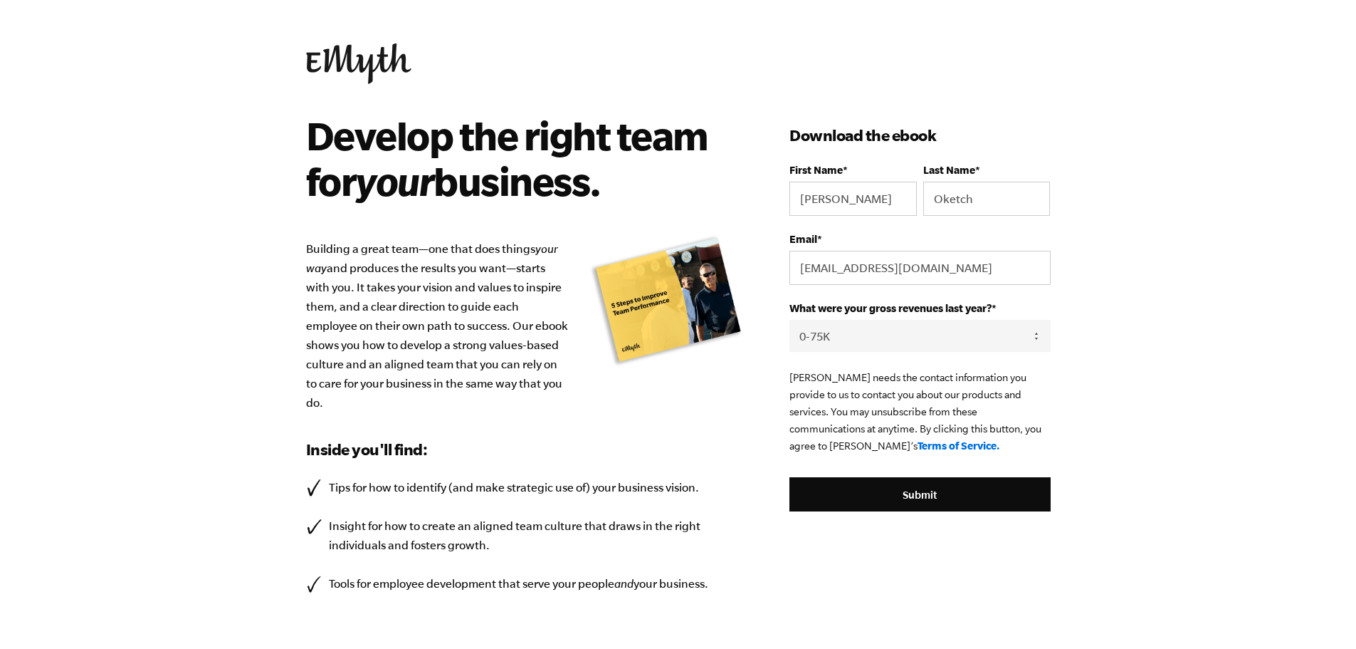
select select "0-75K"
click at [665, 76] on link at bounding box center [678, 63] width 745 height 41
select select "0-75K"
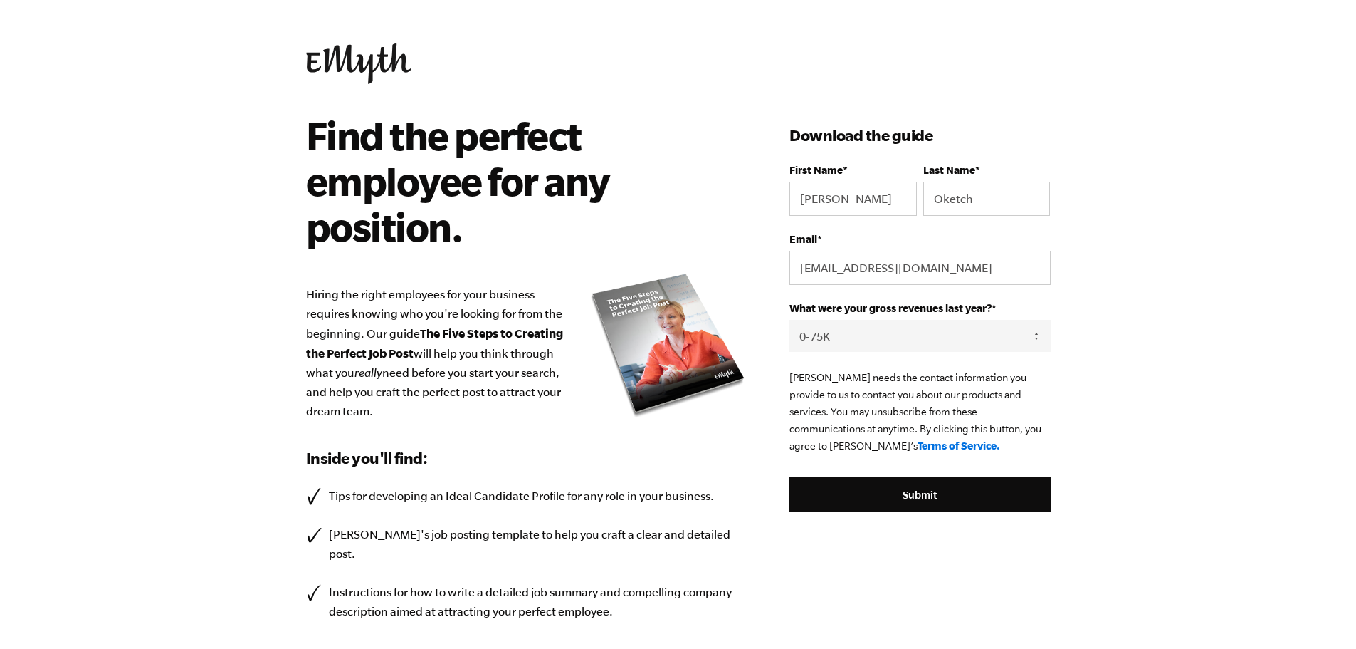
select select "0-75K"
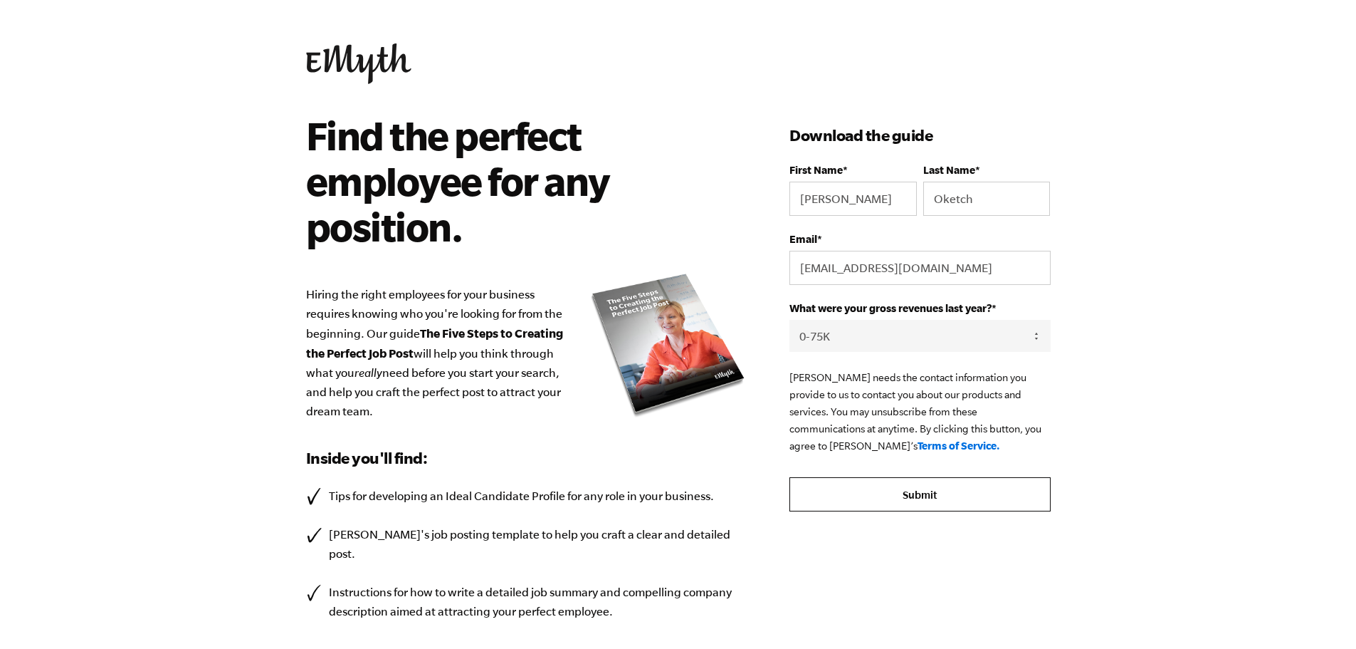
click at [871, 482] on input "Submit" at bounding box center [920, 494] width 261 height 34
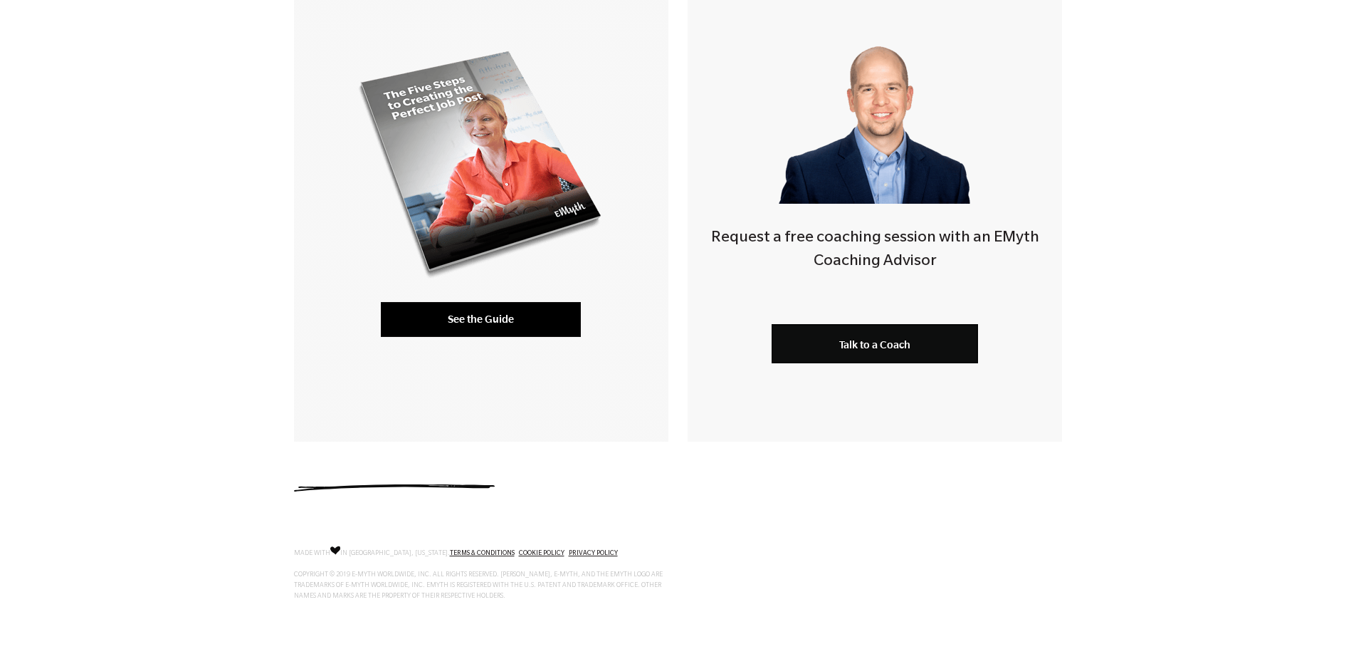
drag, startPoint x: 0, startPoint y: 0, endPoint x: 501, endPoint y: 316, distance: 592.6
click at [501, 316] on link "See the Guide" at bounding box center [481, 319] width 200 height 34
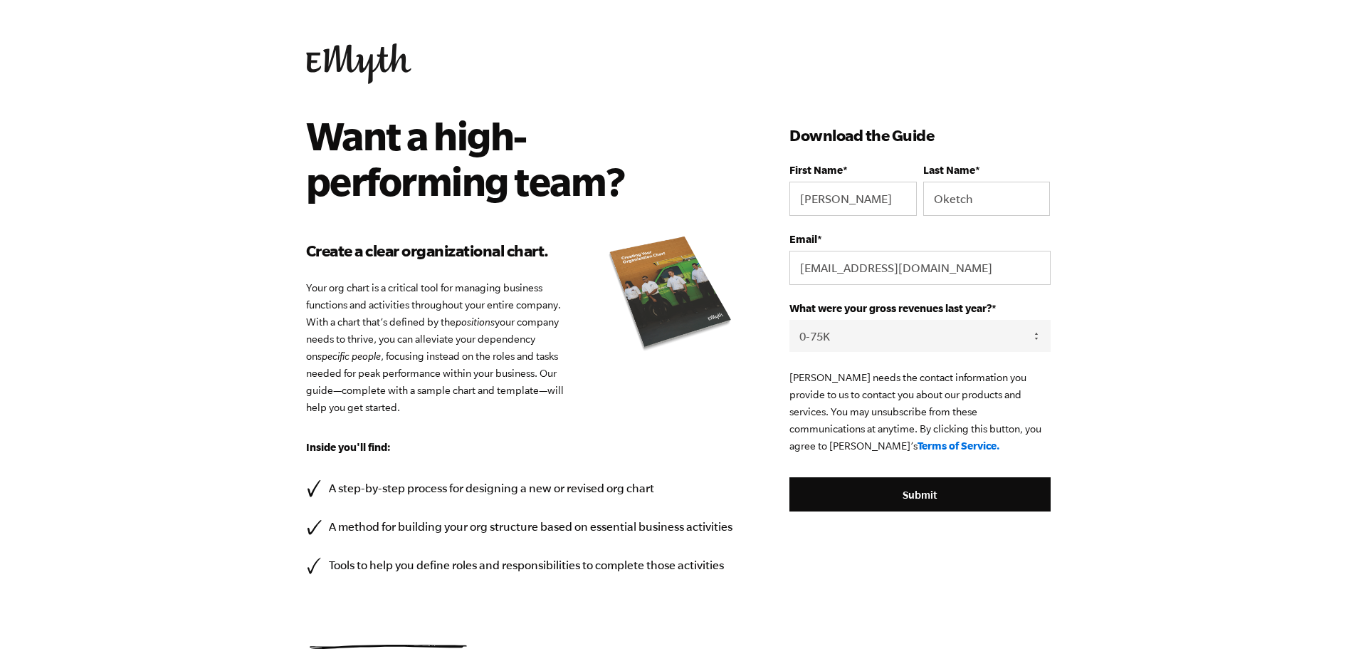
select select "0-75K"
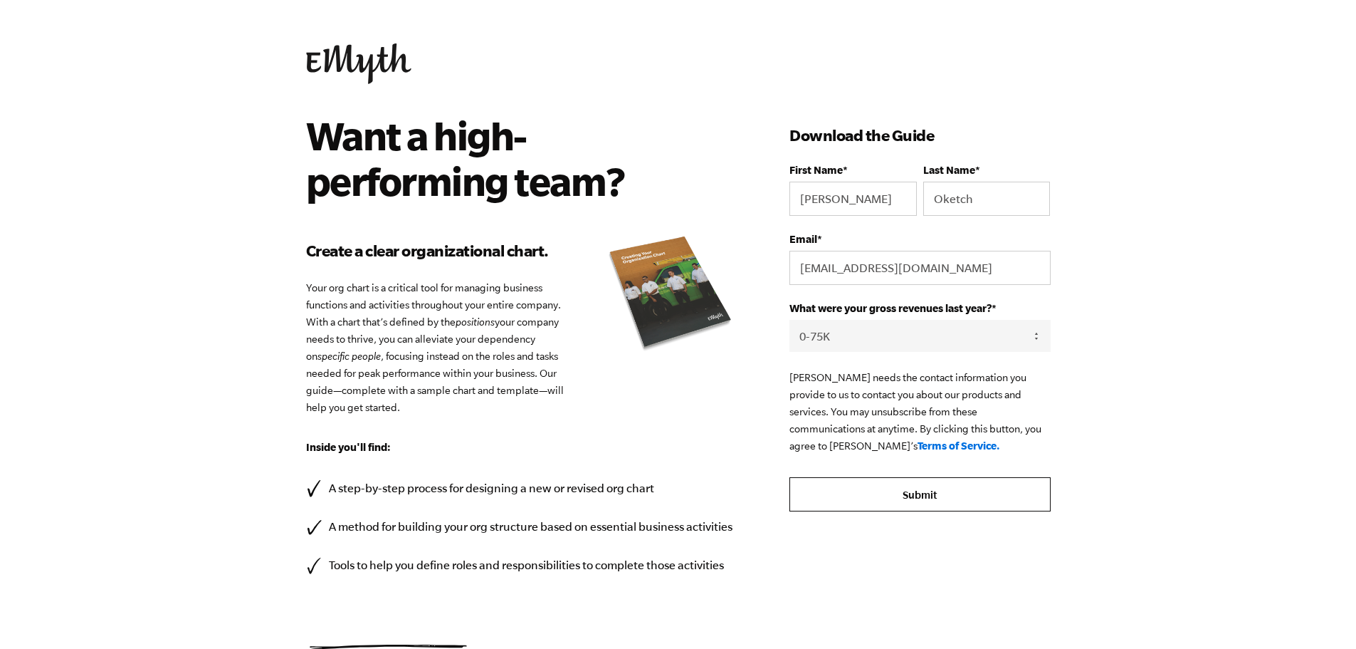
click at [911, 503] on input "Submit" at bounding box center [920, 494] width 261 height 34
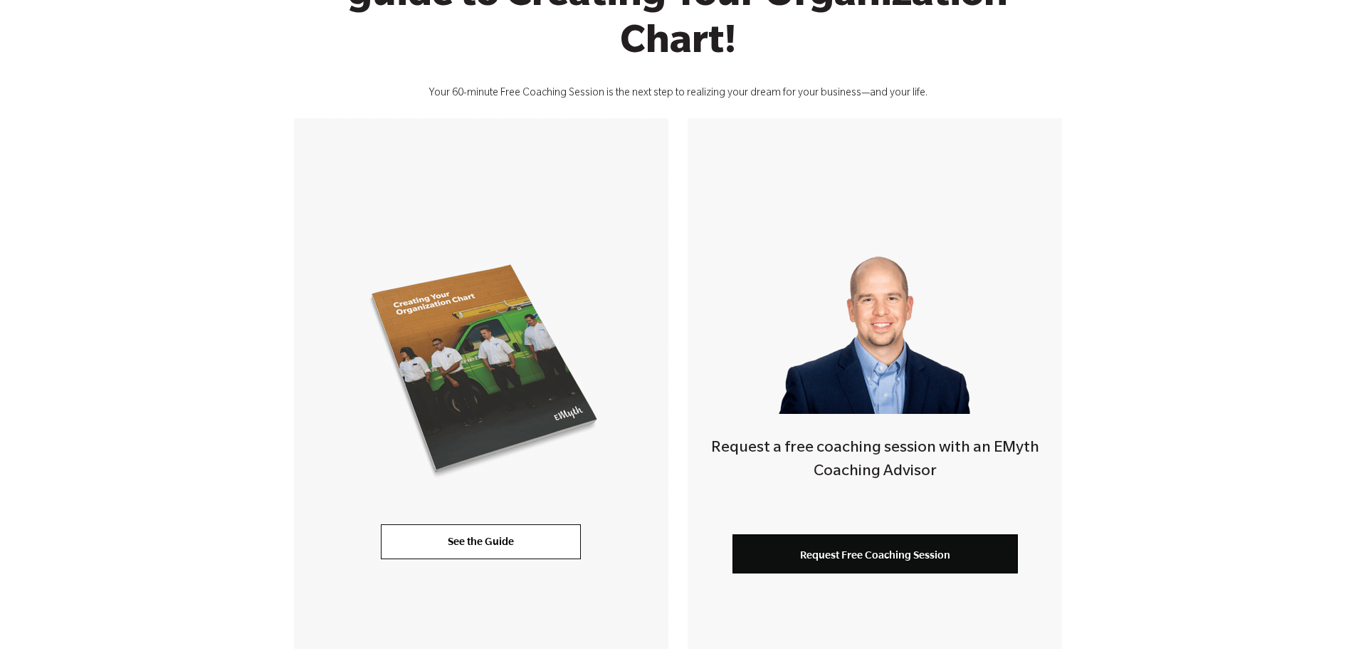
scroll to position [214, 0]
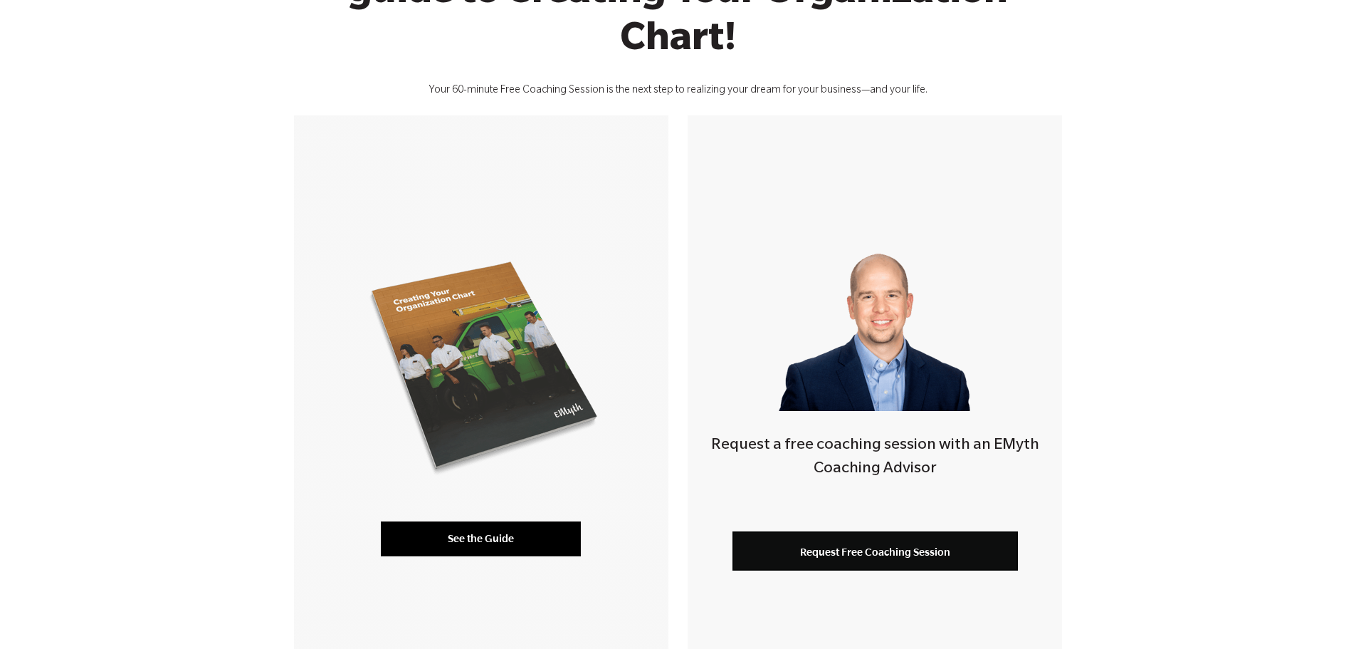
click at [492, 531] on link "See the Guide" at bounding box center [481, 538] width 200 height 34
click at [476, 537] on link "See the Guide" at bounding box center [481, 538] width 200 height 34
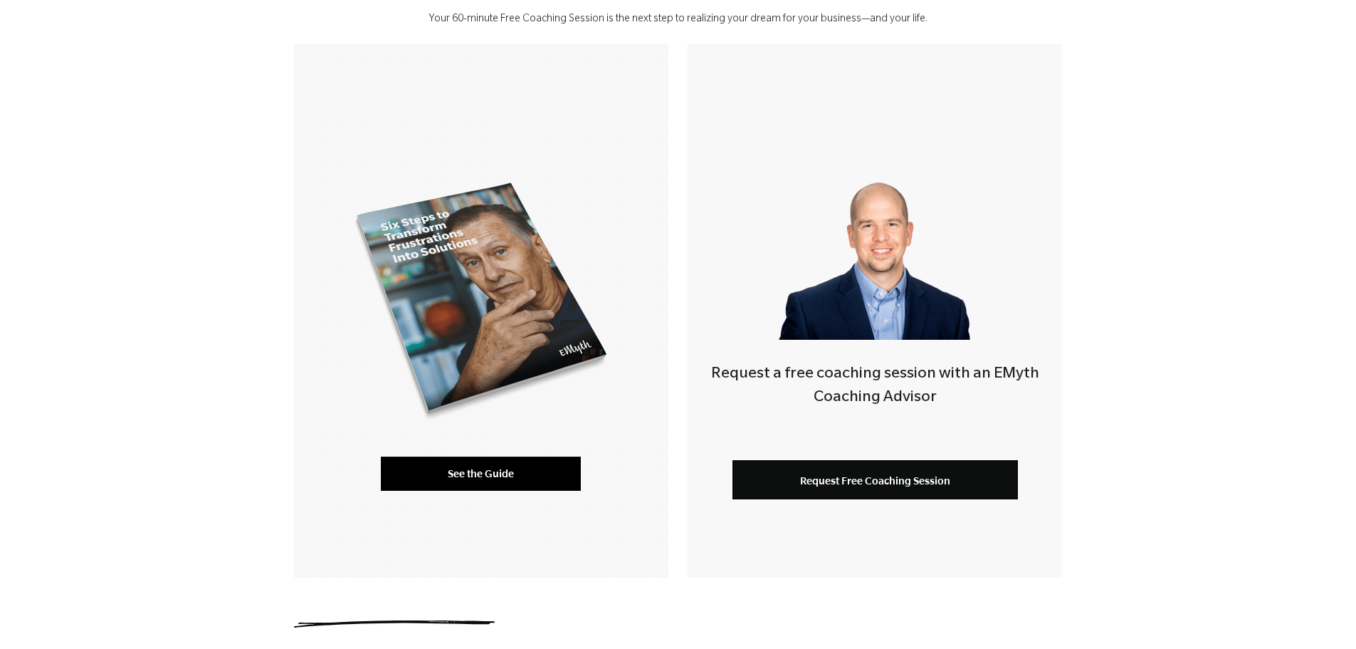
click at [487, 458] on link "See the Guide" at bounding box center [481, 473] width 200 height 34
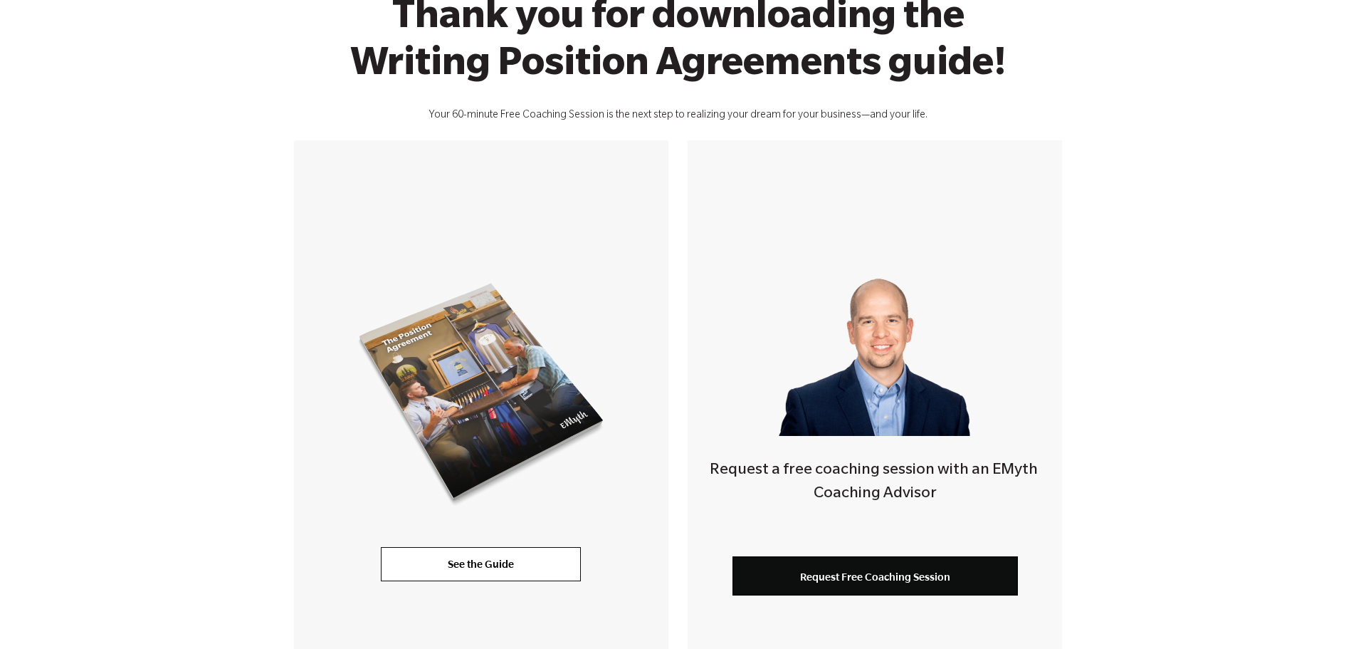
scroll to position [142, 0]
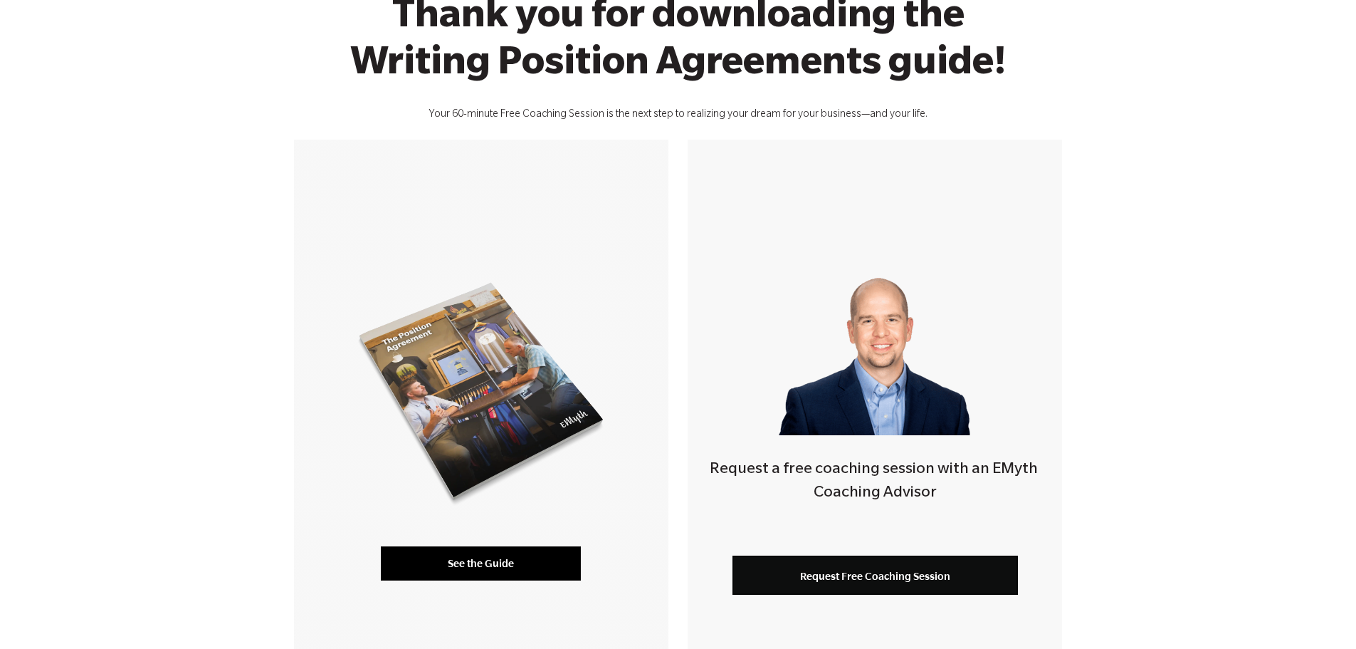
click at [477, 560] on link "See the Guide" at bounding box center [481, 563] width 200 height 34
